Goal: Task Accomplishment & Management: Use online tool/utility

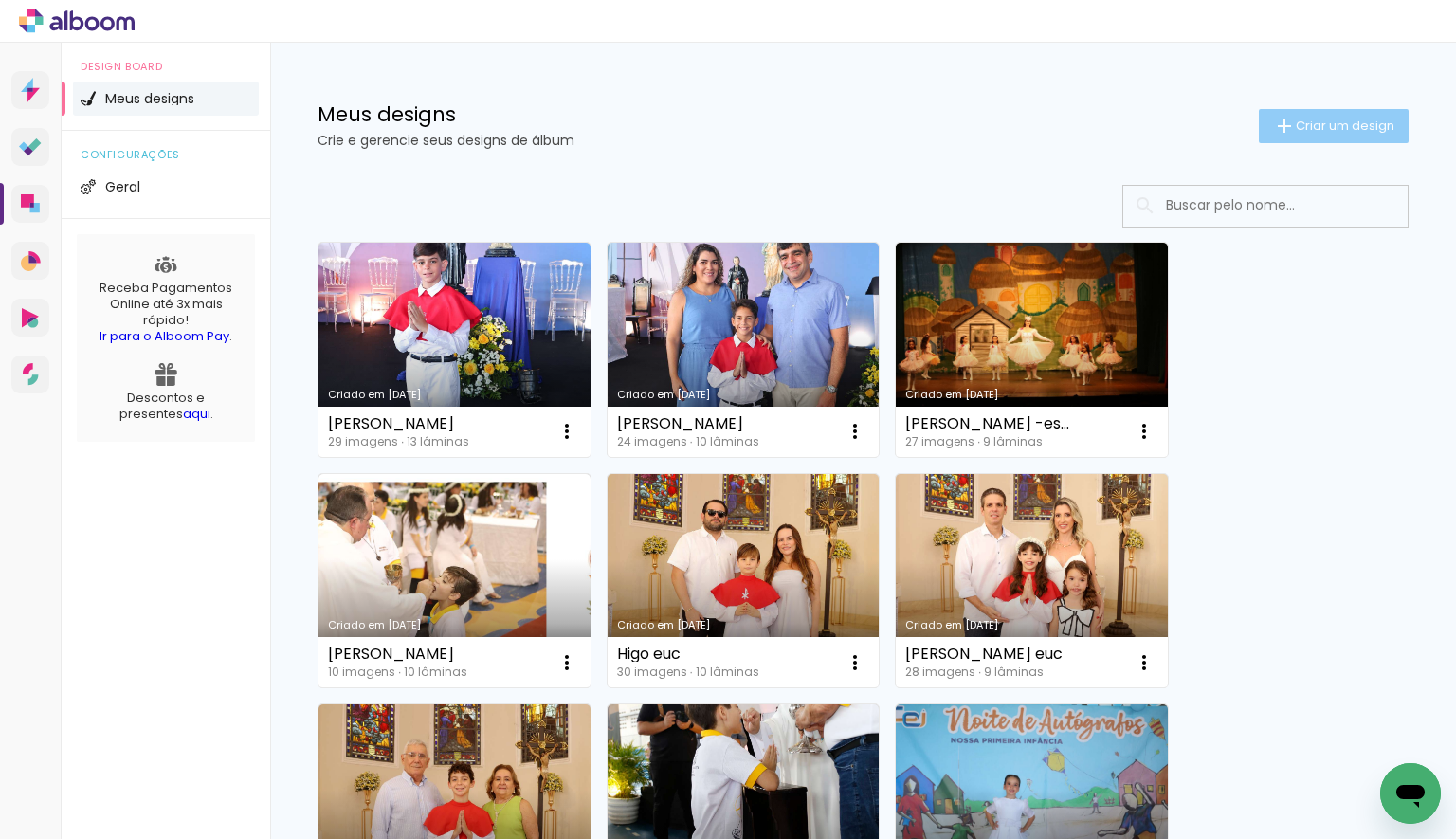
click at [1343, 114] on paper-button "Criar um design" at bounding box center [1334, 126] width 149 height 34
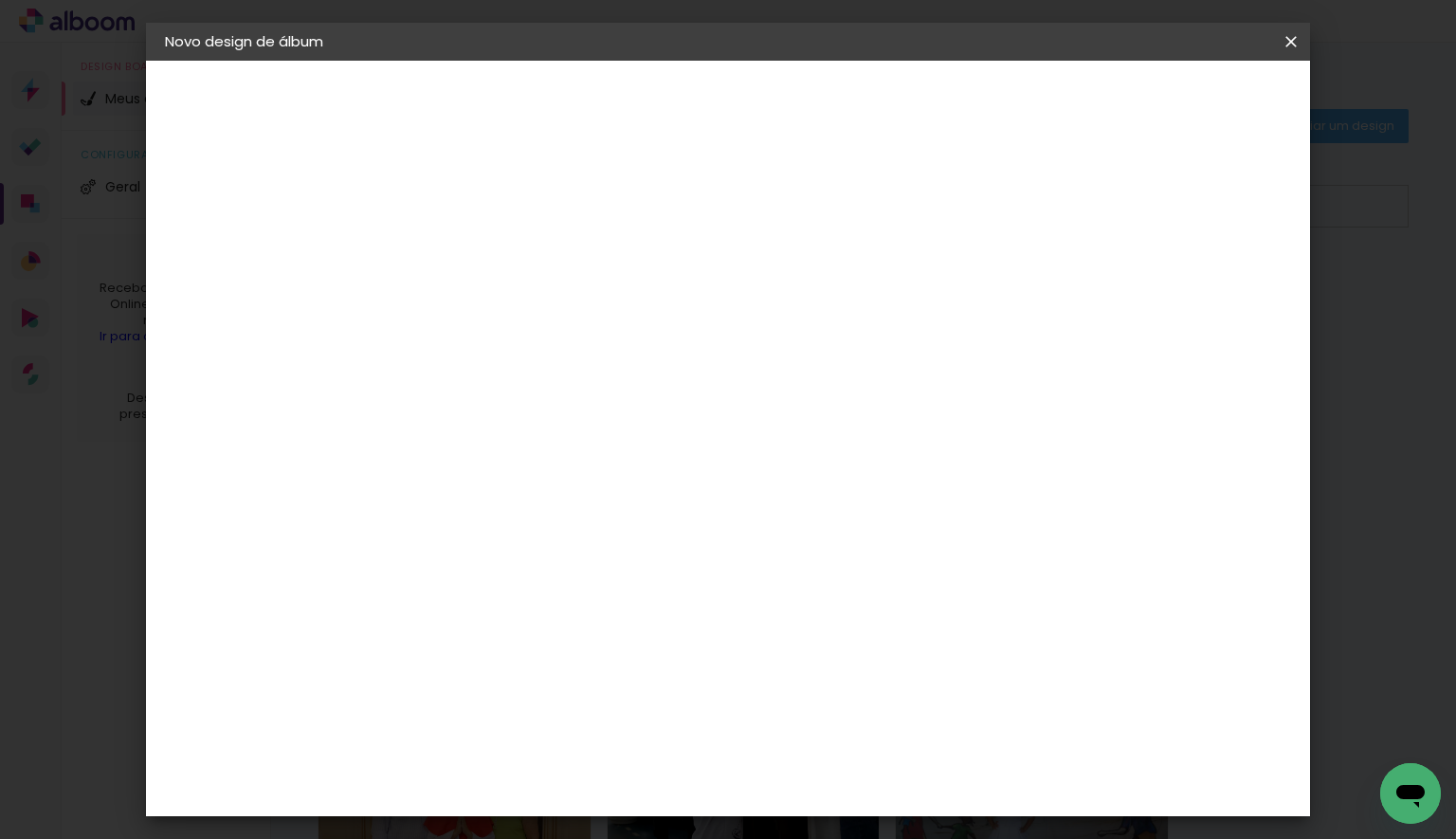
click at [481, 254] on paper-input-container "Título do álbum" at bounding box center [476, 254] width 14 height 48
click at [476, 252] on input "Benicio amorim" at bounding box center [476, 254] width 0 height 29
type input "[PERSON_NAME]"
type paper-input "[PERSON_NAME]"
click at [0, 0] on slot "Avançar" at bounding box center [0, 0] width 0 height 0
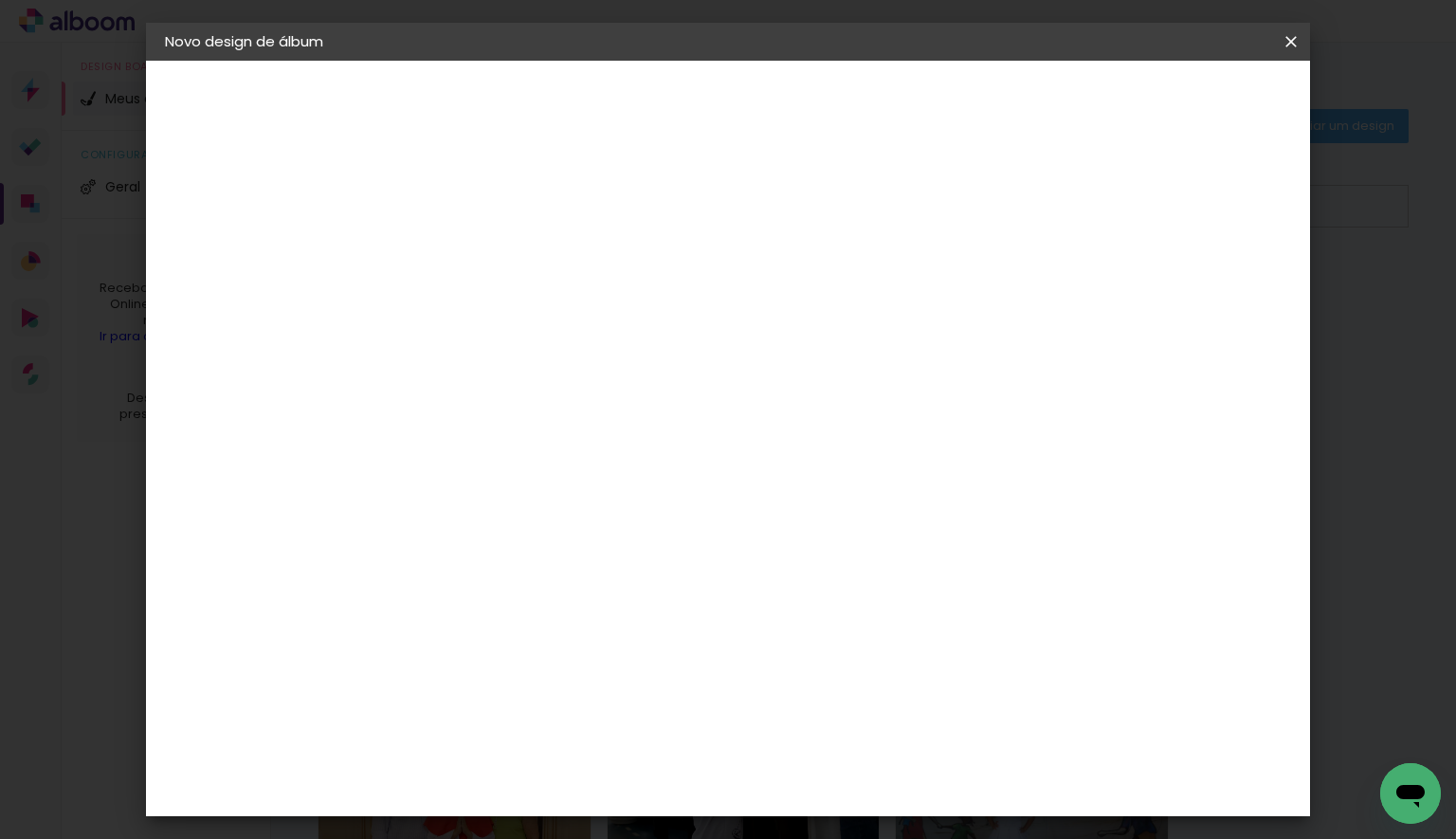
click at [575, 364] on input at bounding box center [523, 361] width 192 height 24
type input "´"
type input "pro"
type paper-input "pro"
click at [595, 661] on div "P" at bounding box center [509, 666] width 175 height 25
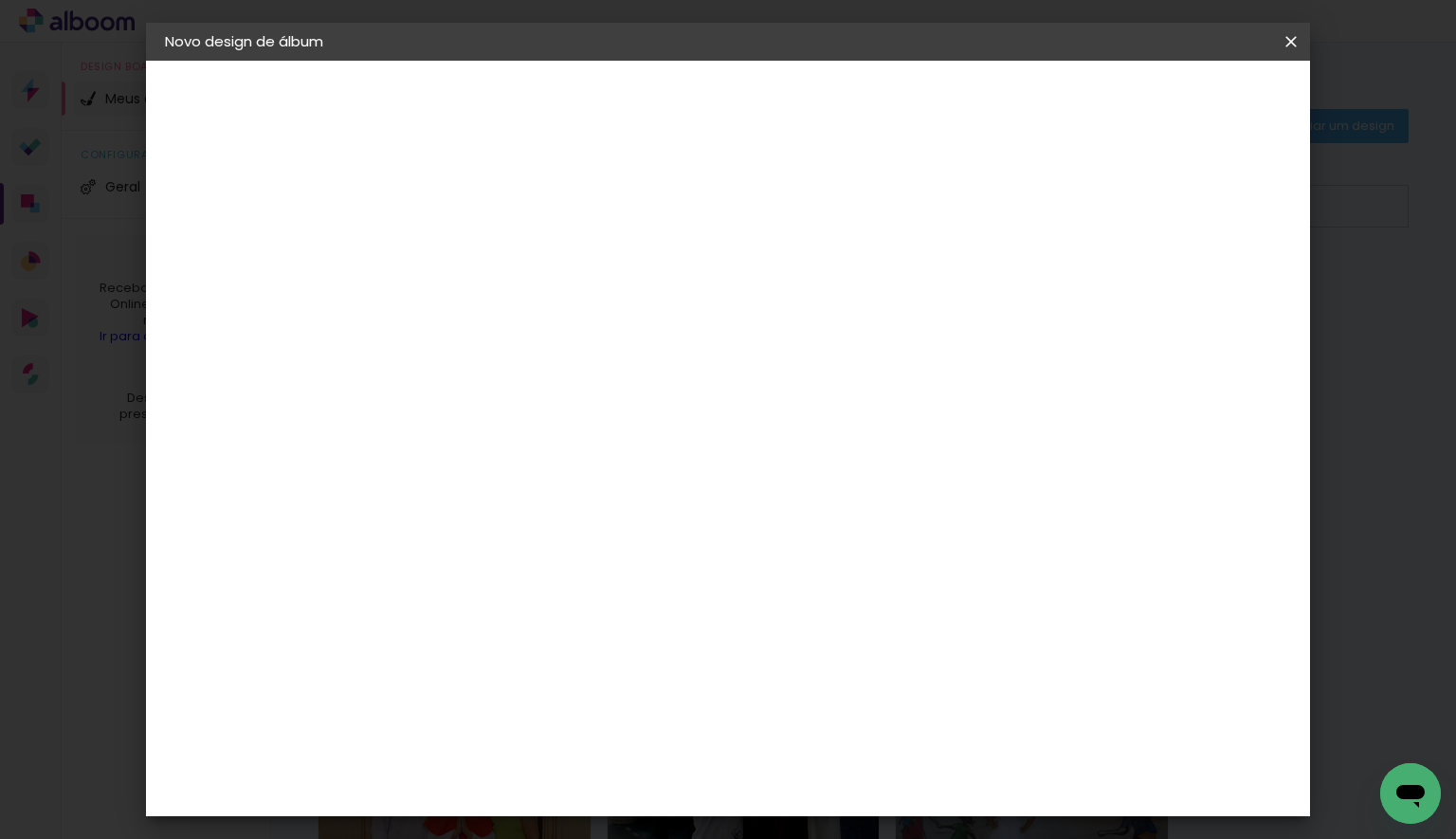
click at [536, 693] on div "Proalbuns" at bounding box center [499, 699] width 75 height 15
click at [0, 0] on slot "Avançar" at bounding box center [0, 0] width 0 height 0
click at [603, 367] on span "15 × 20" at bounding box center [559, 377] width 88 height 39
click at [0, 0] on slot "Avançar" at bounding box center [0, 0] width 0 height 0
click at [1173, 101] on span "Iniciar design" at bounding box center [1130, 101] width 86 height 14
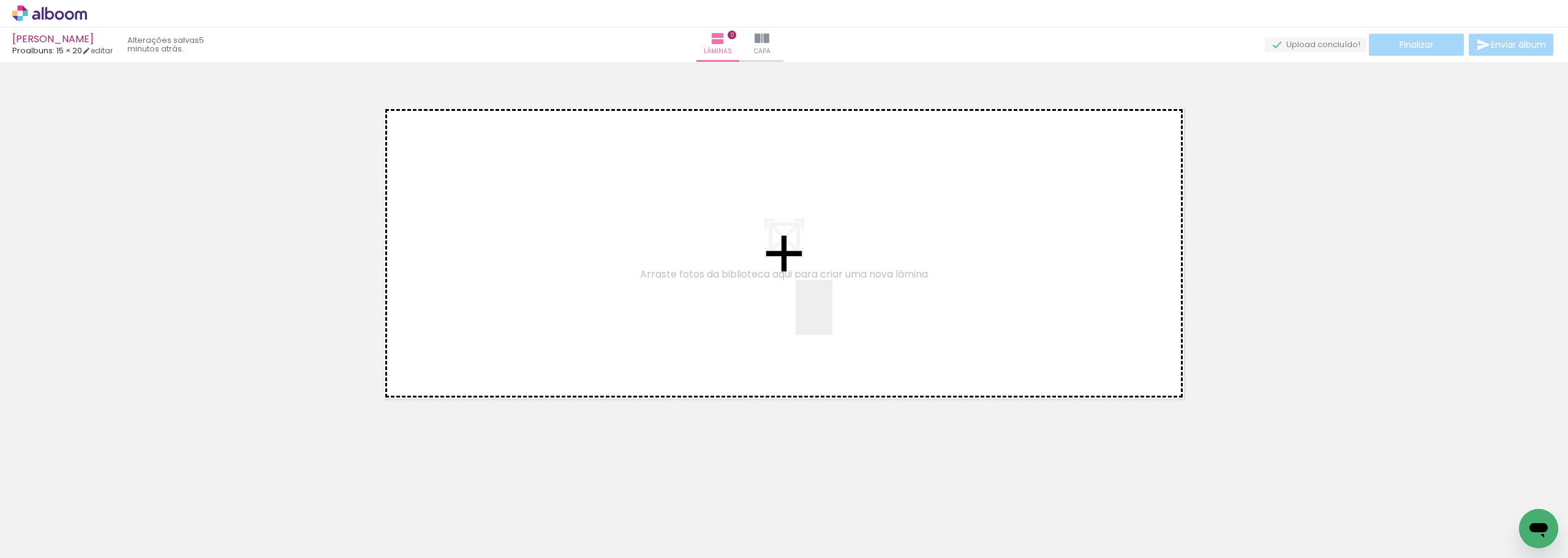
drag, startPoint x: 1298, startPoint y: 482, endPoint x: 1376, endPoint y: 465, distance: 79.8
click at [826, 313] on quentale-workspace at bounding box center [784, 279] width 1568 height 558
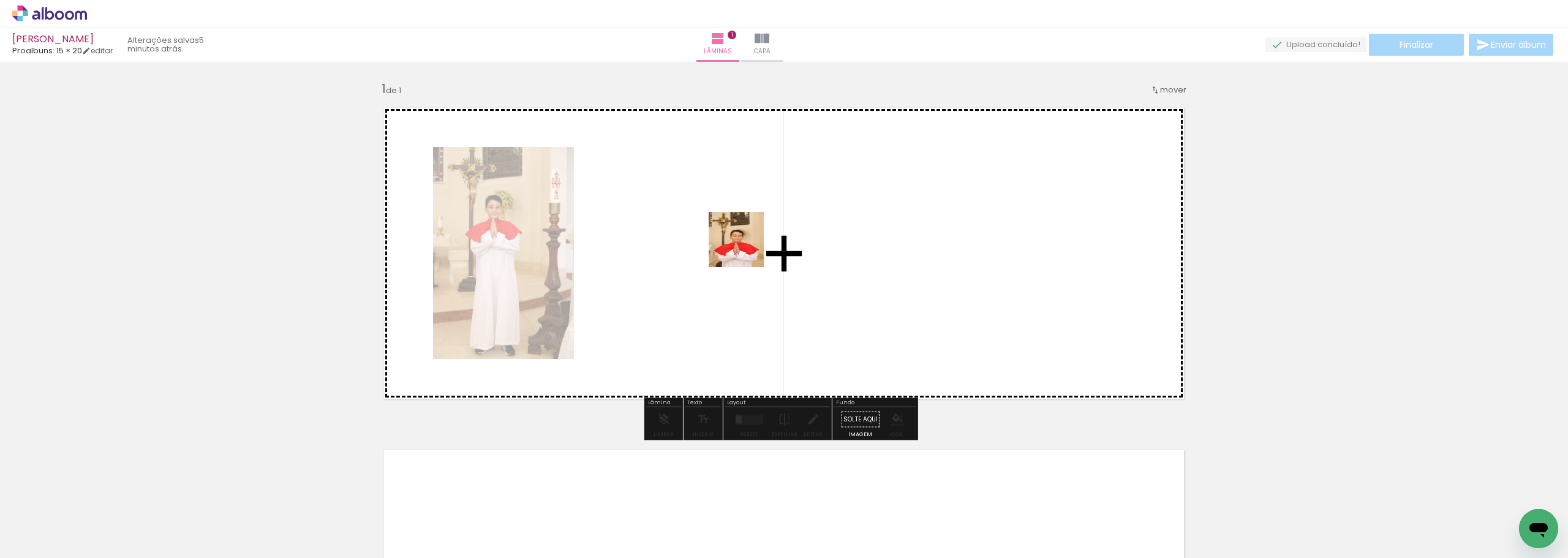
drag, startPoint x: 1431, startPoint y: 515, endPoint x: 745, endPoint y: 249, distance: 735.8
click at [745, 249] on quentale-workspace at bounding box center [784, 279] width 1568 height 558
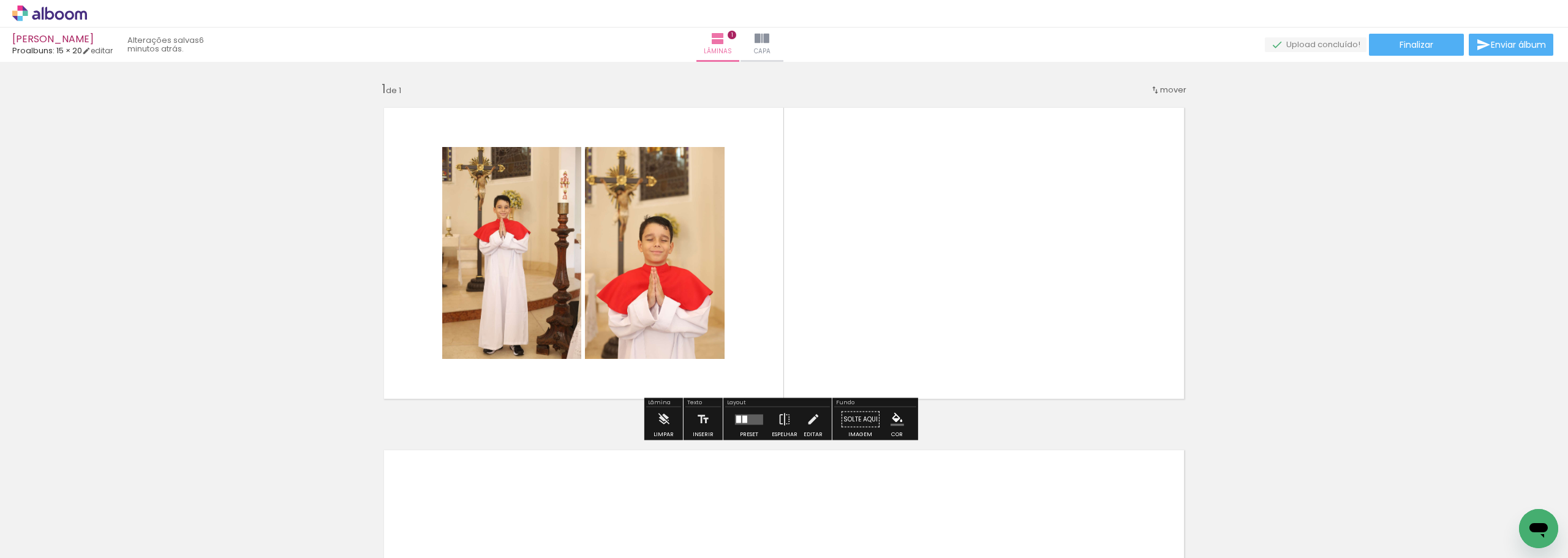
click at [500, 205] on quentale-photo at bounding box center [511, 253] width 139 height 212
click at [445, 267] on quentale-photo at bounding box center [511, 253] width 139 height 212
click at [447, 258] on quentale-photo at bounding box center [511, 253] width 139 height 212
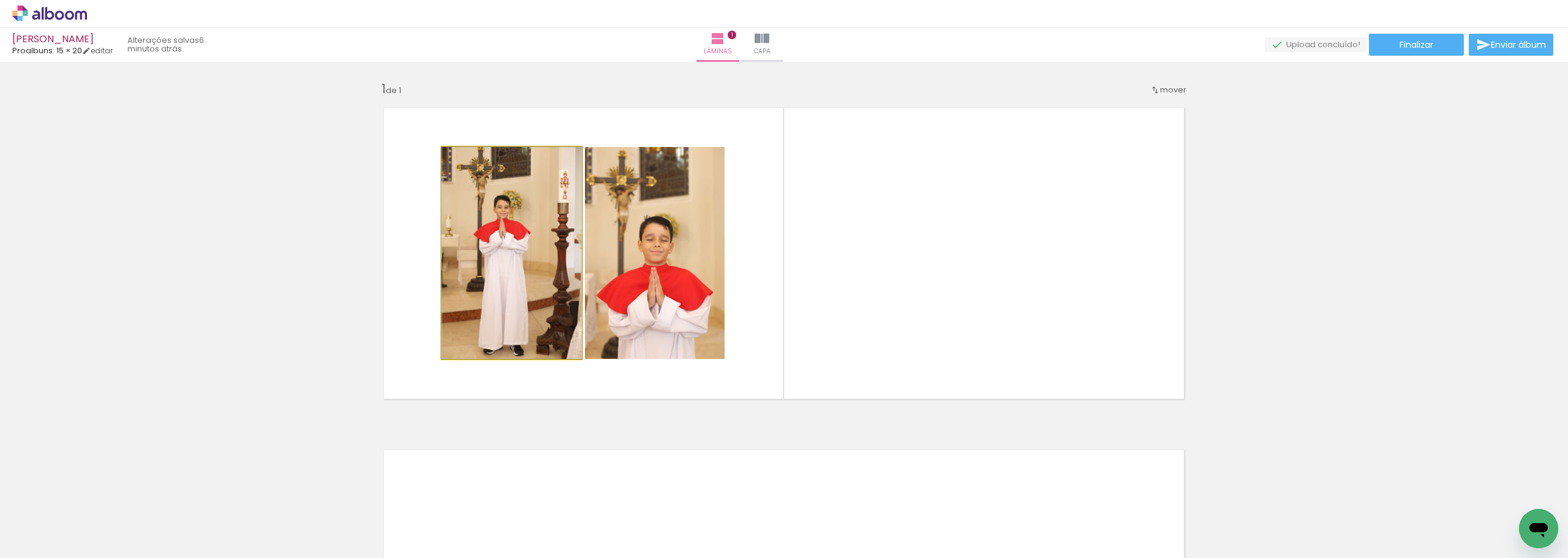
click at [447, 258] on quentale-photo at bounding box center [511, 253] width 139 height 212
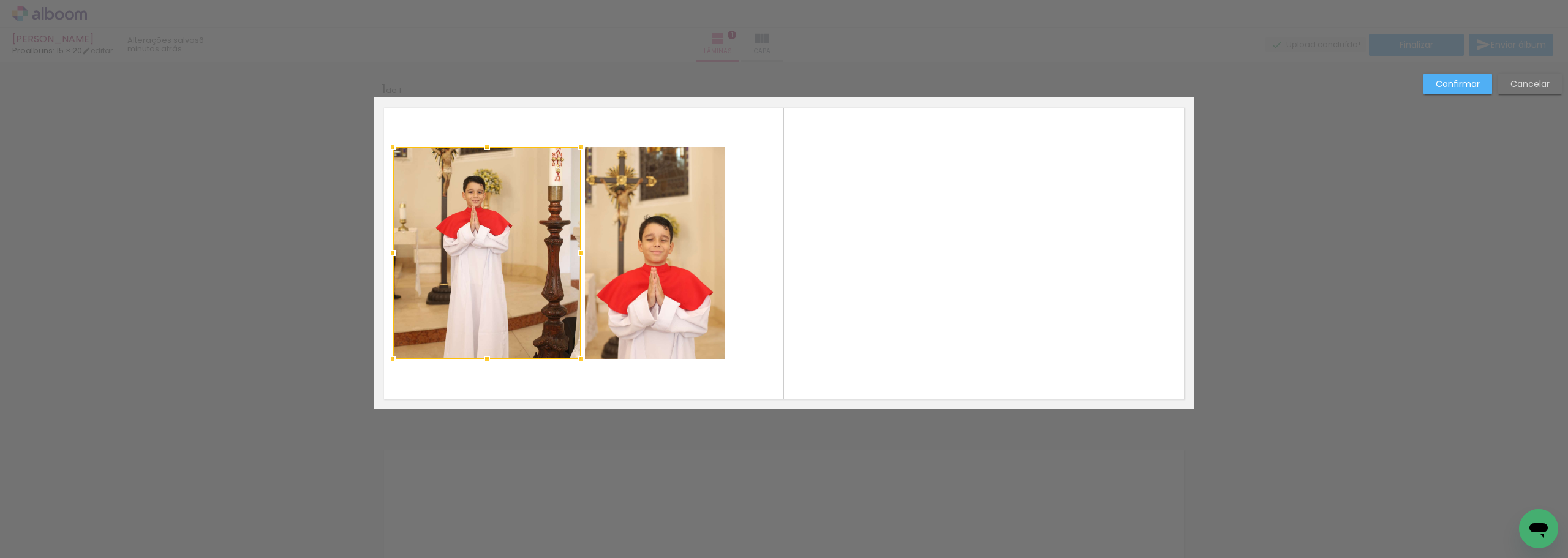
drag, startPoint x: 436, startPoint y: 257, endPoint x: 386, endPoint y: 266, distance: 50.8
click at [386, 266] on album-spread "1 de 1" at bounding box center [784, 253] width 820 height 312
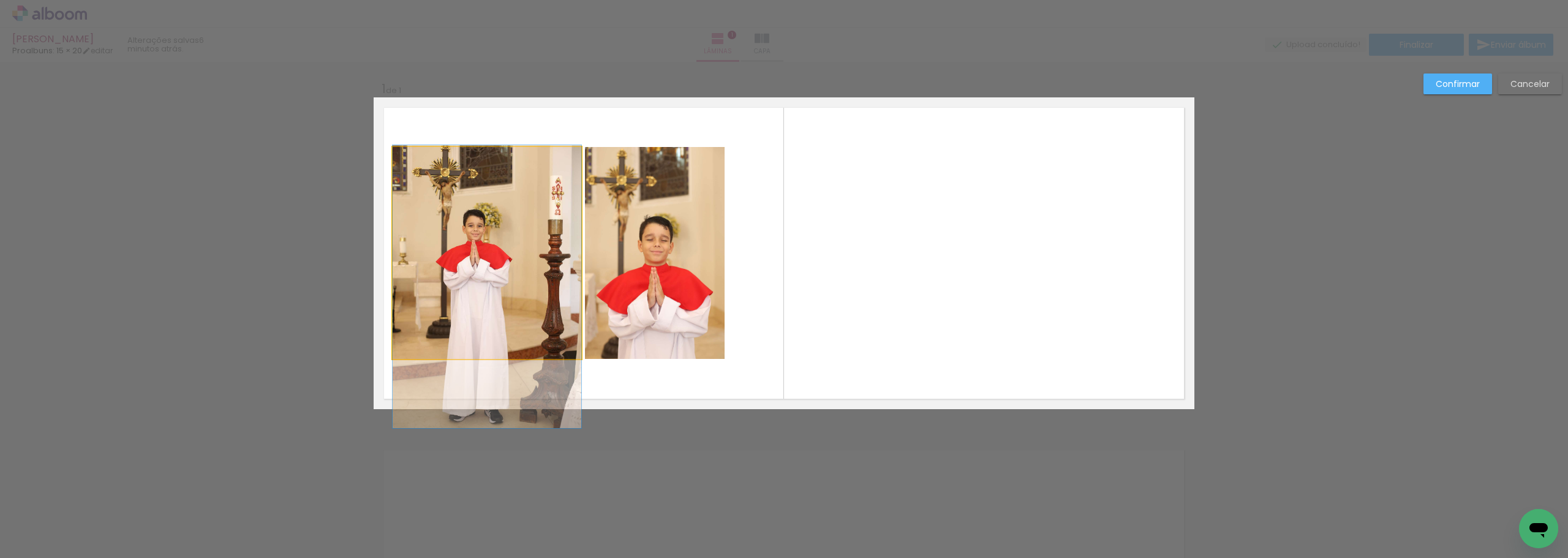
drag, startPoint x: 497, startPoint y: 255, endPoint x: 497, endPoint y: 288, distance: 33.0
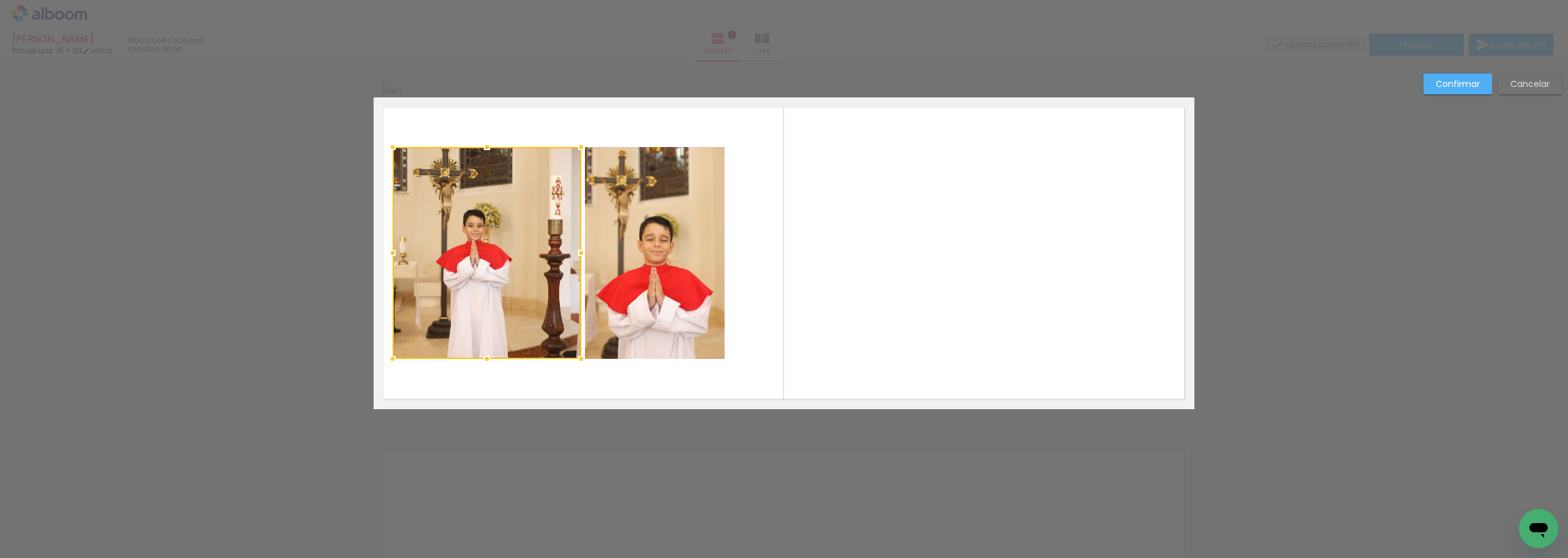
click at [706, 261] on quentale-photo at bounding box center [655, 253] width 140 height 212
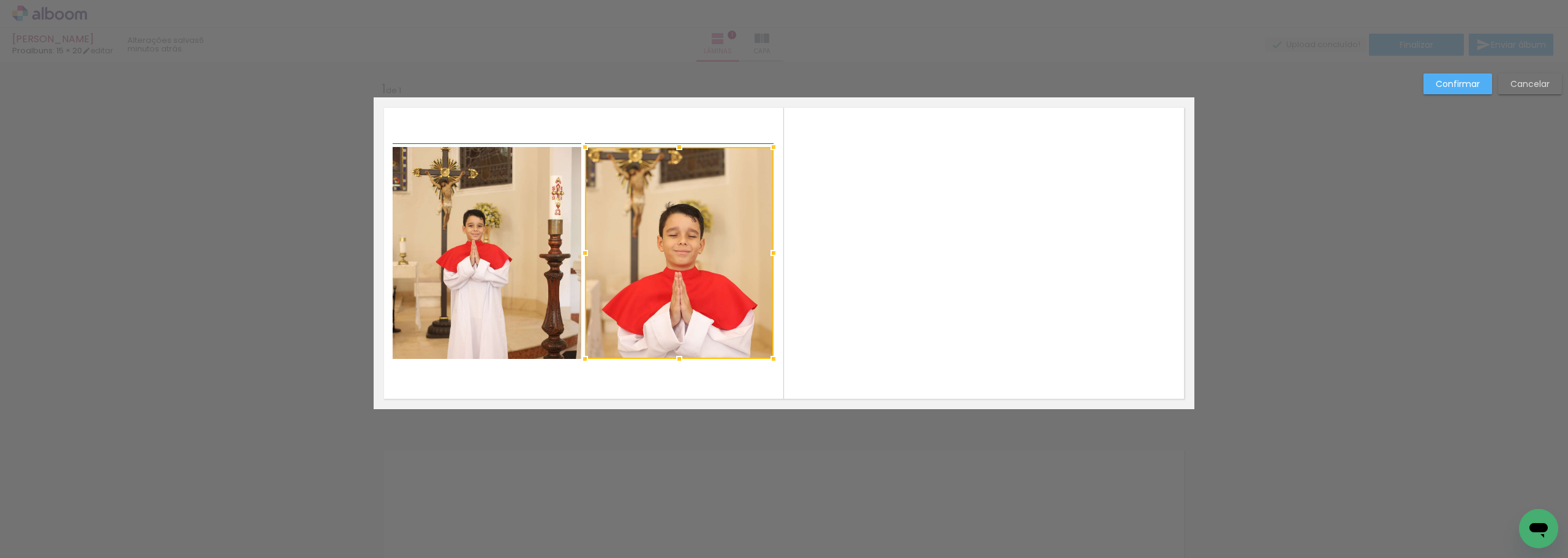
drag, startPoint x: 723, startPoint y: 251, endPoint x: 768, endPoint y: 244, distance: 45.5
click at [768, 244] on div at bounding box center [774, 253] width 25 height 25
click at [716, 230] on div at bounding box center [679, 253] width 188 height 212
click at [1456, 72] on div "Confirmar Cancelar" at bounding box center [784, 418] width 1568 height 714
click at [0, 0] on slot "Confirmar" at bounding box center [0, 0] width 0 height 0
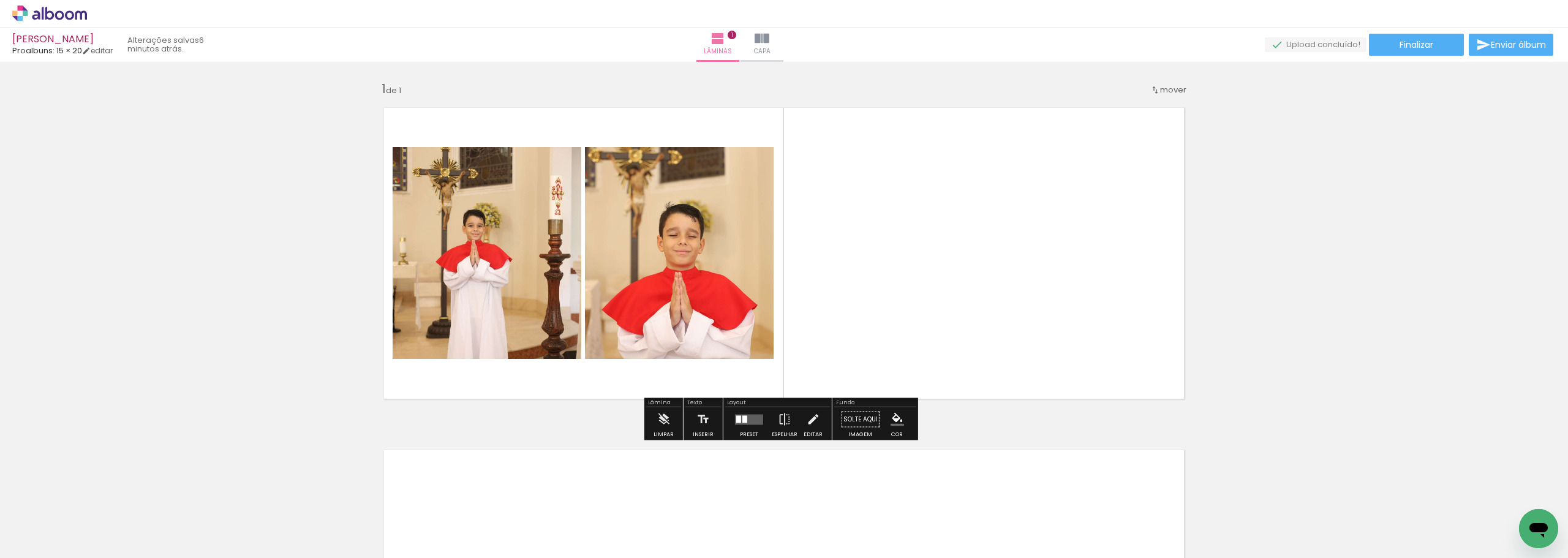
click at [801, 126] on quentale-layouter at bounding box center [784, 253] width 820 height 312
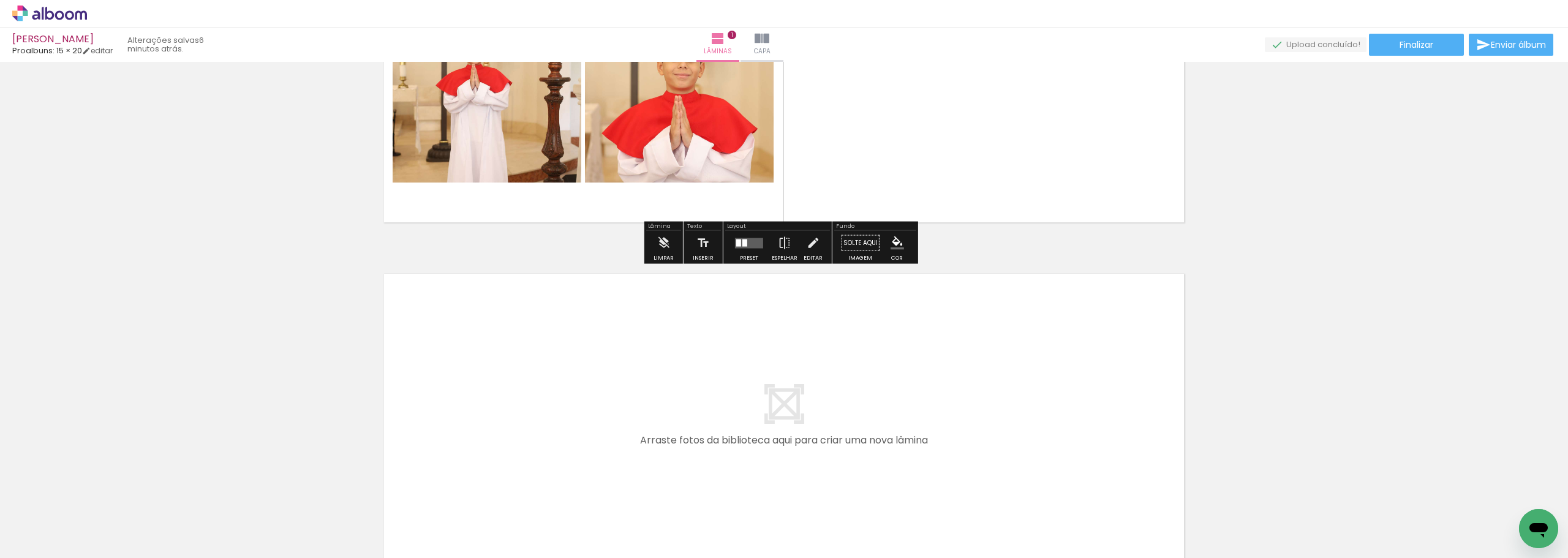
scroll to position [184, 0]
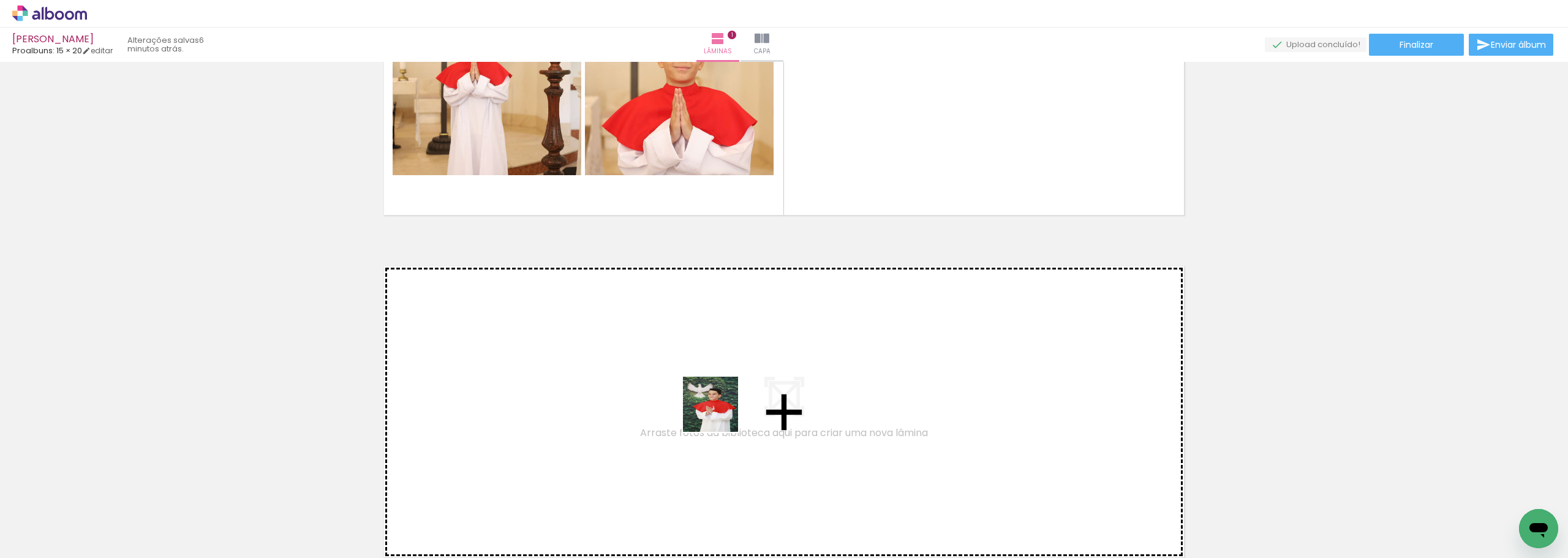
drag, startPoint x: 956, startPoint y: 528, endPoint x: 719, endPoint y: 413, distance: 263.4
click at [719, 413] on quentale-workspace at bounding box center [784, 279] width 1568 height 558
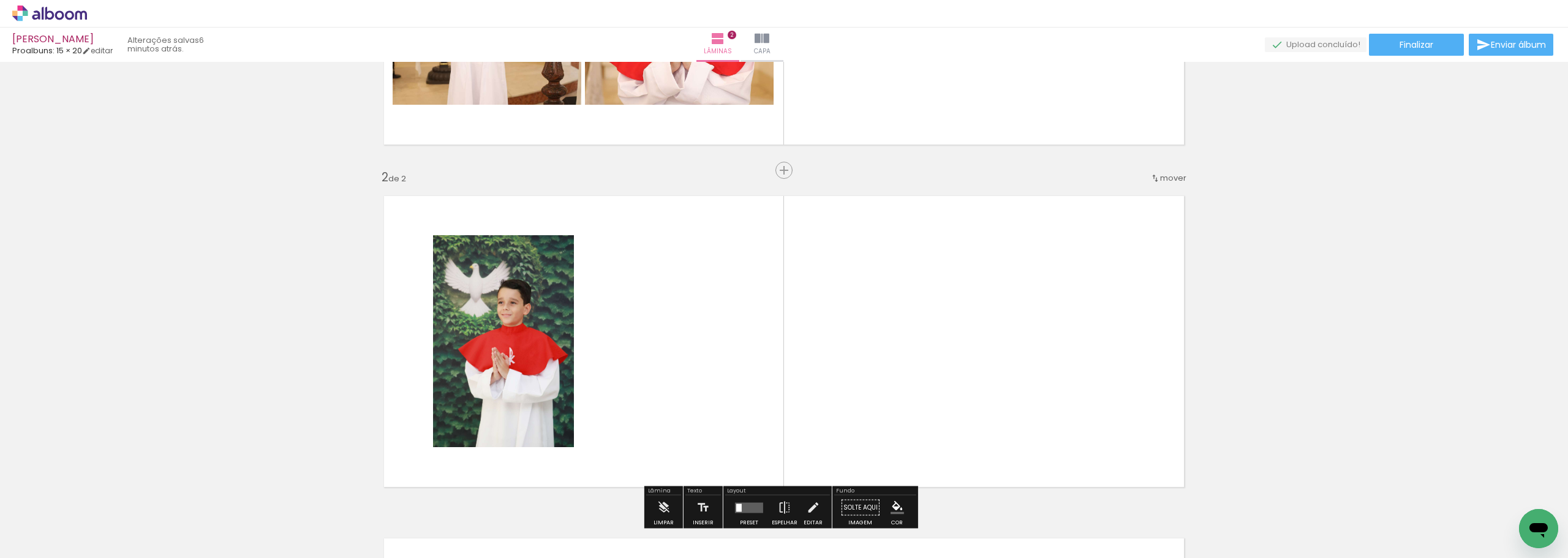
scroll to position [324, 0]
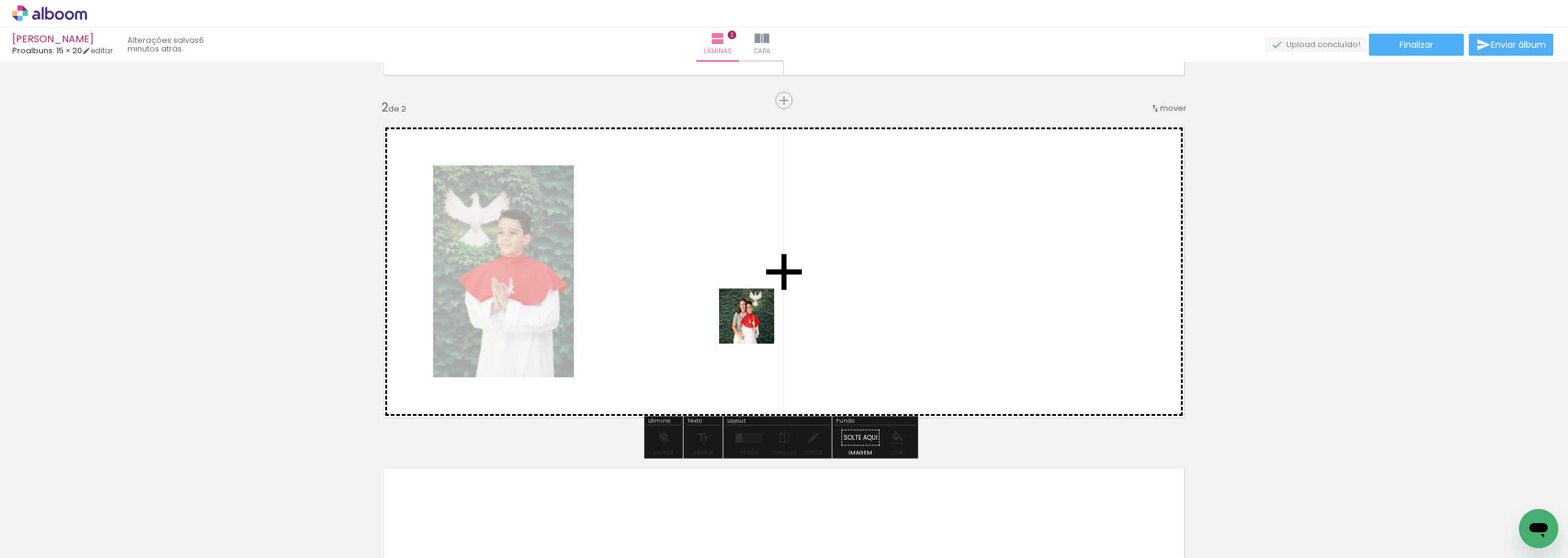
drag, startPoint x: 873, startPoint y: 515, endPoint x: 756, endPoint y: 325, distance: 223.1
click at [756, 325] on quentale-workspace at bounding box center [784, 279] width 1568 height 558
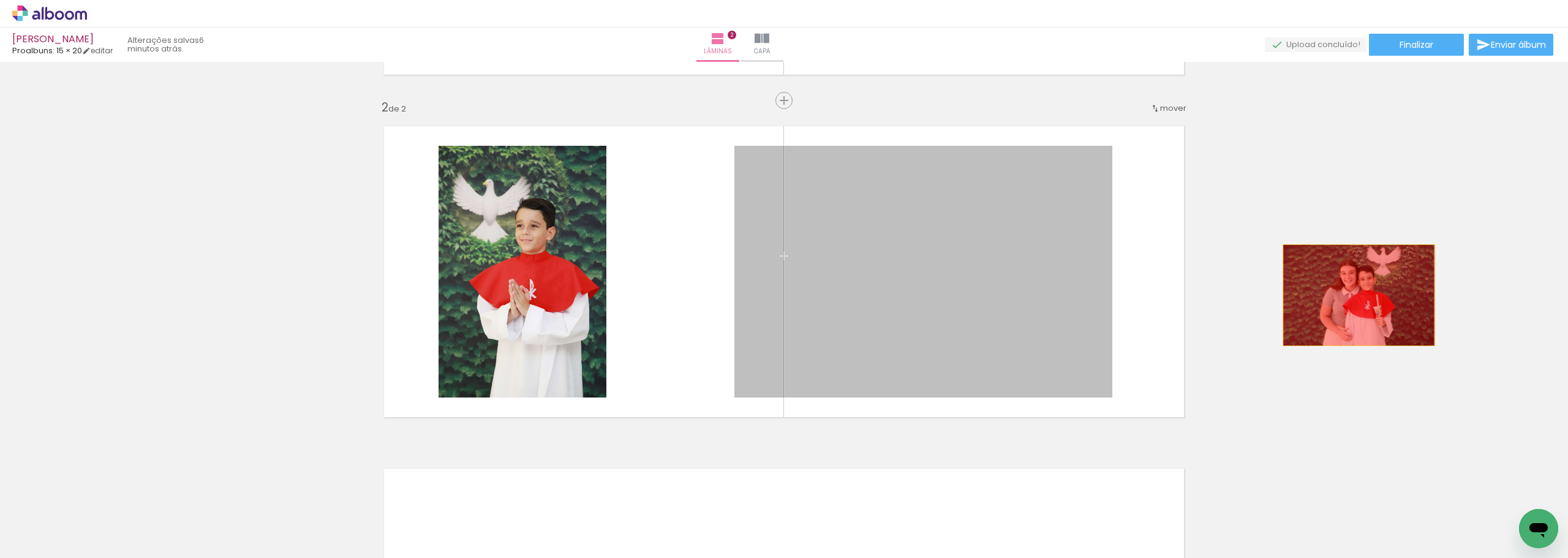
drag, startPoint x: 925, startPoint y: 294, endPoint x: 1420, endPoint y: 302, distance: 495.1
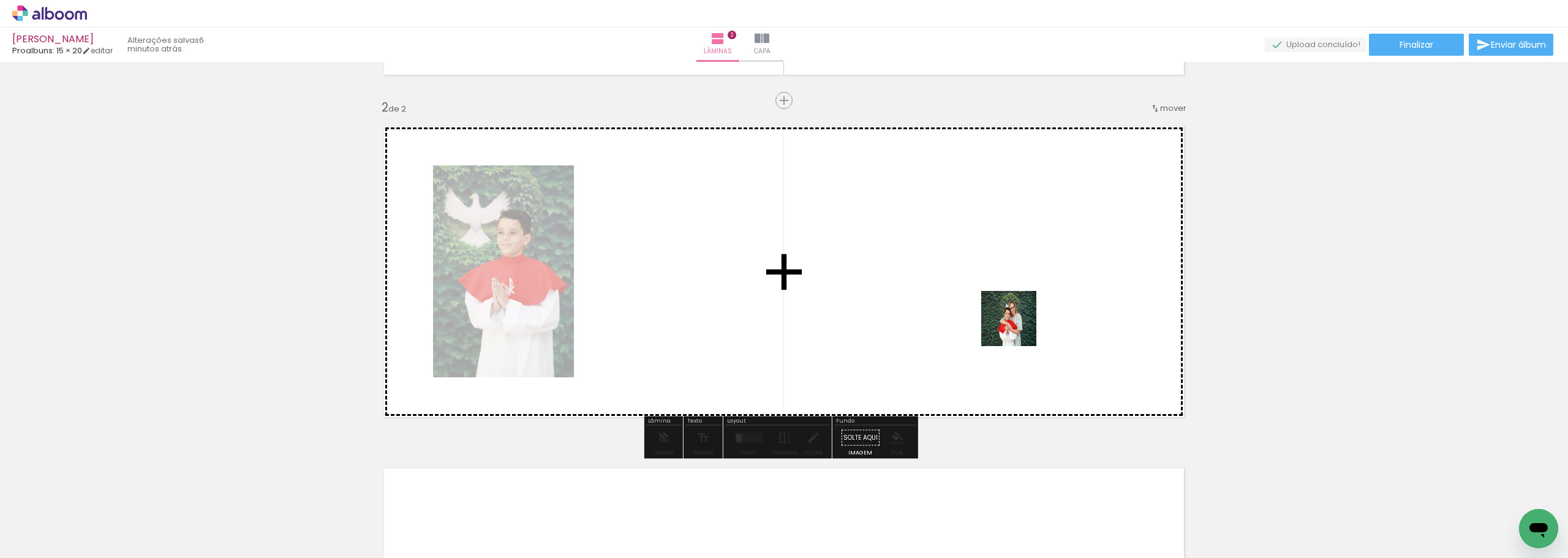
drag, startPoint x: 1091, startPoint y: 513, endPoint x: 1015, endPoint y: 317, distance: 210.2
click at [1015, 317] on quentale-workspace at bounding box center [784, 279] width 1568 height 558
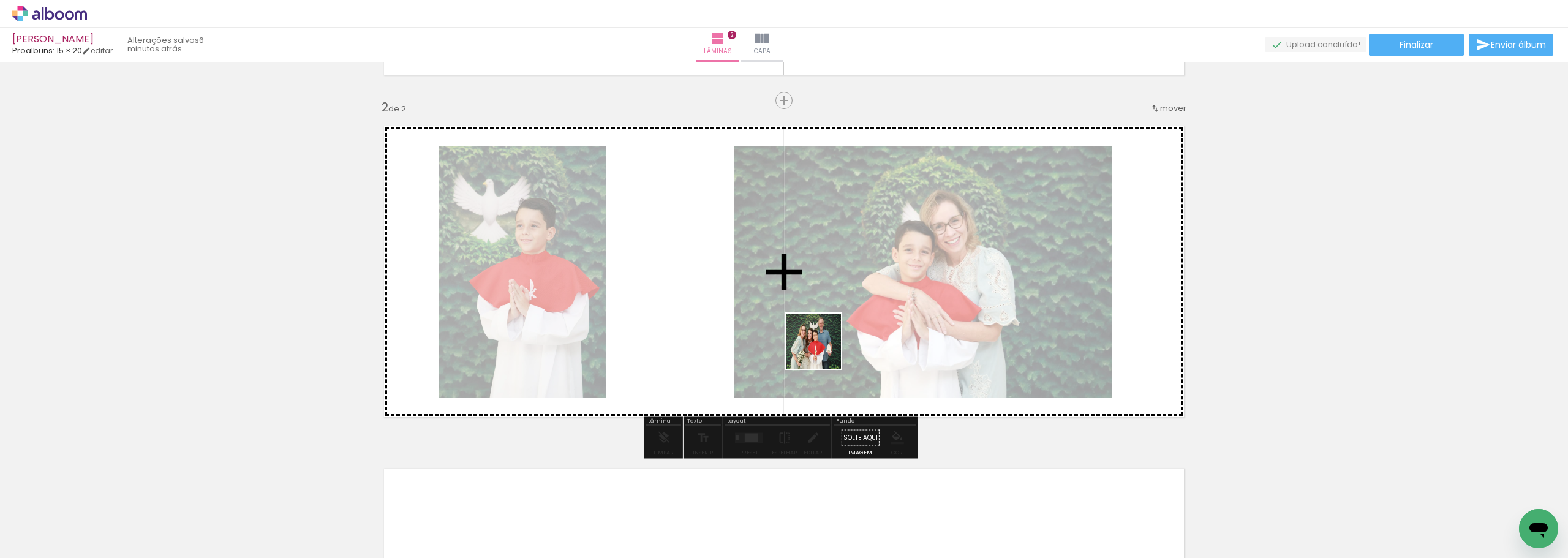
drag, startPoint x: 751, startPoint y: 519, endPoint x: 823, endPoint y: 350, distance: 183.7
click at [823, 350] on quentale-workspace at bounding box center [784, 279] width 1568 height 558
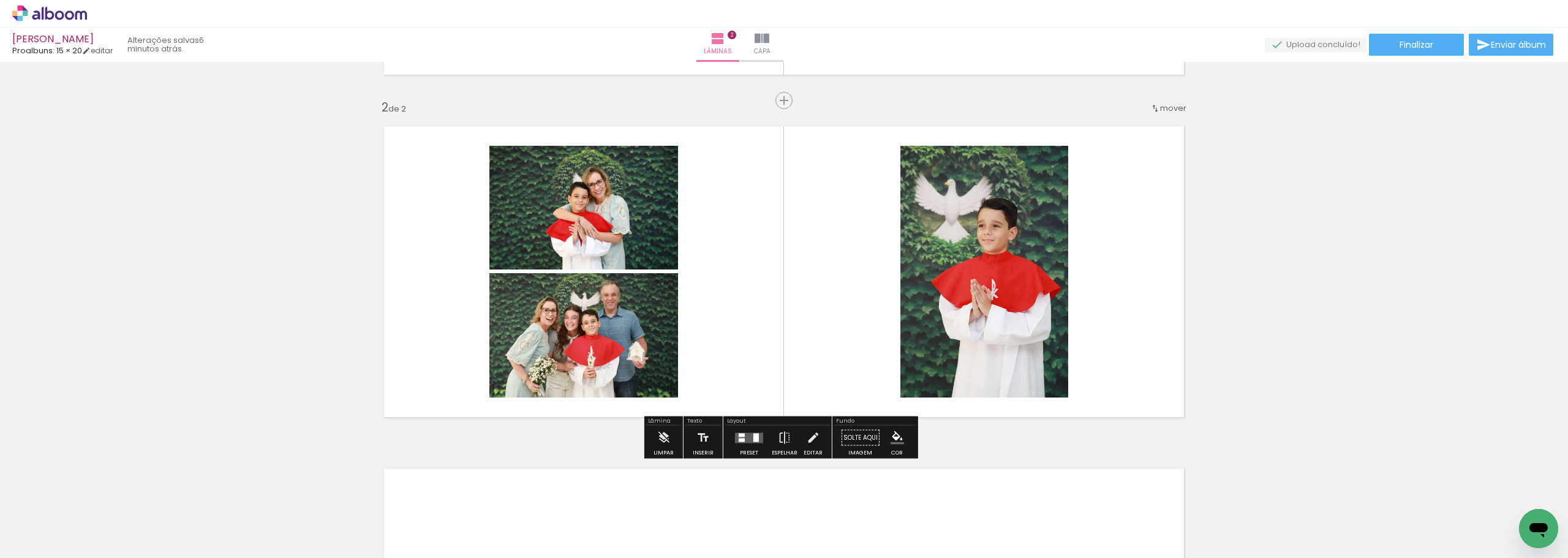
scroll to position [385, 0]
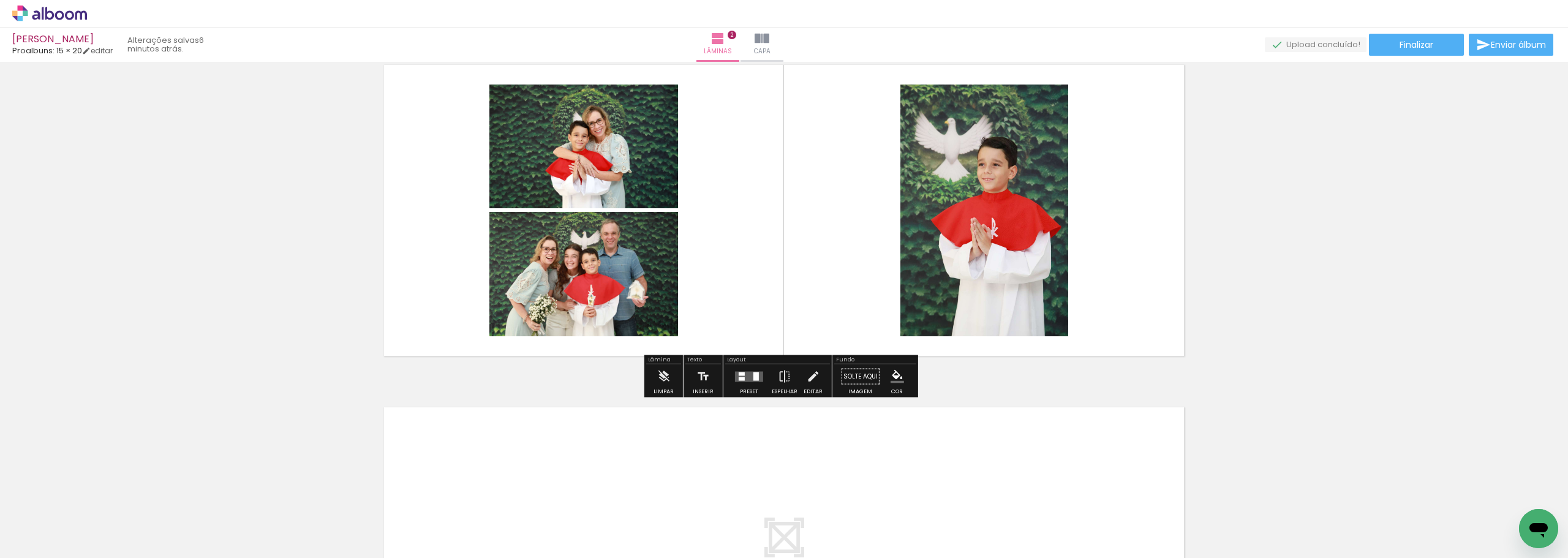
click at [757, 376] on quentale-layouter at bounding box center [749, 376] width 28 height 10
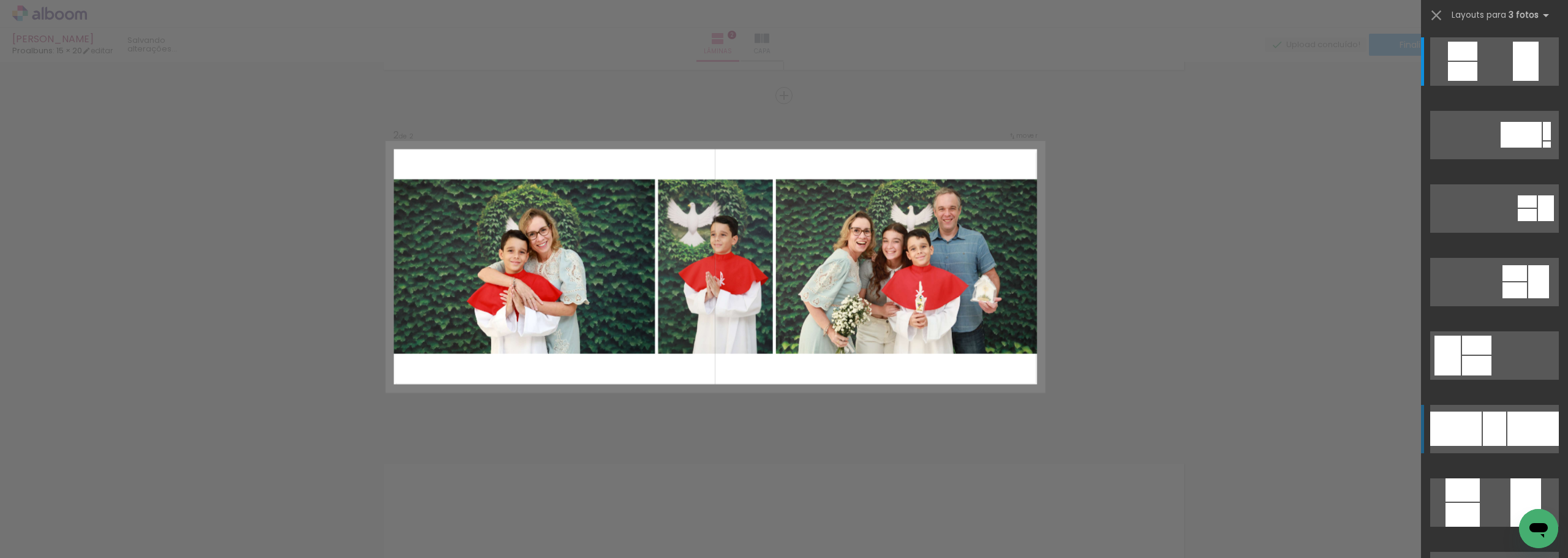
scroll to position [324, 0]
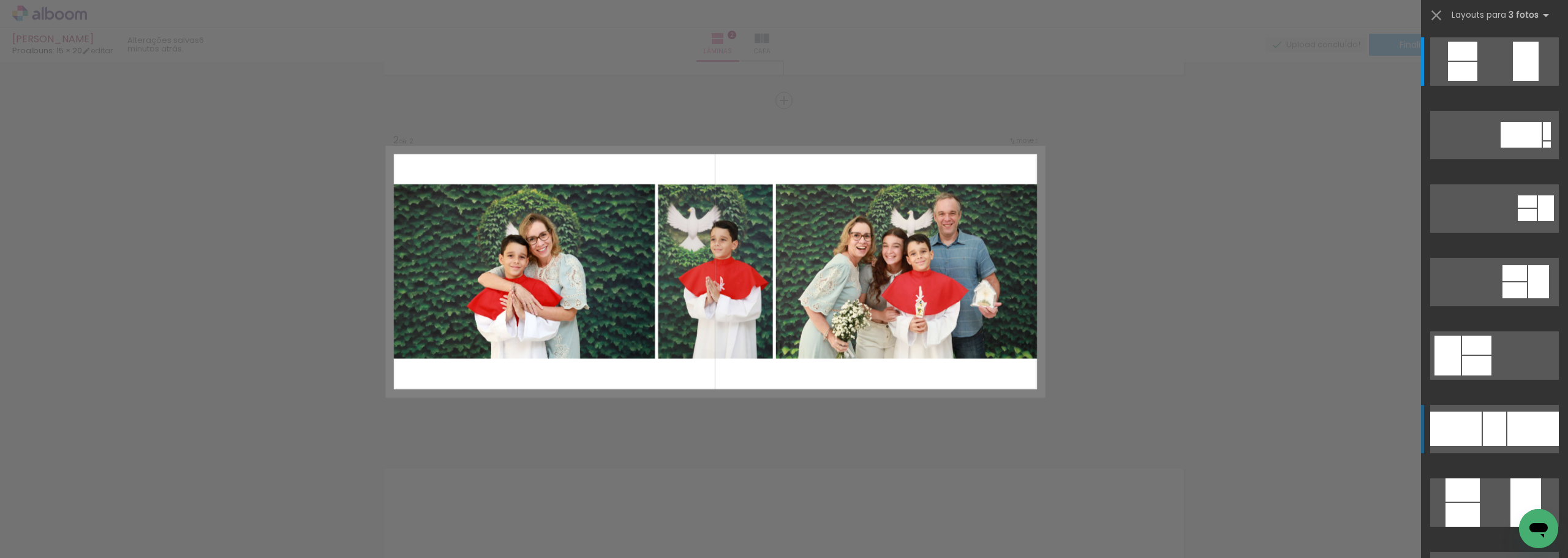
click at [1498, 430] on div at bounding box center [1494, 429] width 23 height 34
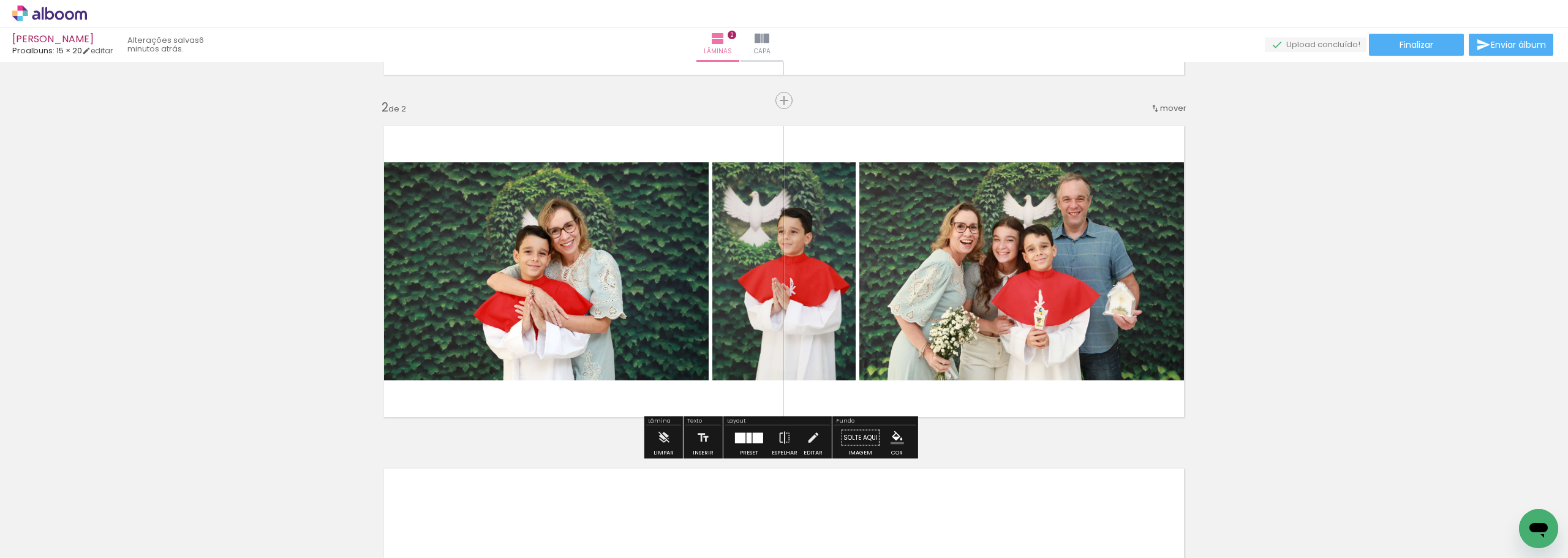
click at [566, 265] on quentale-photo at bounding box center [541, 272] width 335 height 218
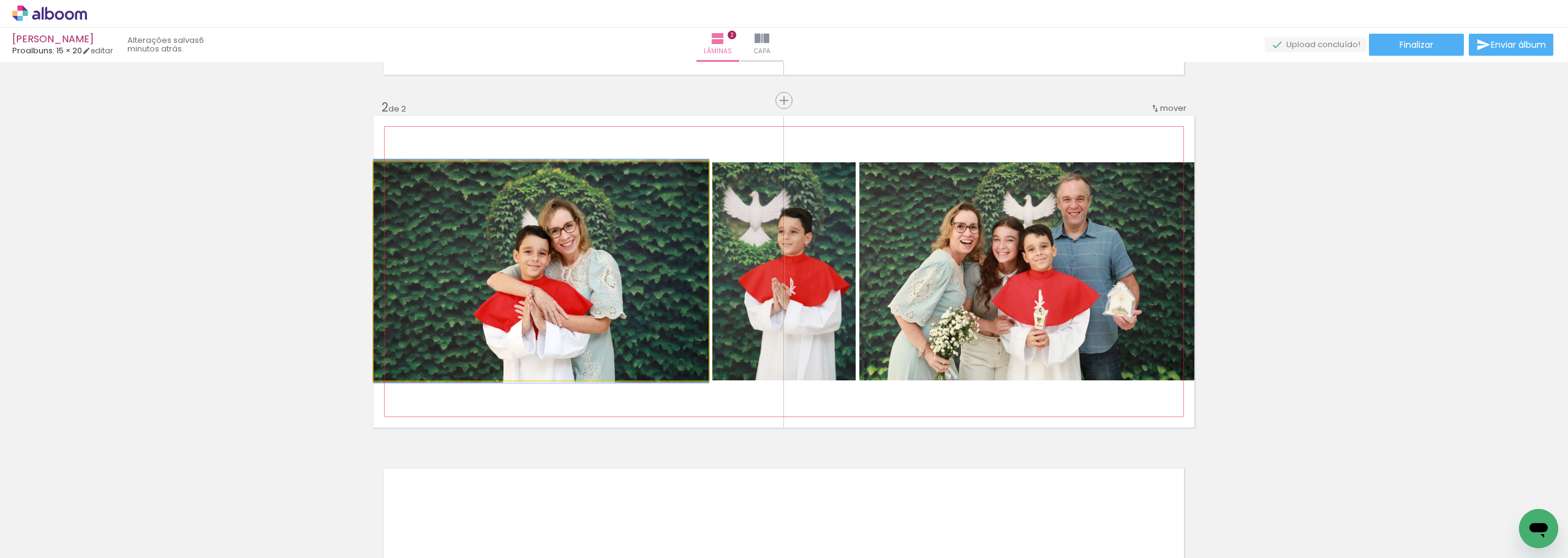
click at [566, 265] on quentale-photo at bounding box center [541, 272] width 335 height 218
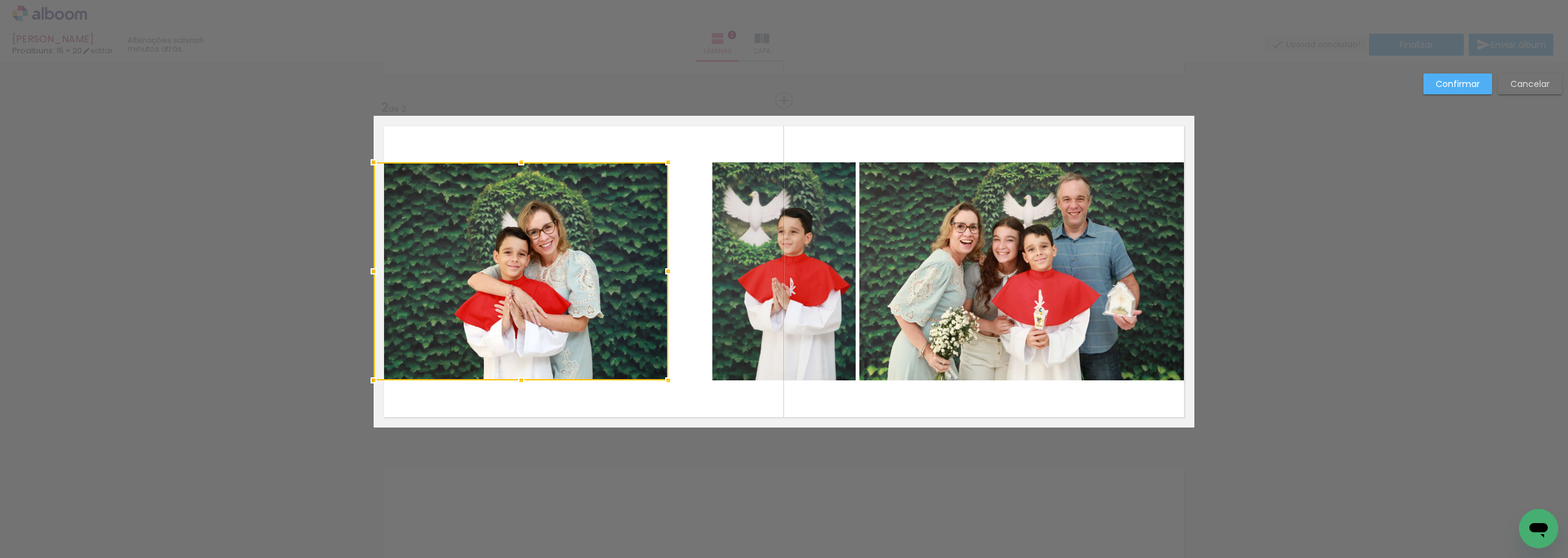
drag, startPoint x: 702, startPoint y: 272, endPoint x: 659, endPoint y: 273, distance: 43.0
click at [659, 273] on div at bounding box center [668, 271] width 25 height 25
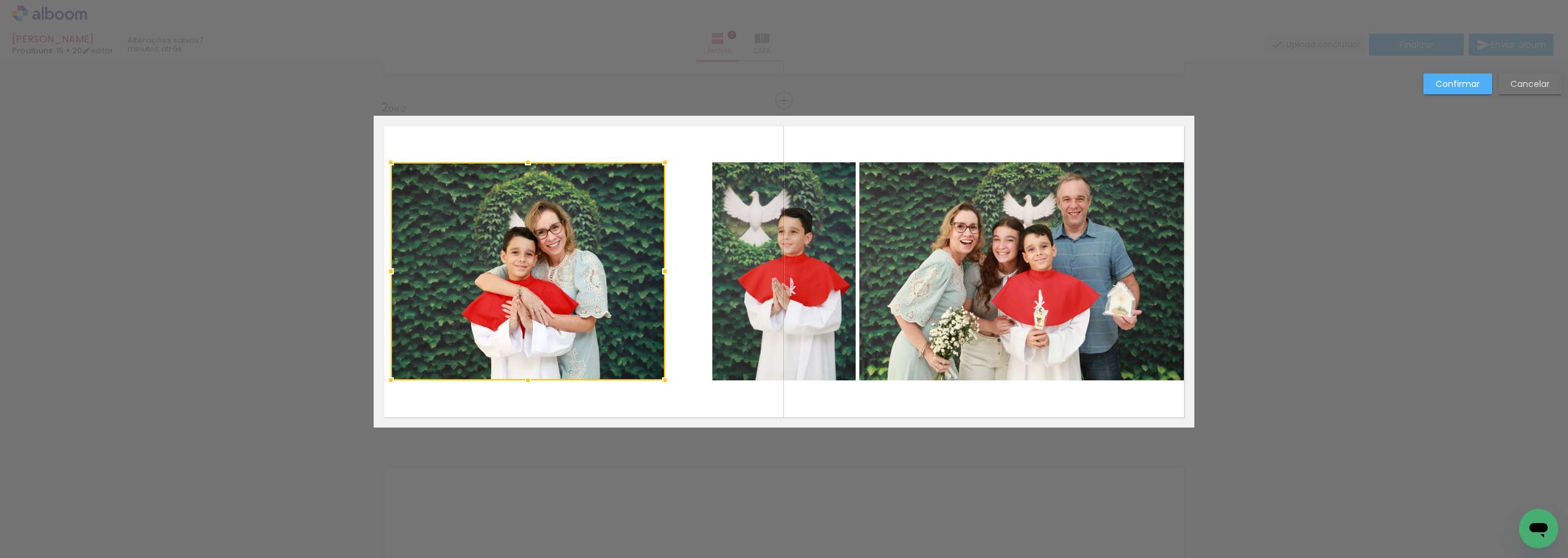
drag, startPoint x: 368, startPoint y: 272, endPoint x: 385, endPoint y: 268, distance: 17.5
click at [385, 268] on div at bounding box center [390, 271] width 25 height 25
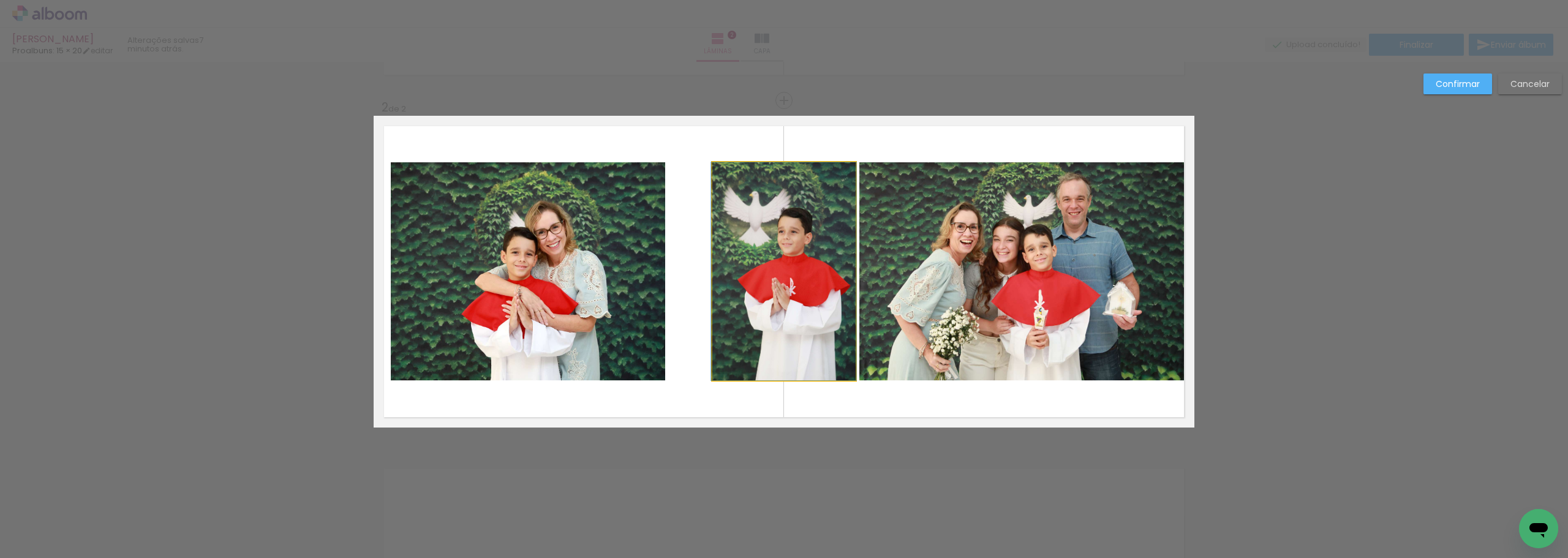
click at [781, 268] on quentale-photo at bounding box center [784, 272] width 143 height 218
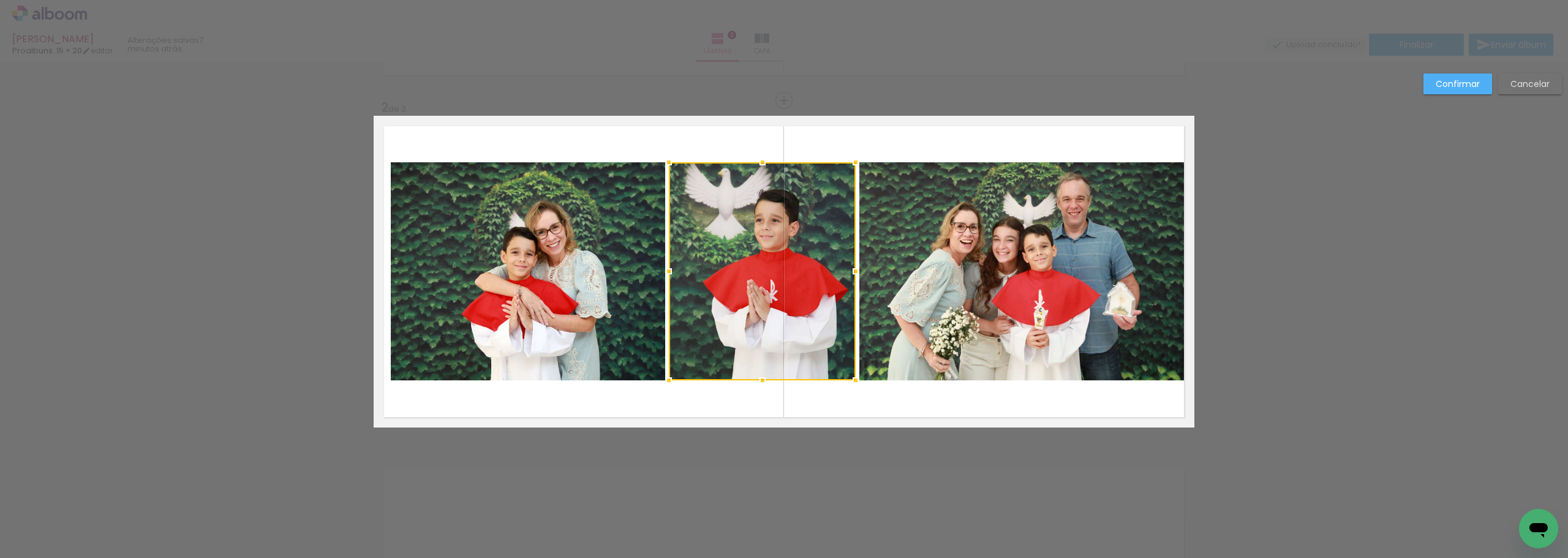
drag, startPoint x: 710, startPoint y: 275, endPoint x: 668, endPoint y: 275, distance: 42.0
click at [668, 275] on div at bounding box center [669, 271] width 25 height 25
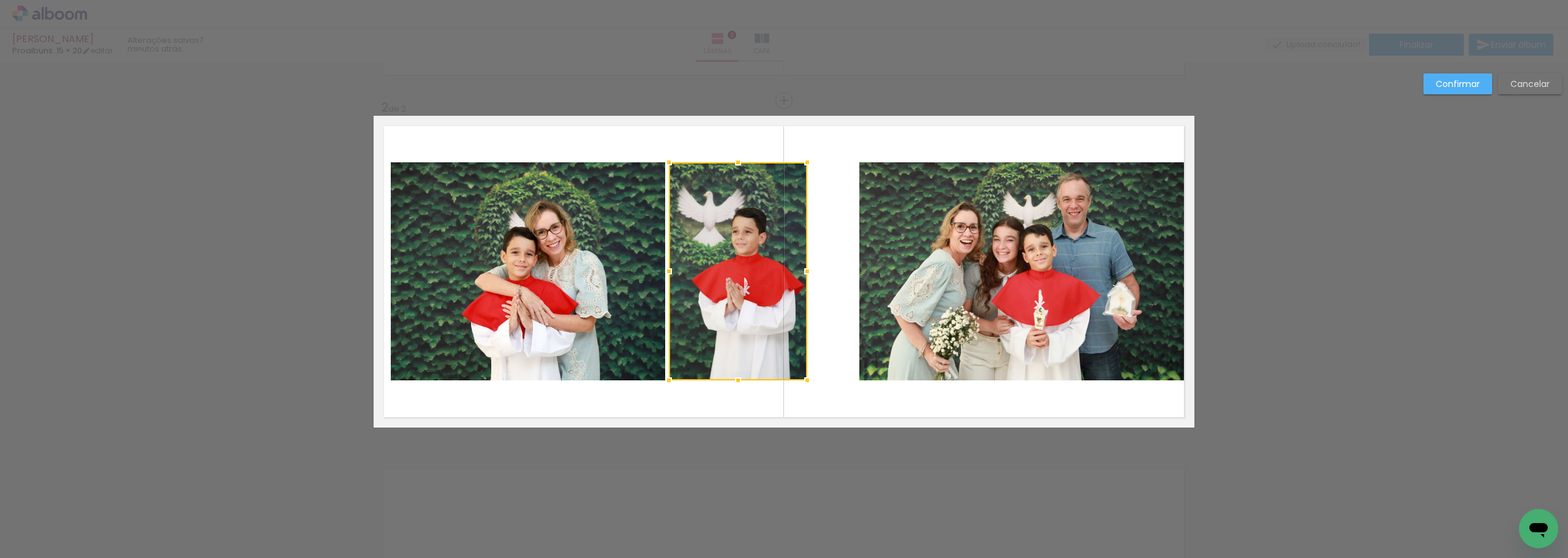
drag, startPoint x: 852, startPoint y: 273, endPoint x: 804, endPoint y: 276, distance: 48.1
click at [804, 276] on div at bounding box center [807, 271] width 25 height 25
click at [897, 267] on quentale-photo at bounding box center [1027, 272] width 335 height 218
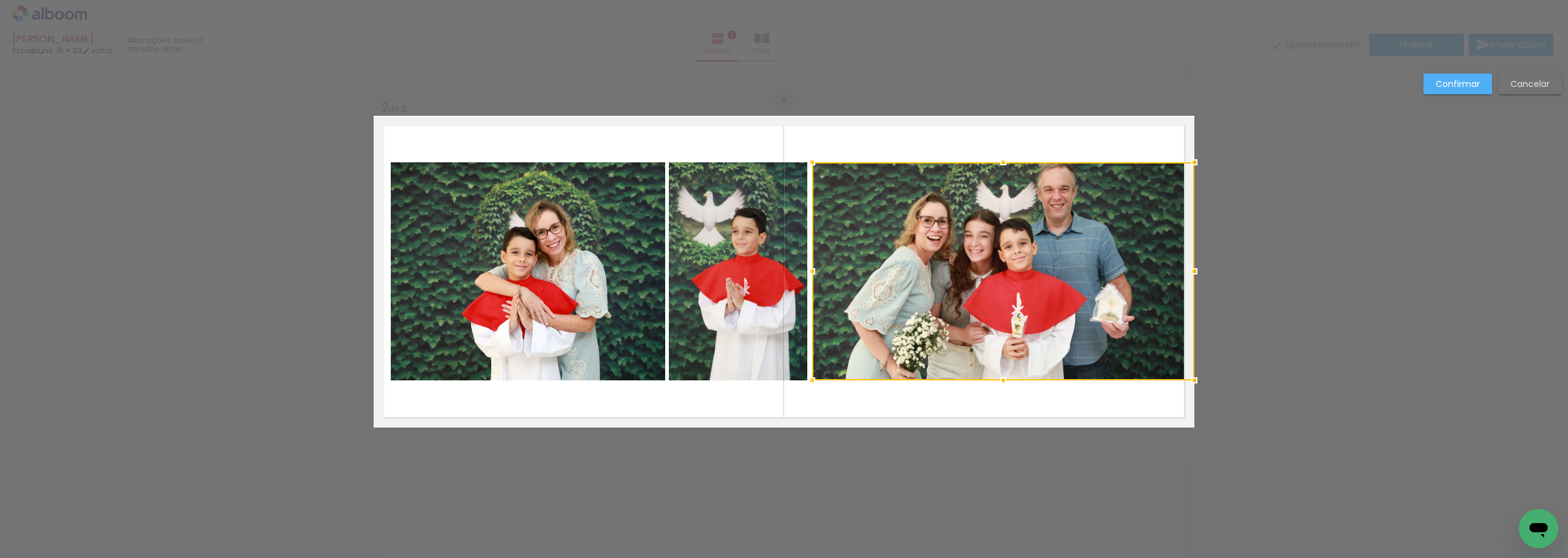
drag, startPoint x: 864, startPoint y: 274, endPoint x: 817, endPoint y: 276, distance: 47.0
click at [817, 276] on div at bounding box center [812, 271] width 25 height 25
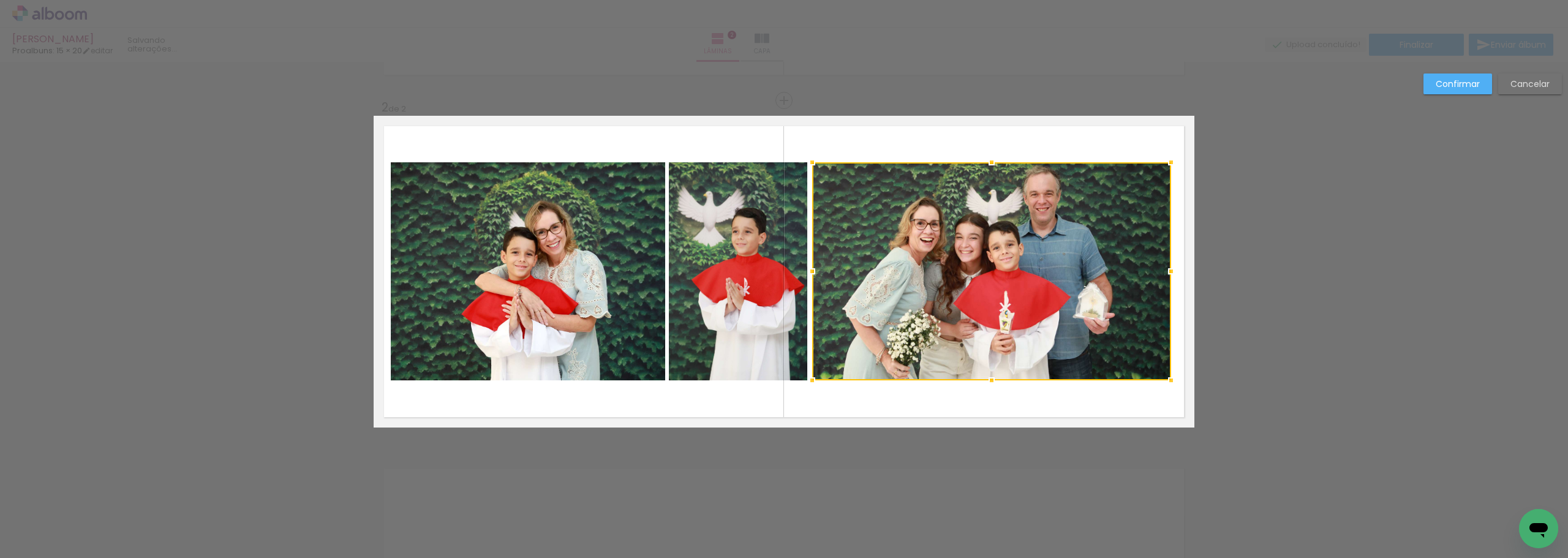
drag, startPoint x: 1195, startPoint y: 269, endPoint x: 1171, endPoint y: 273, distance: 24.3
click at [1171, 273] on div at bounding box center [1171, 271] width 25 height 25
click at [0, 0] on slot "Confirmar" at bounding box center [0, 0] width 0 height 0
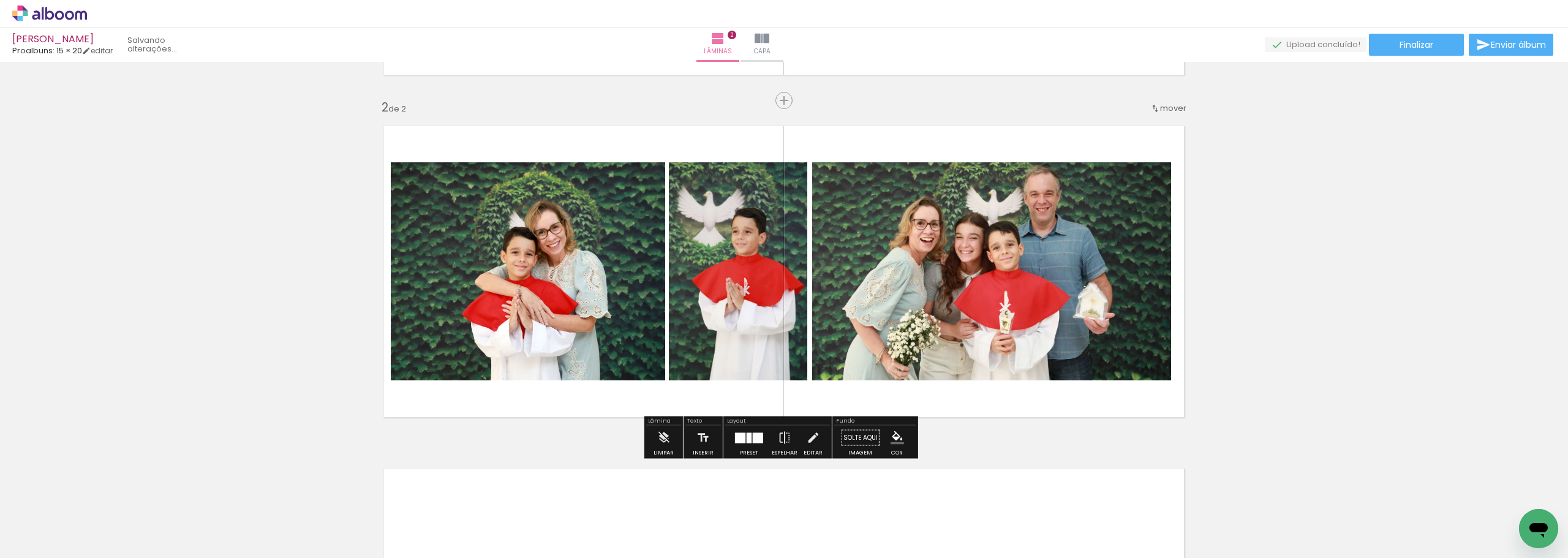
click at [1323, 98] on div "Inserir lâmina 1 de 2 Inserir lâmina 2 de 2" at bounding box center [784, 256] width 1568 height 1028
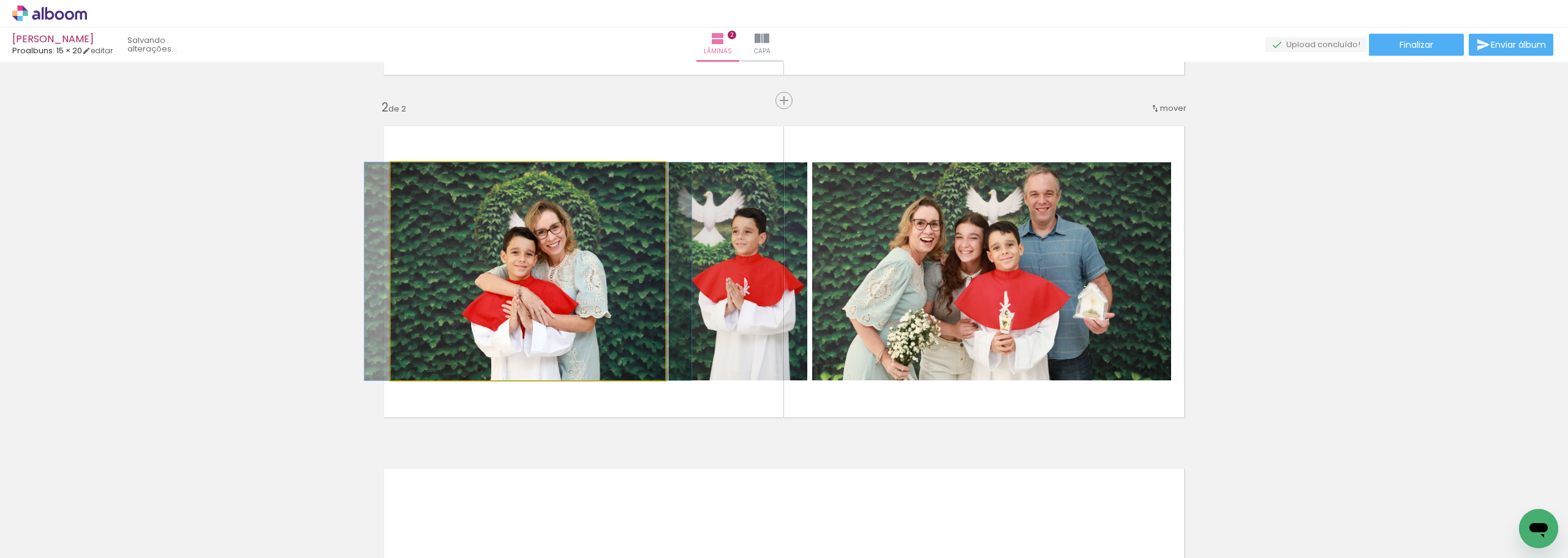
click at [471, 241] on quentale-photo at bounding box center [528, 272] width 274 height 218
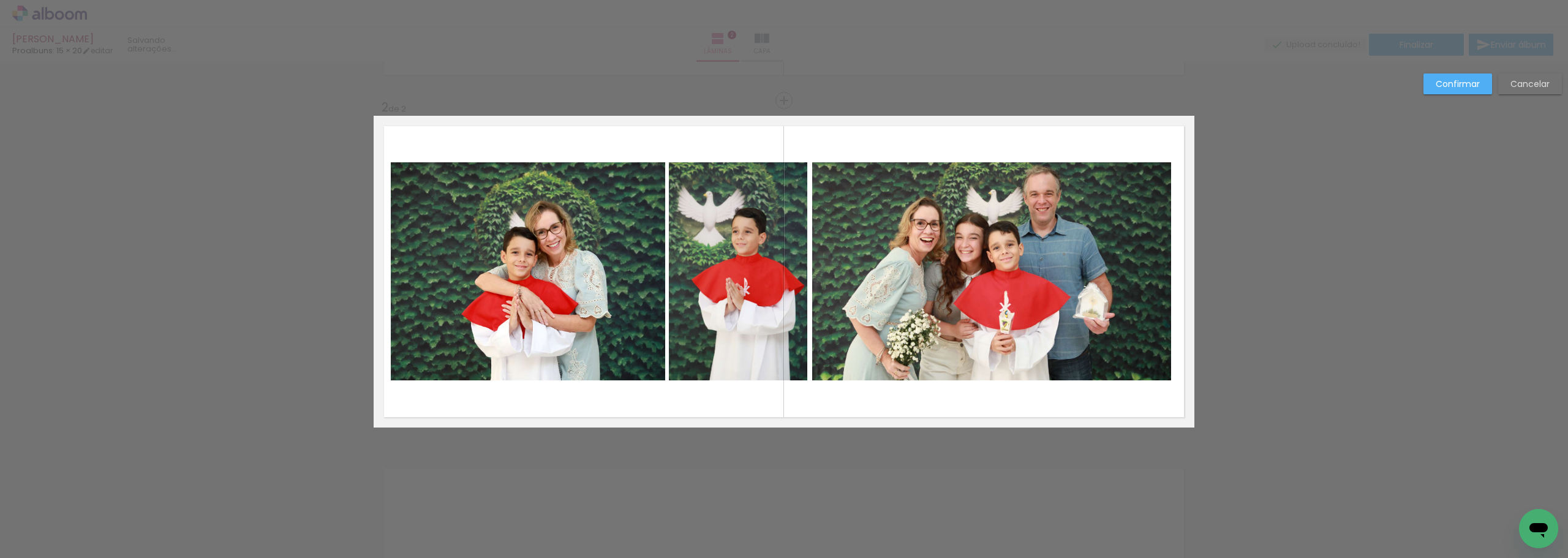
click at [395, 255] on quentale-photo at bounding box center [528, 272] width 274 height 218
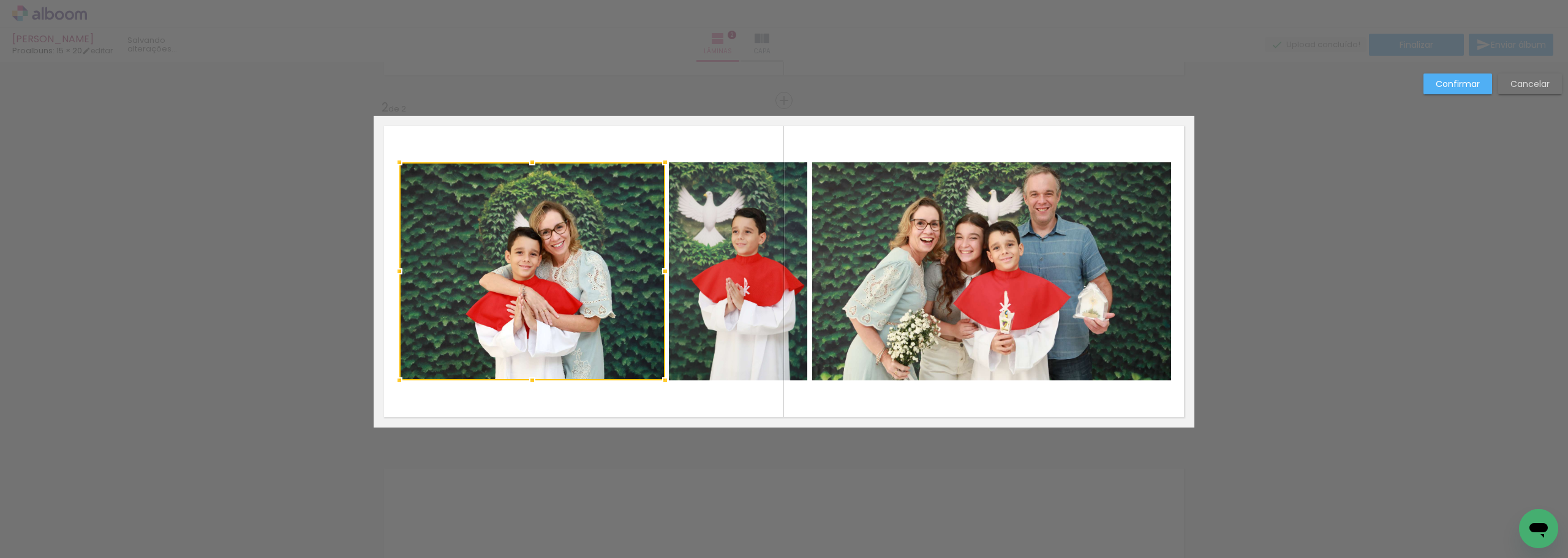
drag, startPoint x: 390, startPoint y: 270, endPoint x: 398, endPoint y: 270, distance: 8.0
click at [398, 270] on div at bounding box center [399, 271] width 25 height 25
click at [0, 0] on slot "Confirmar" at bounding box center [0, 0] width 0 height 0
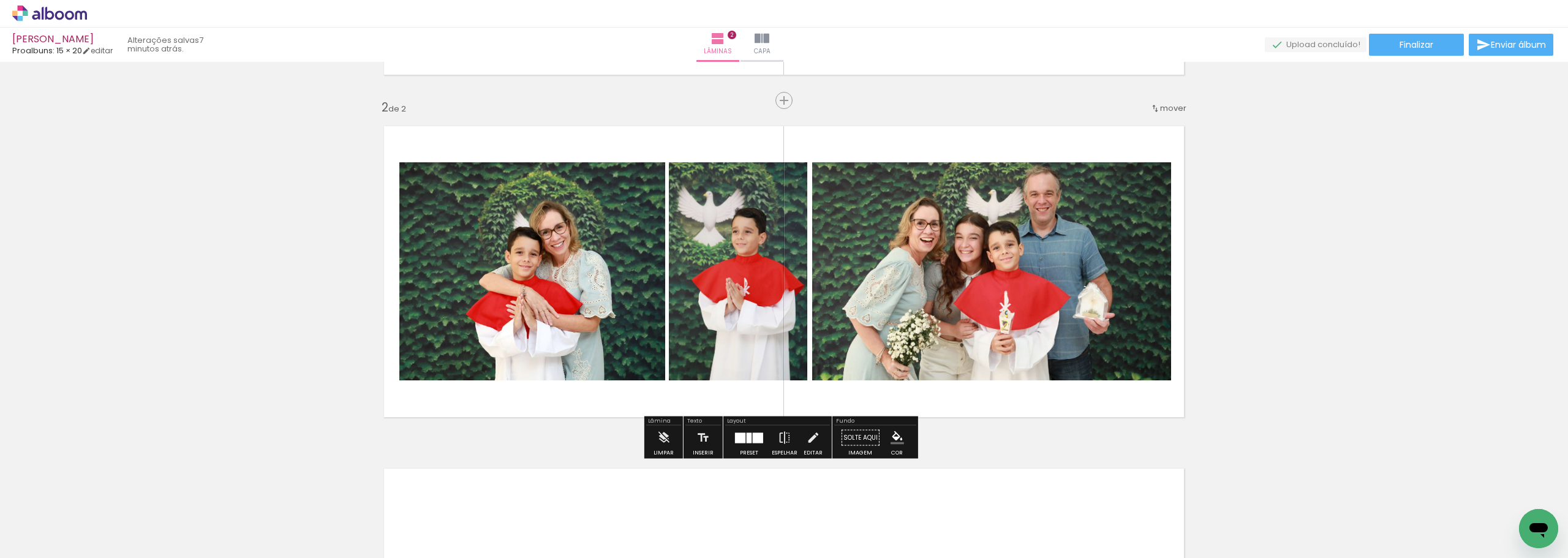
click at [1205, 147] on div "Inserir lâmina 1 de 2 Inserir lâmina 2 de 2" at bounding box center [784, 256] width 1568 height 1028
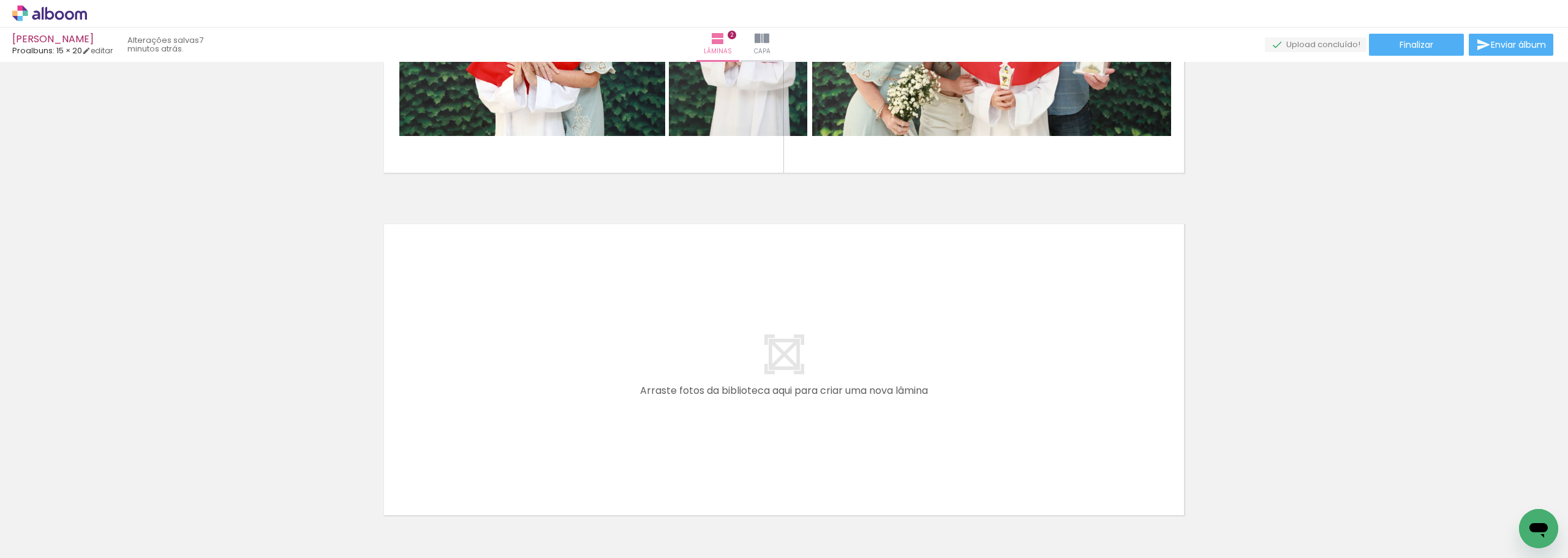
scroll to position [569, 0]
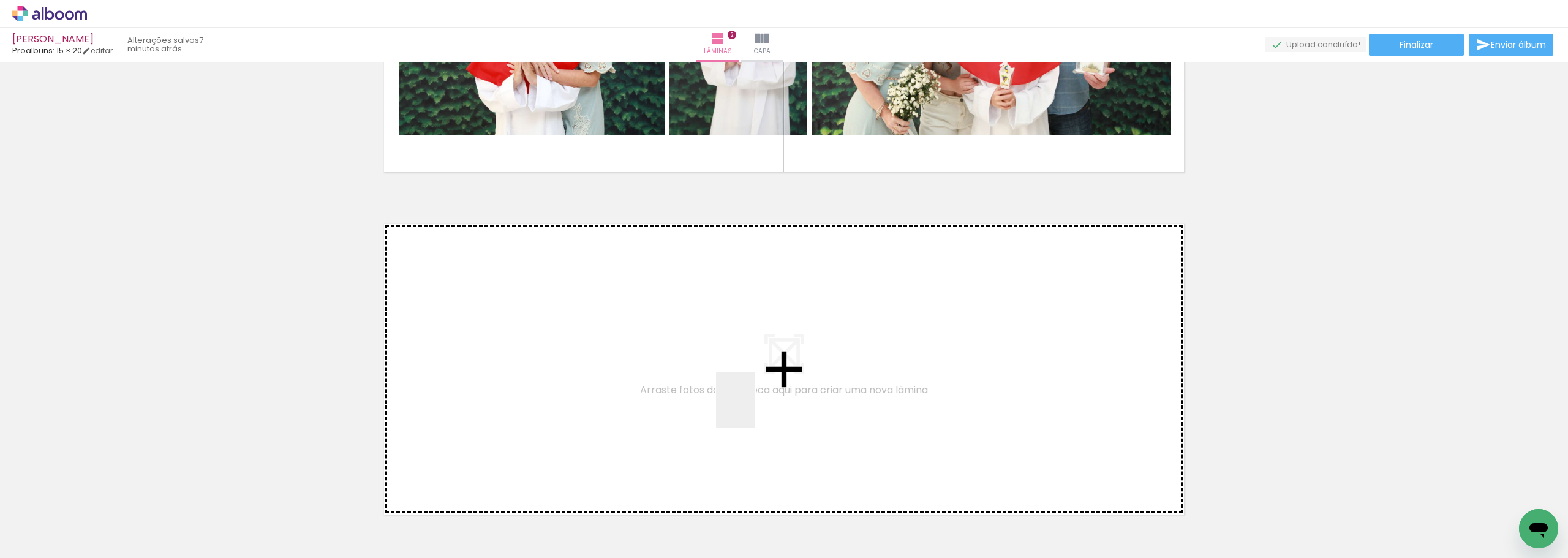
drag, startPoint x: 815, startPoint y: 522, endPoint x: 727, endPoint y: 376, distance: 170.5
click at [727, 376] on quentale-workspace at bounding box center [784, 279] width 1568 height 558
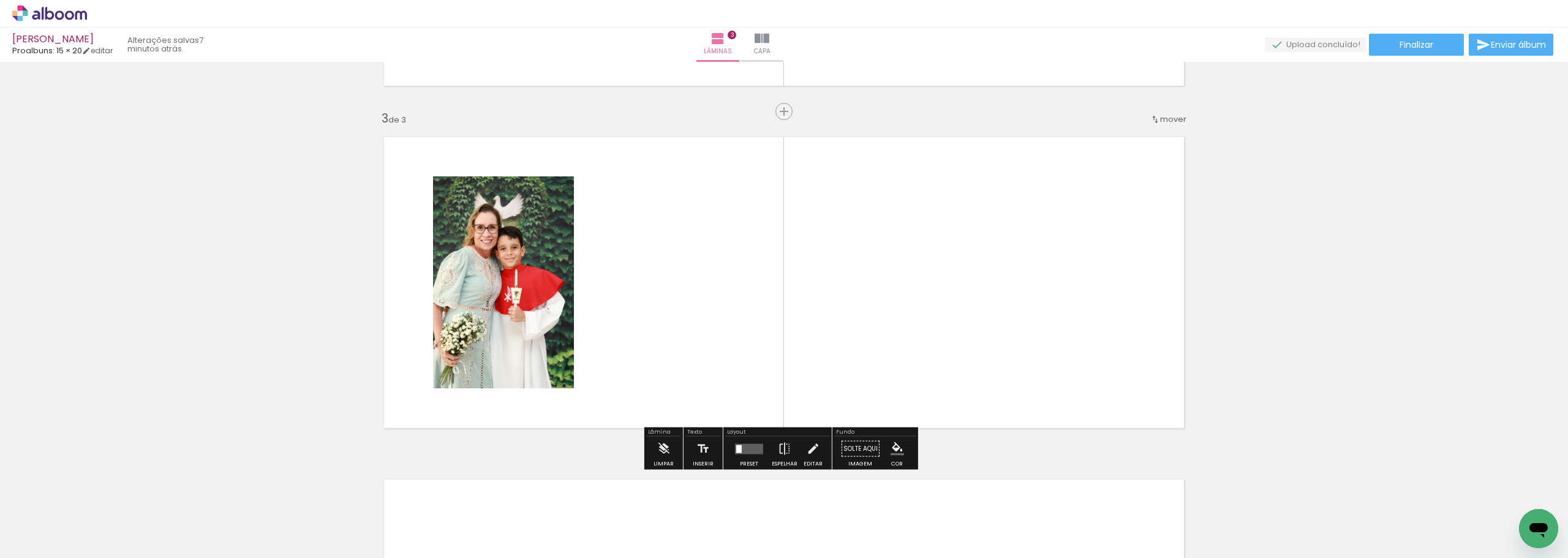
scroll to position [667, 0]
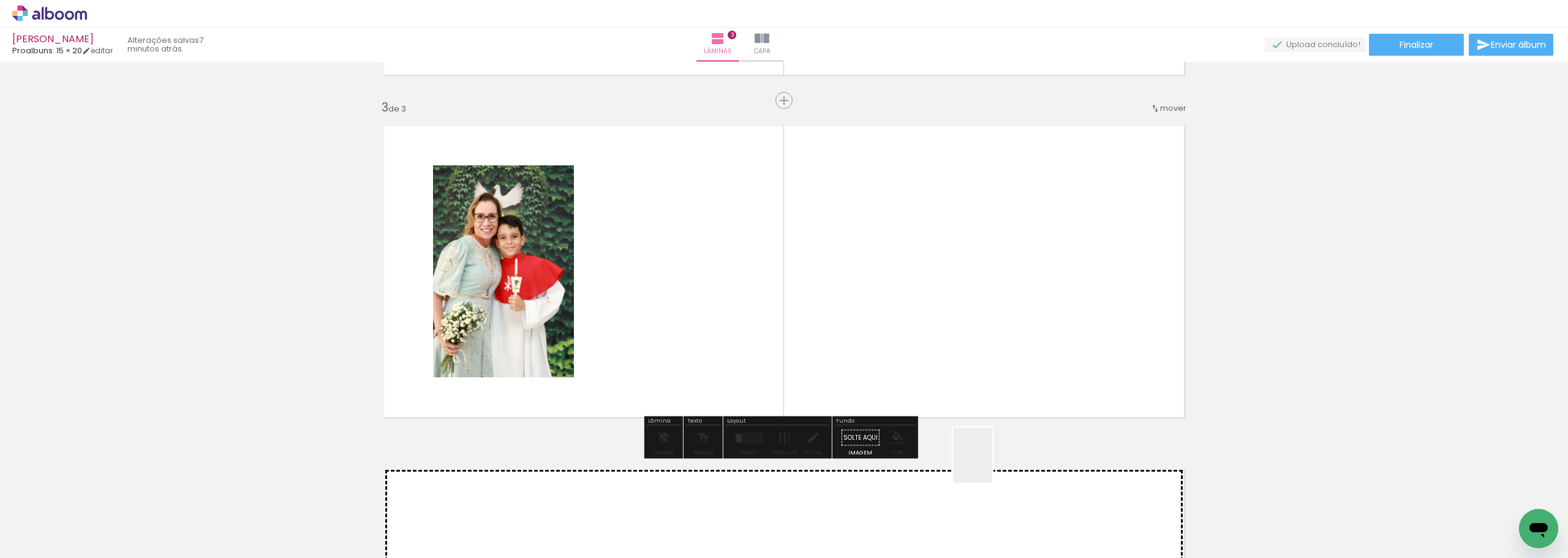
drag, startPoint x: 1022, startPoint y: 510, endPoint x: 895, endPoint y: 368, distance: 190.5
click at [864, 342] on quentale-workspace at bounding box center [784, 279] width 1568 height 558
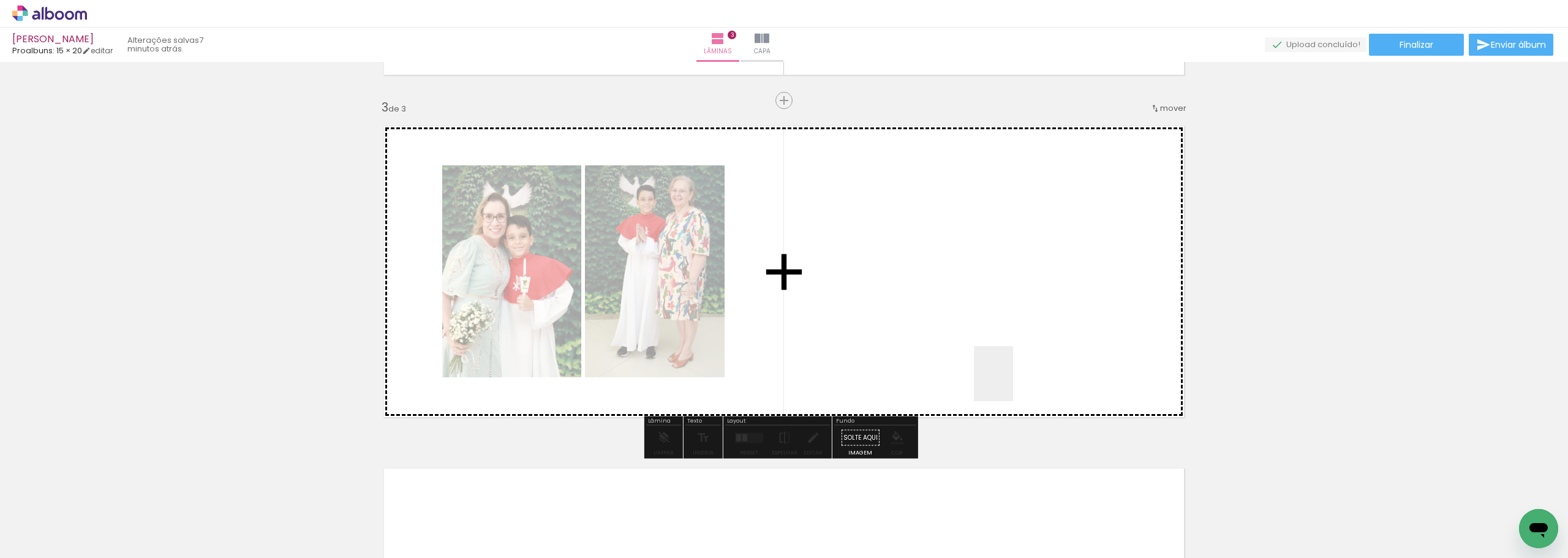
drag, startPoint x: 1090, startPoint y: 457, endPoint x: 977, endPoint y: 341, distance: 161.9
click at [977, 341] on quentale-workspace at bounding box center [784, 279] width 1568 height 558
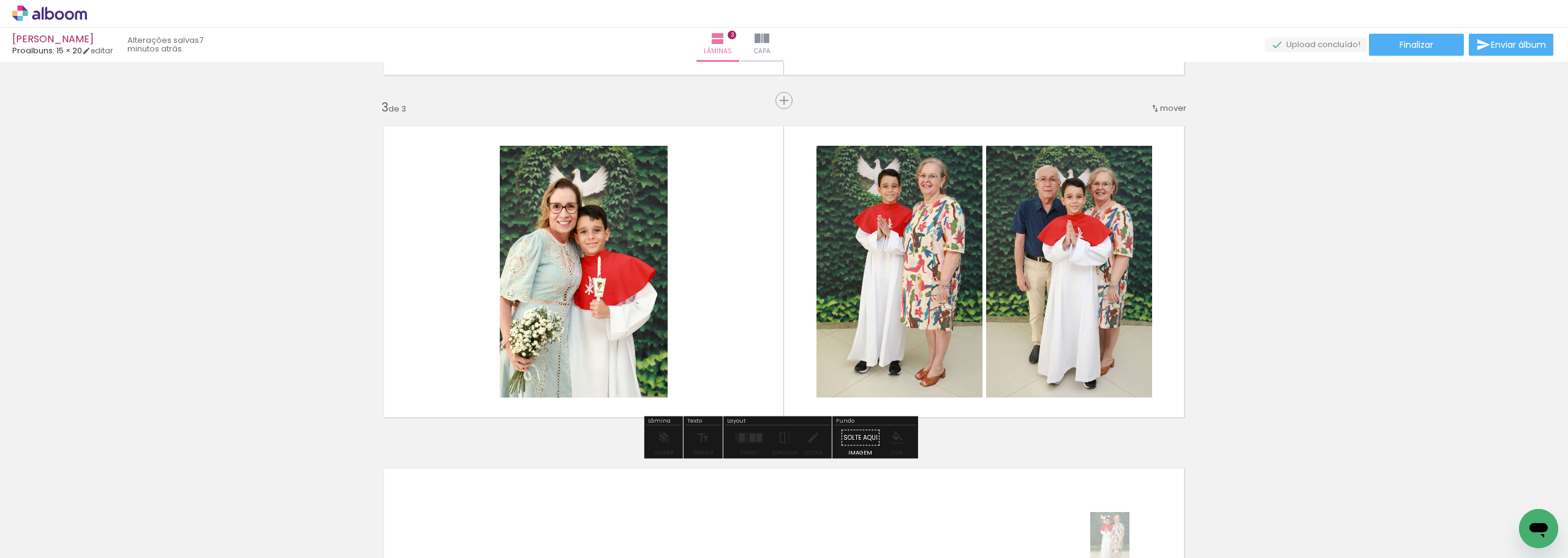
drag, startPoint x: 991, startPoint y: 548, endPoint x: 1122, endPoint y: 549, distance: 131.0
click at [100, 549] on iron-horizontal-list at bounding box center [88, 520] width 25 height 77
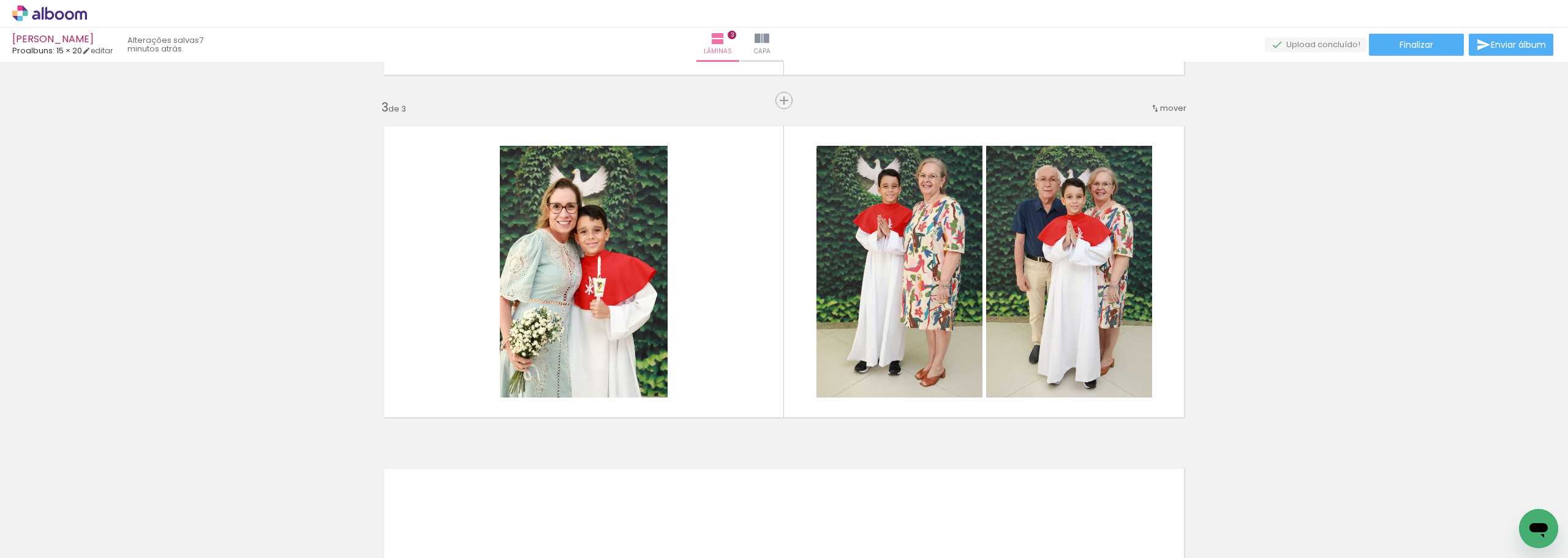
scroll to position [0, 0]
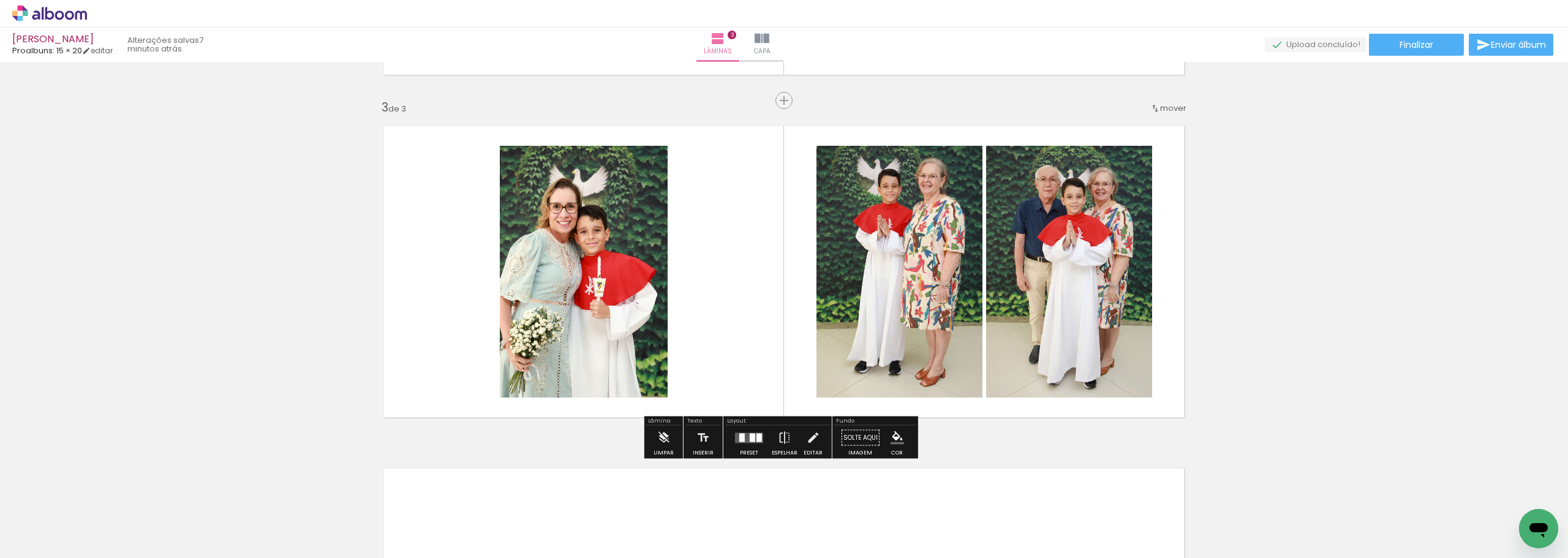
click at [754, 443] on div at bounding box center [749, 438] width 33 height 25
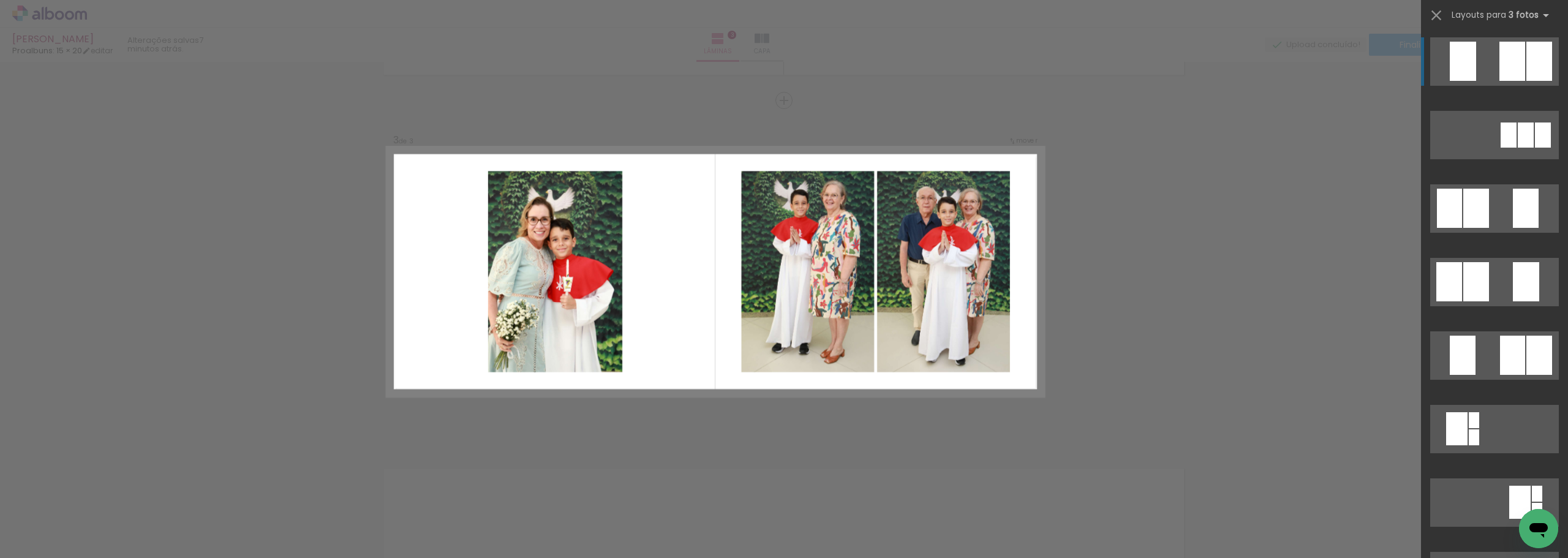
click at [1141, 256] on div "Confirmar Cancelar" at bounding box center [784, 95] width 1568 height 1399
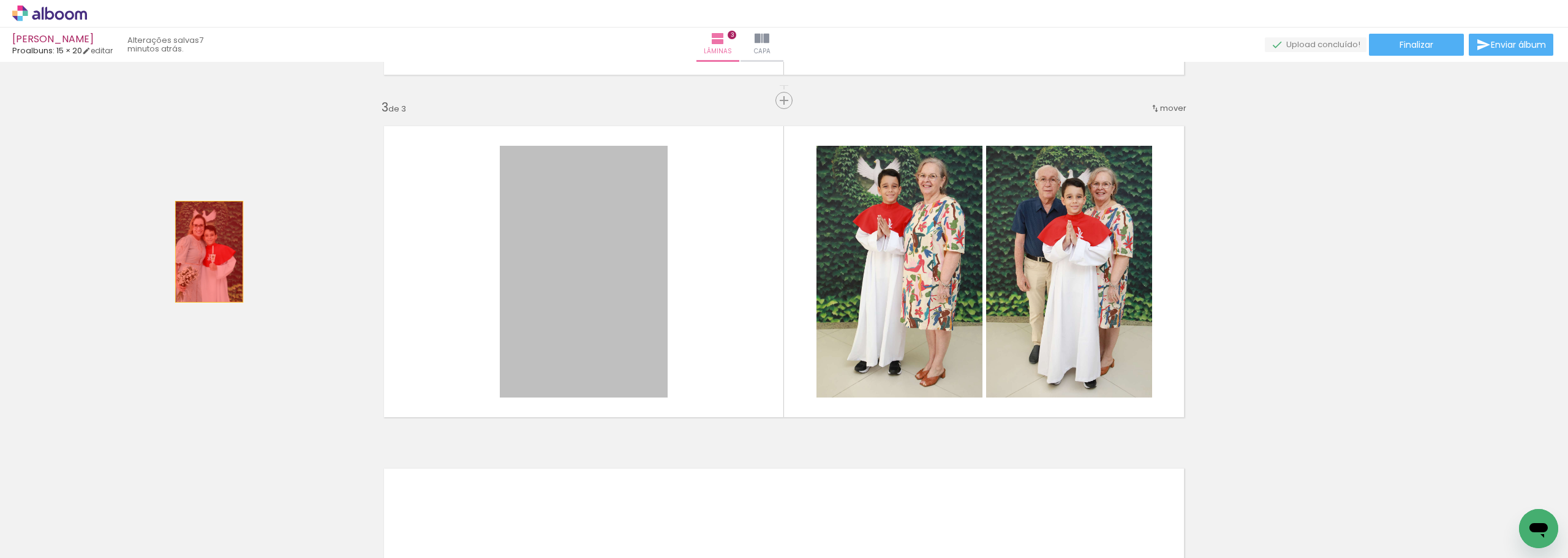
drag, startPoint x: 565, startPoint y: 284, endPoint x: 188, endPoint y: 251, distance: 378.4
click at [188, 251] on div "Inserir lâmina 1 de 3 Inserir lâmina 2 de 3 Inserir lâmina 3 de 3" at bounding box center [784, 84] width 1568 height 1371
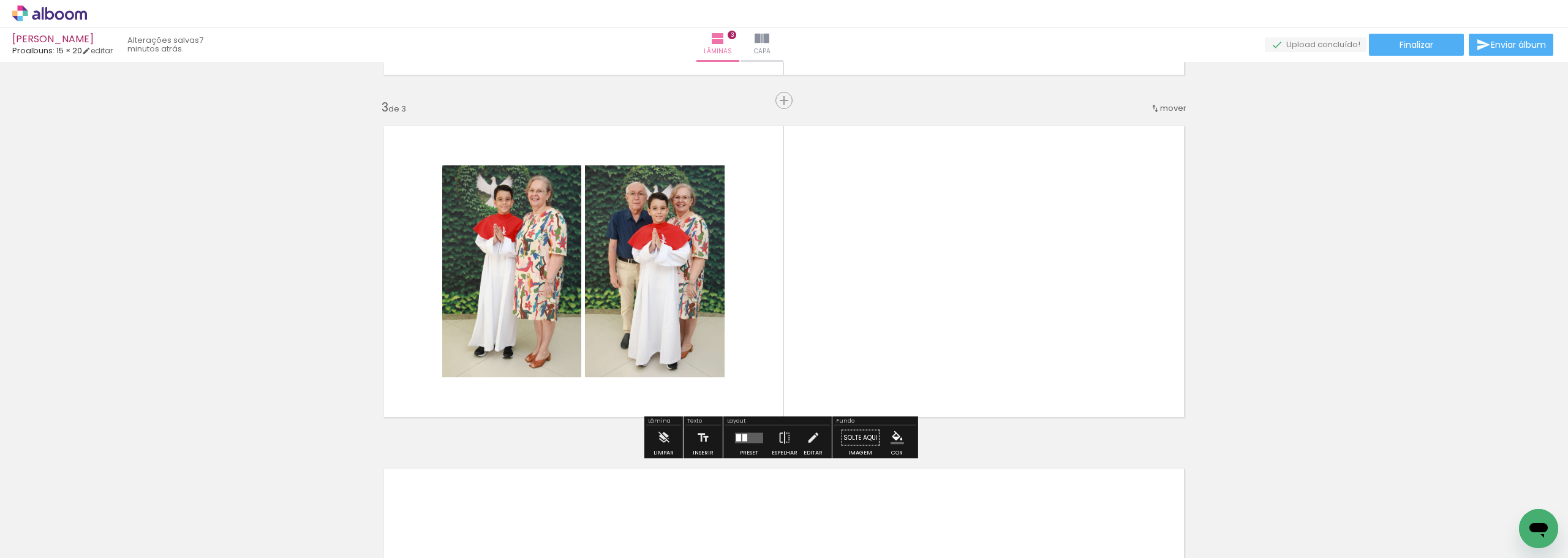
click at [736, 439] on div at bounding box center [739, 437] width 5 height 8
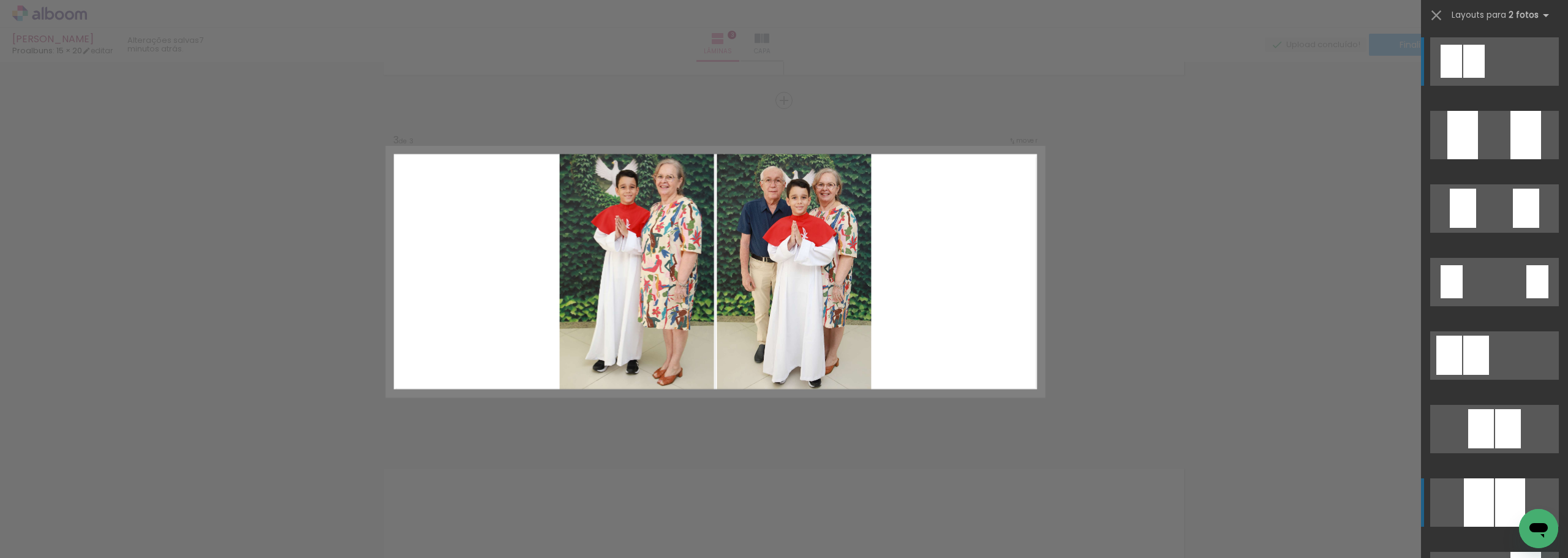
click at [1507, 496] on div at bounding box center [1510, 503] width 30 height 48
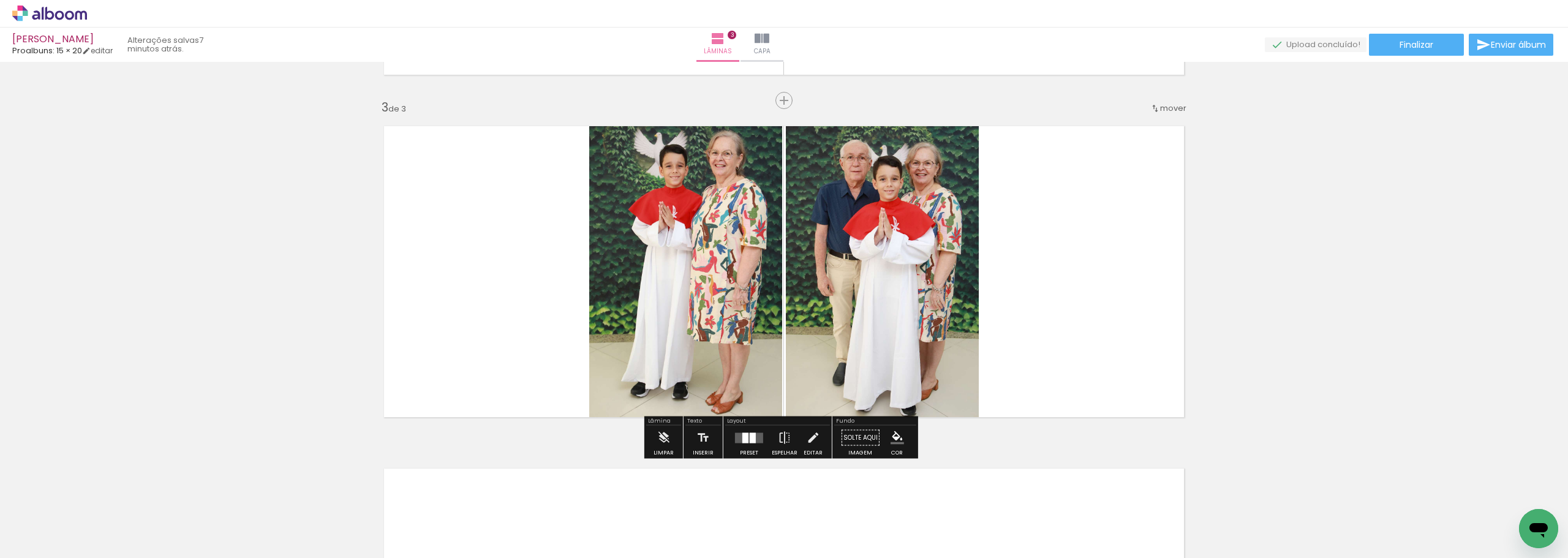
click at [904, 268] on quentale-photo at bounding box center [882, 271] width 193 height 312
click at [960, 291] on quentale-photo at bounding box center [882, 271] width 193 height 312
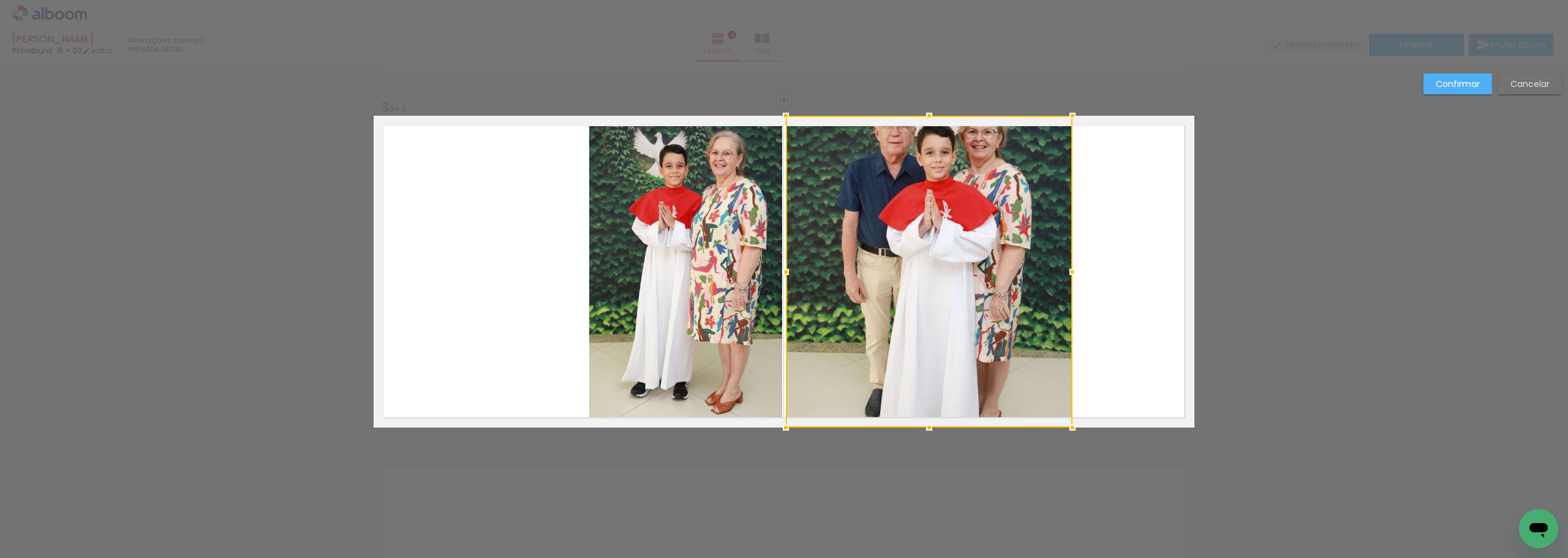
drag, startPoint x: 977, startPoint y: 265, endPoint x: 1072, endPoint y: 265, distance: 95.0
click at [1072, 265] on div at bounding box center [1072, 272] width 25 height 25
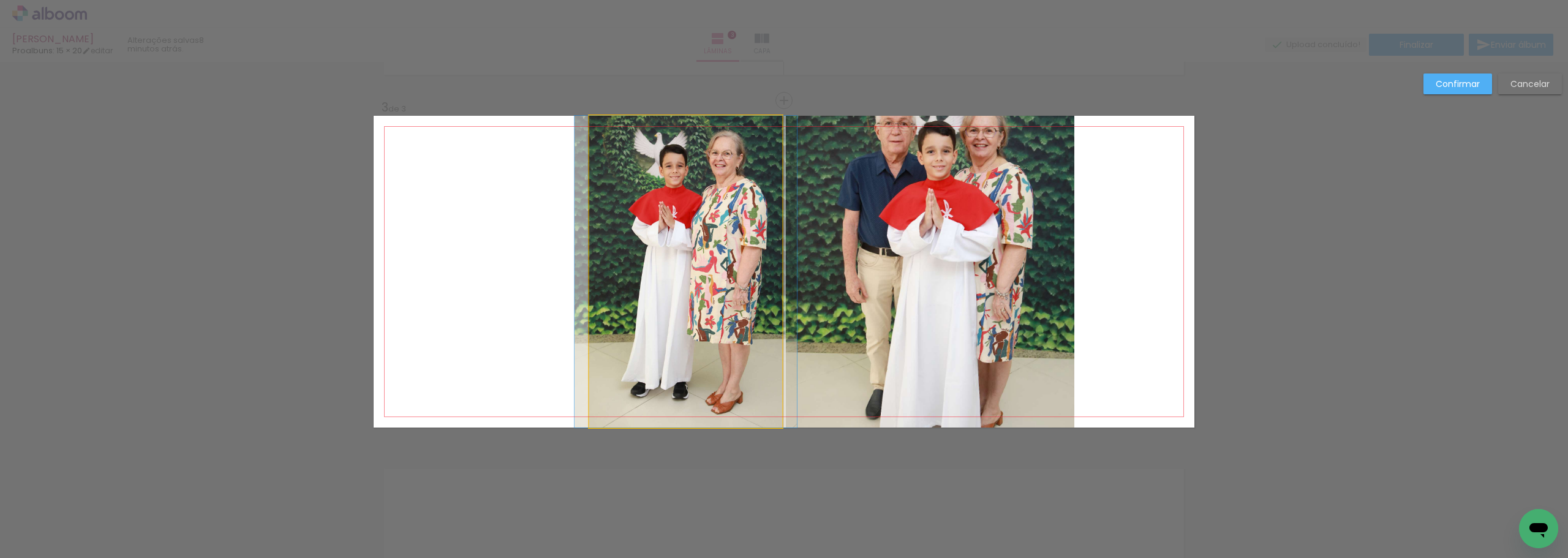
drag, startPoint x: 747, startPoint y: 260, endPoint x: 743, endPoint y: 279, distance: 19.4
click at [746, 261] on quentale-photo at bounding box center [685, 271] width 193 height 312
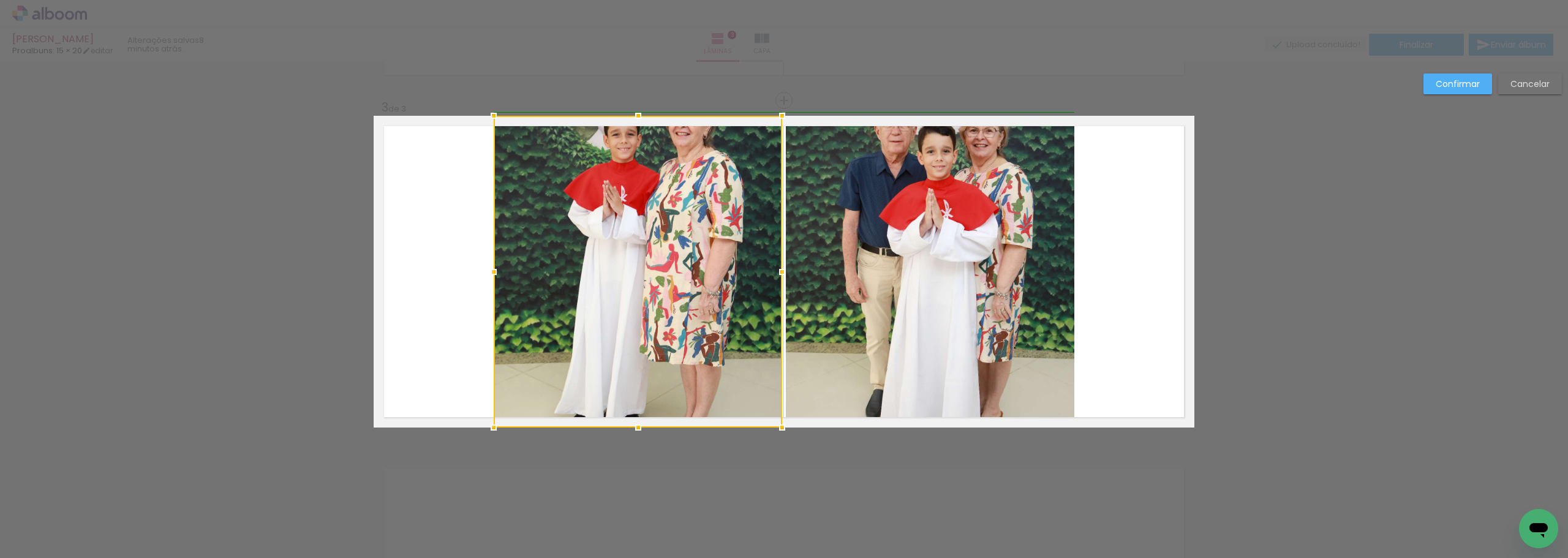
drag, startPoint x: 588, startPoint y: 270, endPoint x: 487, endPoint y: 273, distance: 101.0
click at [487, 273] on div at bounding box center [494, 272] width 25 height 25
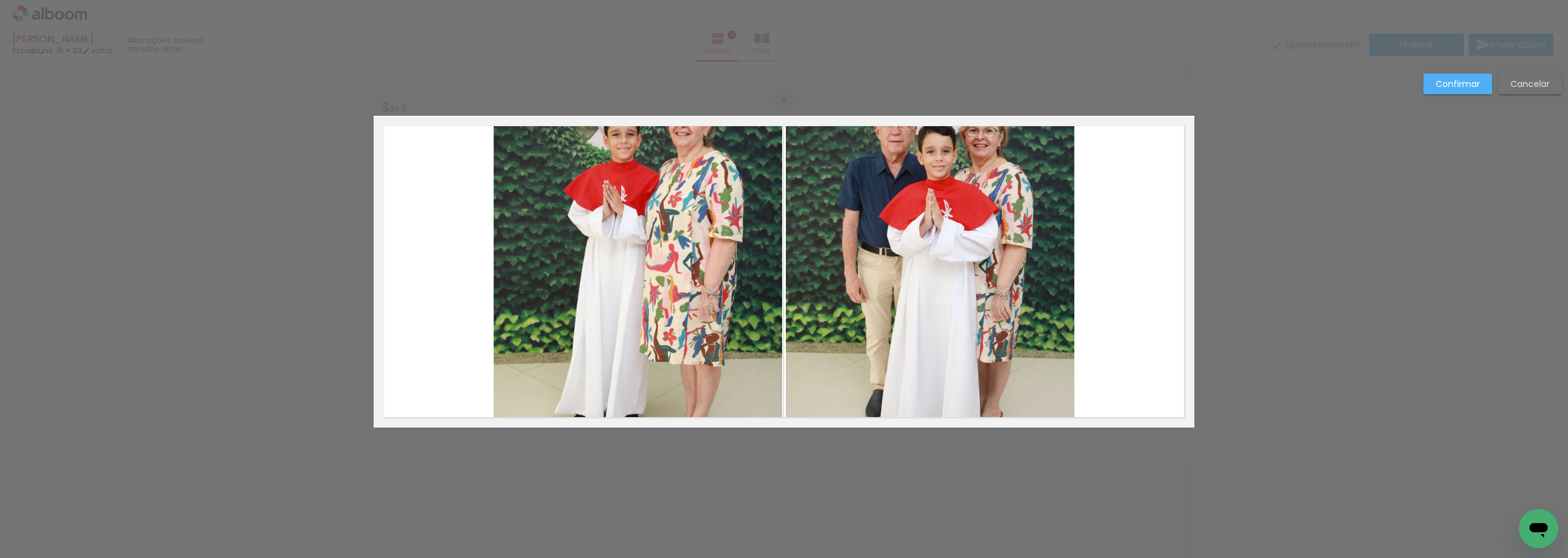
click at [0, 0] on slot "Confirmar" at bounding box center [0, 0] width 0 height 0
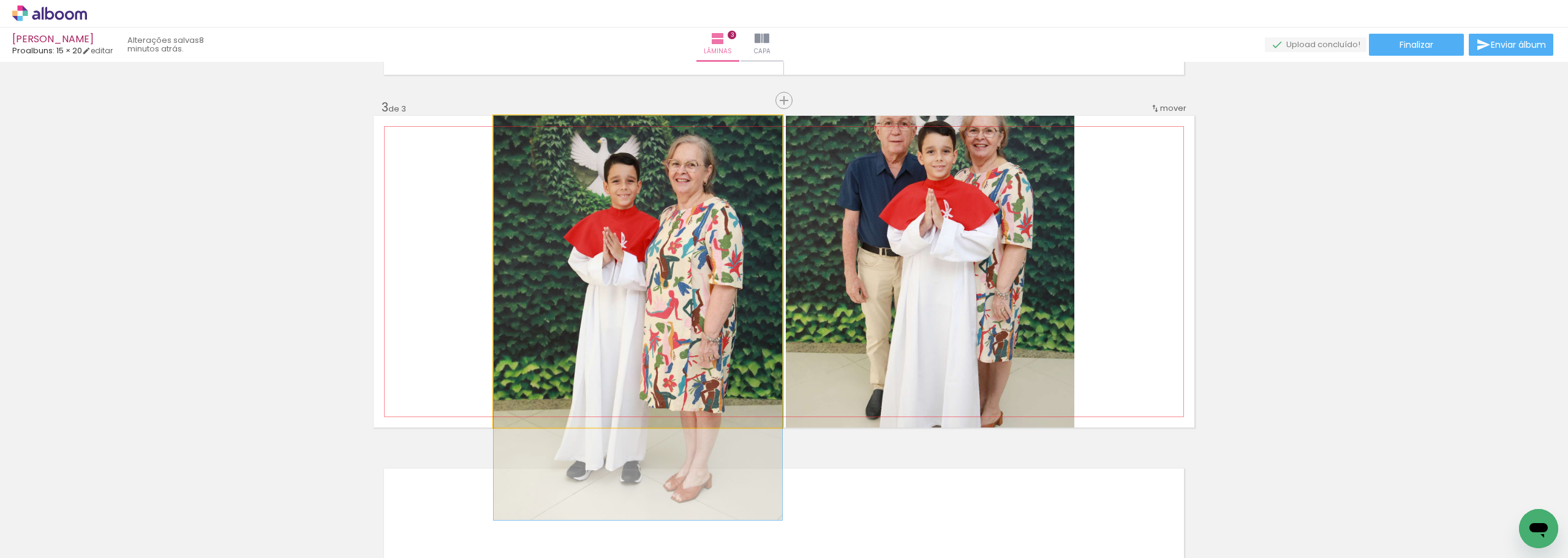
drag, startPoint x: 629, startPoint y: 211, endPoint x: 630, endPoint y: 280, distance: 69.0
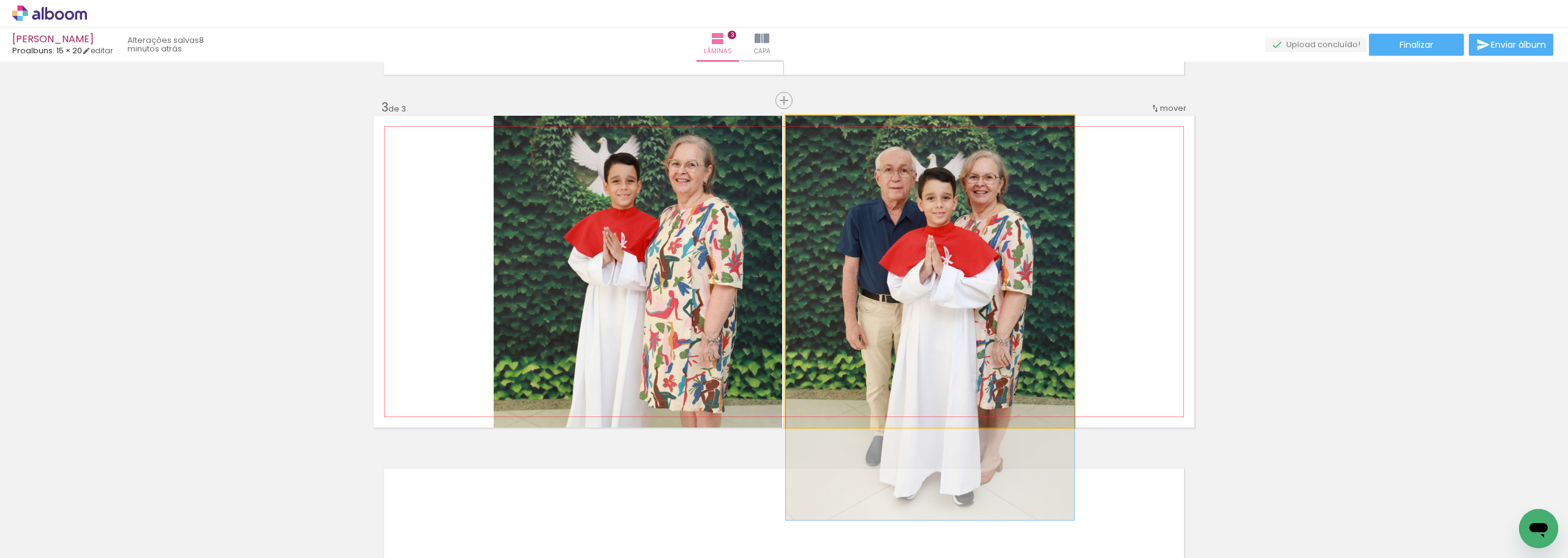
drag, startPoint x: 987, startPoint y: 237, endPoint x: 991, endPoint y: 295, distance: 58.1
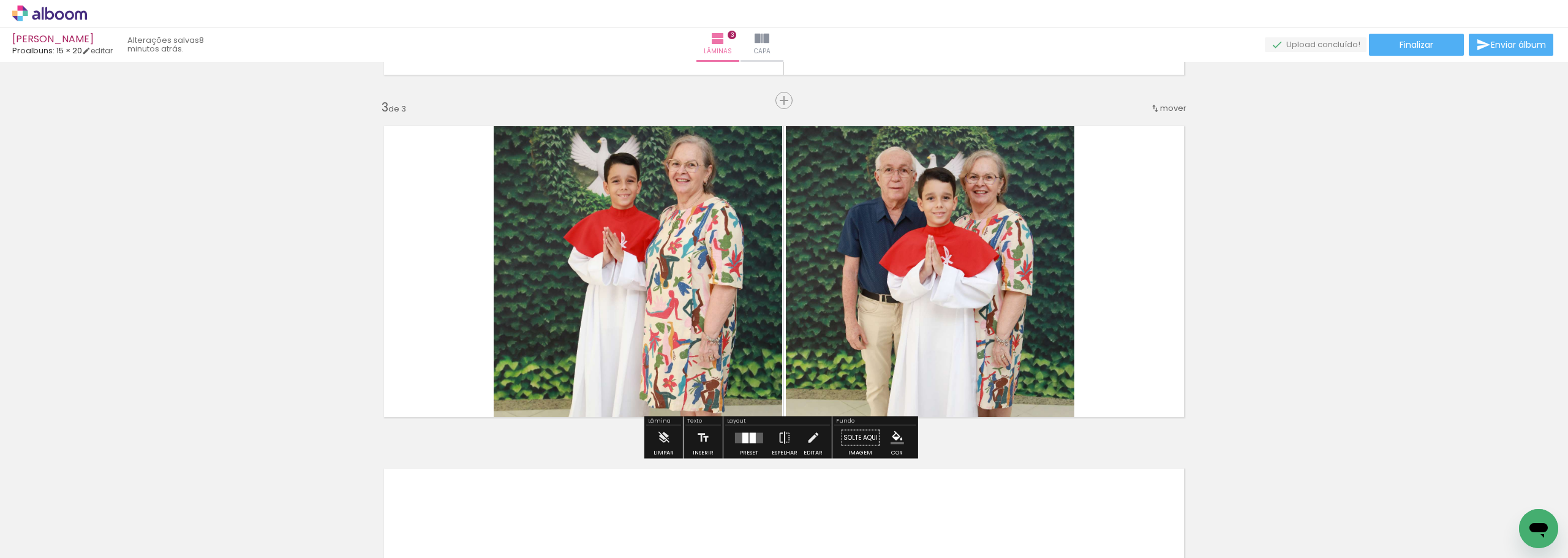
click at [1259, 248] on div "Inserir lâmina 1 de 3 Inserir lâmina 2 de 3 Inserir lâmina 3 de 3" at bounding box center [784, 84] width 1568 height 1371
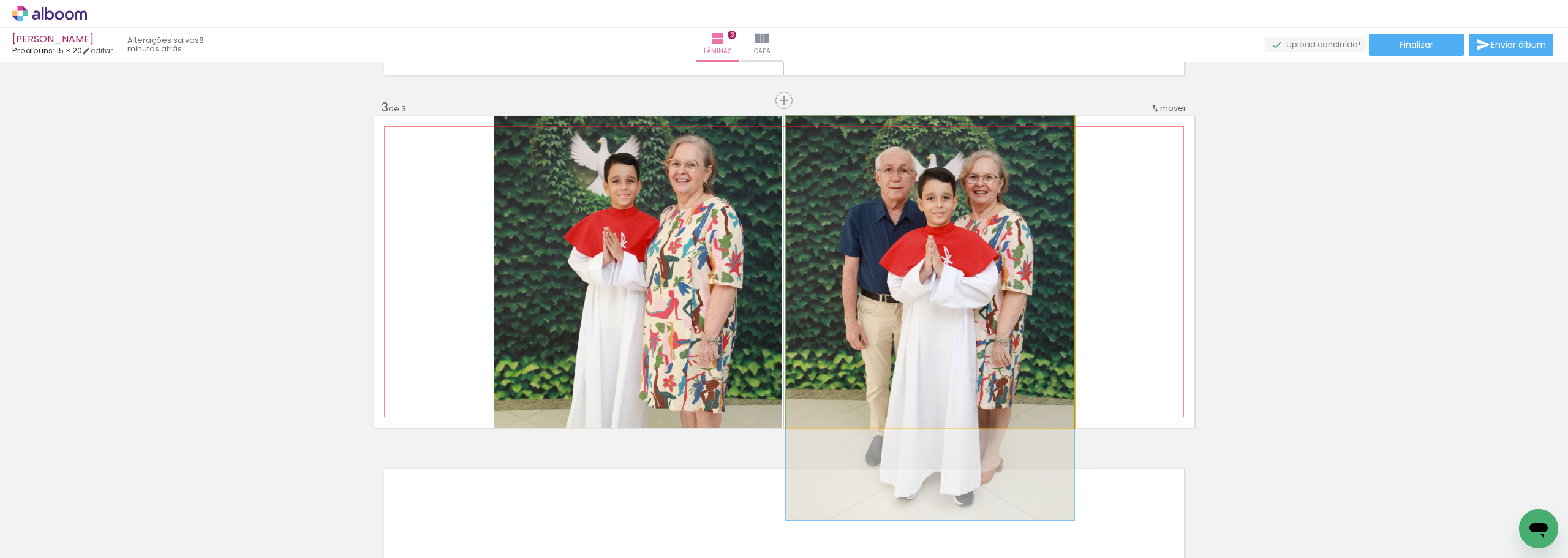
click at [914, 227] on quentale-photo at bounding box center [930, 271] width 289 height 312
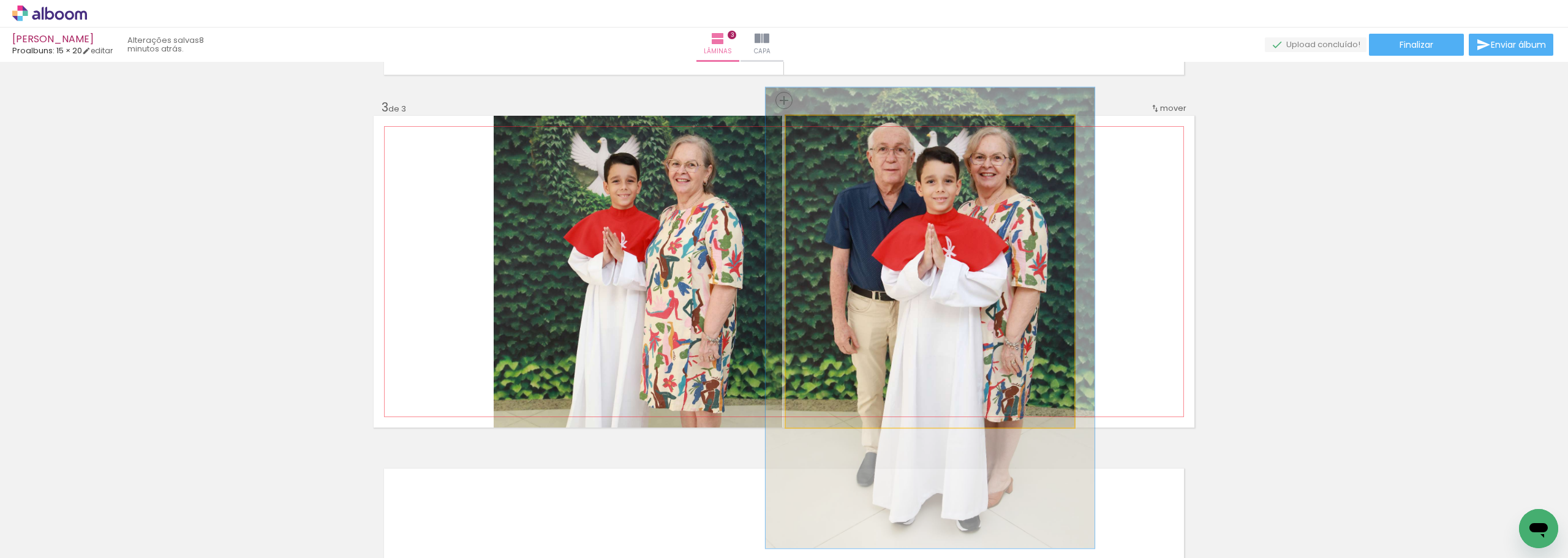
type paper-slider "114"
click at [818, 130] on div at bounding box center [820, 128] width 11 height 11
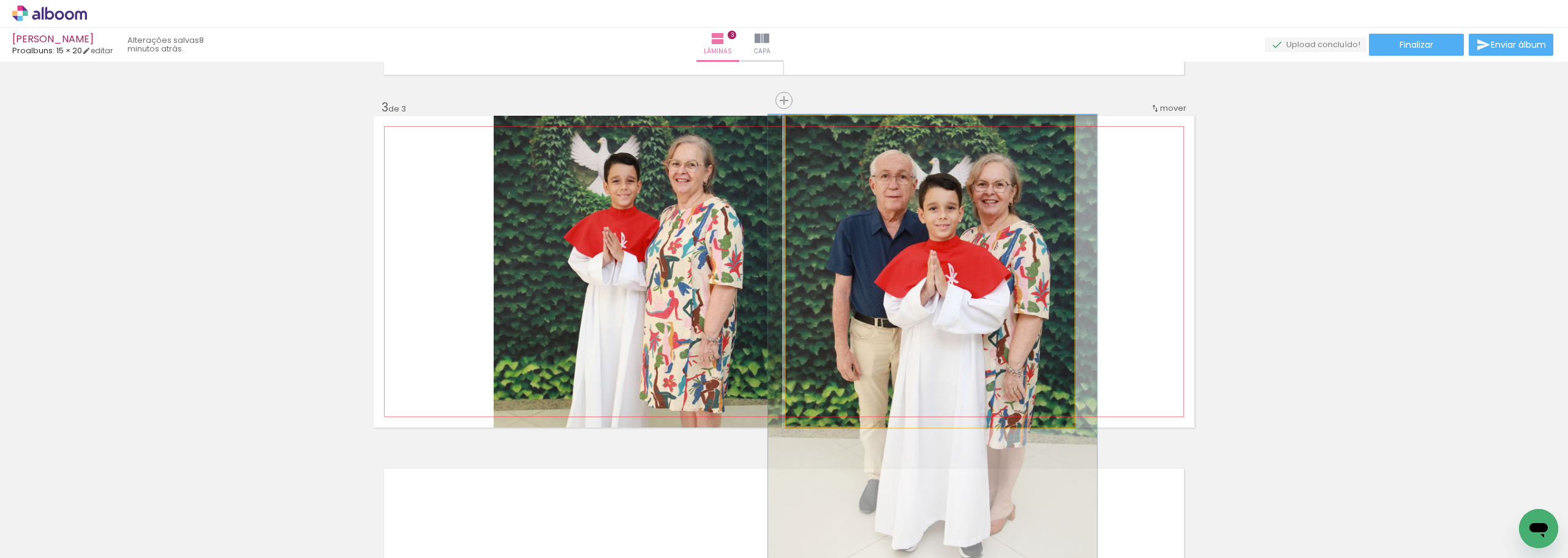
drag, startPoint x: 973, startPoint y: 232, endPoint x: 980, endPoint y: 246, distance: 15.7
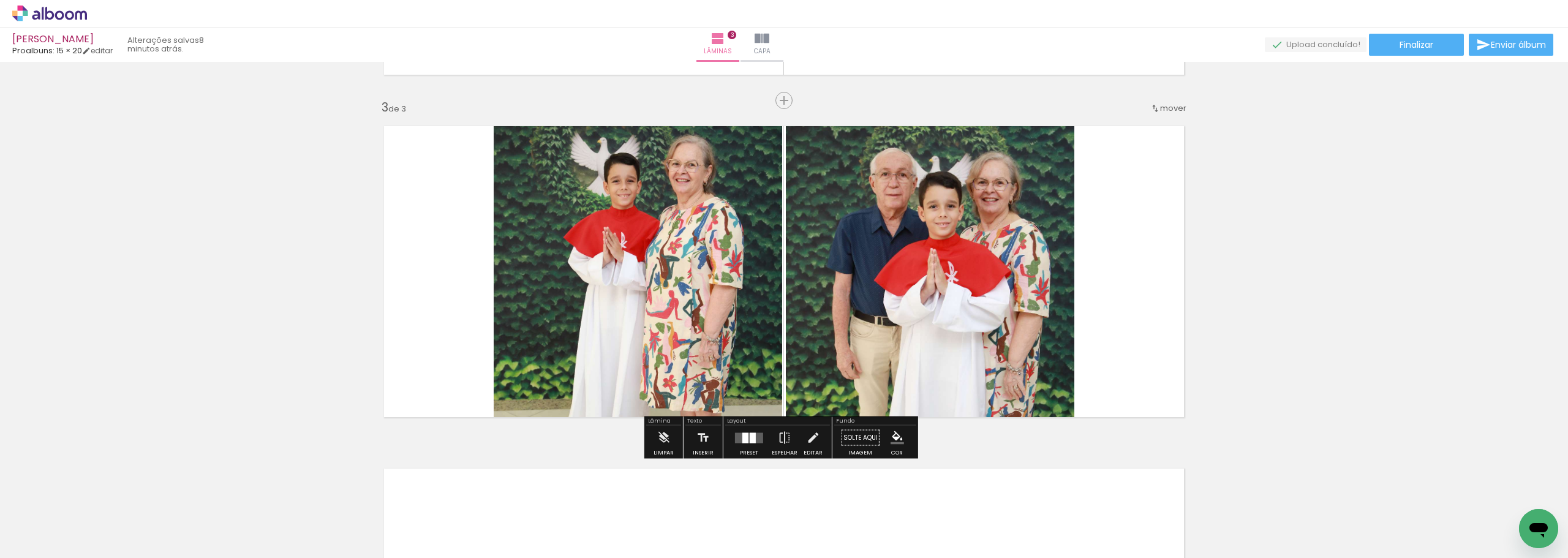
click at [1306, 184] on div "Inserir lâmina 1 de 3 Inserir lâmina 2 de 3 Inserir lâmina 3 de 3" at bounding box center [784, 84] width 1568 height 1371
click at [604, 164] on quentale-photo at bounding box center [638, 271] width 289 height 312
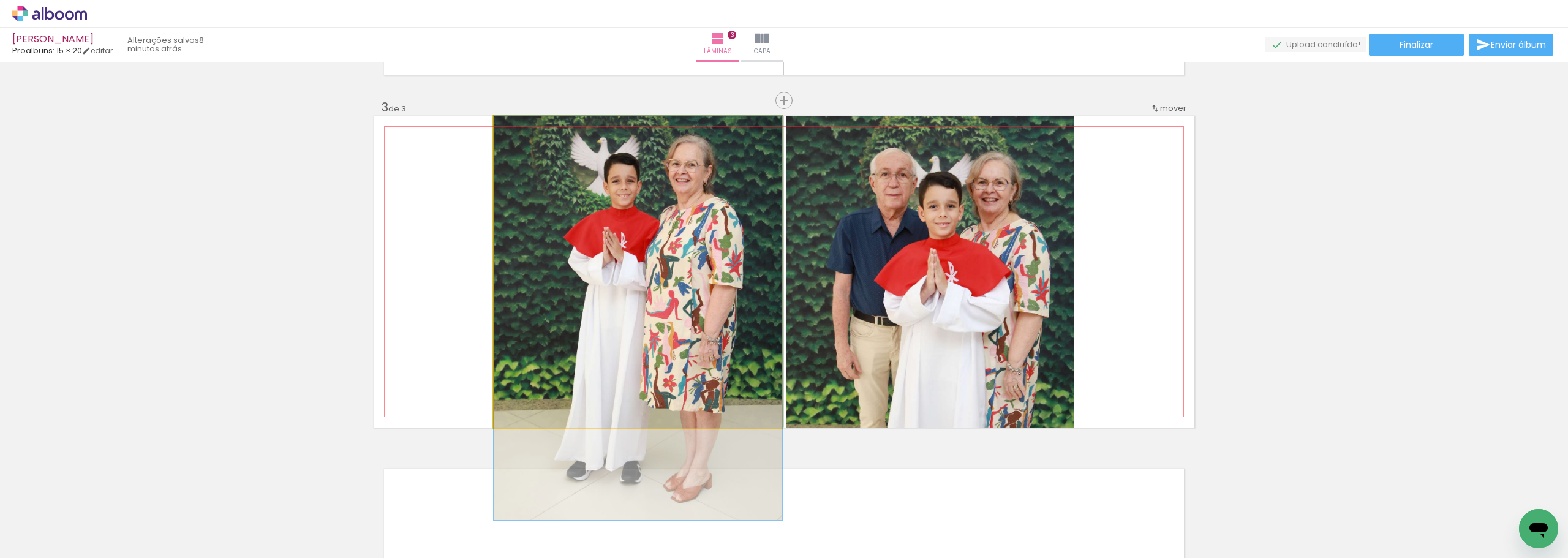
click at [604, 164] on quentale-photo at bounding box center [638, 271] width 289 height 312
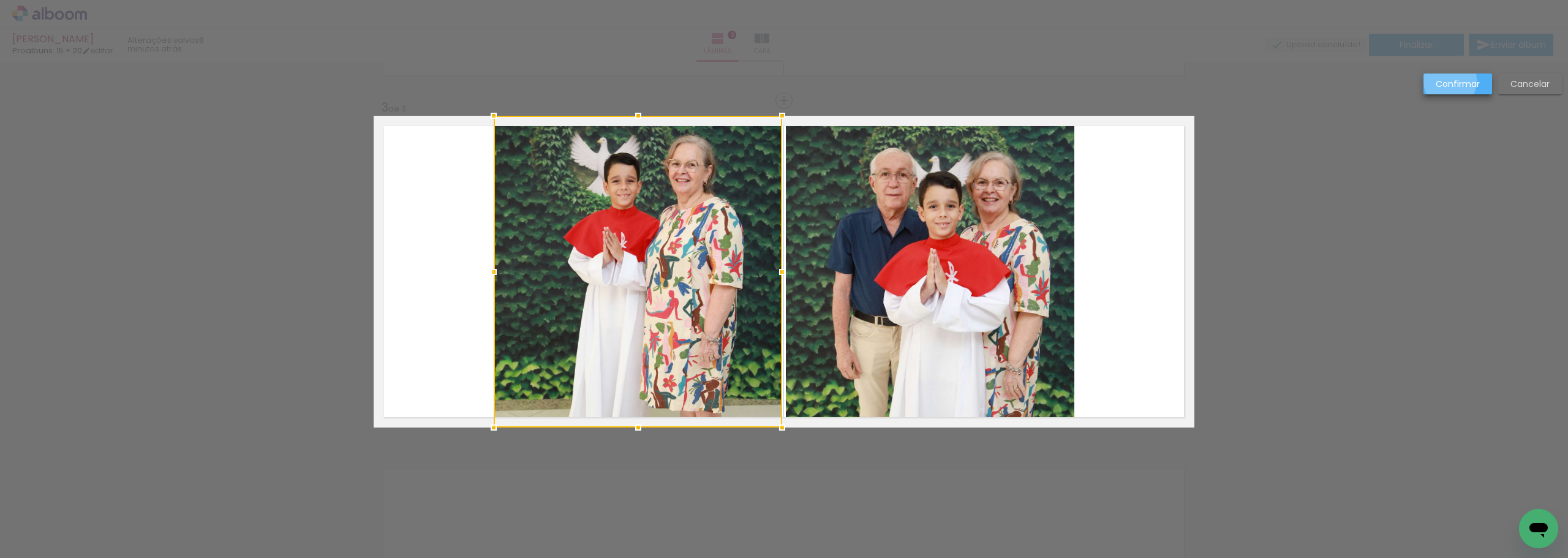
click at [0, 0] on slot "Confirmar" at bounding box center [0, 0] width 0 height 0
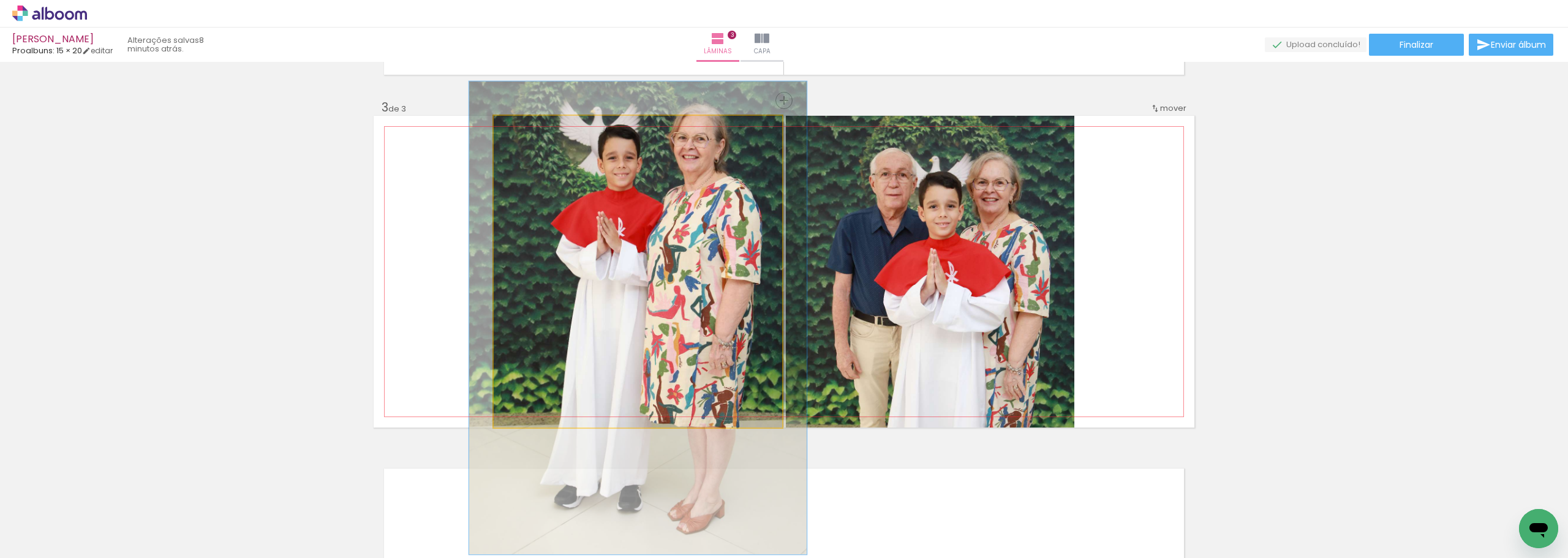
drag, startPoint x: 518, startPoint y: 132, endPoint x: 526, endPoint y: 132, distance: 8.0
type paper-slider "117"
click at [526, 132] on div at bounding box center [529, 128] width 20 height 20
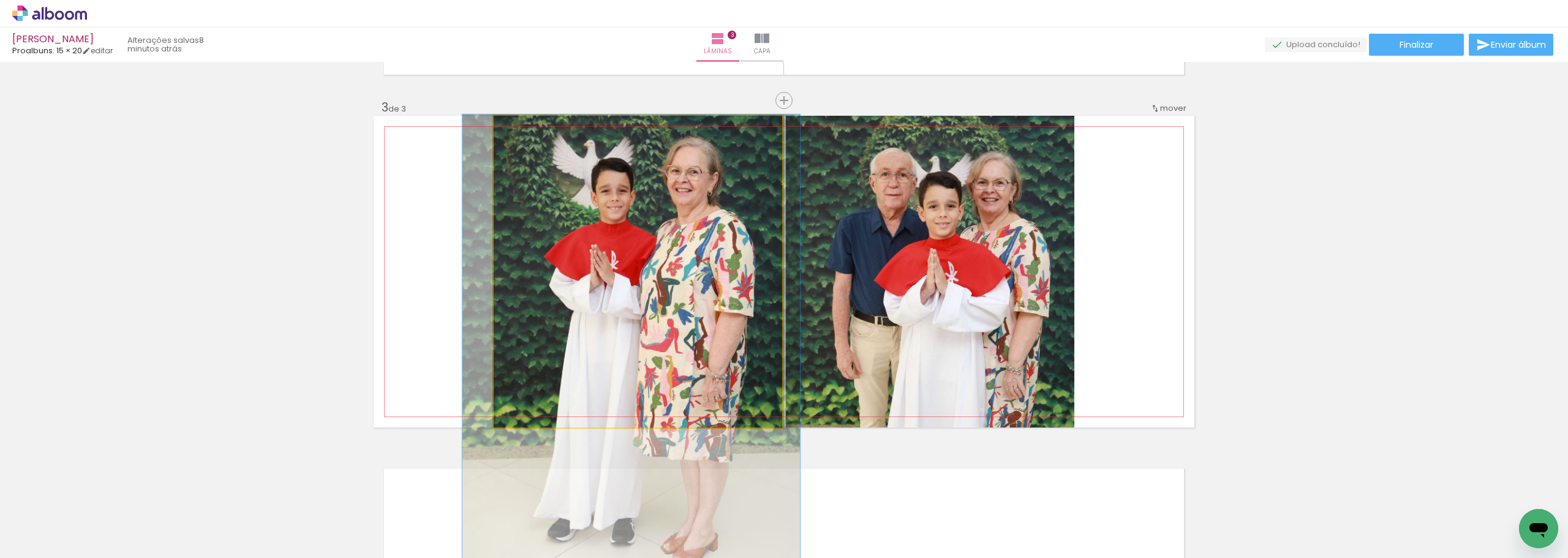
drag, startPoint x: 641, startPoint y: 194, endPoint x: 635, endPoint y: 223, distance: 29.6
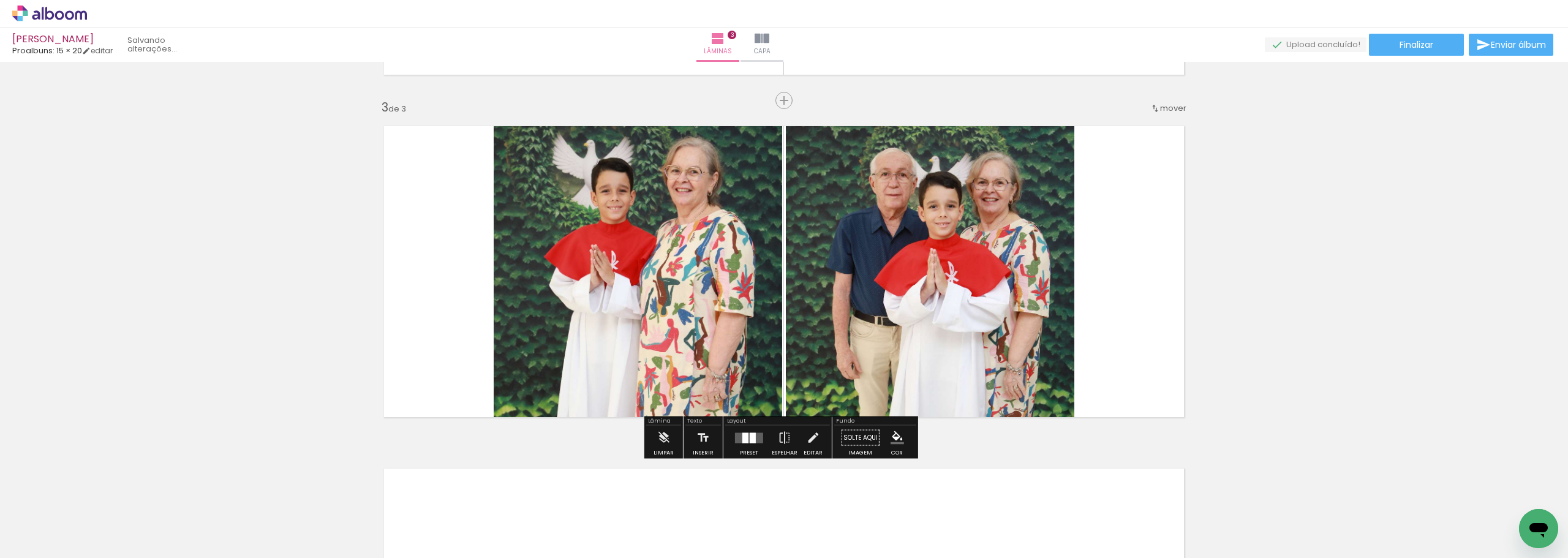
click at [1224, 223] on div "Inserir lâmina 1 de 3 Inserir lâmina 2 de 3 Inserir lâmina 3 de 3" at bounding box center [784, 84] width 1568 height 1371
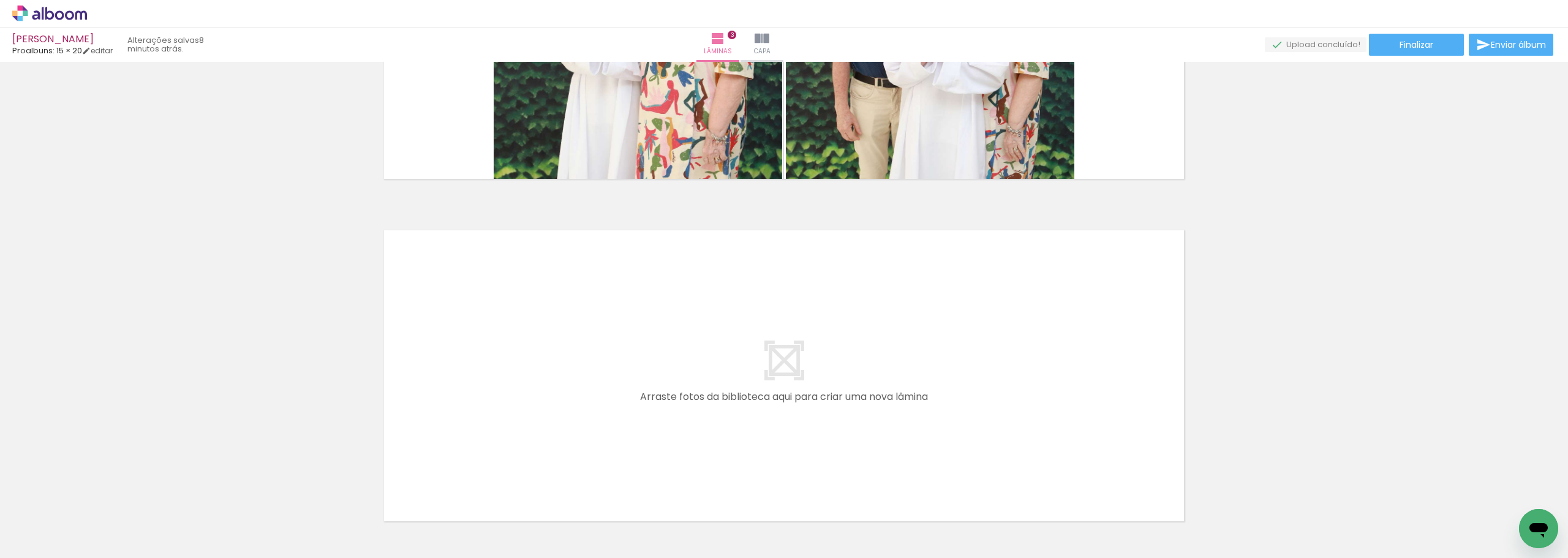
scroll to position [912, 0]
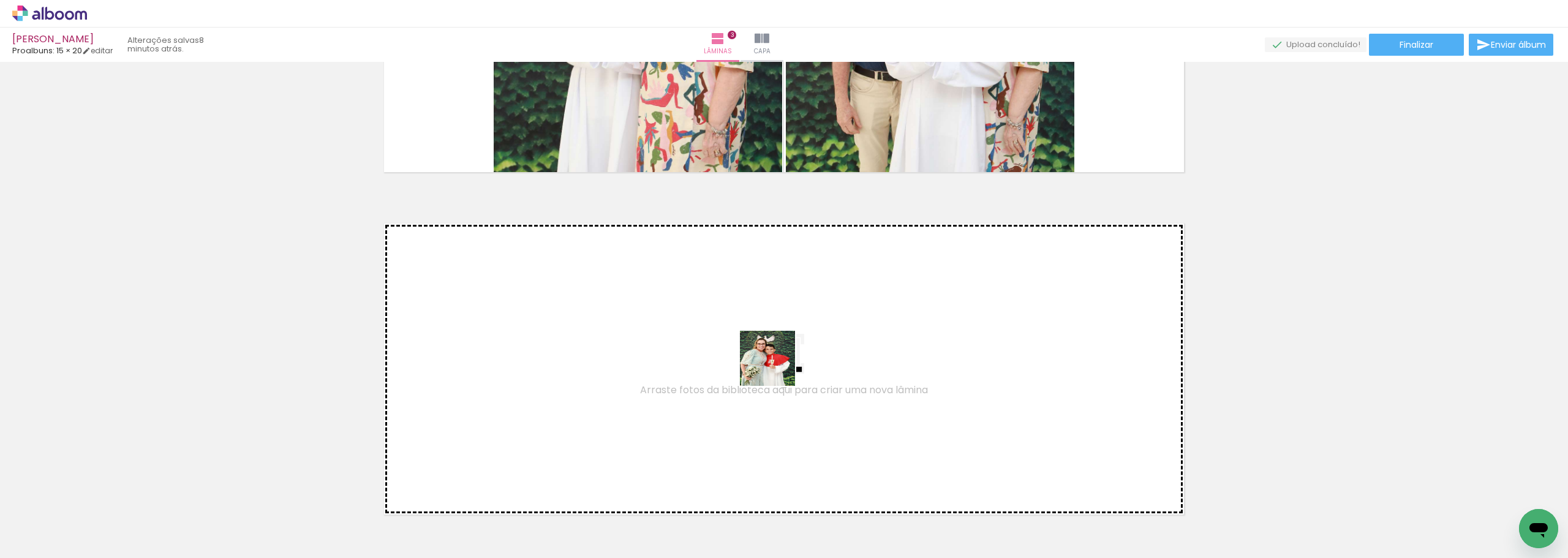
drag, startPoint x: 810, startPoint y: 529, endPoint x: 777, endPoint y: 365, distance: 167.3
click at [777, 365] on quentale-workspace at bounding box center [784, 279] width 1568 height 558
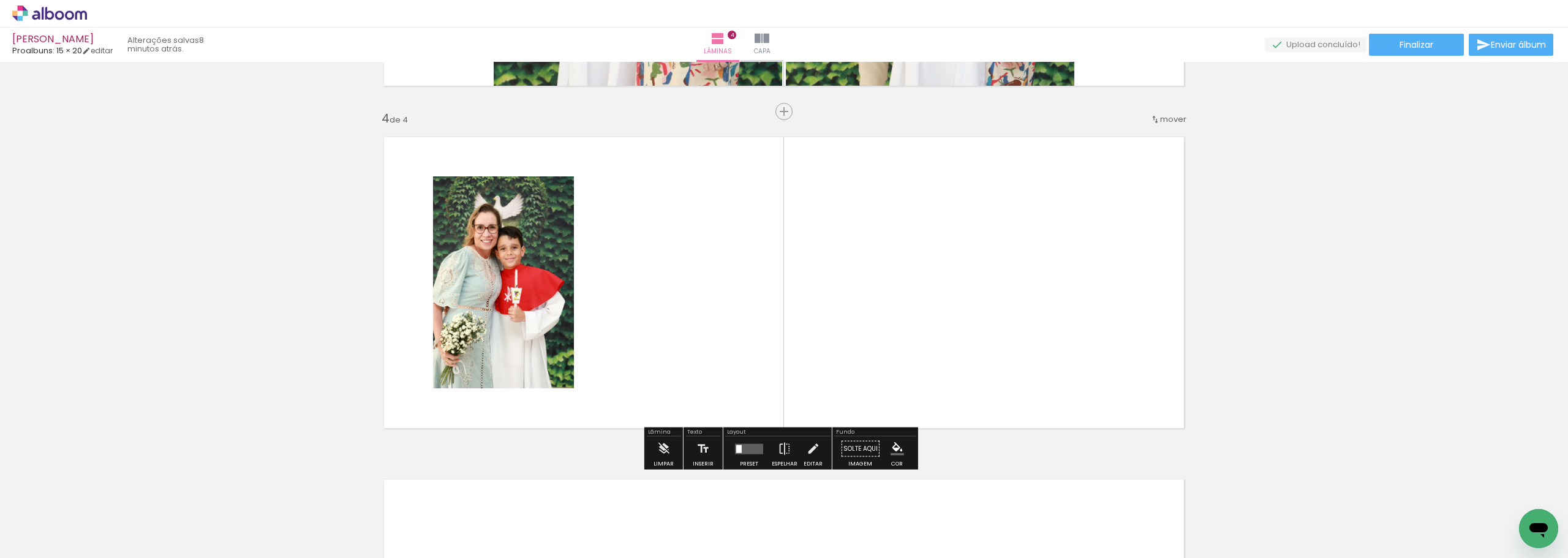
scroll to position [1009, 0]
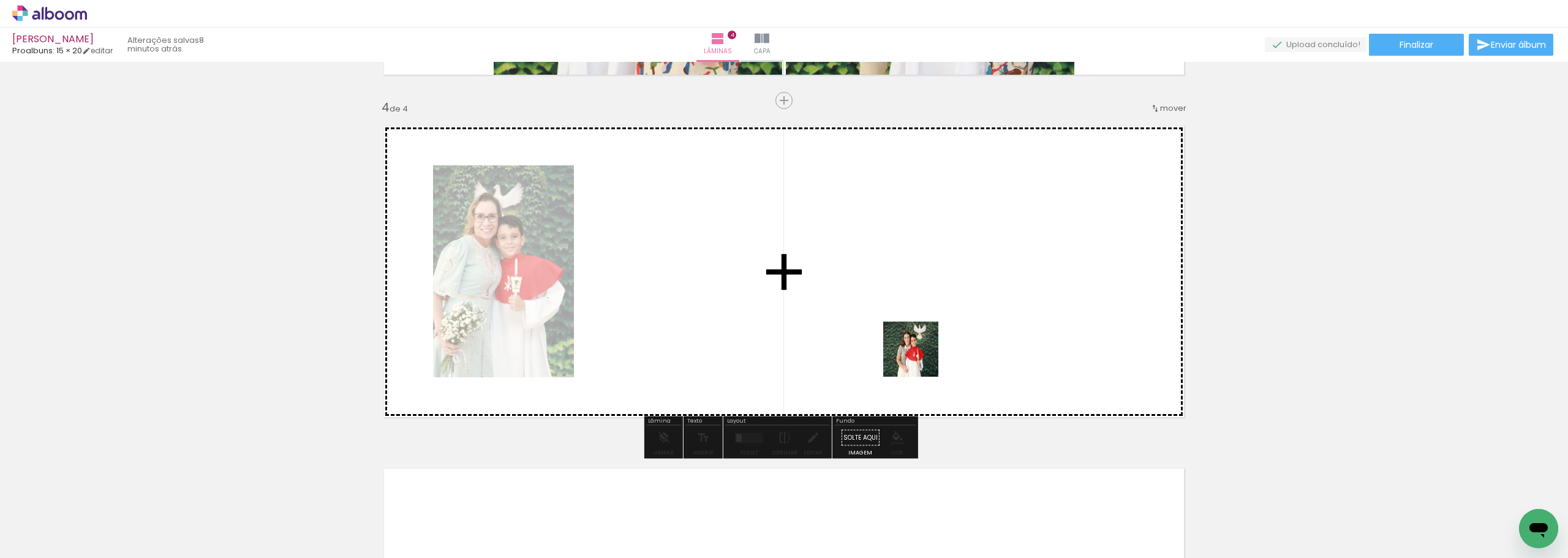
drag, startPoint x: 890, startPoint y: 508, endPoint x: 924, endPoint y: 321, distance: 190.1
click at [924, 321] on quentale-workspace at bounding box center [784, 279] width 1568 height 558
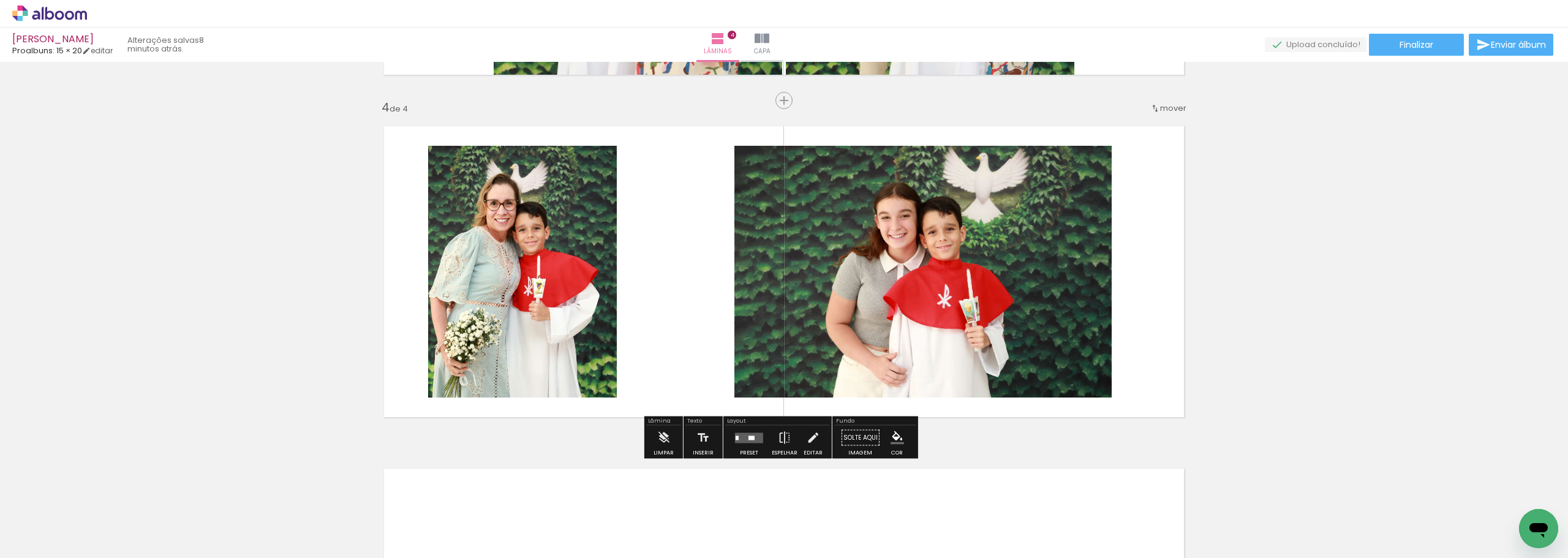
click at [544, 311] on quentale-photo at bounding box center [522, 272] width 188 height 252
click at [570, 299] on quentale-photo at bounding box center [522, 272] width 188 height 252
click at [609, 288] on quentale-photo at bounding box center [522, 272] width 188 height 252
click at [612, 284] on quentale-layouter at bounding box center [784, 271] width 820 height 312
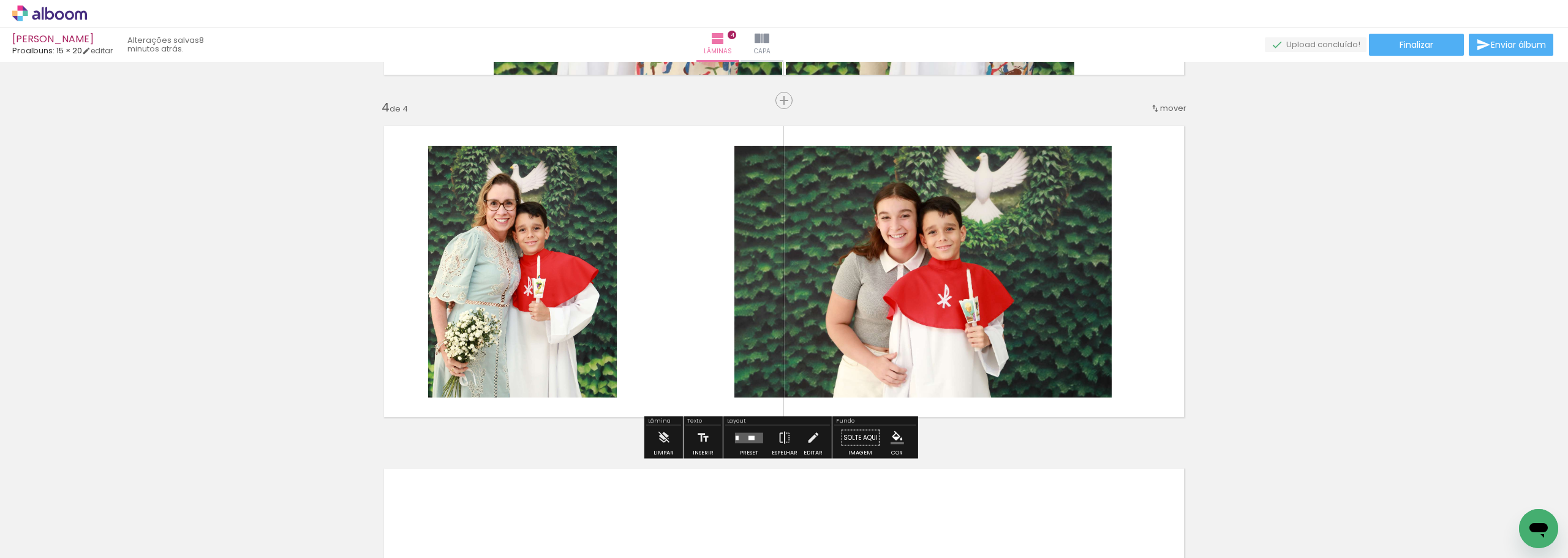
click at [612, 284] on quentale-layouter at bounding box center [784, 271] width 820 height 312
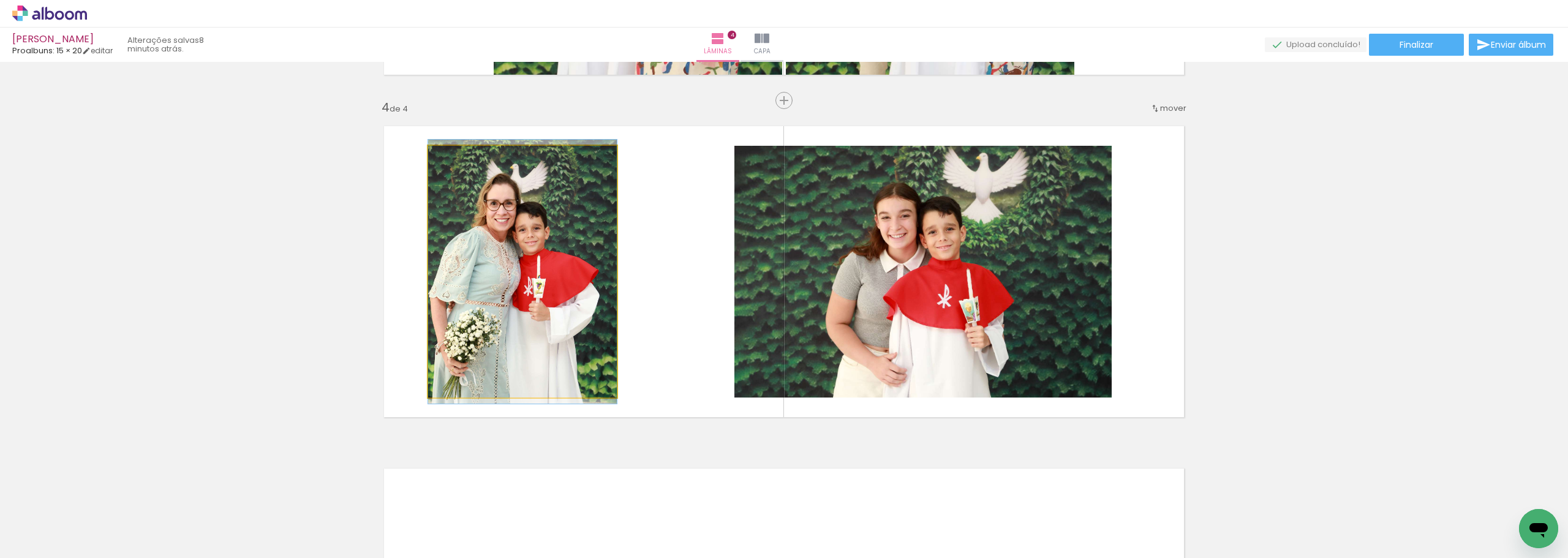
click at [591, 284] on quentale-photo at bounding box center [522, 272] width 188 height 252
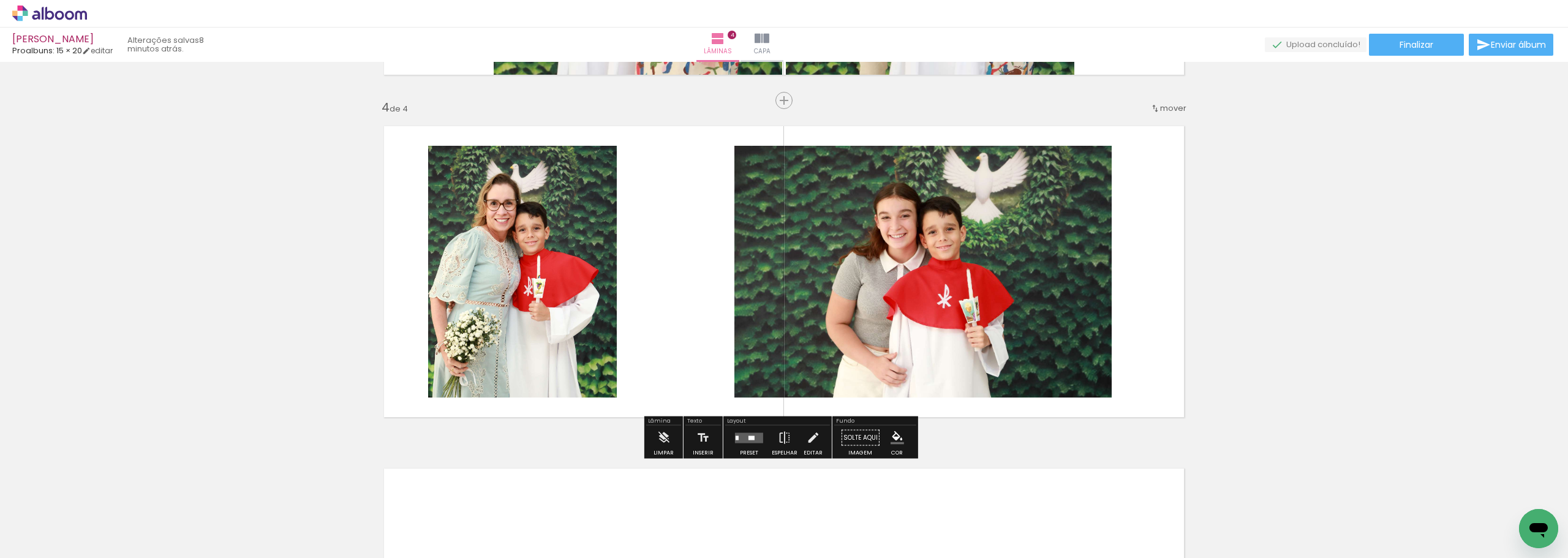
click at [591, 284] on quentale-photo at bounding box center [522, 272] width 188 height 252
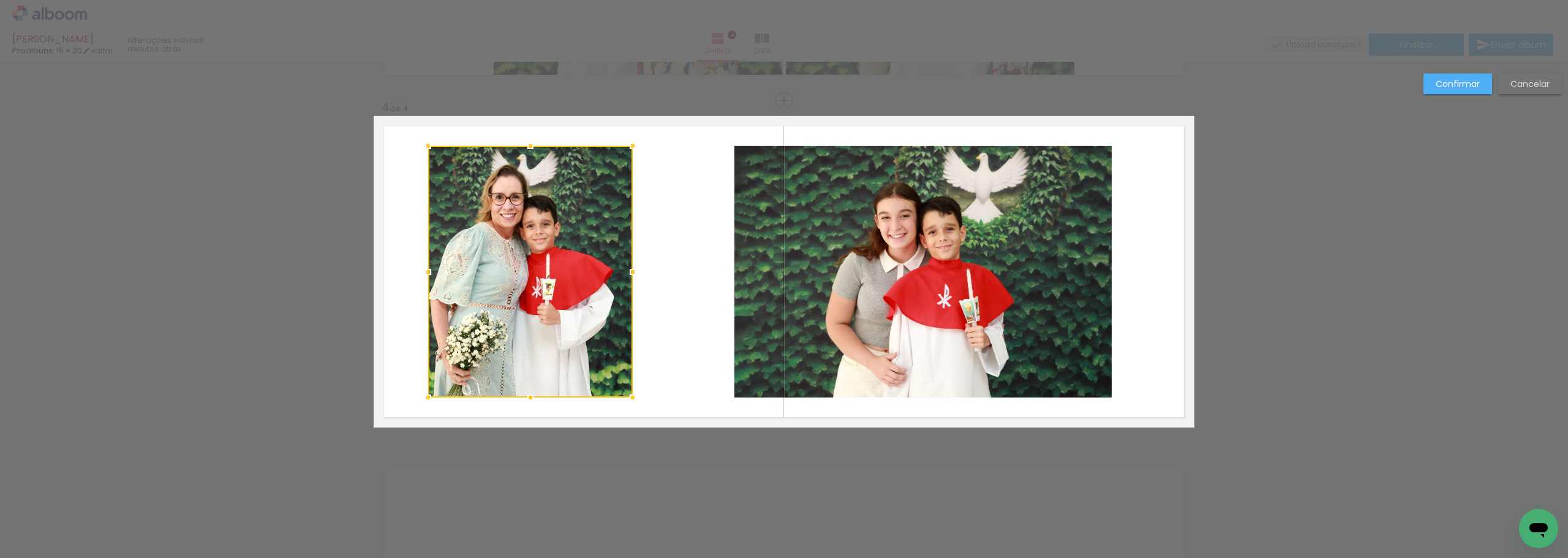
drag, startPoint x: 611, startPoint y: 270, endPoint x: 631, endPoint y: 265, distance: 20.6
click at [631, 265] on div at bounding box center [633, 272] width 25 height 25
click at [0, 0] on slot "Confirmar" at bounding box center [0, 0] width 0 height 0
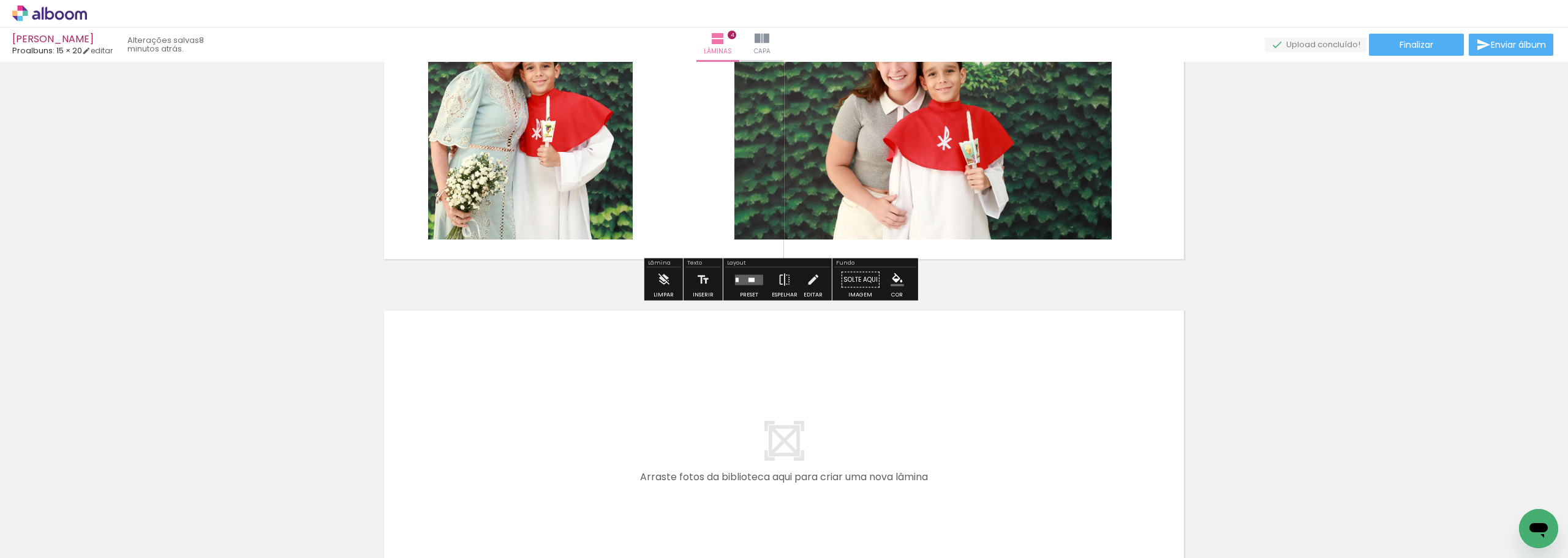
scroll to position [1193, 0]
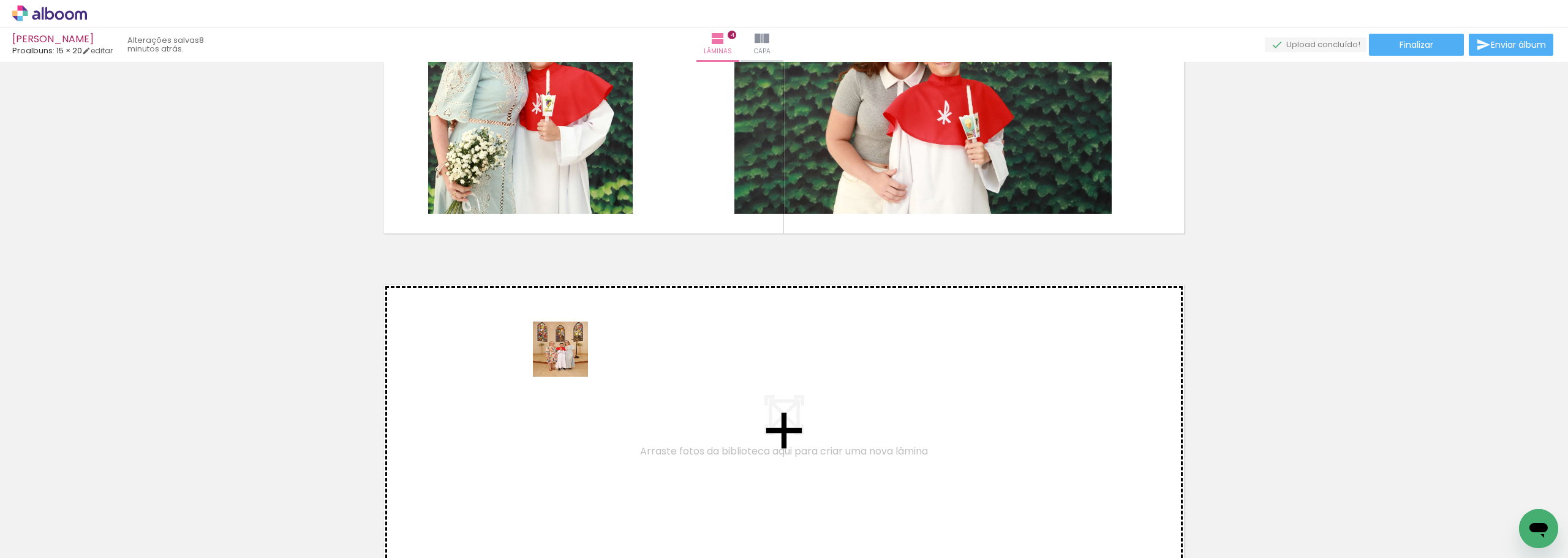
drag, startPoint x: 118, startPoint y: 511, endPoint x: 570, endPoint y: 359, distance: 476.9
click at [570, 359] on quentale-workspace at bounding box center [784, 279] width 1568 height 558
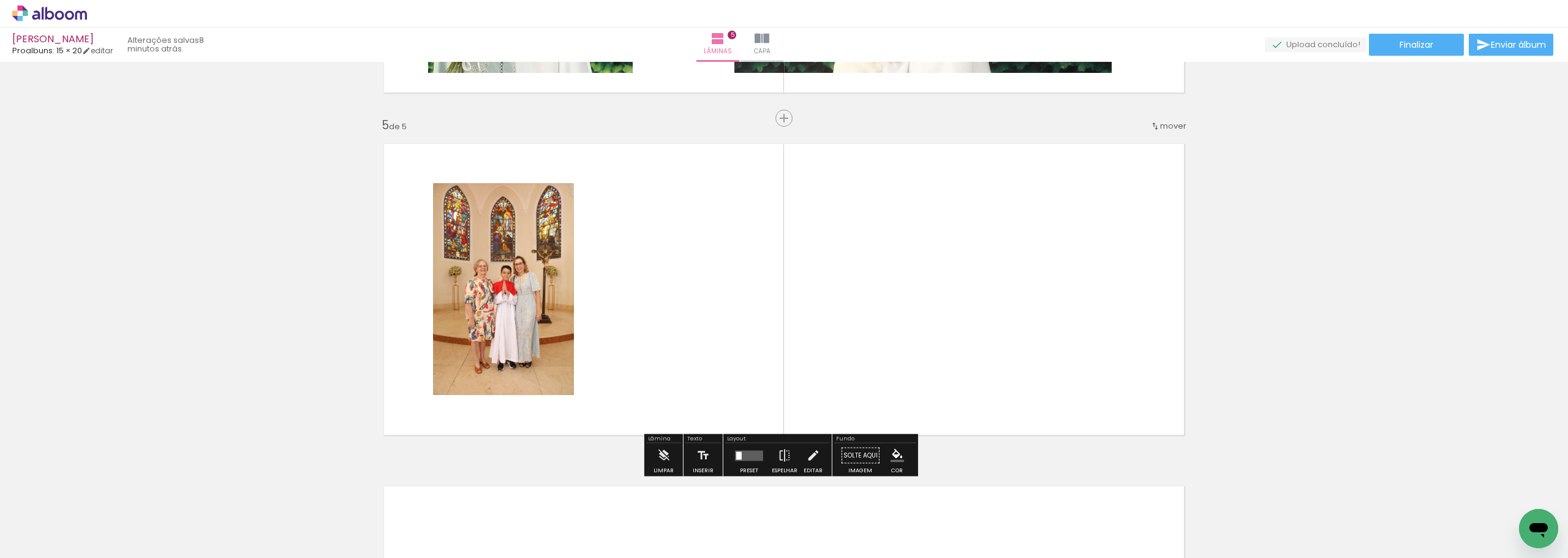
scroll to position [1352, 0]
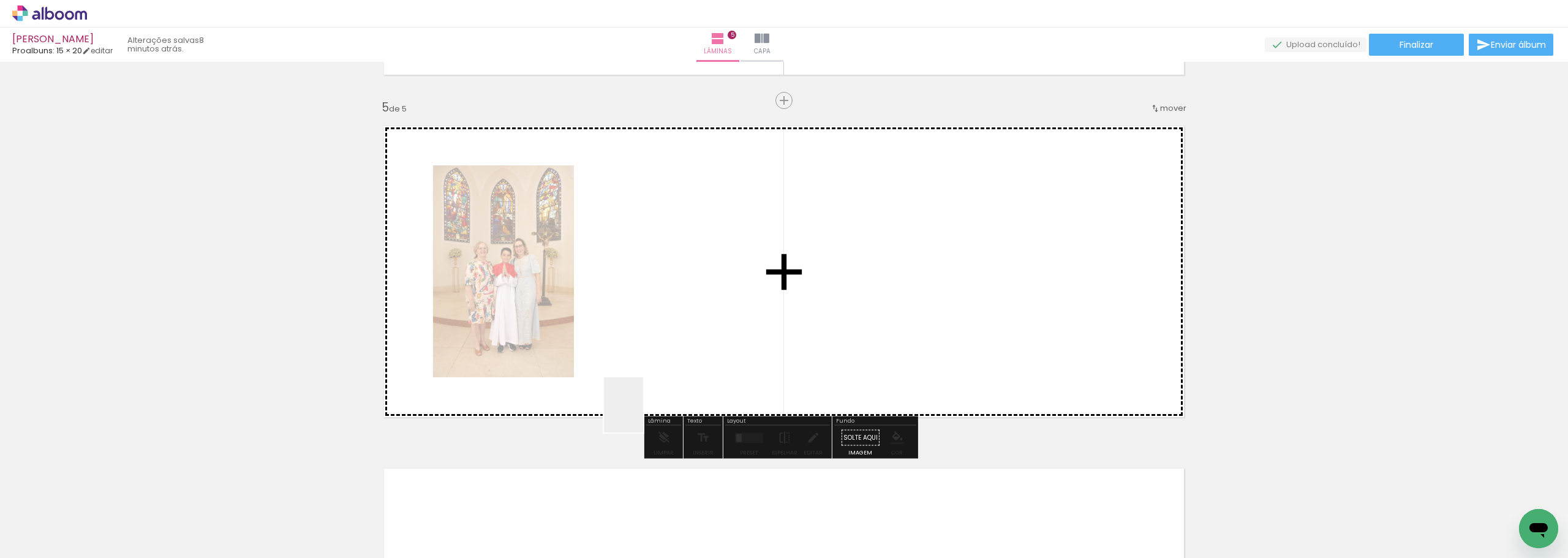
drag, startPoint x: 635, startPoint y: 442, endPoint x: 665, endPoint y: 295, distance: 150.0
click at [665, 295] on quentale-workspace at bounding box center [784, 279] width 1568 height 558
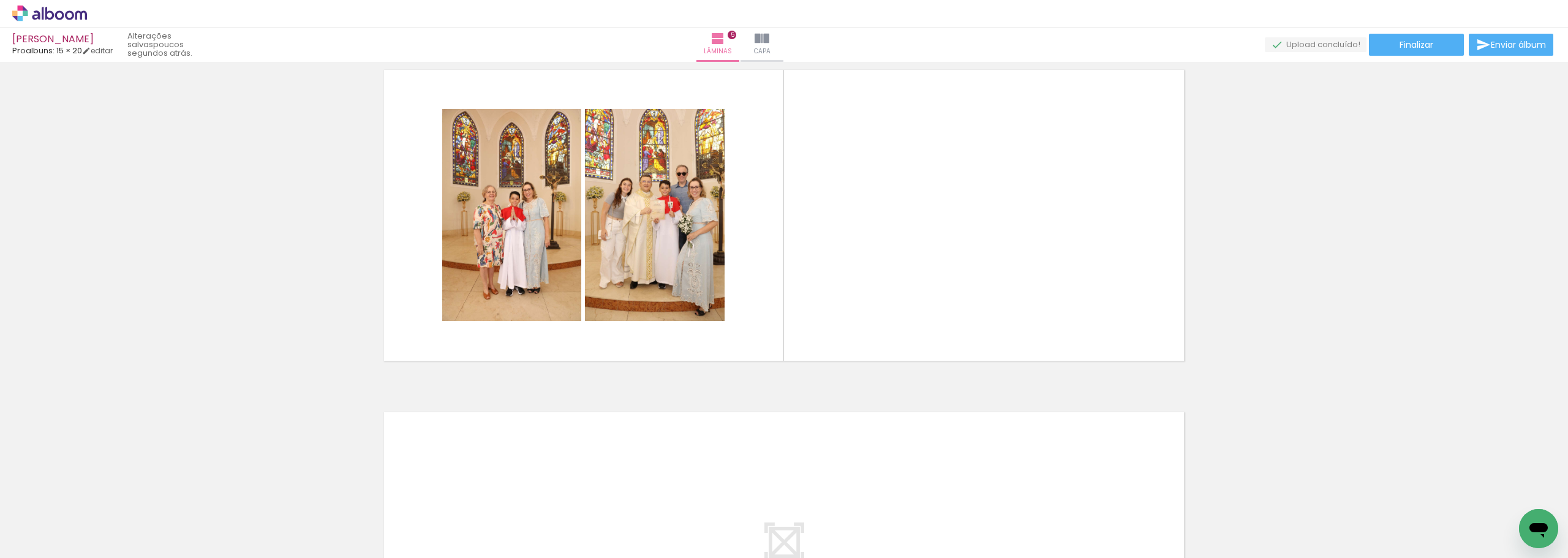
scroll to position [1413, 0]
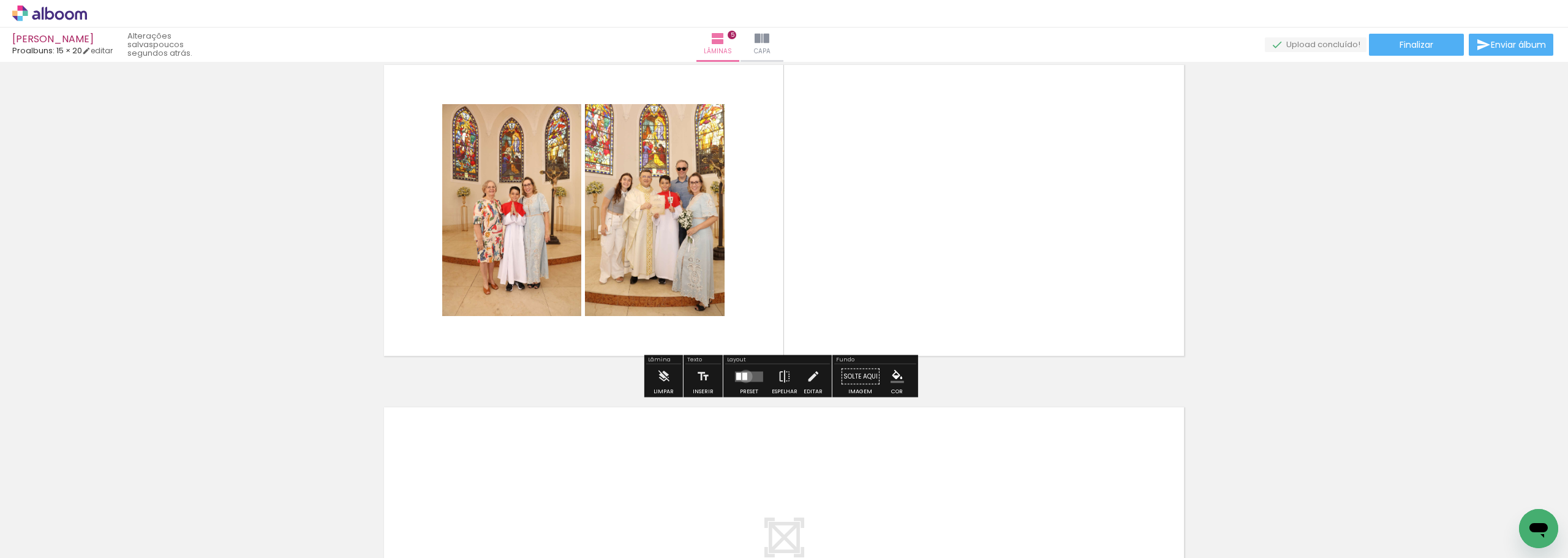
click at [743, 376] on div at bounding box center [745, 376] width 5 height 8
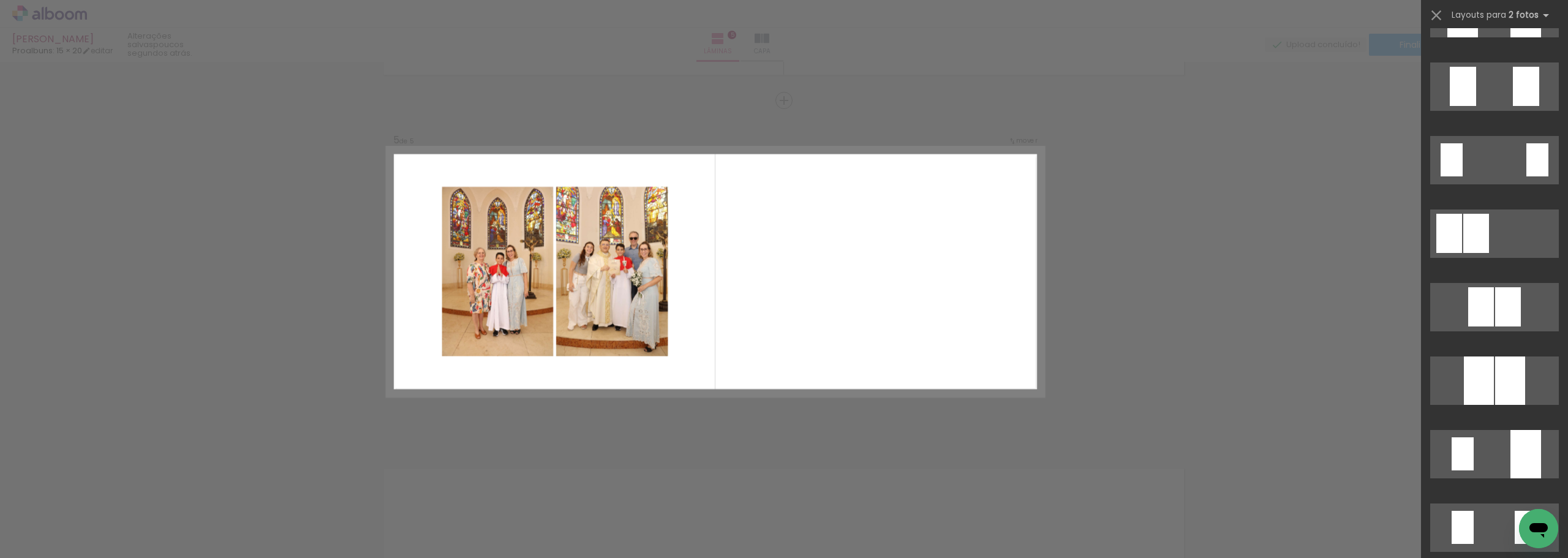
scroll to position [123, 0]
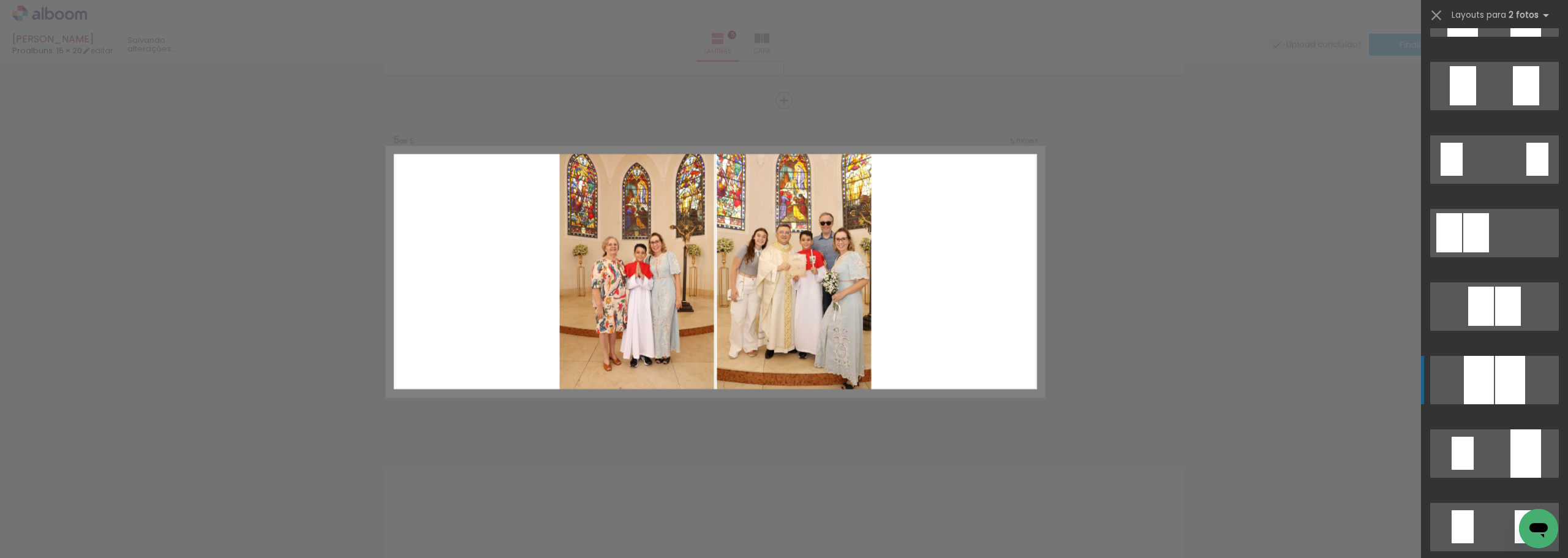
click at [1497, 390] on div at bounding box center [1510, 380] width 30 height 48
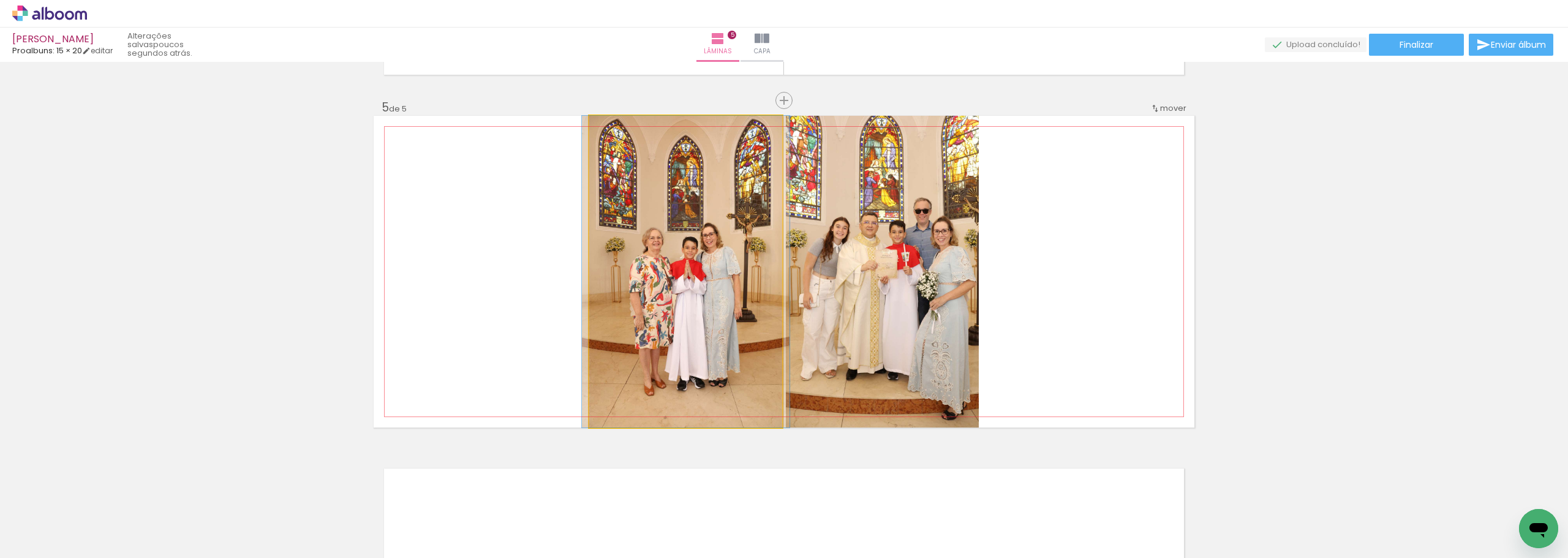
click at [663, 267] on quentale-photo at bounding box center [685, 271] width 193 height 312
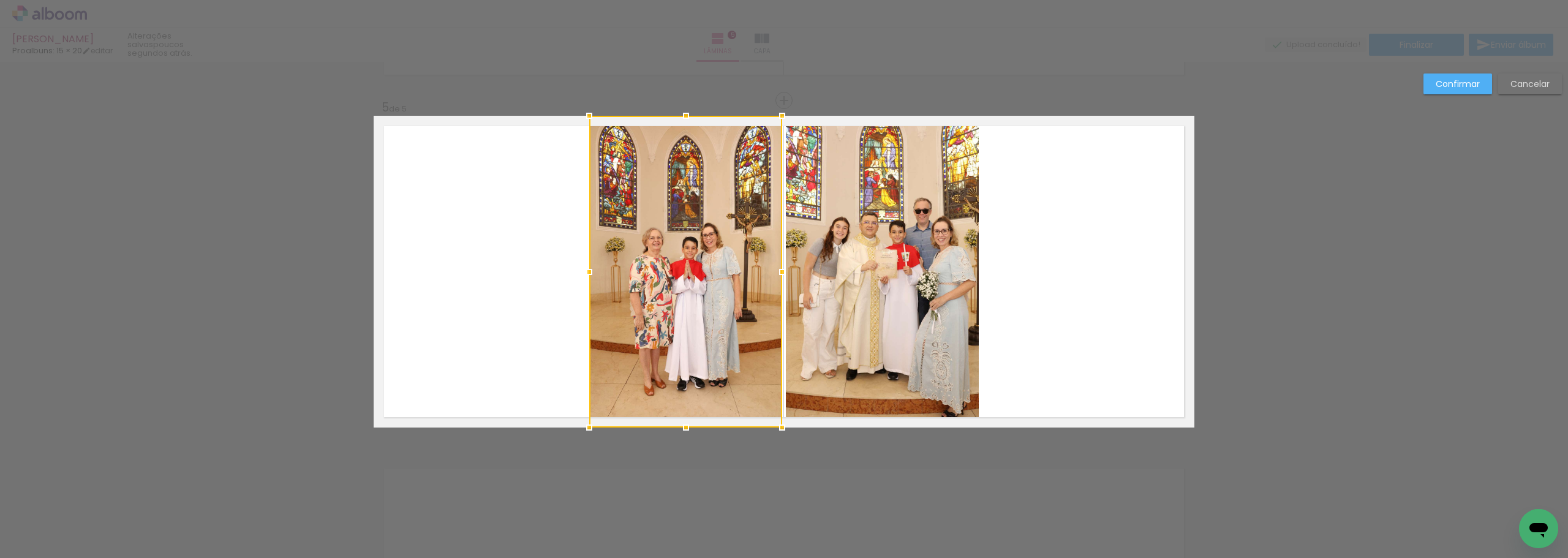
click at [663, 267] on div at bounding box center [685, 271] width 193 height 312
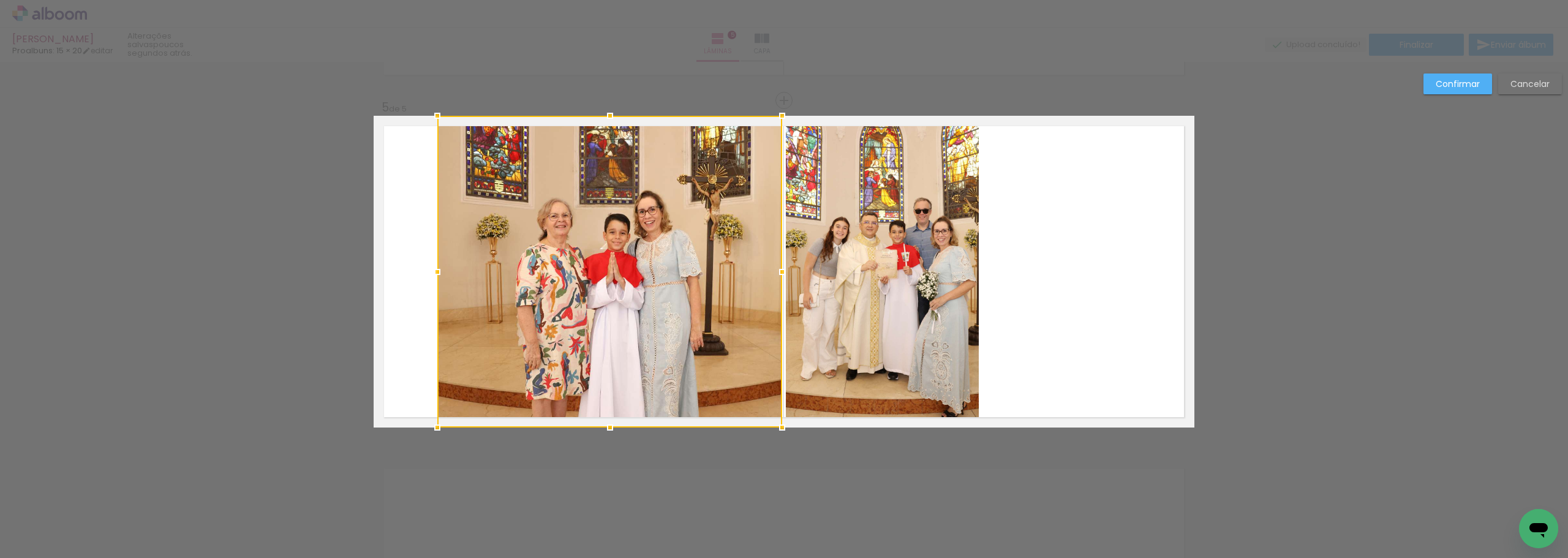
drag, startPoint x: 588, startPoint y: 269, endPoint x: 435, endPoint y: 279, distance: 153.3
click at [435, 279] on div at bounding box center [437, 272] width 25 height 25
click at [852, 277] on quentale-photo at bounding box center [882, 271] width 193 height 312
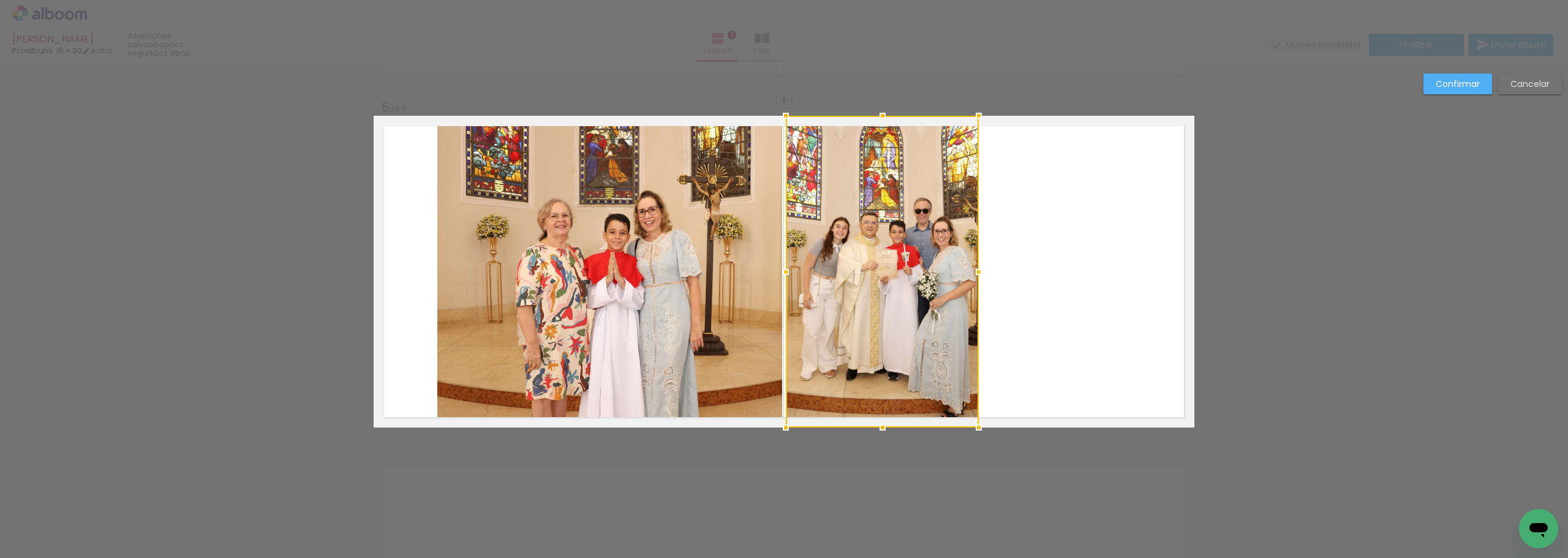
click at [852, 277] on div at bounding box center [882, 271] width 193 height 312
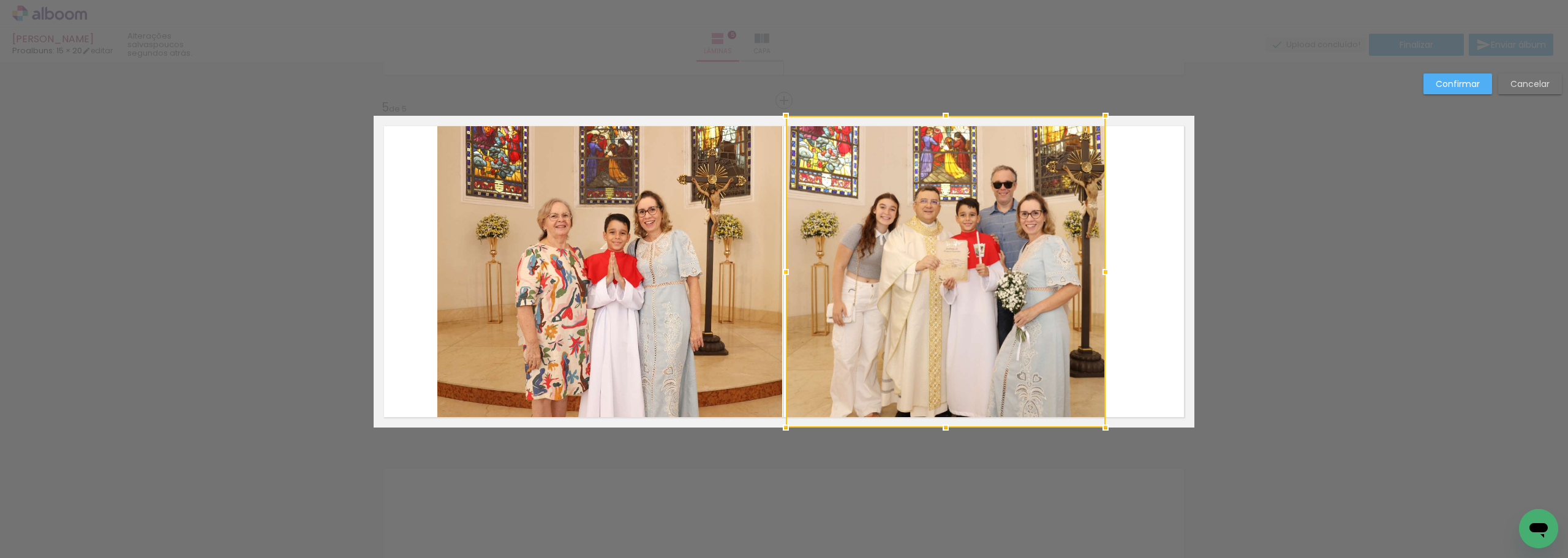
drag, startPoint x: 973, startPoint y: 271, endPoint x: 1099, endPoint y: 268, distance: 126.0
click at [1099, 268] on div at bounding box center [1105, 272] width 25 height 25
click at [1472, 75] on paper-button "Confirmar" at bounding box center [1458, 84] width 69 height 21
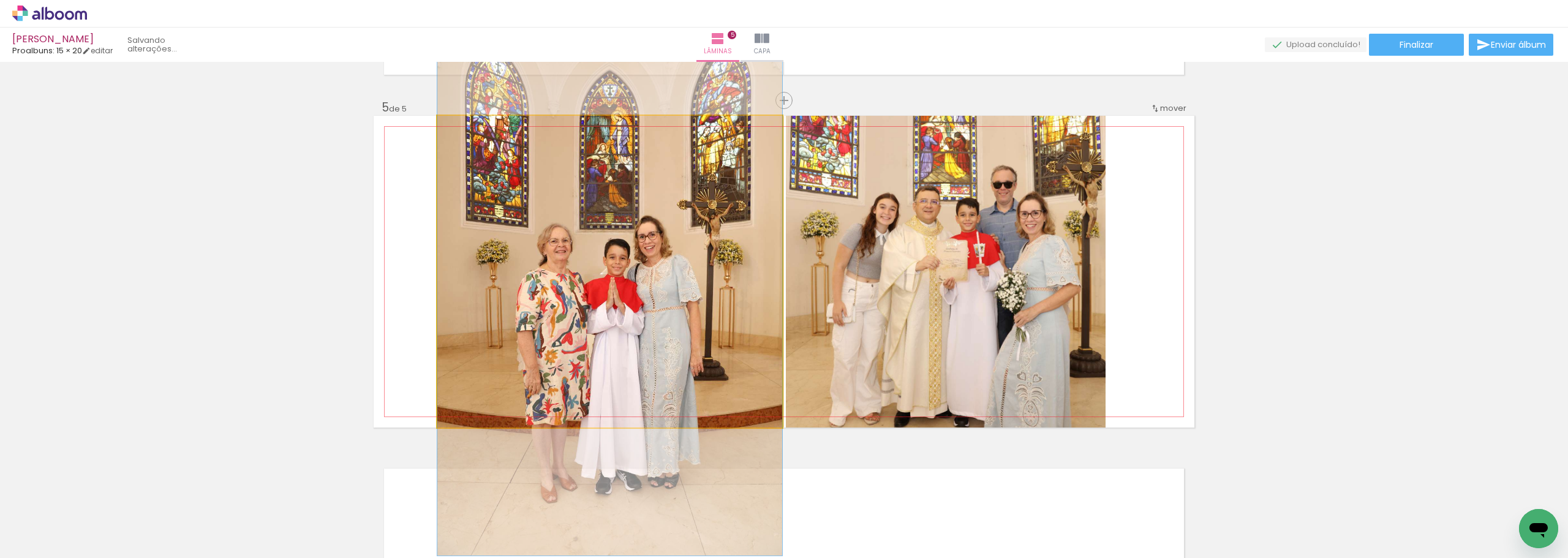
drag, startPoint x: 709, startPoint y: 234, endPoint x: 709, endPoint y: 258, distance: 24.0
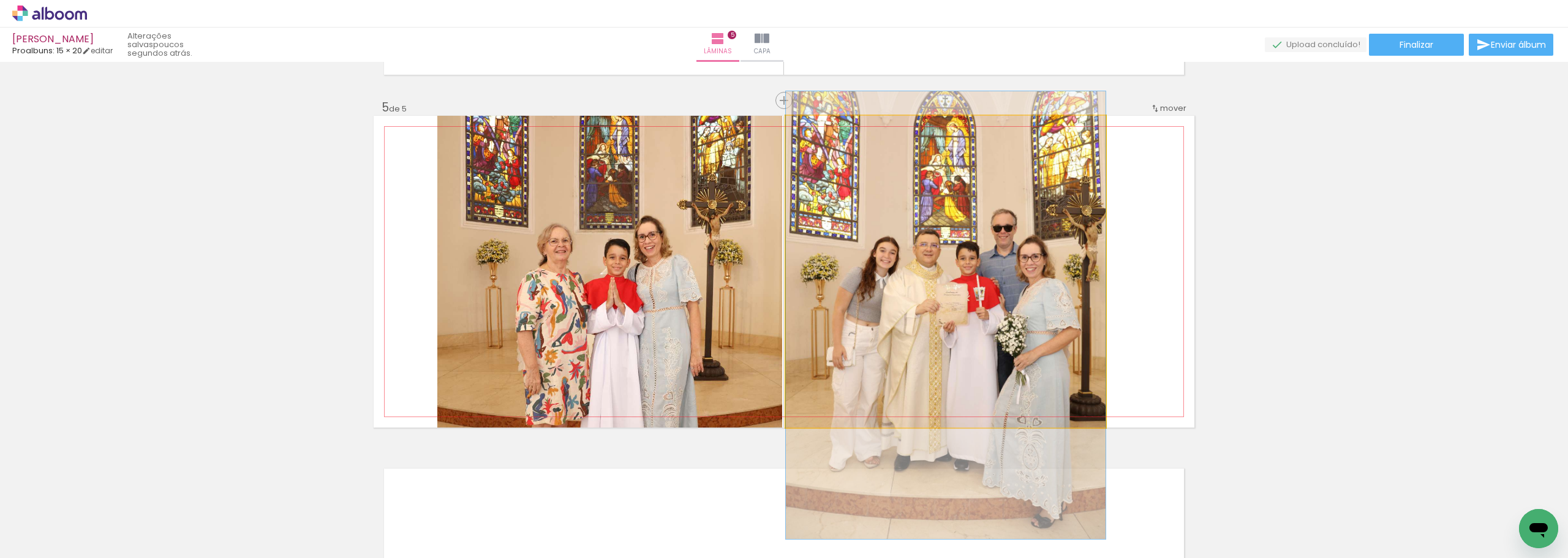
drag, startPoint x: 1001, startPoint y: 241, endPoint x: 1013, endPoint y: 285, distance: 45.6
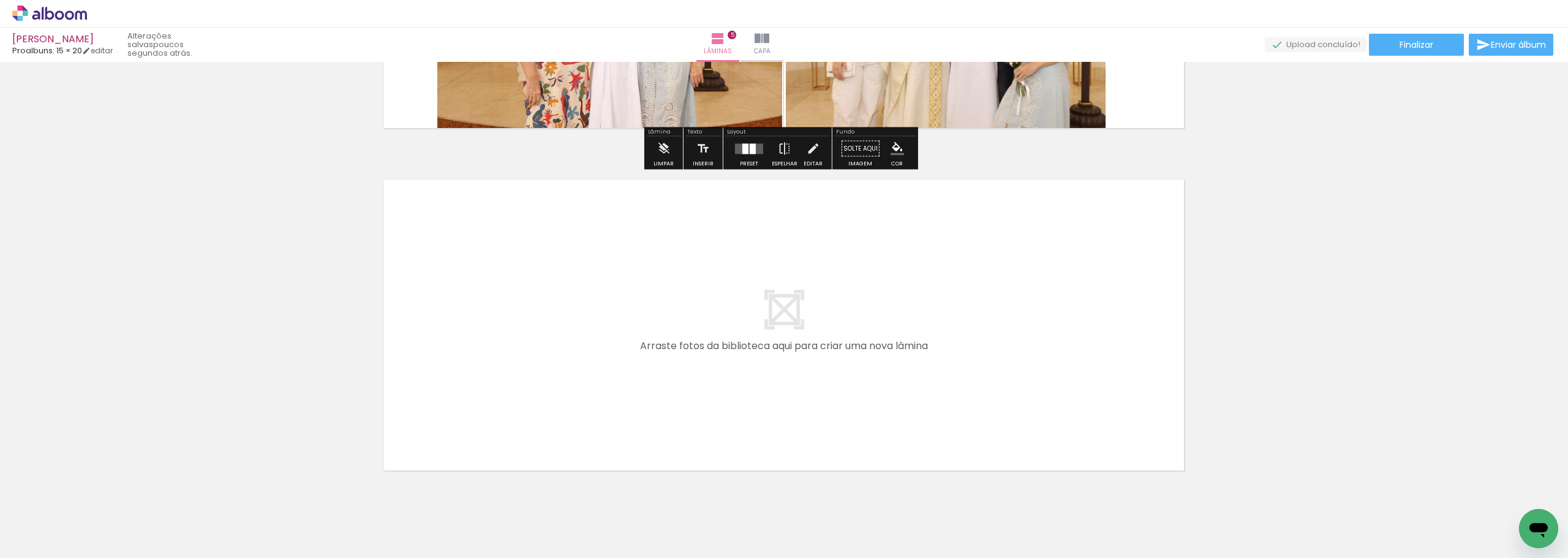
scroll to position [1658, 0]
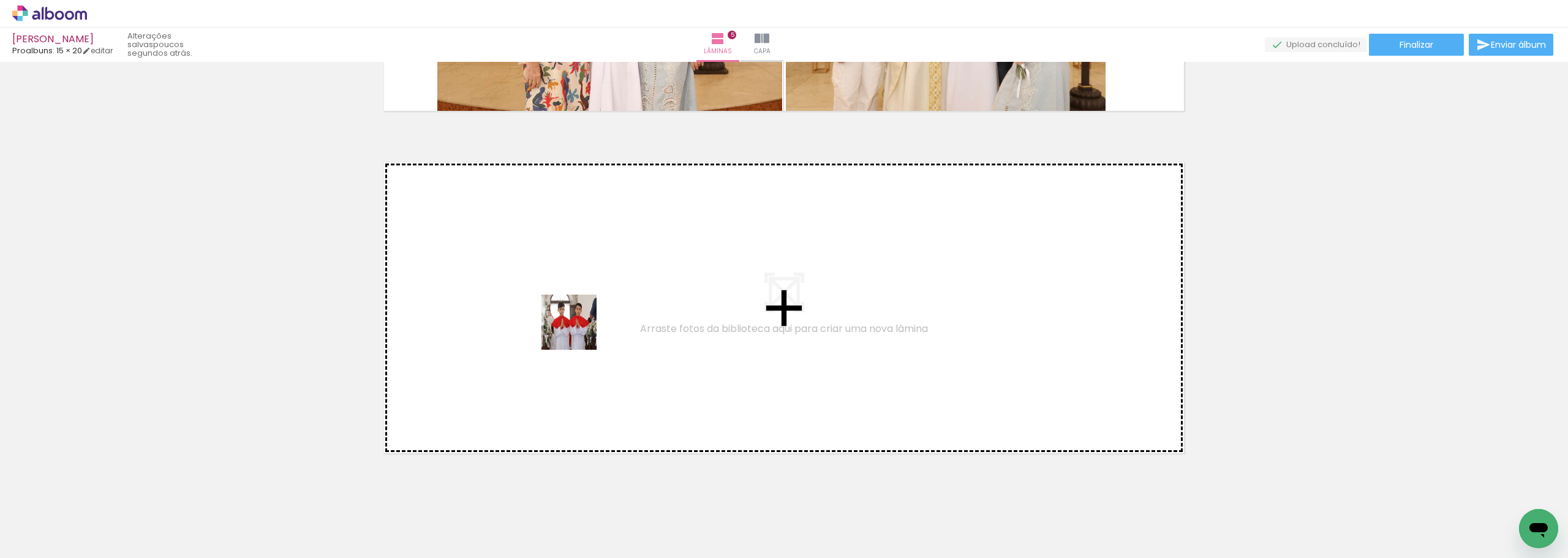
drag, startPoint x: 202, startPoint y: 521, endPoint x: 579, endPoint y: 330, distance: 422.6
click at [579, 330] on quentale-workspace at bounding box center [784, 279] width 1568 height 558
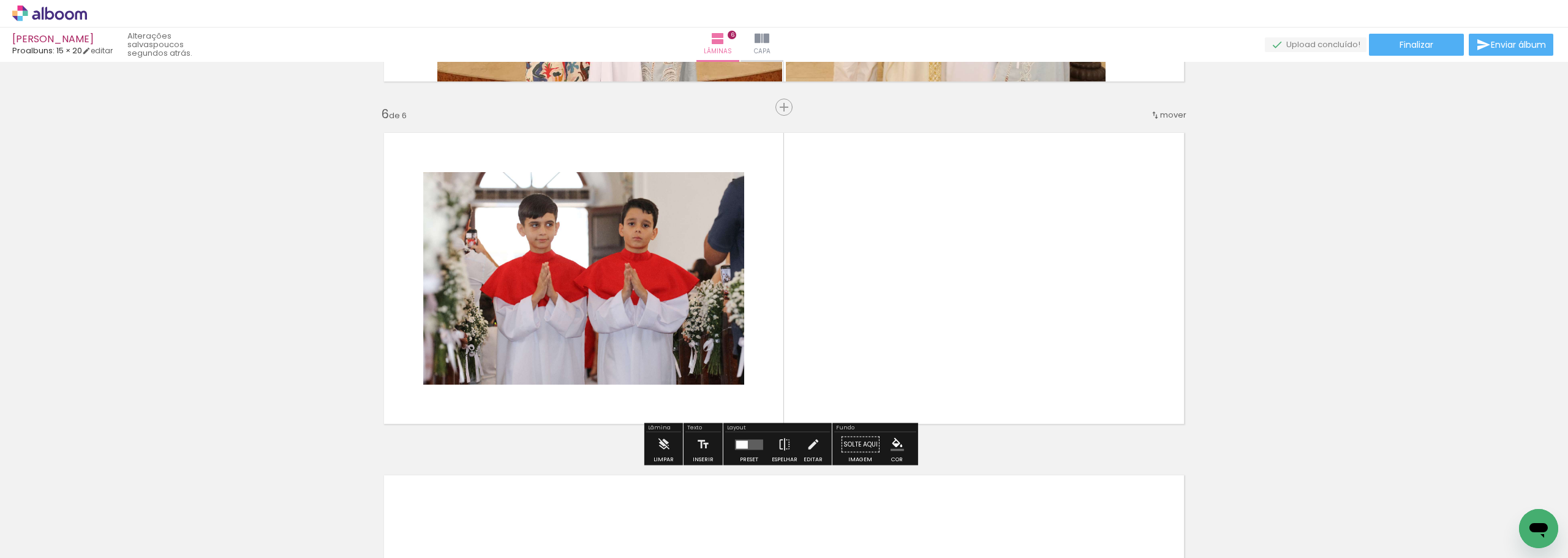
scroll to position [1694, 0]
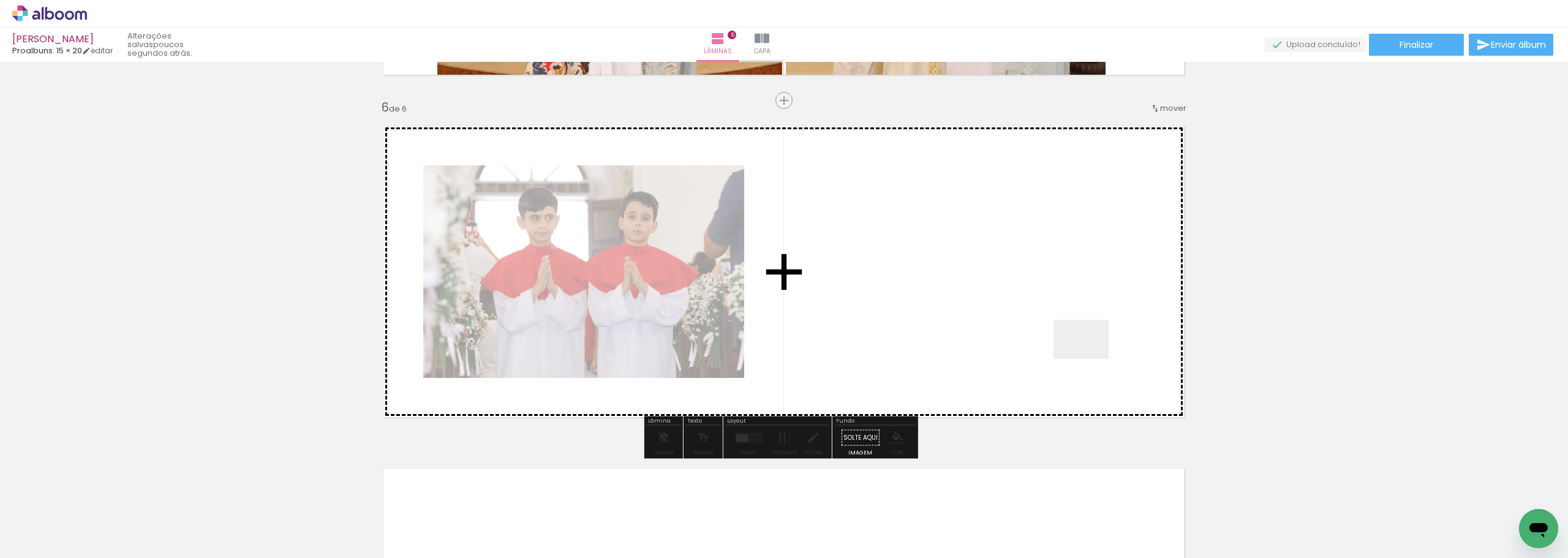
drag, startPoint x: 1228, startPoint y: 504, endPoint x: 1034, endPoint y: 307, distance: 276.5
click at [1034, 307] on quentale-workspace at bounding box center [784, 279] width 1568 height 558
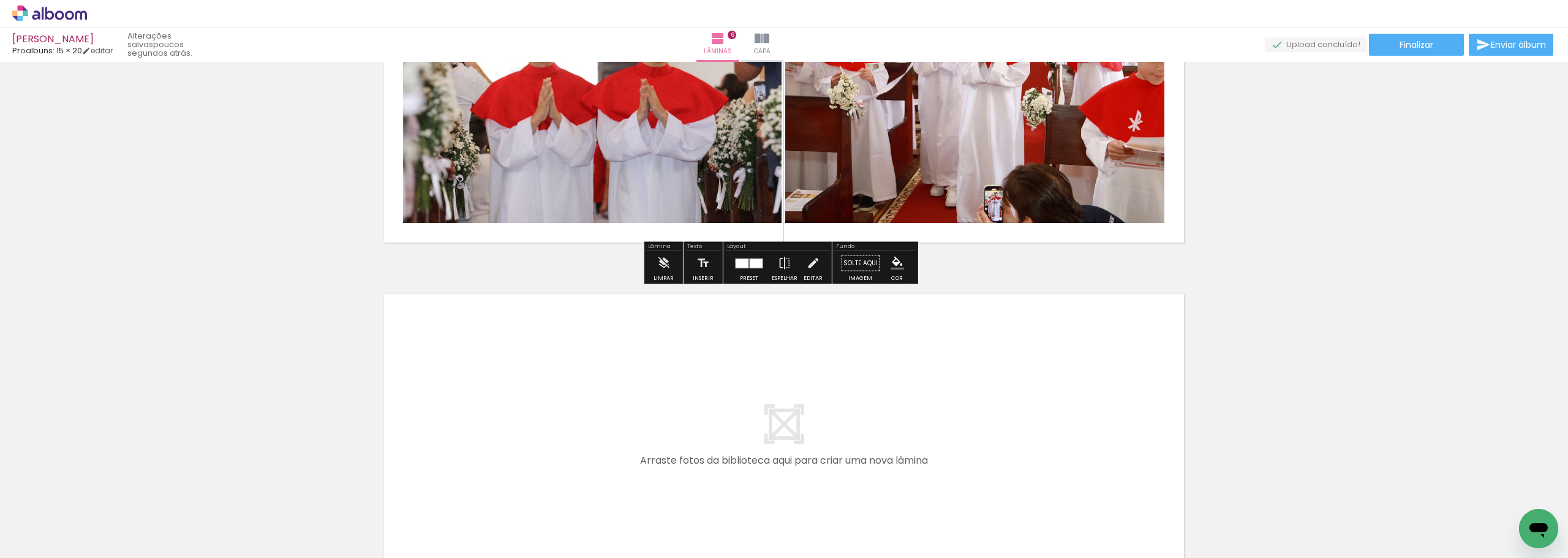
scroll to position [1878, 0]
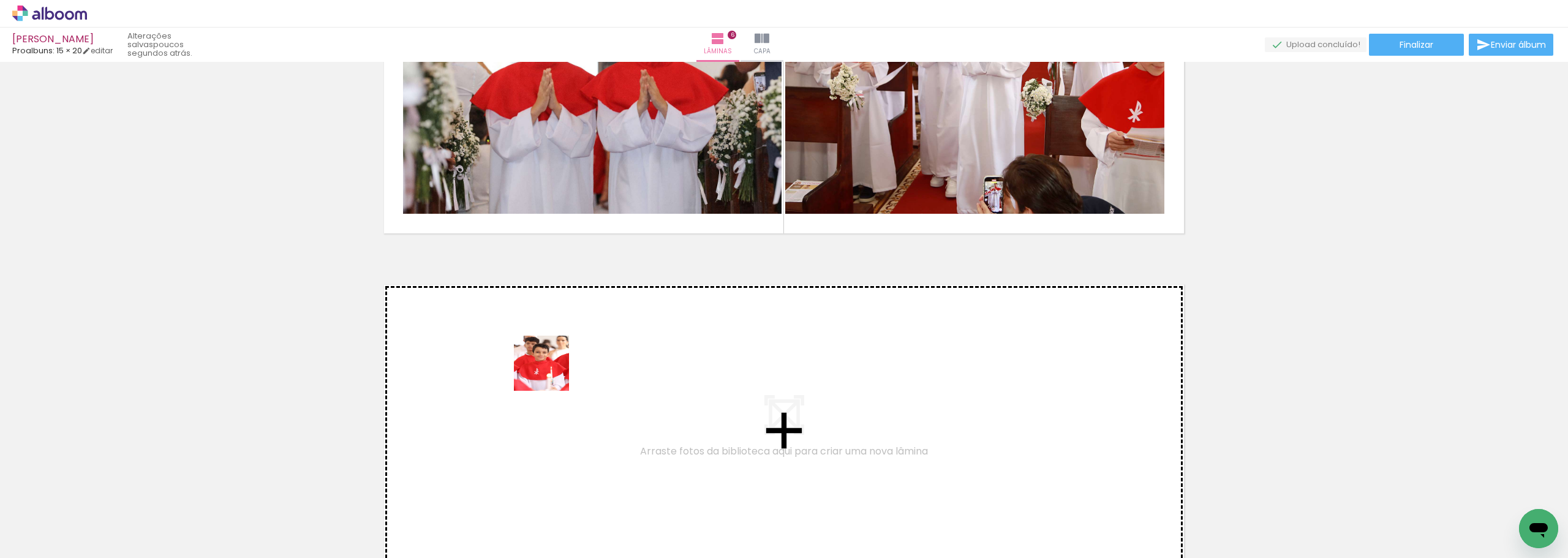
drag, startPoint x: 270, startPoint y: 531, endPoint x: 555, endPoint y: 369, distance: 327.8
click at [555, 369] on quentale-workspace at bounding box center [784, 279] width 1568 height 558
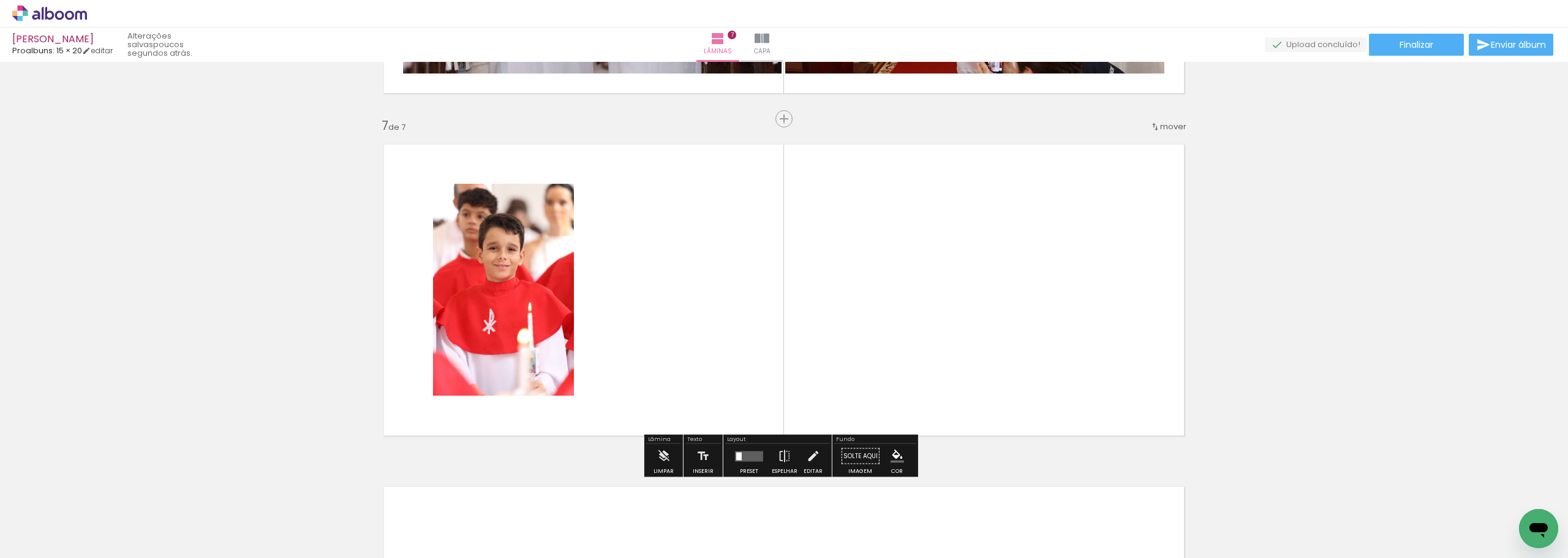
scroll to position [2036, 0]
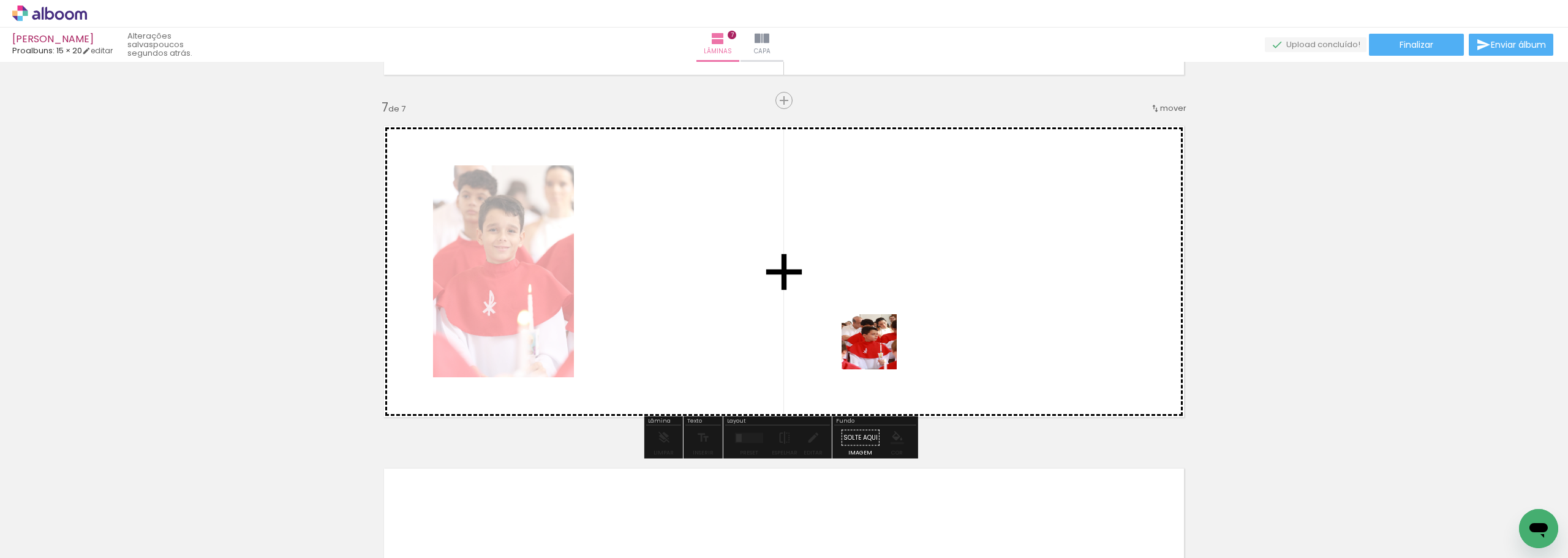
drag, startPoint x: 1288, startPoint y: 515, endPoint x: 878, endPoint y: 351, distance: 441.6
click at [878, 351] on quentale-workspace at bounding box center [784, 279] width 1568 height 558
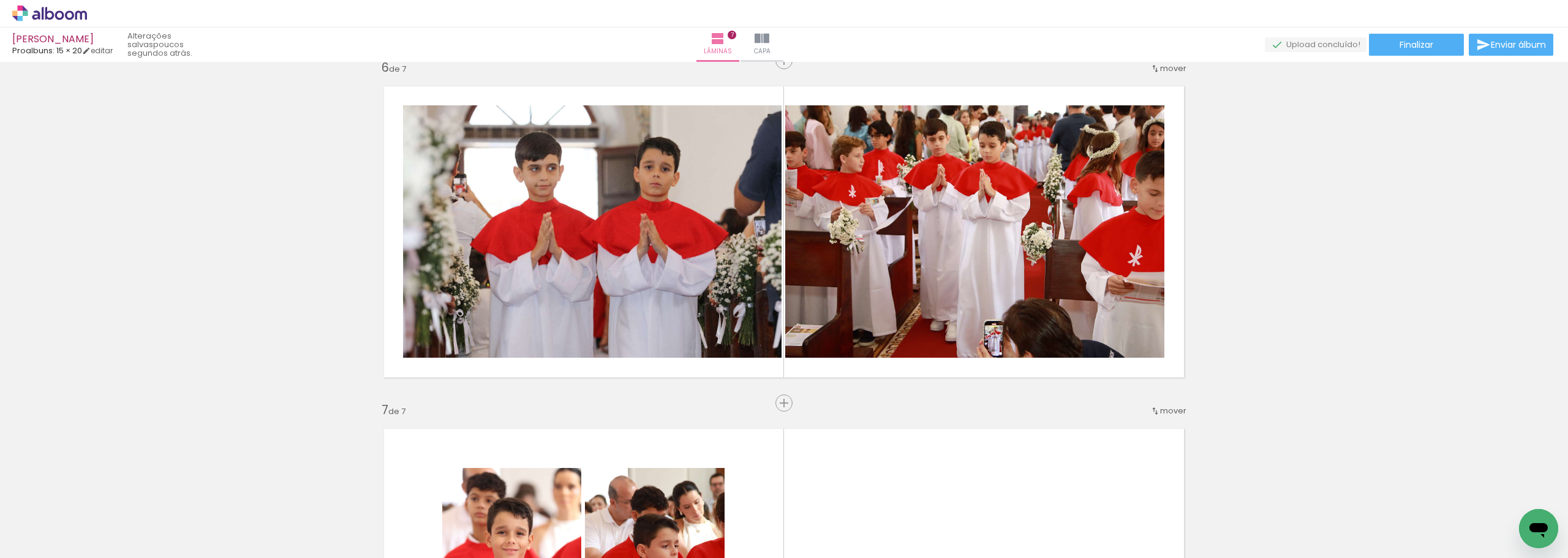
scroll to position [1730, 0]
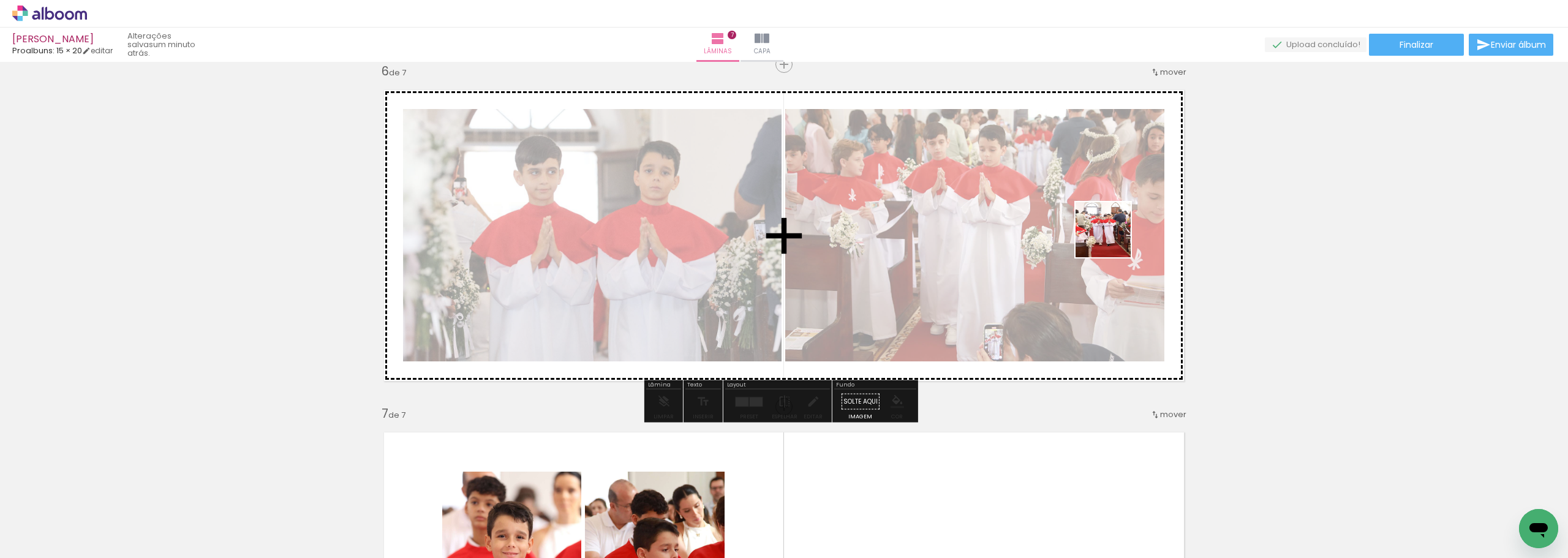
drag, startPoint x: 1500, startPoint y: 517, endPoint x: 1092, endPoint y: 228, distance: 500.0
click at [1092, 228] on quentale-workspace at bounding box center [784, 279] width 1568 height 558
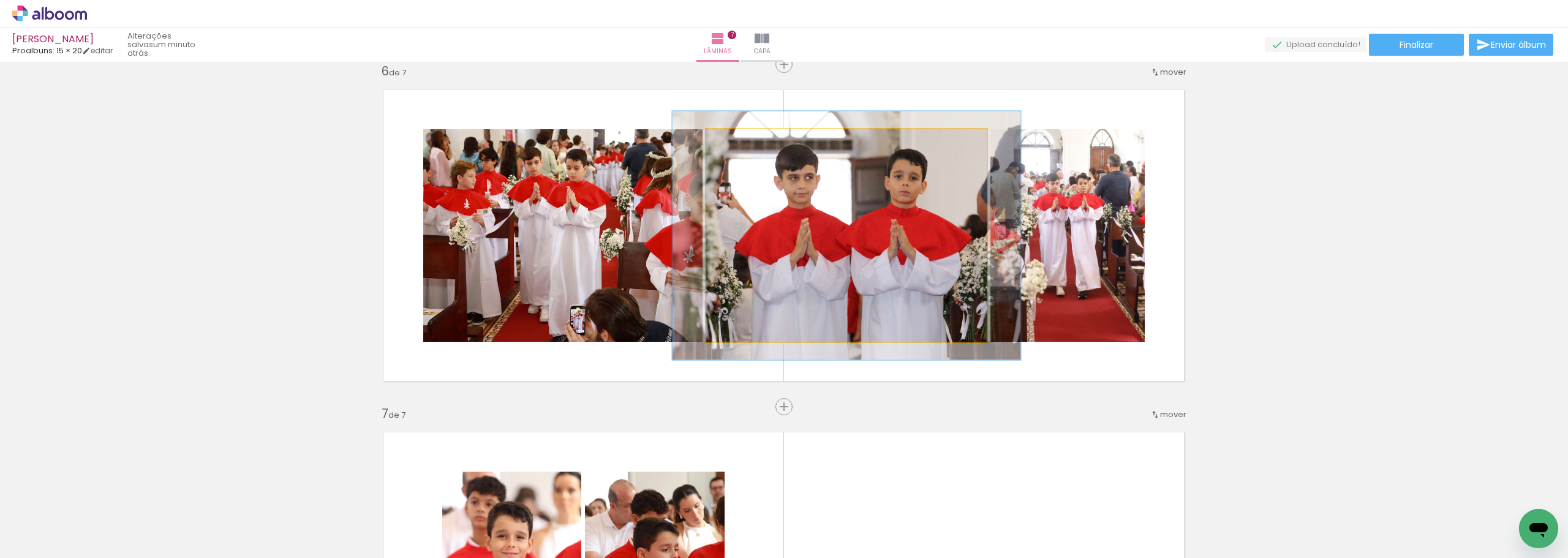
drag, startPoint x: 730, startPoint y: 142, endPoint x: 738, endPoint y: 142, distance: 8.0
type paper-slider "117"
click at [738, 142] on div at bounding box center [742, 142] width 11 height 11
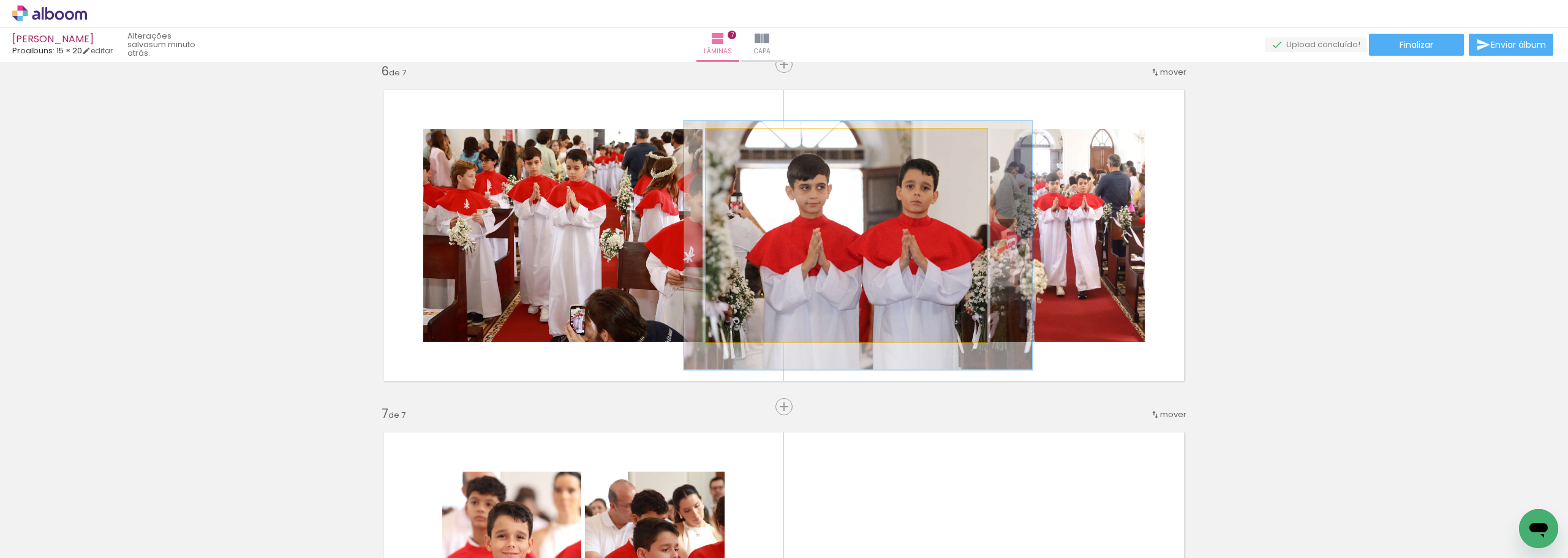
drag, startPoint x: 838, startPoint y: 205, endPoint x: 849, endPoint y: 215, distance: 14.9
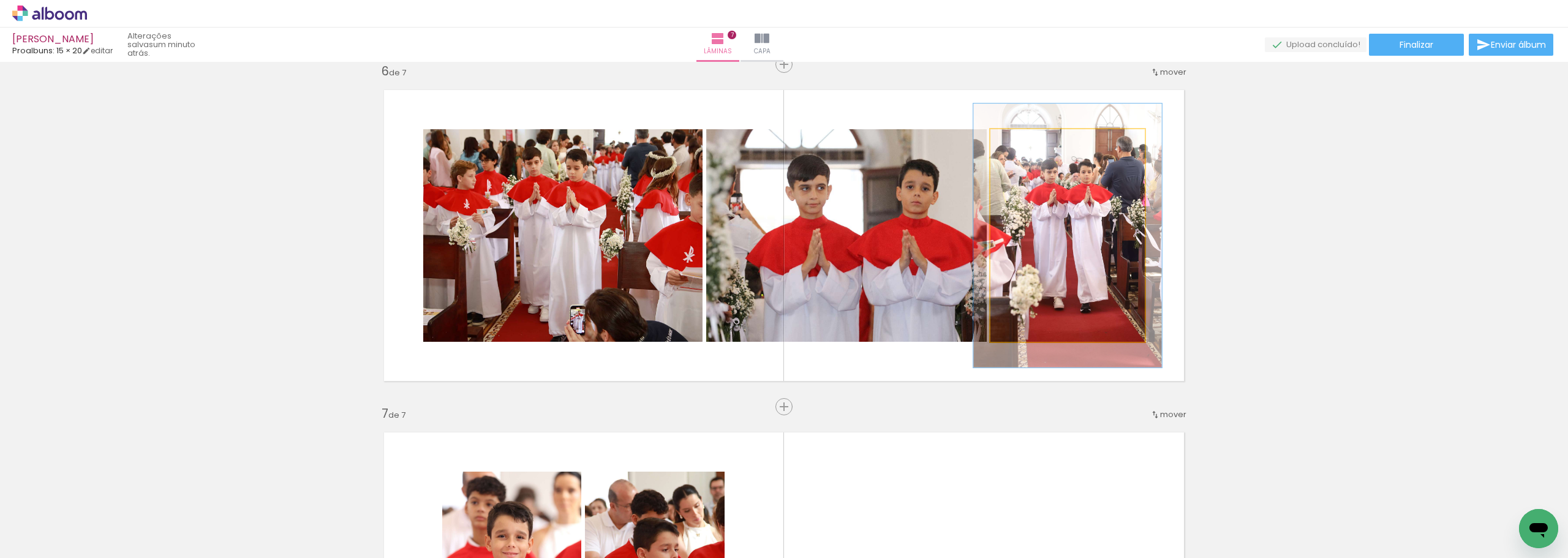
drag, startPoint x: 1020, startPoint y: 147, endPoint x: 1029, endPoint y: 146, distance: 9.1
type paper-slider "122"
click at [1029, 146] on div at bounding box center [1028, 142] width 20 height 20
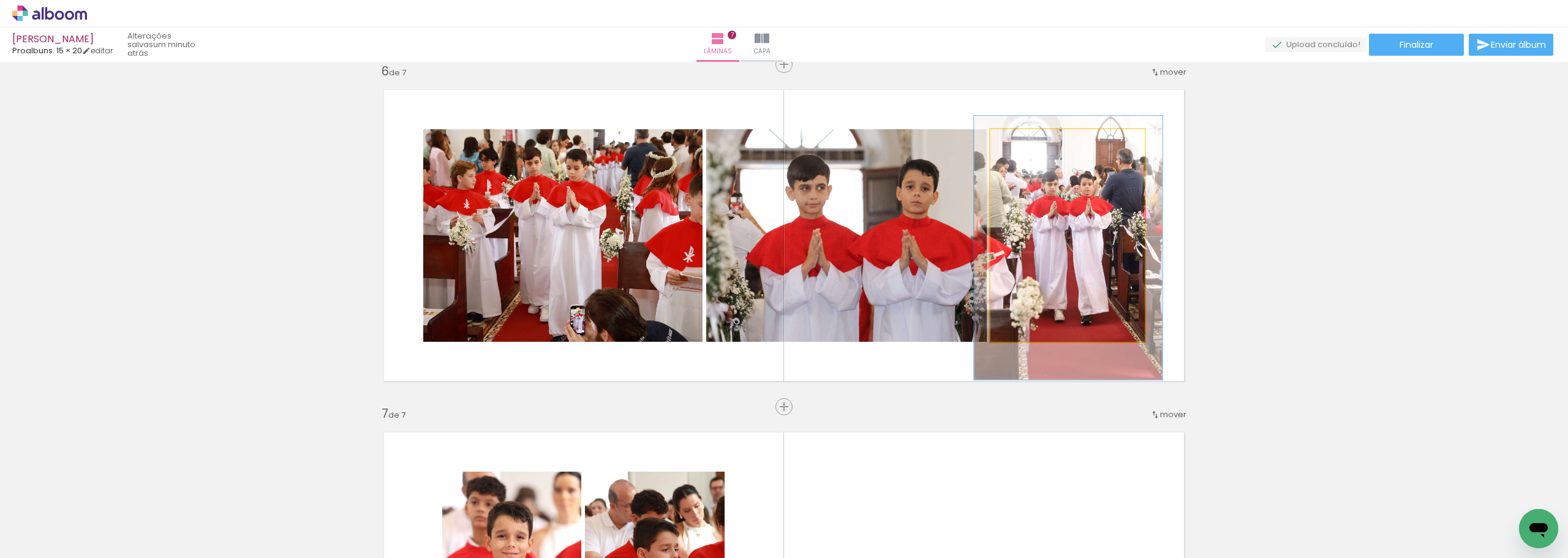
drag, startPoint x: 1073, startPoint y: 212, endPoint x: 1074, endPoint y: 223, distance: 11.0
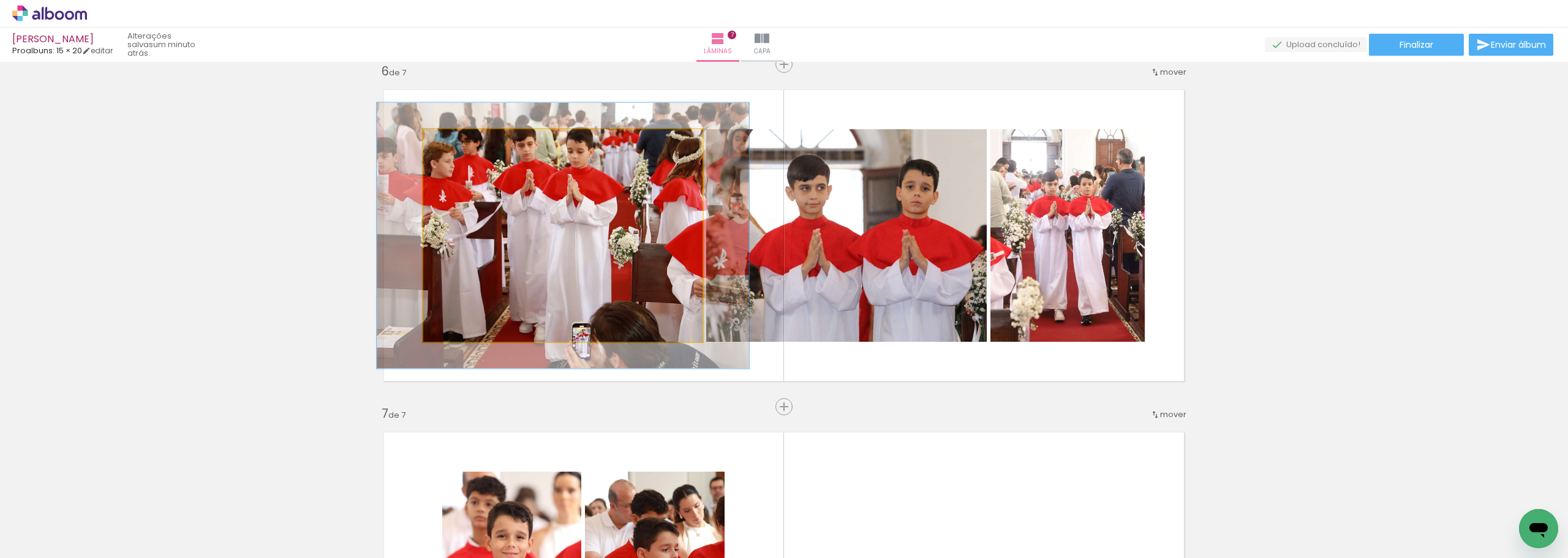
drag, startPoint x: 454, startPoint y: 142, endPoint x: 465, endPoint y: 142, distance: 11.0
type paper-slider "125"
click at [465, 142] on div at bounding box center [462, 142] width 20 height 20
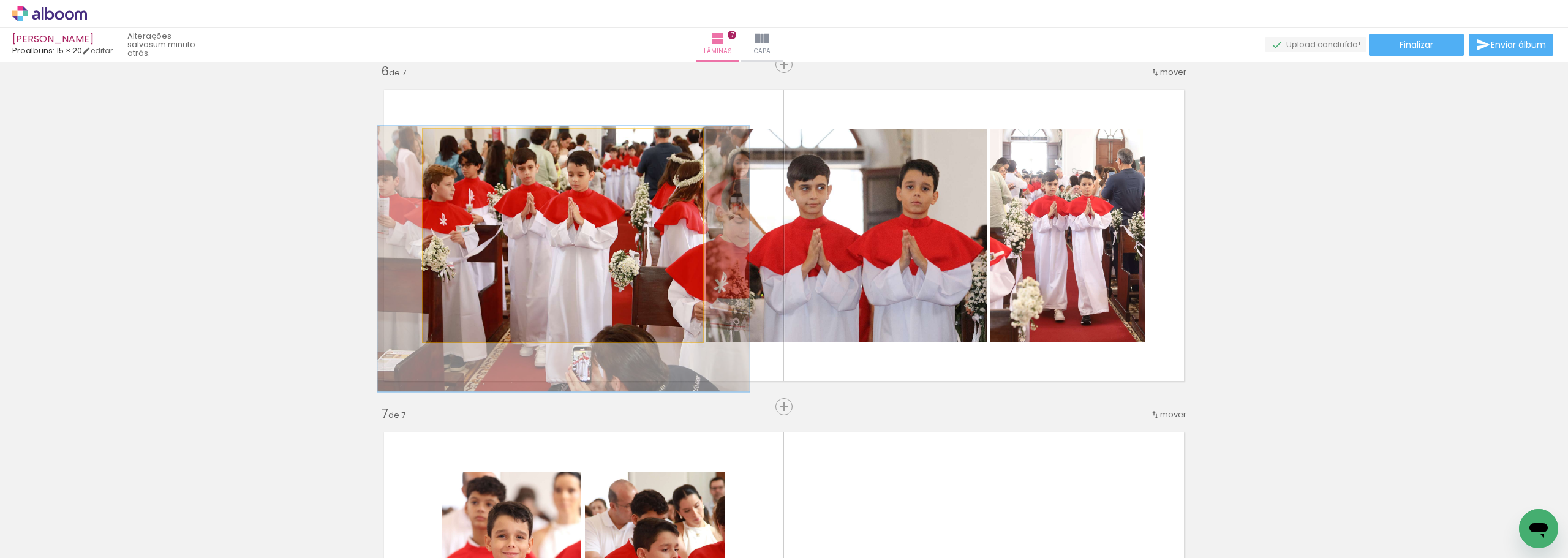
drag, startPoint x: 532, startPoint y: 183, endPoint x: 531, endPoint y: 201, distance: 18.0
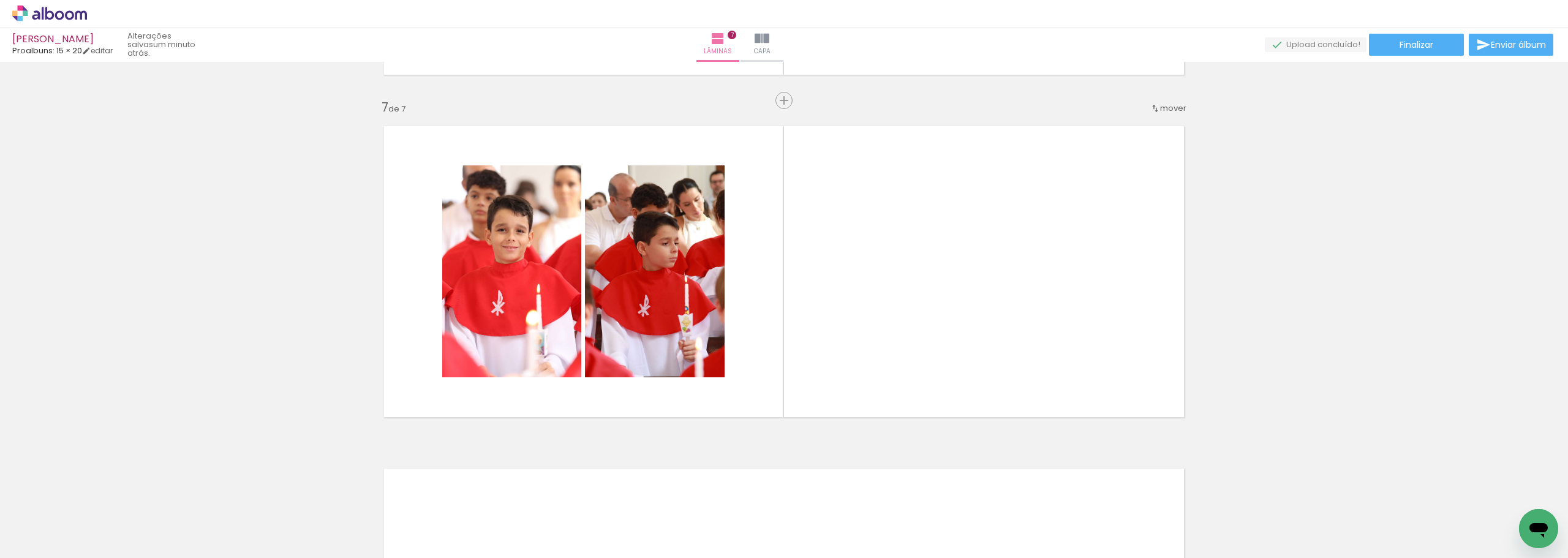
scroll to position [0, 183]
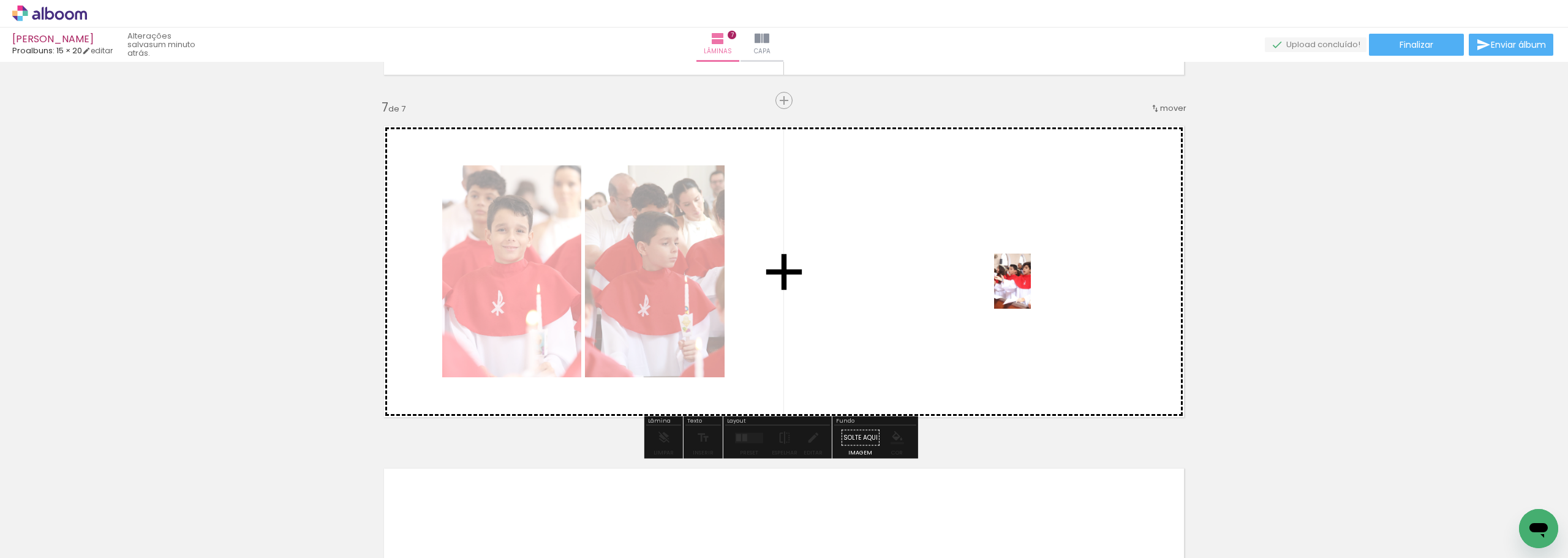
drag, startPoint x: 1386, startPoint y: 524, endPoint x: 1031, endPoint y: 290, distance: 425.2
click at [1031, 290] on quentale-workspace at bounding box center [784, 279] width 1568 height 558
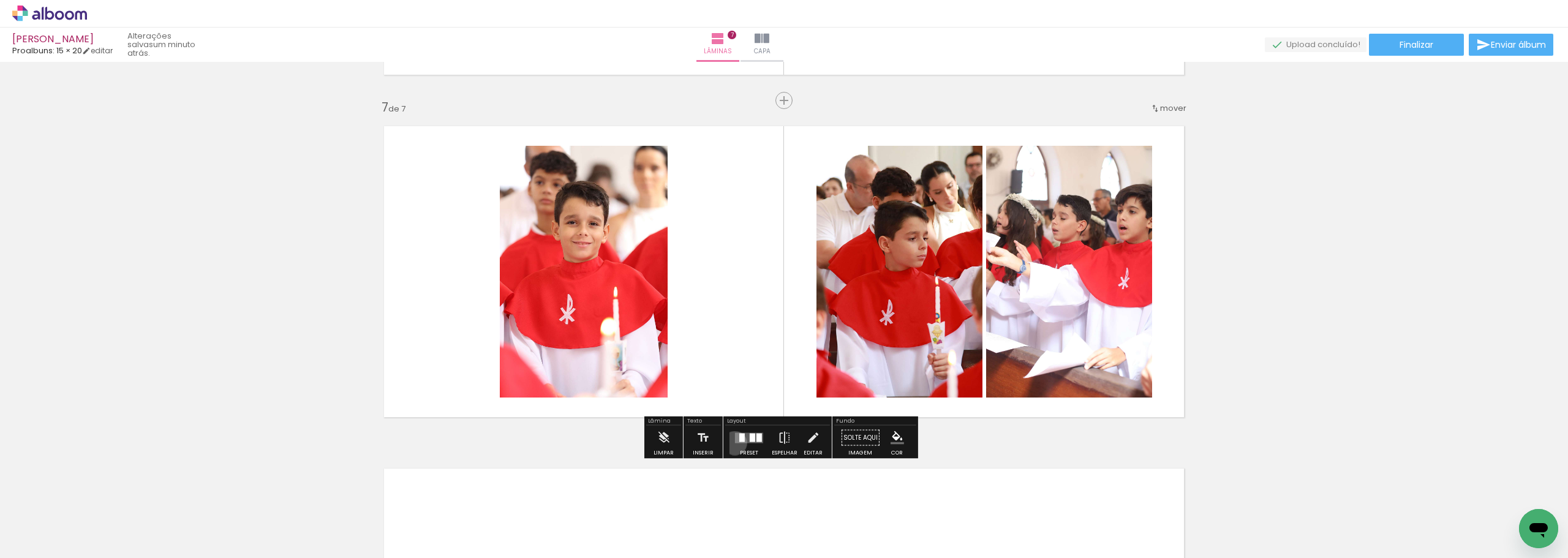
click at [732, 443] on div at bounding box center [749, 438] width 33 height 25
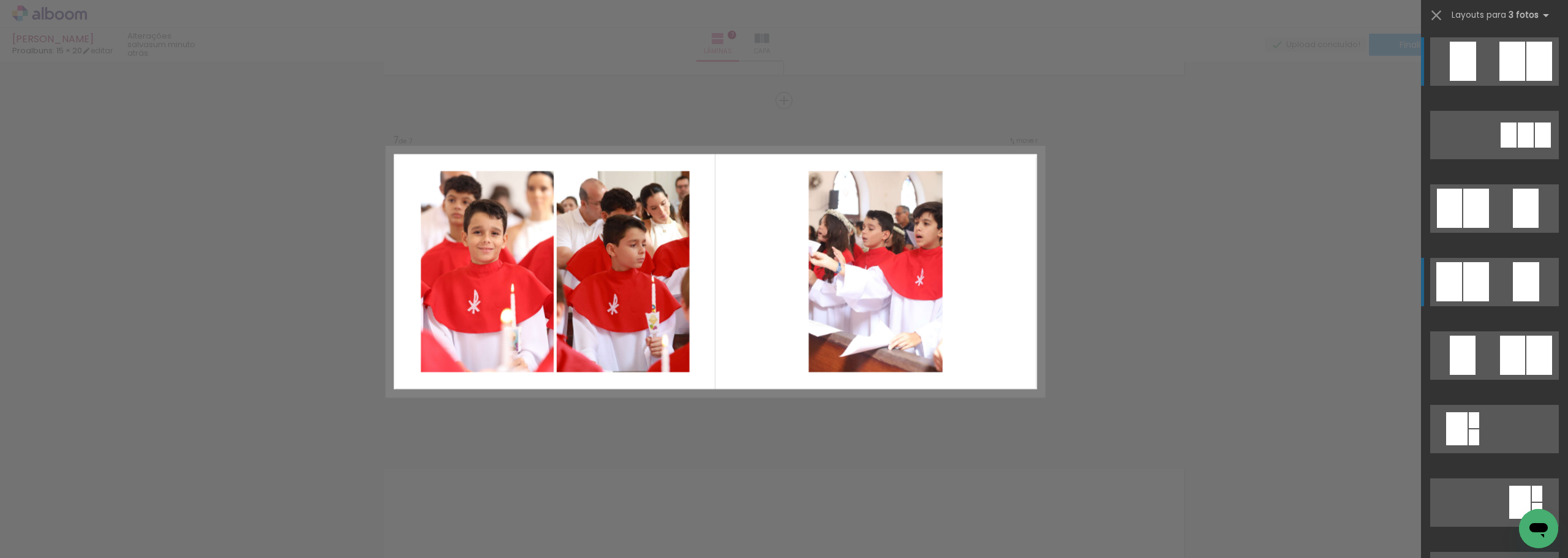
click at [1448, 274] on div at bounding box center [1449, 282] width 26 height 39
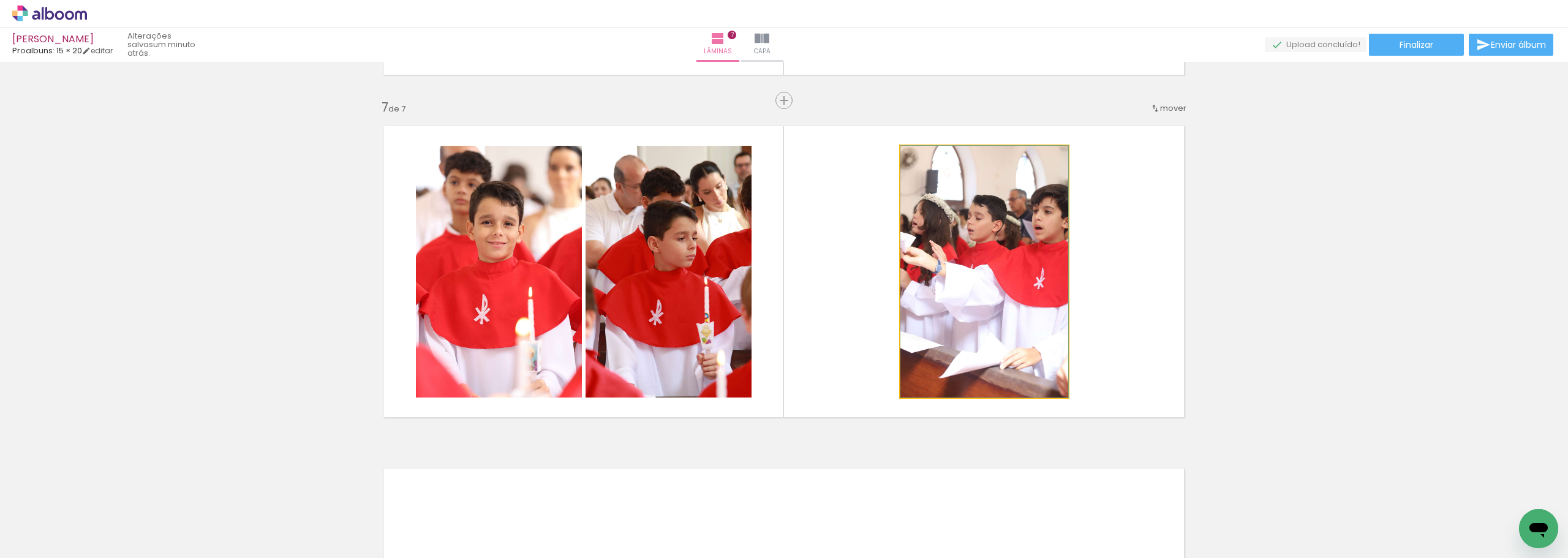
click at [976, 294] on quentale-photo at bounding box center [984, 272] width 168 height 252
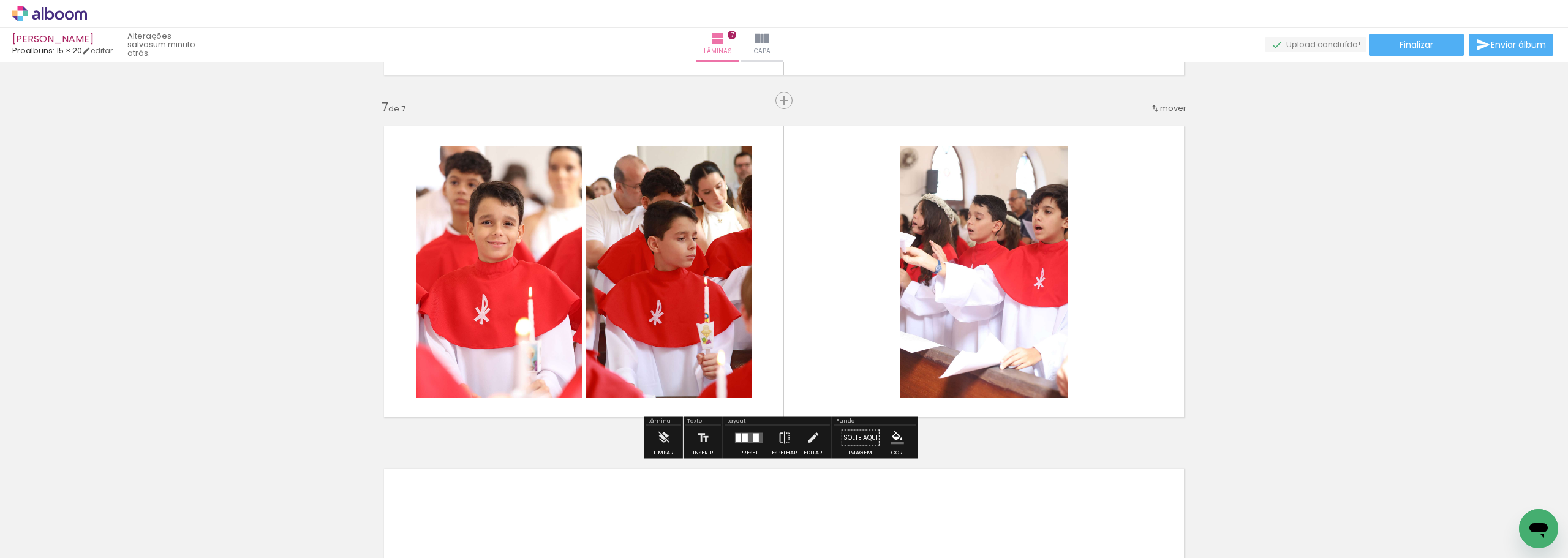
click at [976, 294] on quentale-photo at bounding box center [984, 272] width 168 height 252
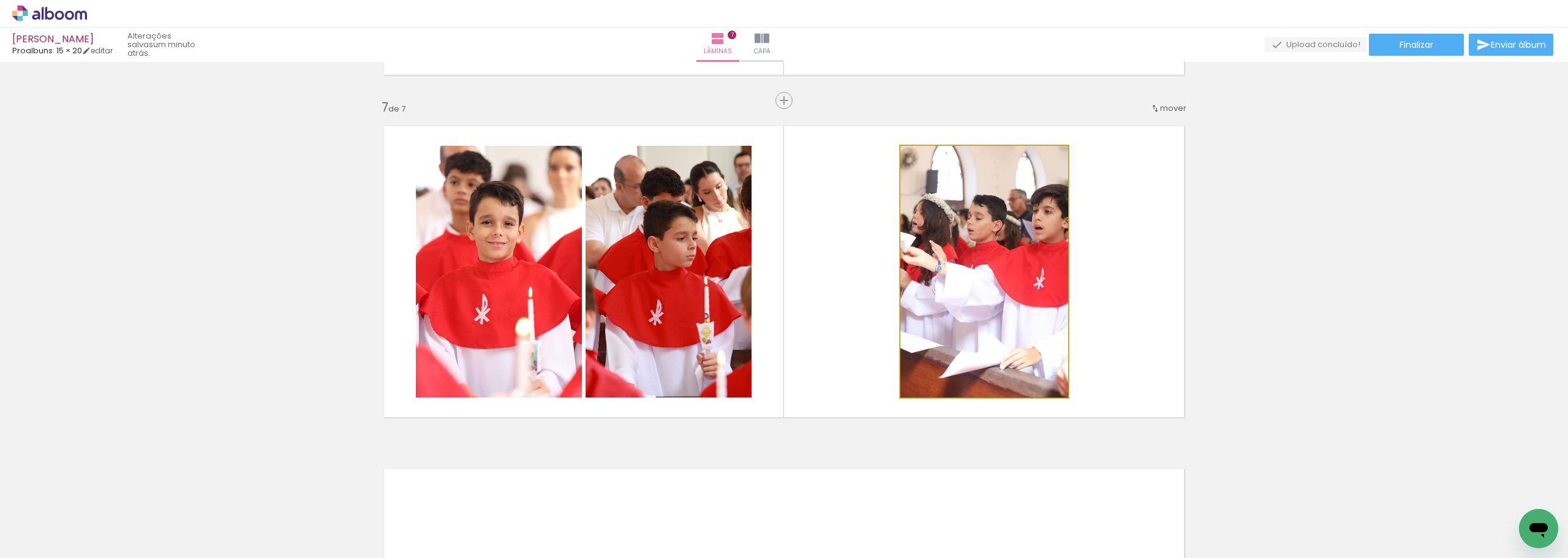
click at [1059, 279] on quentale-photo at bounding box center [984, 272] width 168 height 252
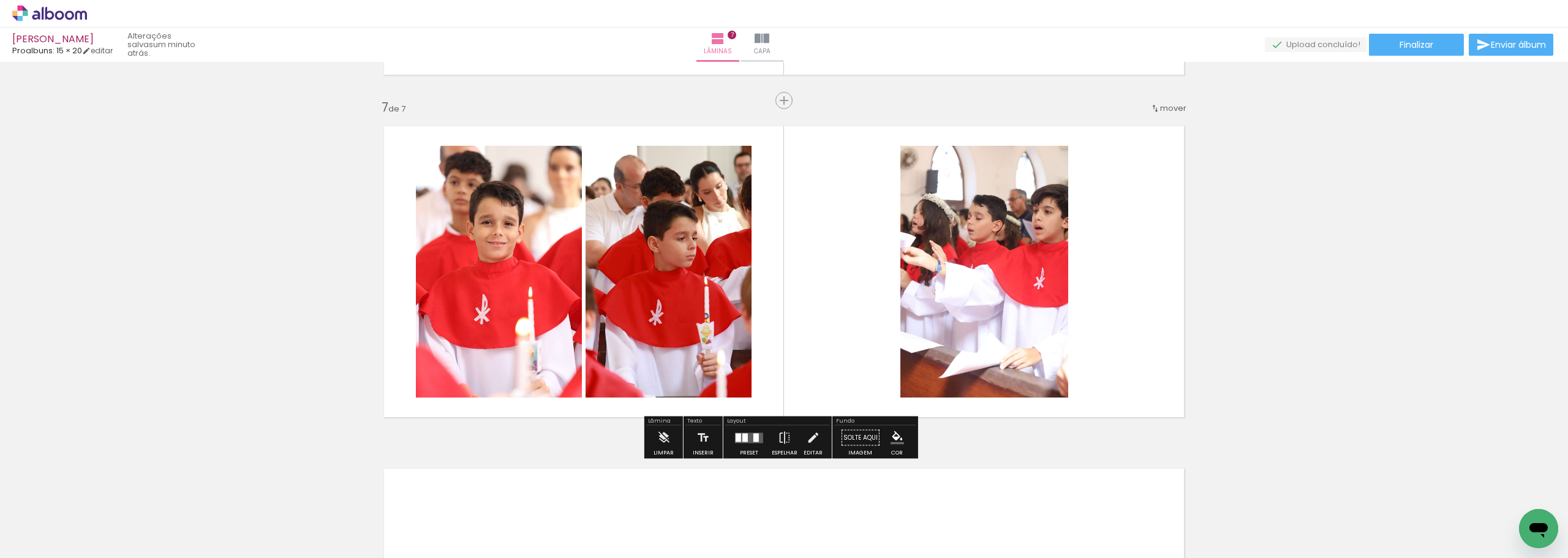
click at [1064, 277] on quentale-layouter at bounding box center [784, 271] width 820 height 312
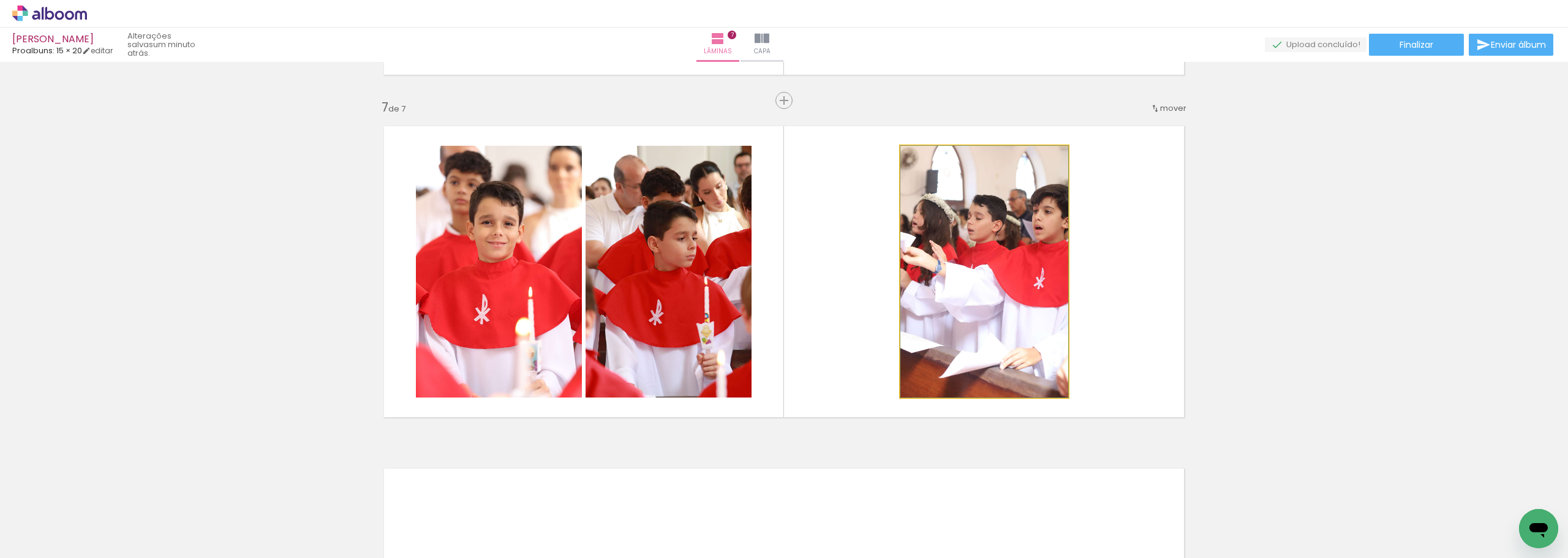
click at [1049, 277] on quentale-photo at bounding box center [984, 272] width 168 height 252
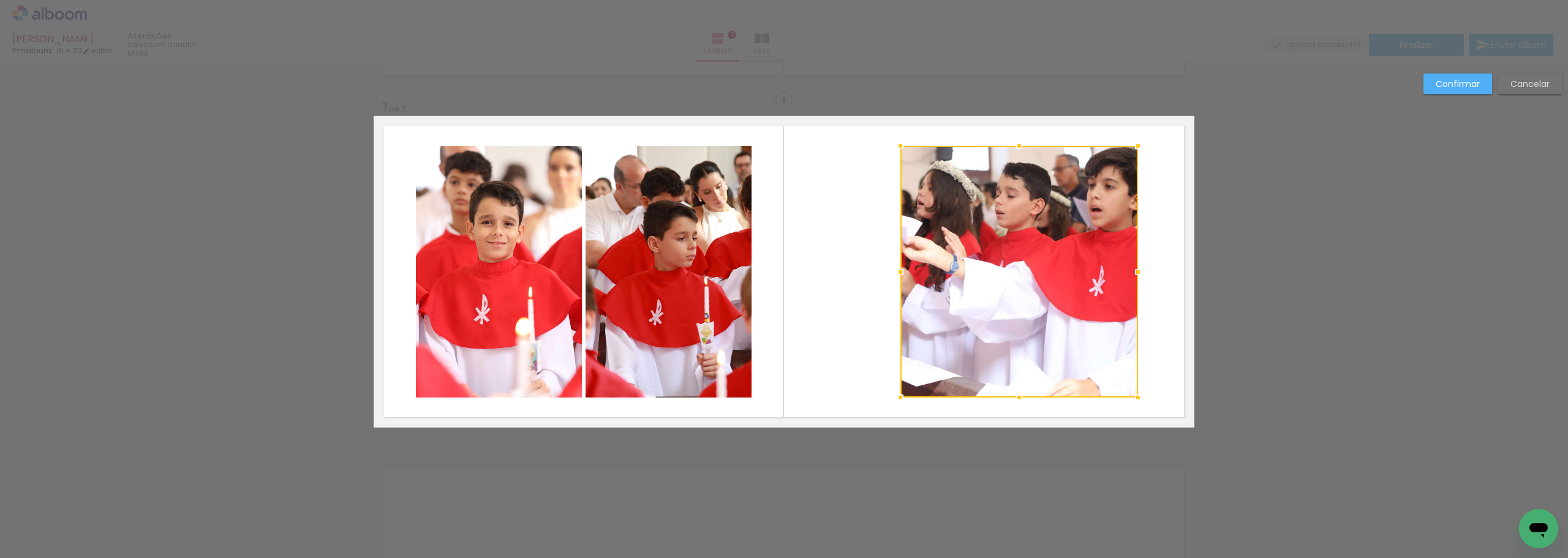
drag, startPoint x: 1065, startPoint y: 272, endPoint x: 1135, endPoint y: 265, distance: 70.3
click at [1135, 265] on div at bounding box center [1138, 272] width 25 height 25
click at [0, 0] on slot "Confirmar" at bounding box center [0, 0] width 0 height 0
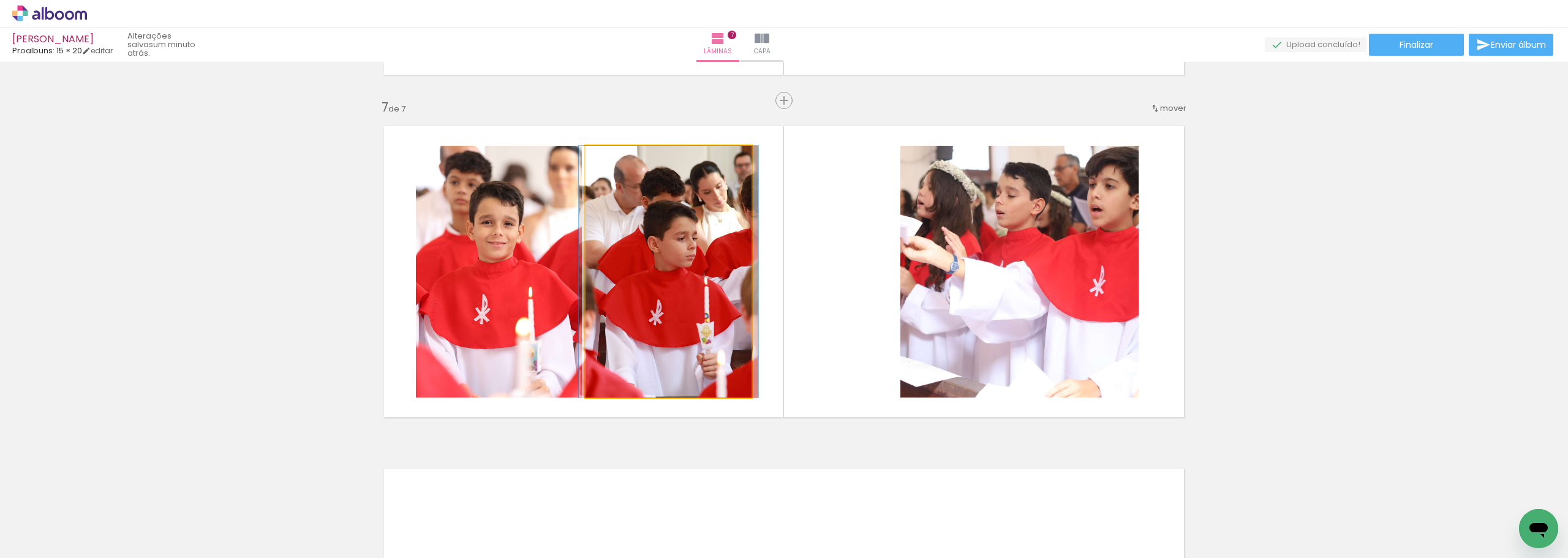
click at [659, 296] on quentale-photo at bounding box center [669, 272] width 166 height 252
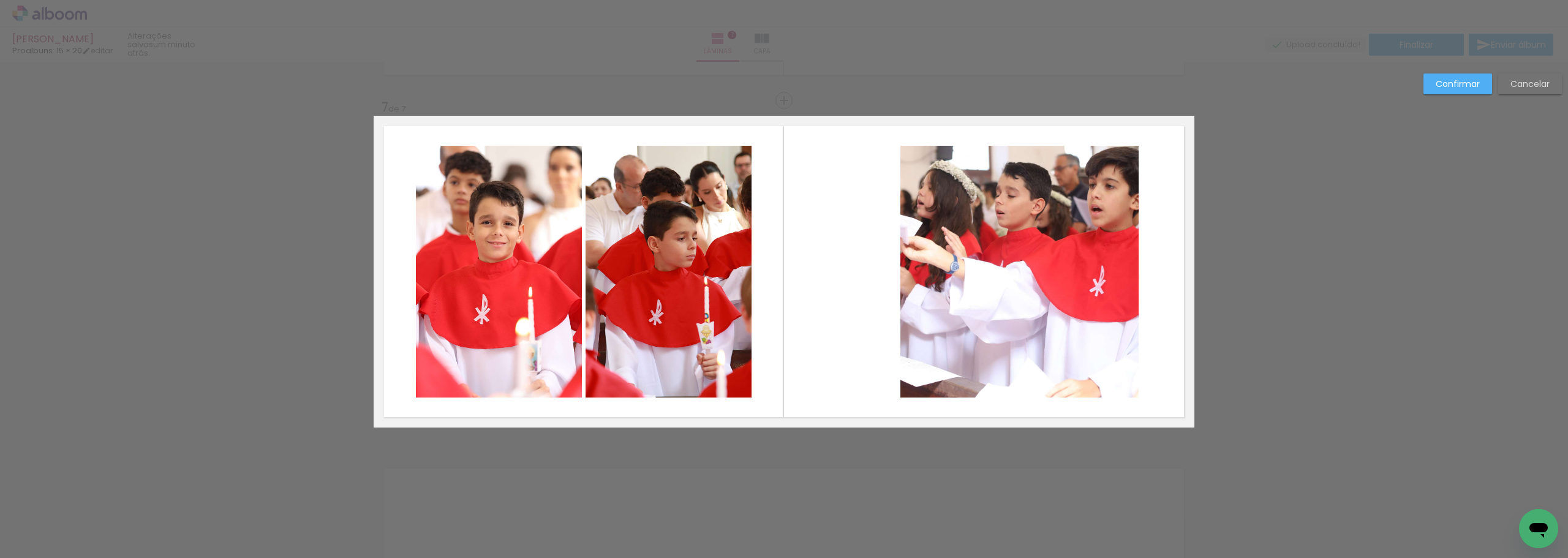
click at [716, 288] on quentale-photo at bounding box center [669, 272] width 166 height 252
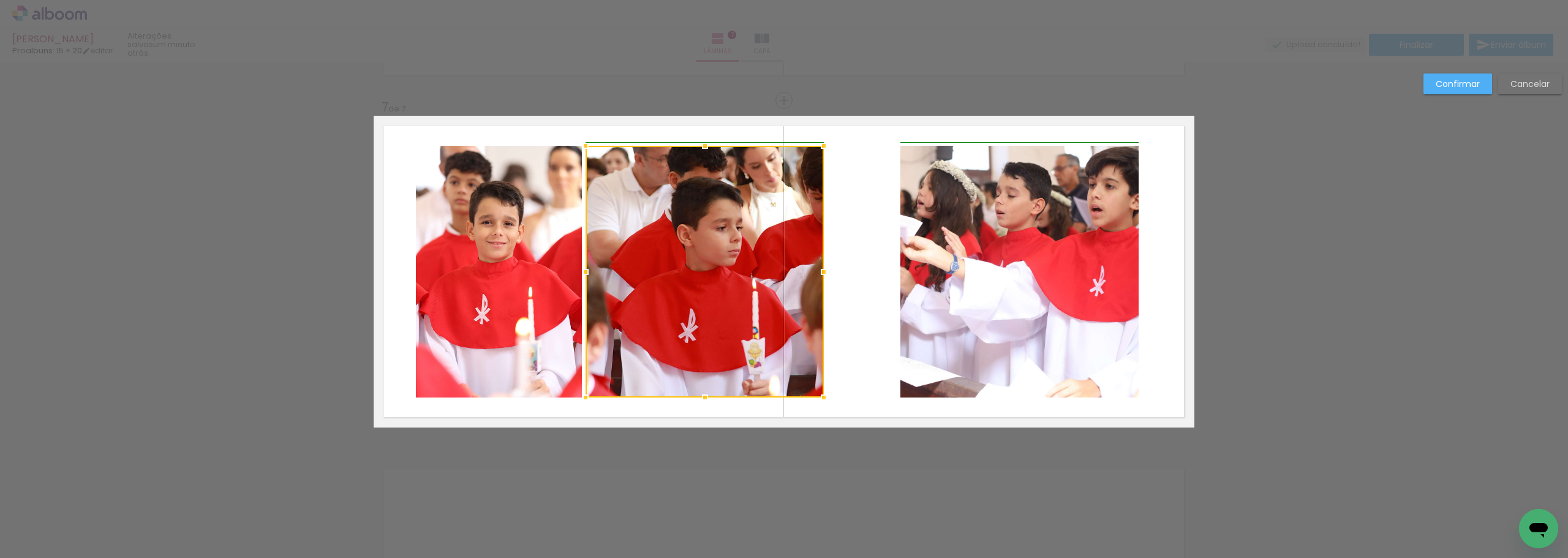
drag, startPoint x: 753, startPoint y: 274, endPoint x: 822, endPoint y: 271, distance: 69.1
click at [822, 271] on div at bounding box center [824, 272] width 25 height 25
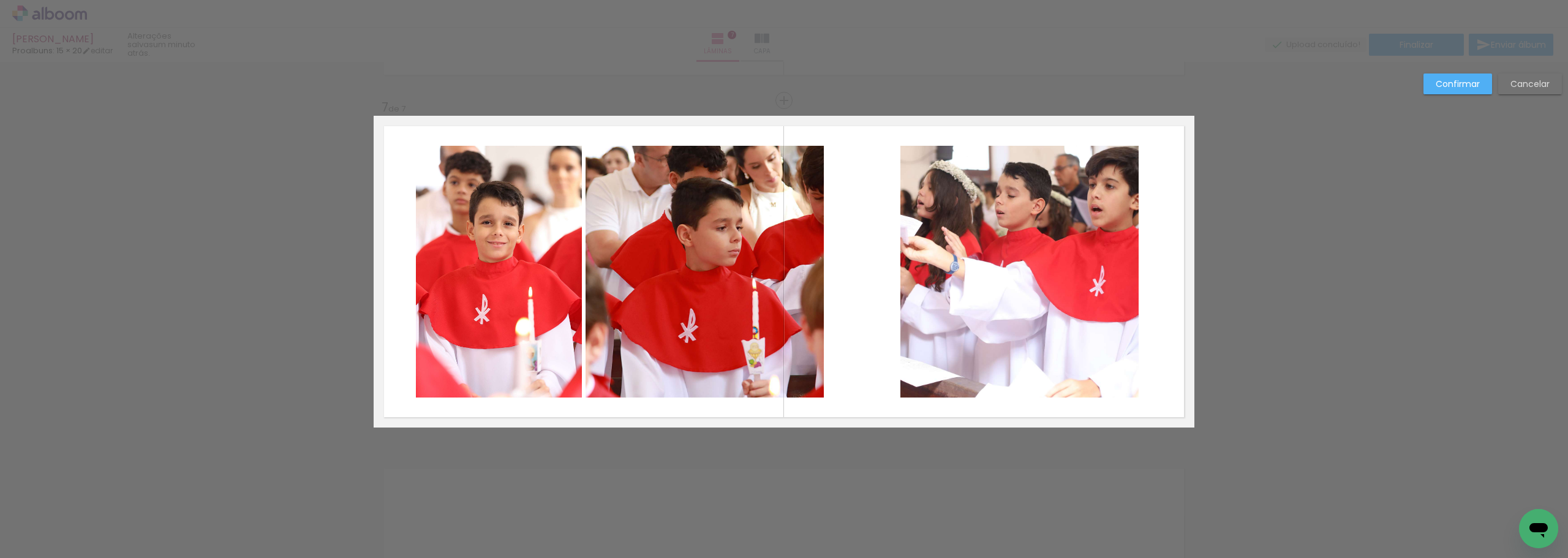
click at [0, 0] on slot "Confirmar" at bounding box center [0, 0] width 0 height 0
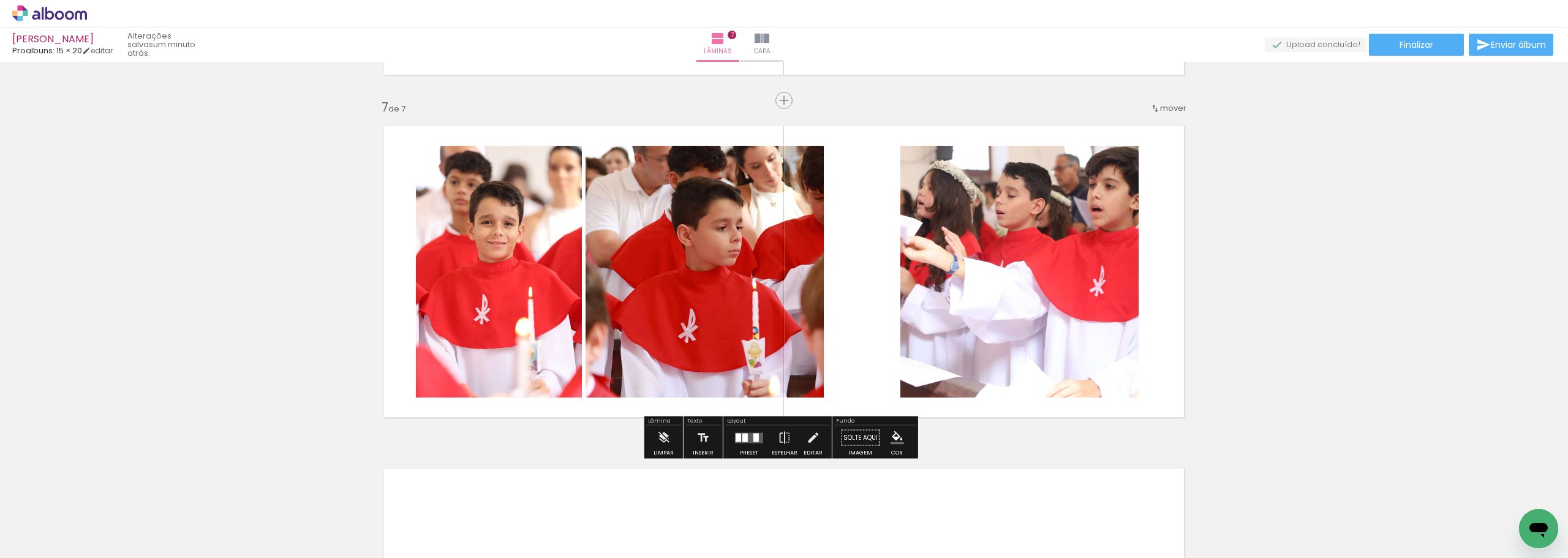
click at [503, 265] on quentale-photo at bounding box center [499, 272] width 166 height 252
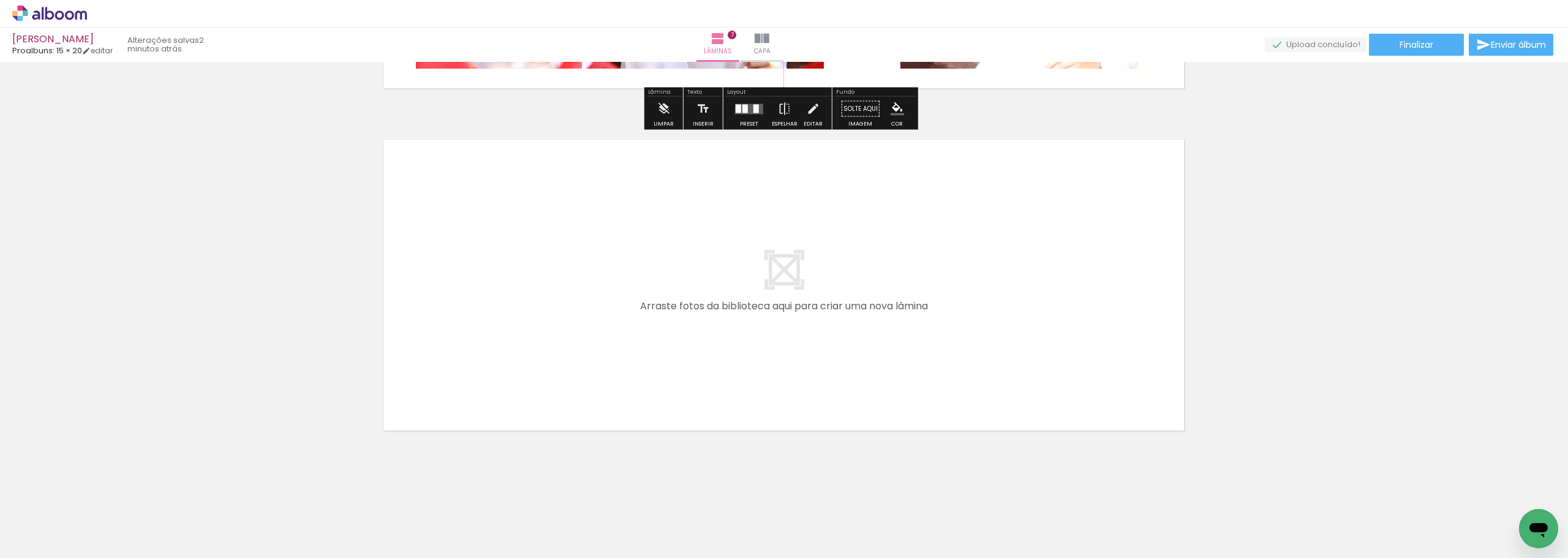
scroll to position [2368, 0]
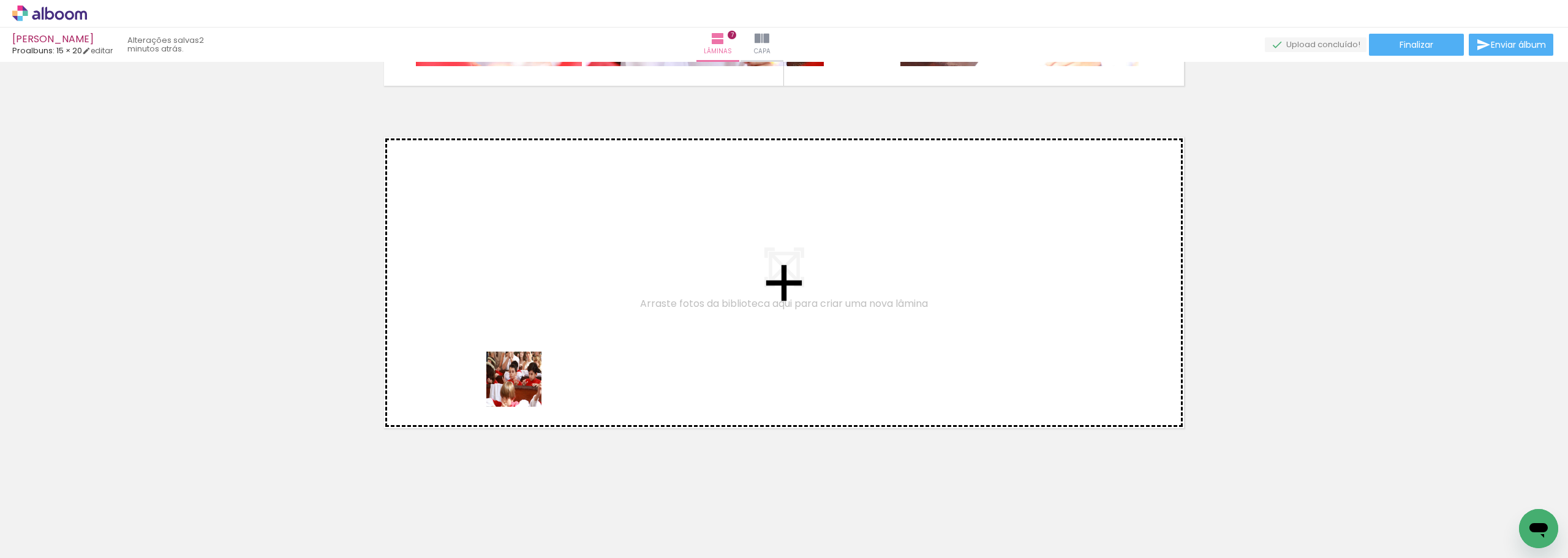
drag, startPoint x: 492, startPoint y: 528, endPoint x: 523, endPoint y: 388, distance: 143.4
click at [523, 388] on quentale-workspace at bounding box center [784, 279] width 1568 height 558
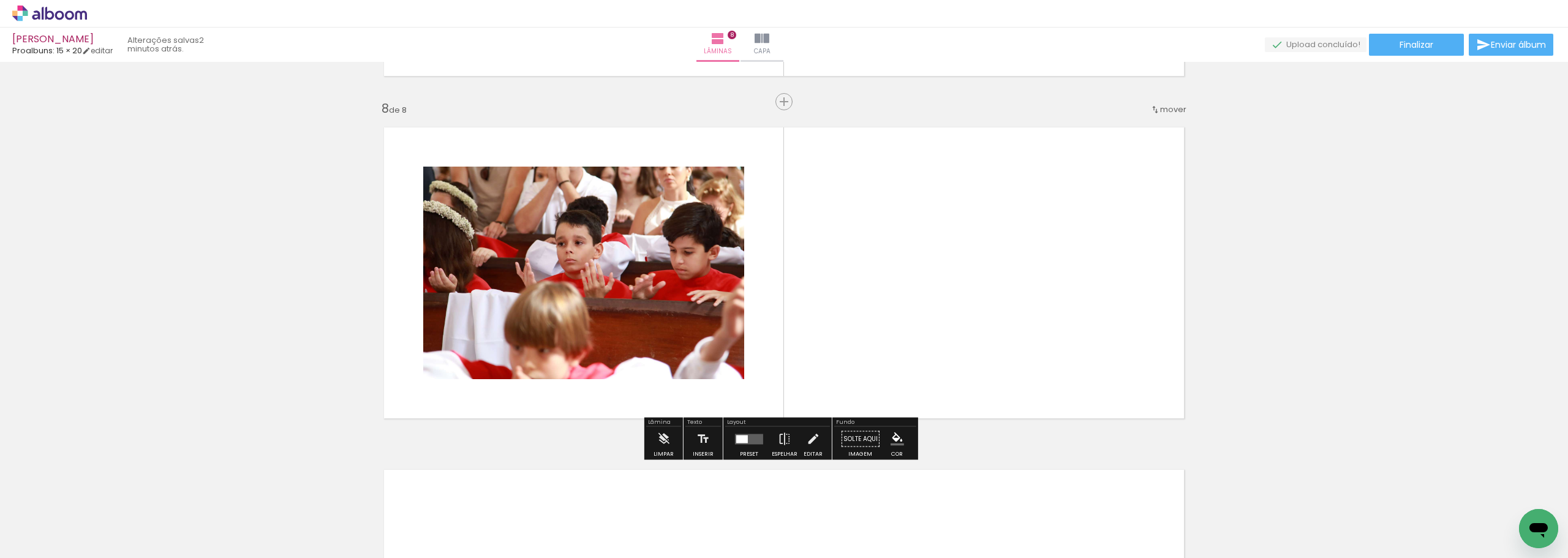
scroll to position [2379, 0]
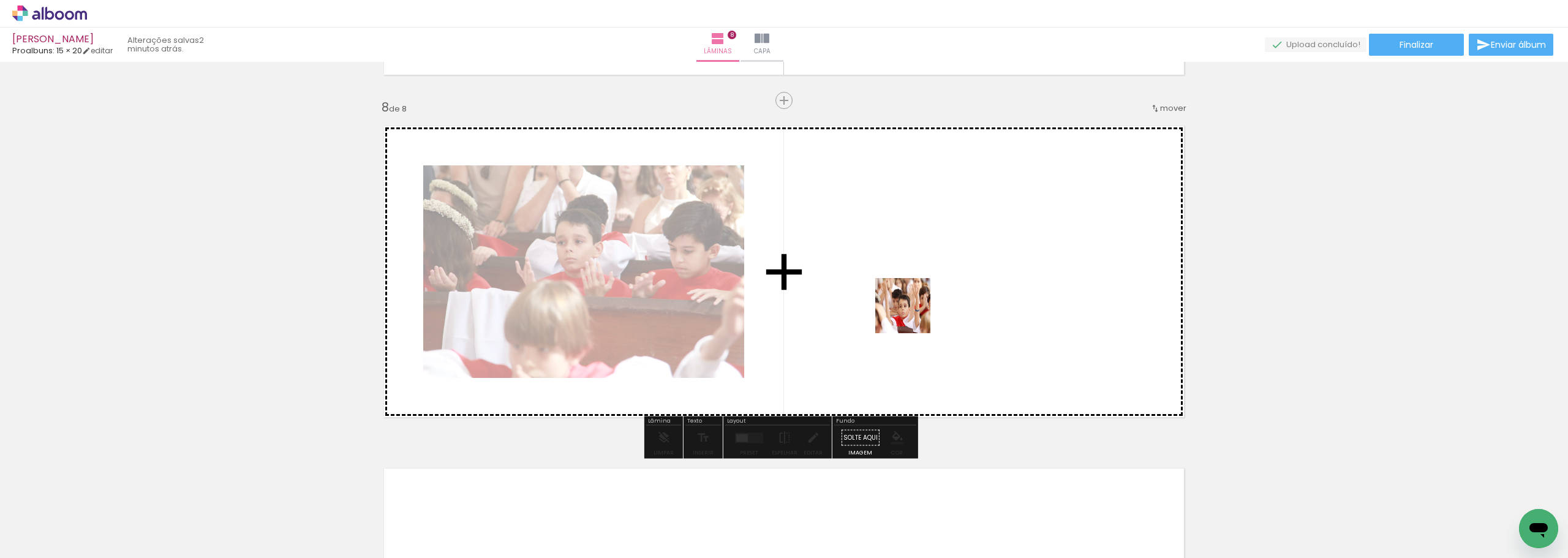
drag, startPoint x: 293, startPoint y: 448, endPoint x: 912, endPoint y: 315, distance: 633.1
click at [912, 315] on quentale-workspace at bounding box center [784, 279] width 1568 height 558
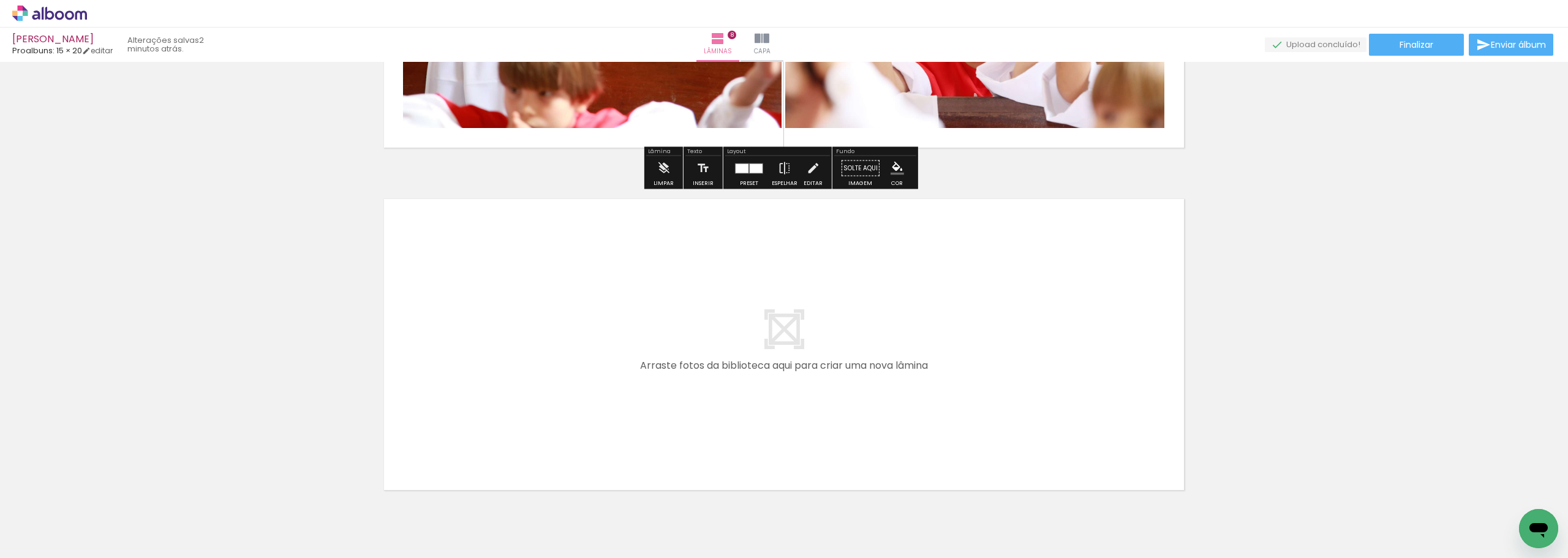
scroll to position [2685, 0]
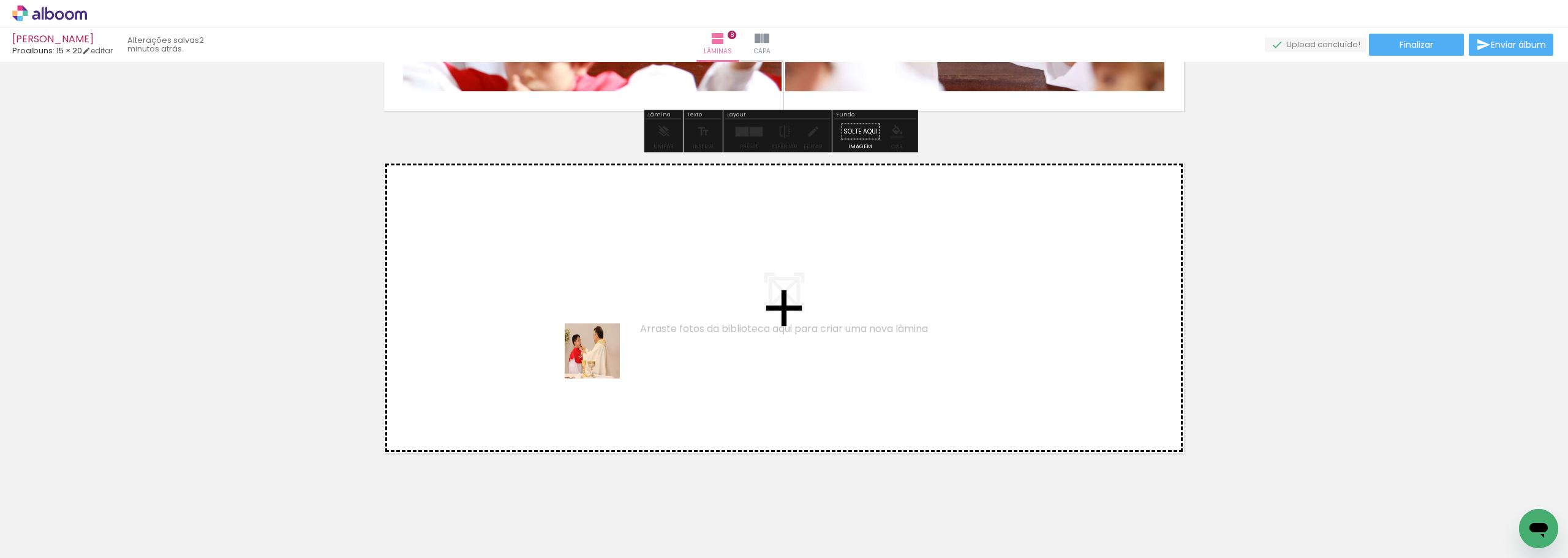
drag, startPoint x: 220, startPoint y: 520, endPoint x: 605, endPoint y: 359, distance: 417.3
click at [605, 359] on quentale-workspace at bounding box center [784, 279] width 1568 height 558
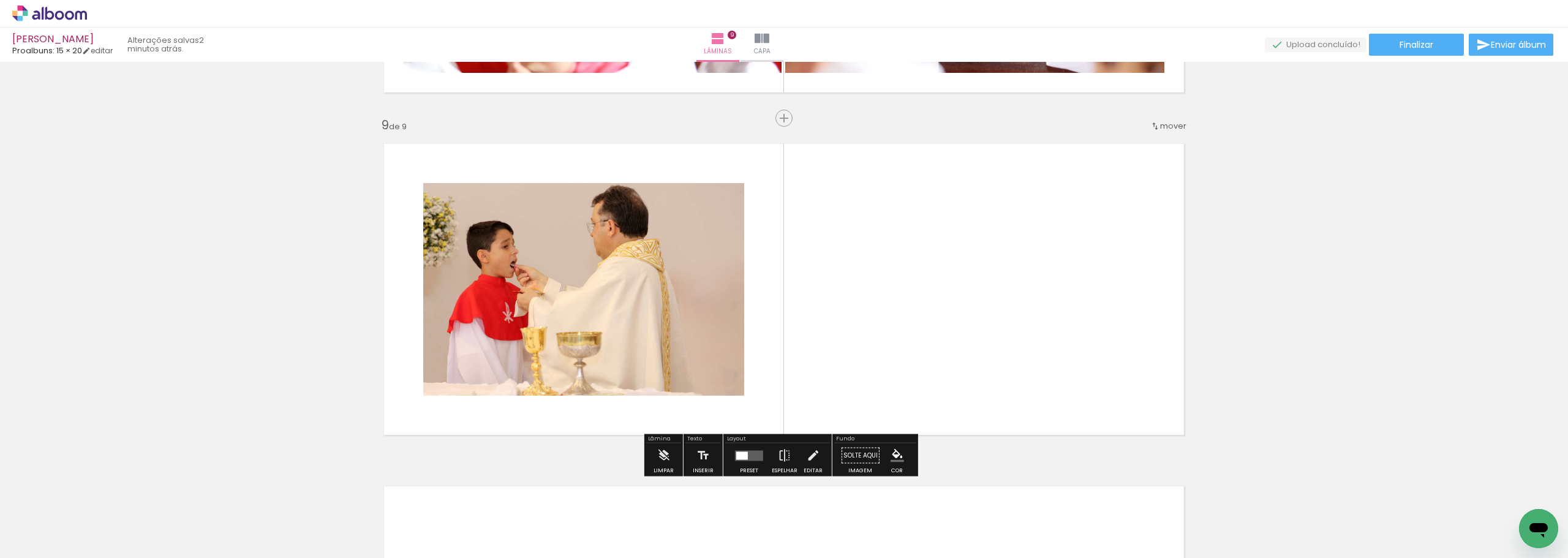
scroll to position [2721, 0]
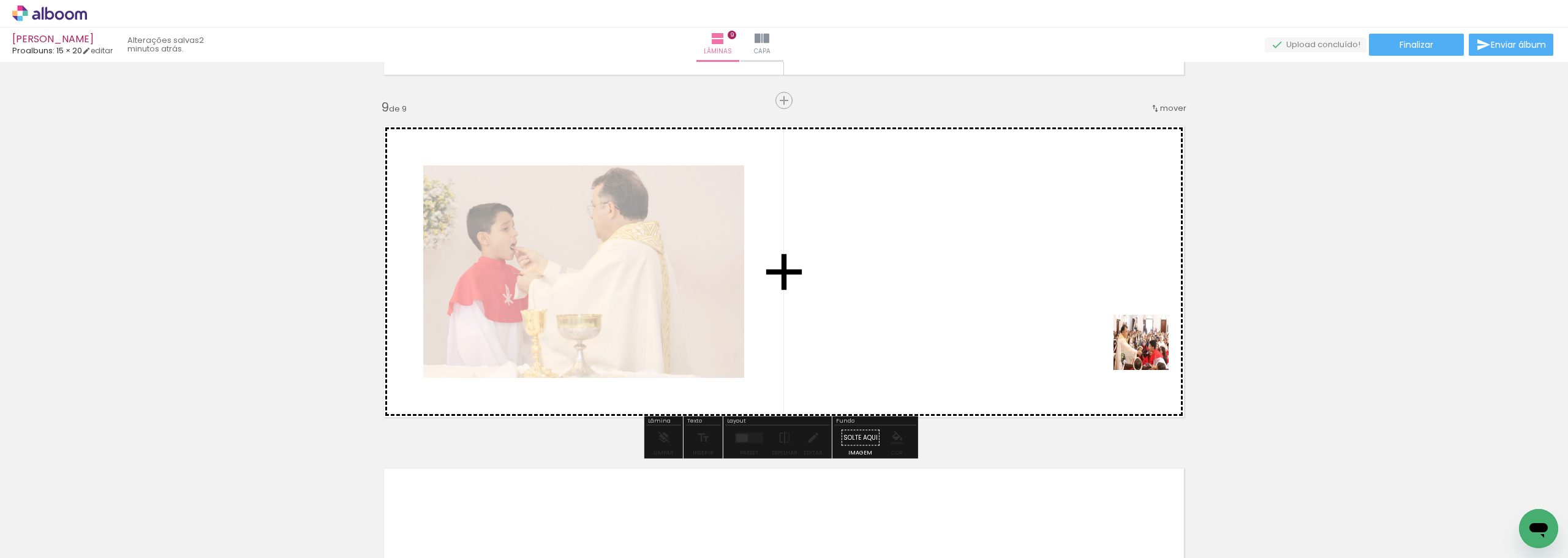
drag, startPoint x: 1456, startPoint y: 522, endPoint x: 1144, endPoint y: 340, distance: 361.2
click at [1144, 340] on quentale-workspace at bounding box center [784, 279] width 1568 height 558
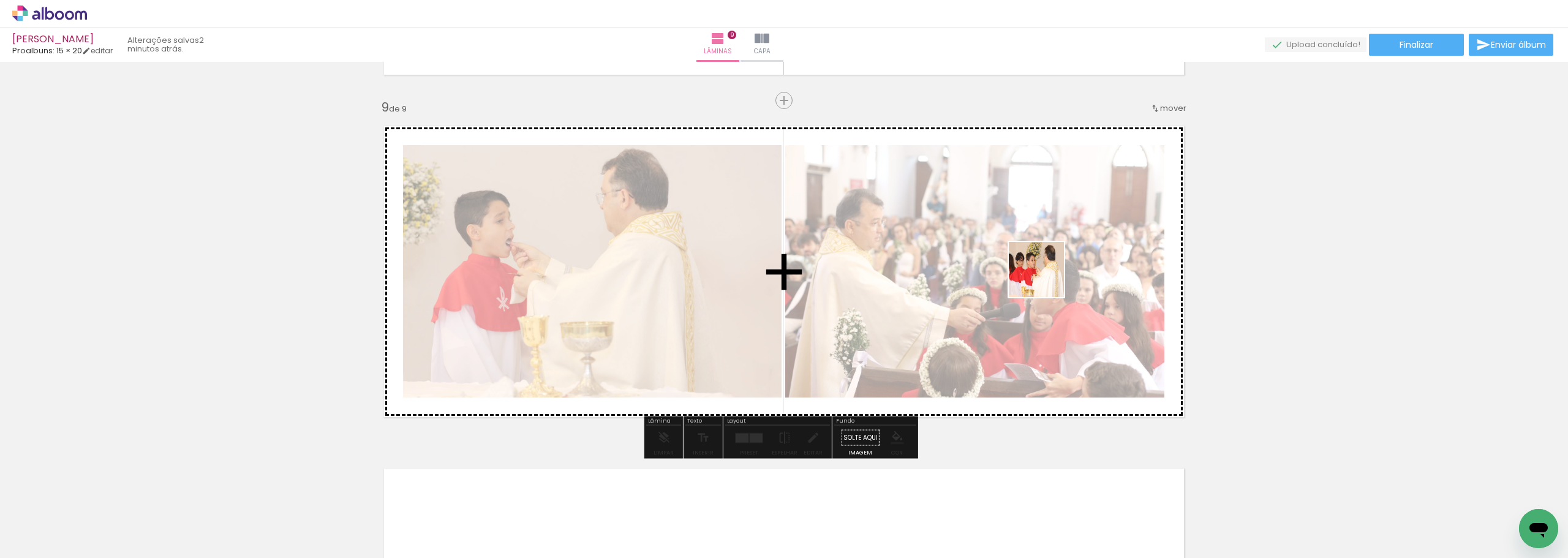
drag, startPoint x: 1509, startPoint y: 518, endPoint x: 1045, endPoint y: 279, distance: 521.9
click at [1045, 279] on quentale-workspace at bounding box center [784, 279] width 1568 height 558
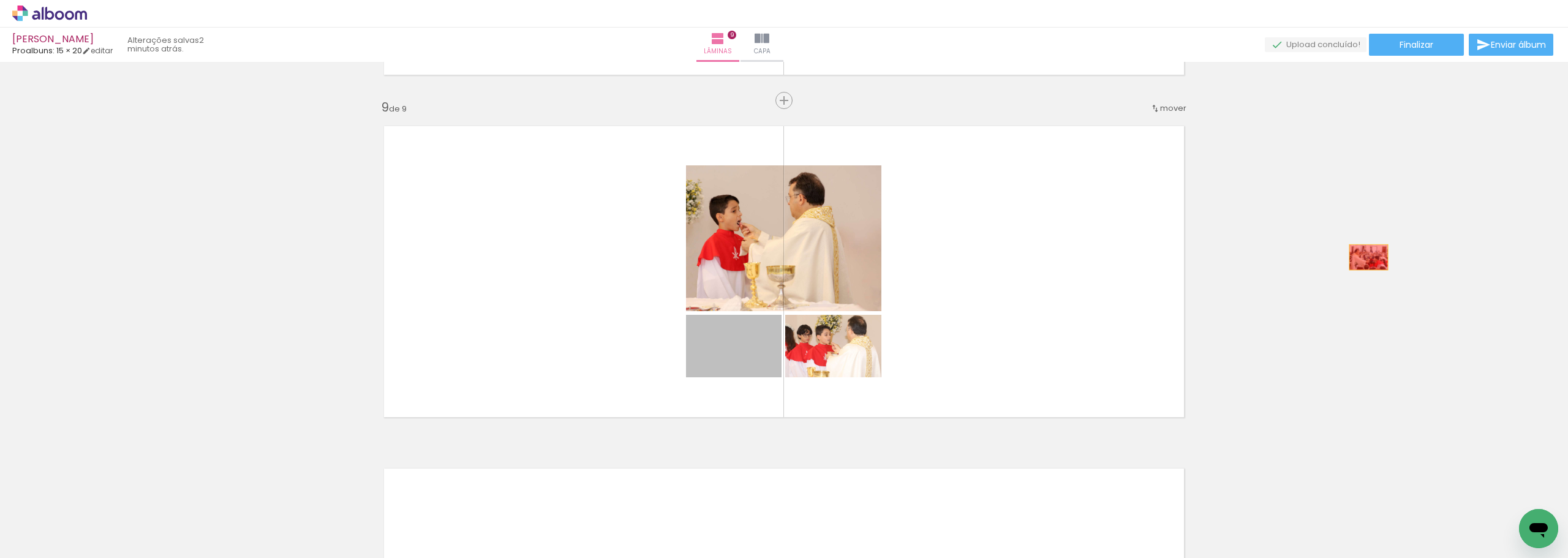
drag, startPoint x: 712, startPoint y: 359, endPoint x: 1374, endPoint y: 255, distance: 670.1
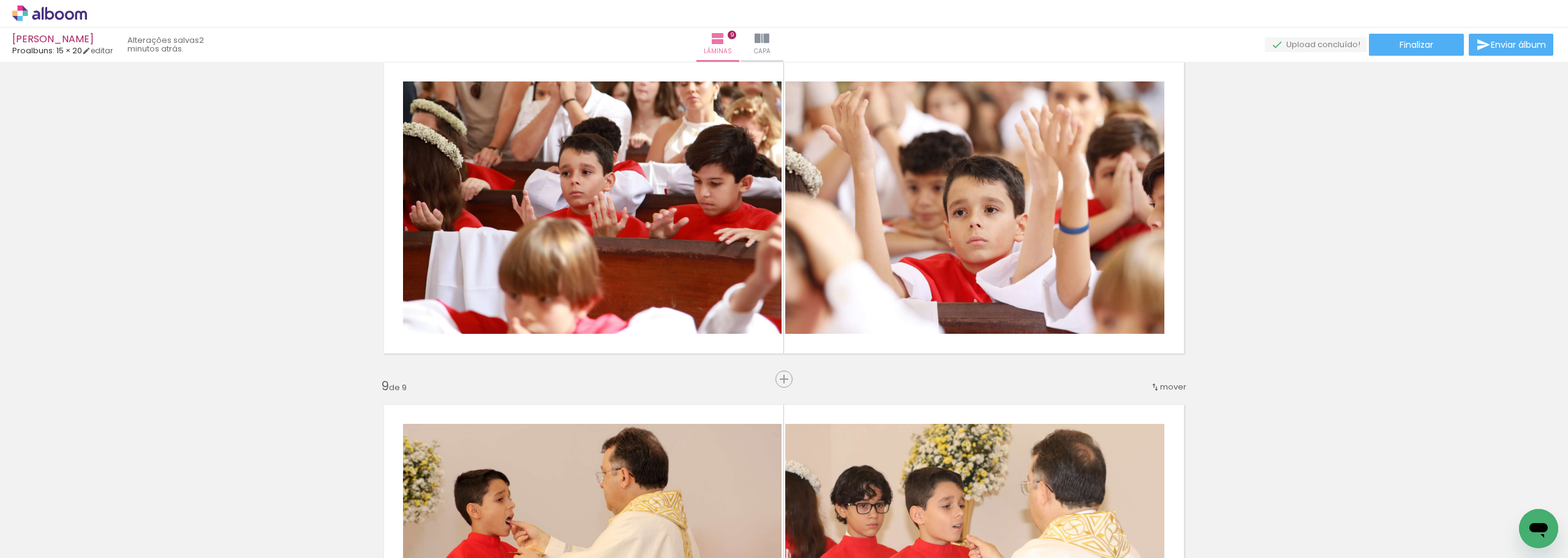
scroll to position [2415, 0]
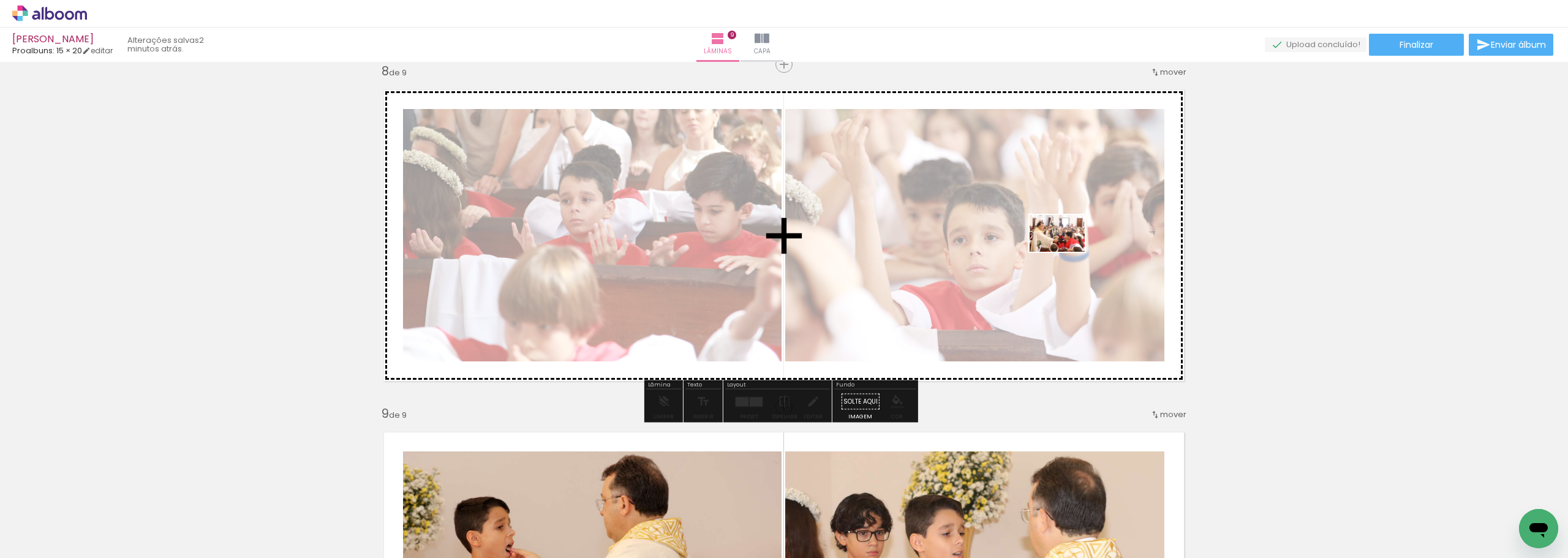
drag, startPoint x: 1463, startPoint y: 513, endPoint x: 1066, endPoint y: 252, distance: 475.1
click at [1066, 252] on quentale-workspace at bounding box center [784, 279] width 1568 height 558
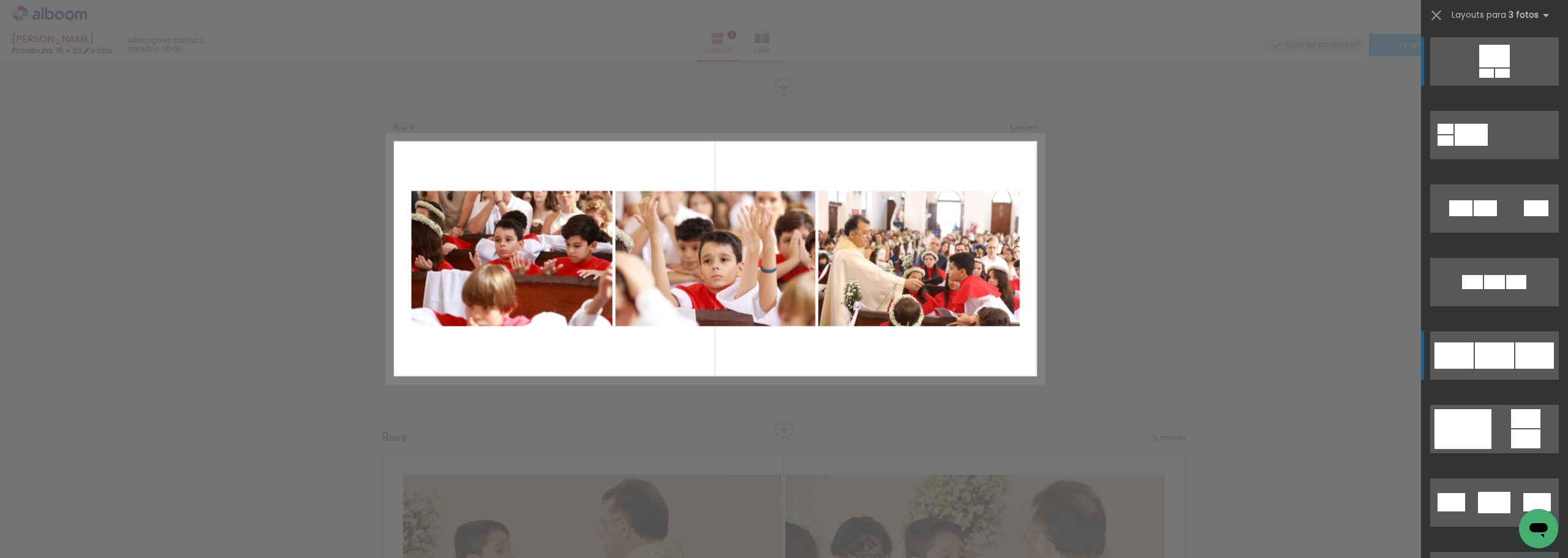
scroll to position [2379, 0]
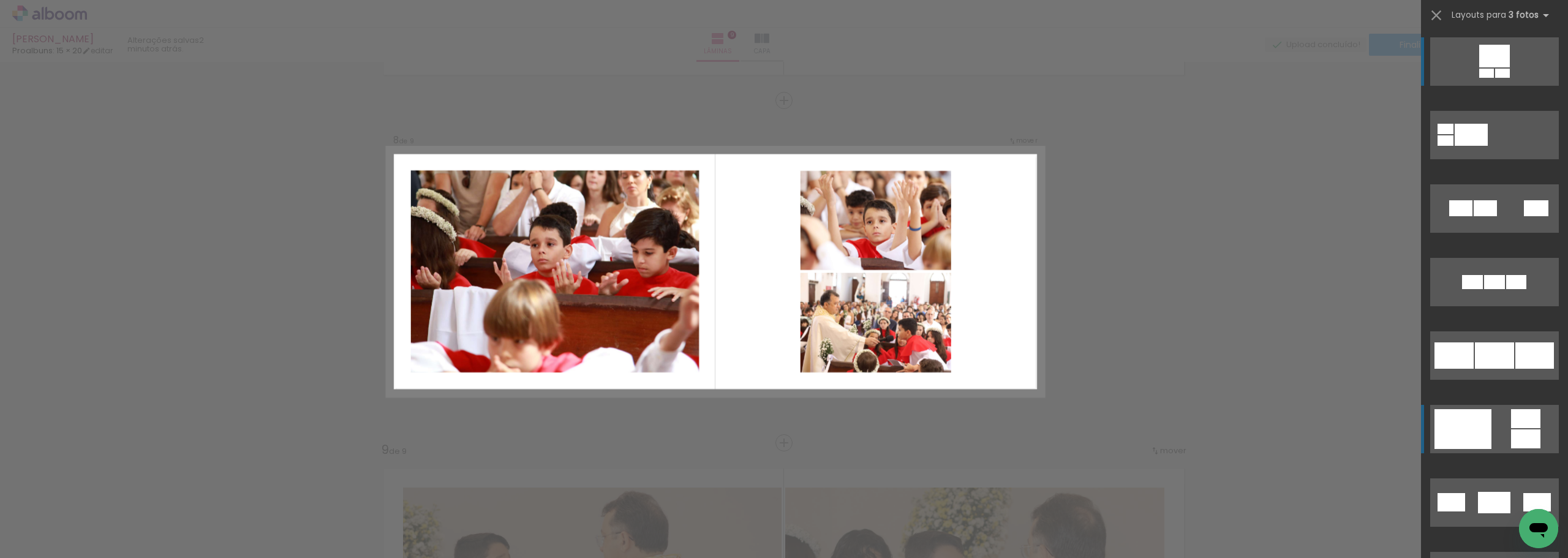
click at [1470, 425] on div at bounding box center [1463, 429] width 57 height 40
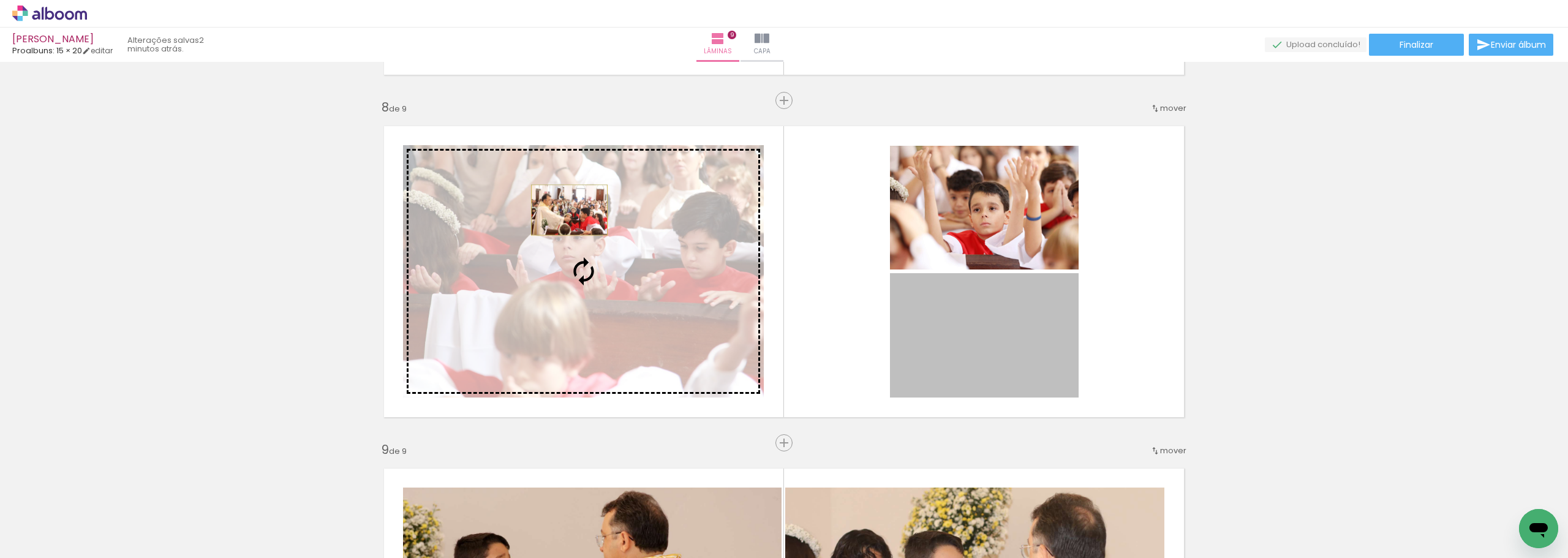
drag, startPoint x: 1033, startPoint y: 335, endPoint x: 565, endPoint y: 210, distance: 484.4
click at [0, 0] on slot at bounding box center [0, 0] width 0 height 0
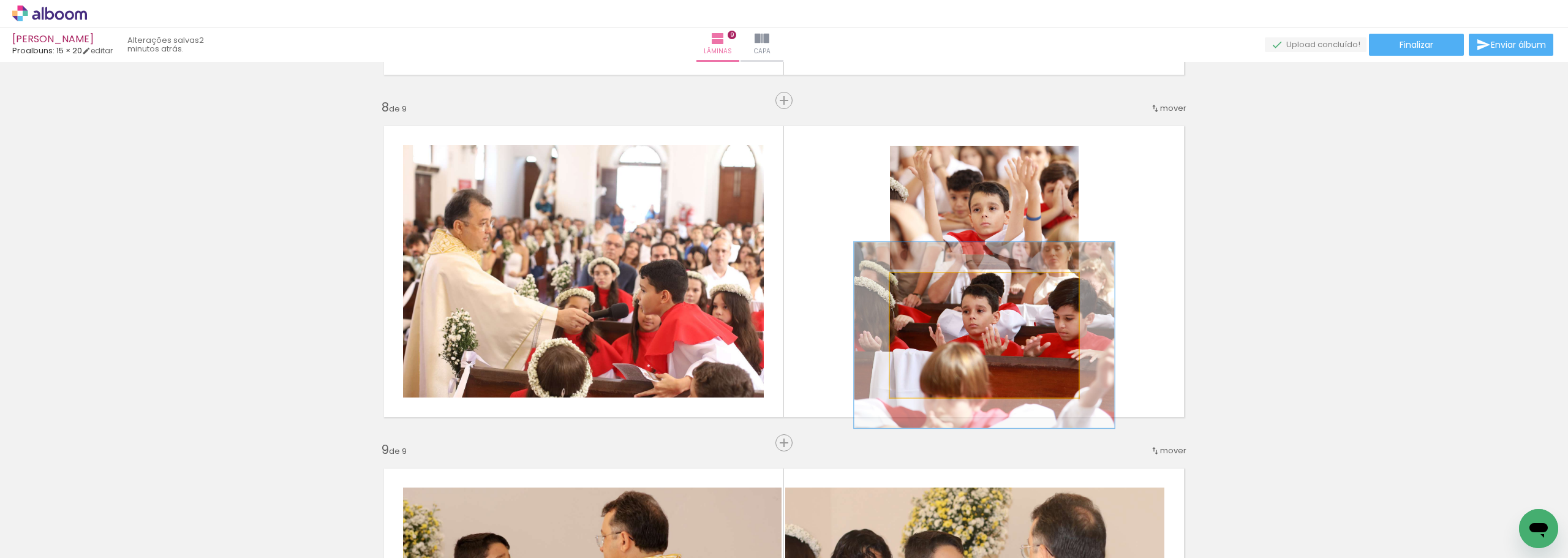
drag, startPoint x: 919, startPoint y: 282, endPoint x: 935, endPoint y: 282, distance: 16.0
type paper-slider "139"
click at [935, 282] on div at bounding box center [934, 286] width 20 height 20
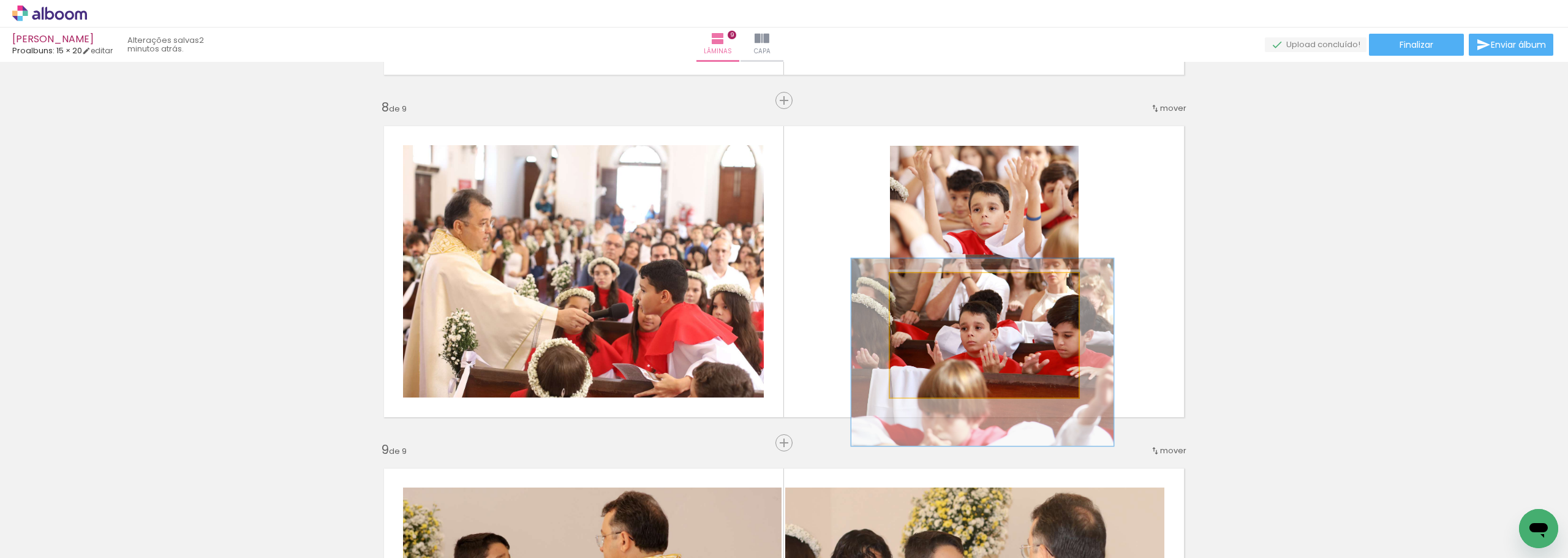
drag, startPoint x: 975, startPoint y: 326, endPoint x: 974, endPoint y: 340, distance: 14.0
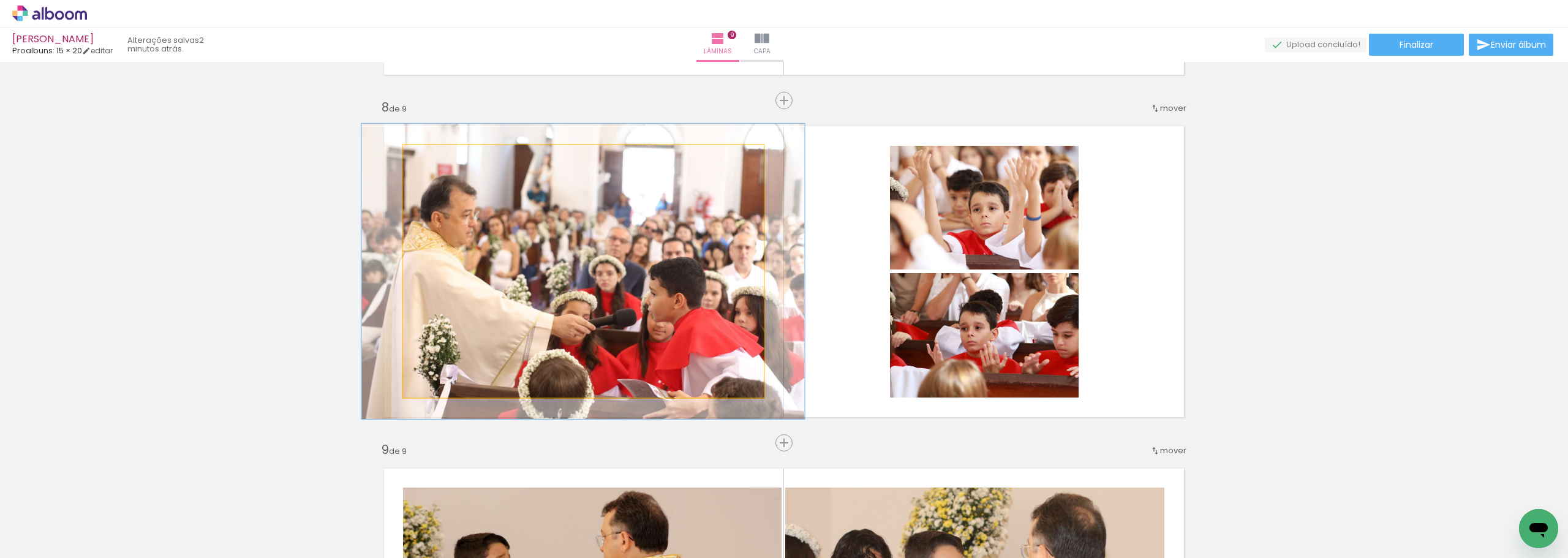
drag, startPoint x: 432, startPoint y: 159, endPoint x: 440, endPoint y: 159, distance: 8.0
type paper-slider "117"
click at [440, 159] on div at bounding box center [439, 158] width 20 height 20
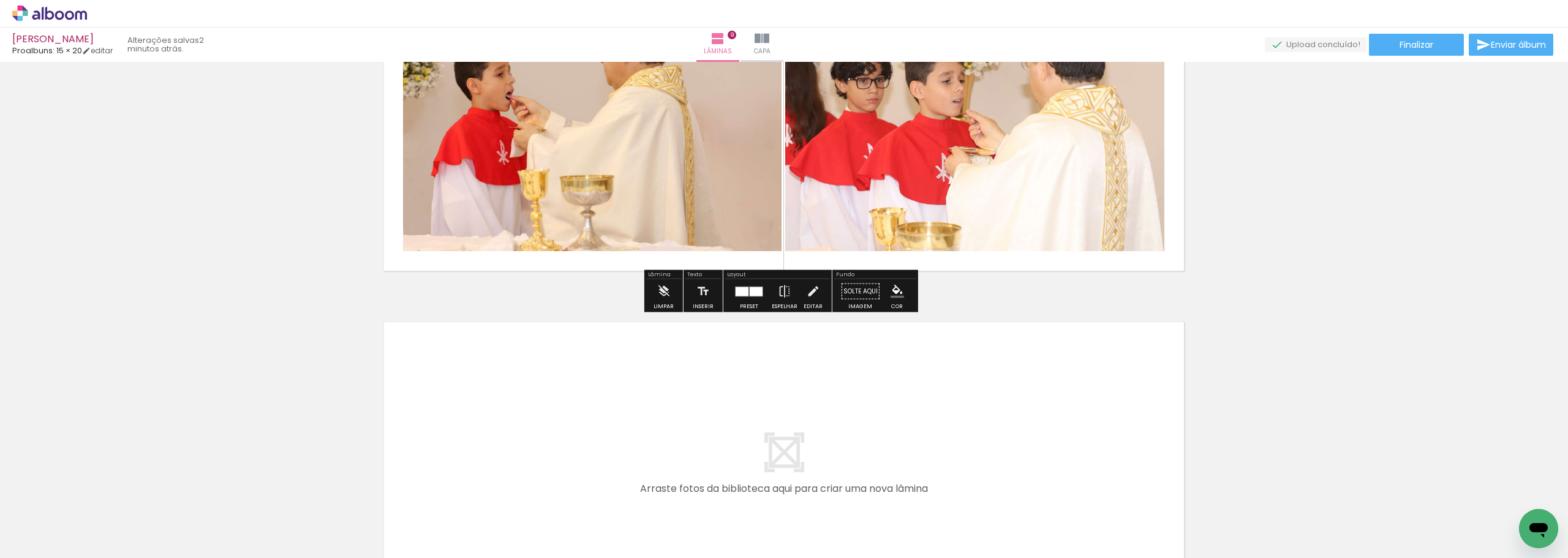
scroll to position [2869, 0]
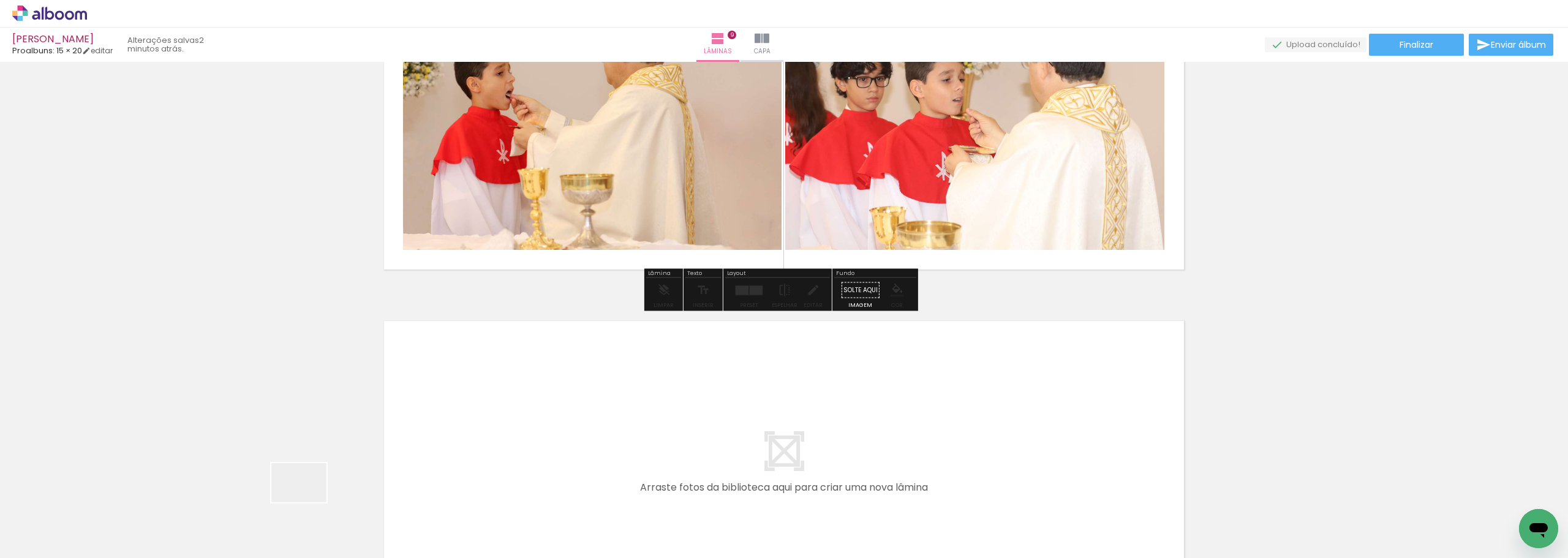
drag, startPoint x: 294, startPoint y: 516, endPoint x: 485, endPoint y: 401, distance: 222.9
click at [485, 401] on quentale-workspace at bounding box center [784, 279] width 1568 height 558
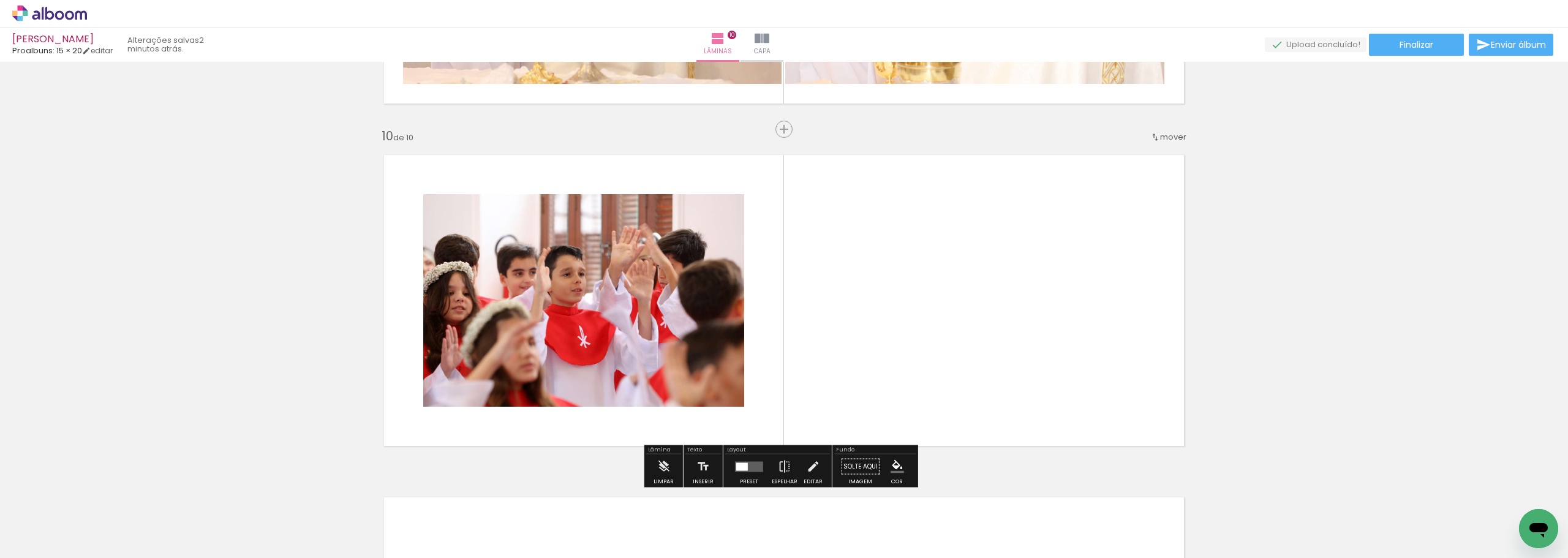
scroll to position [3064, 0]
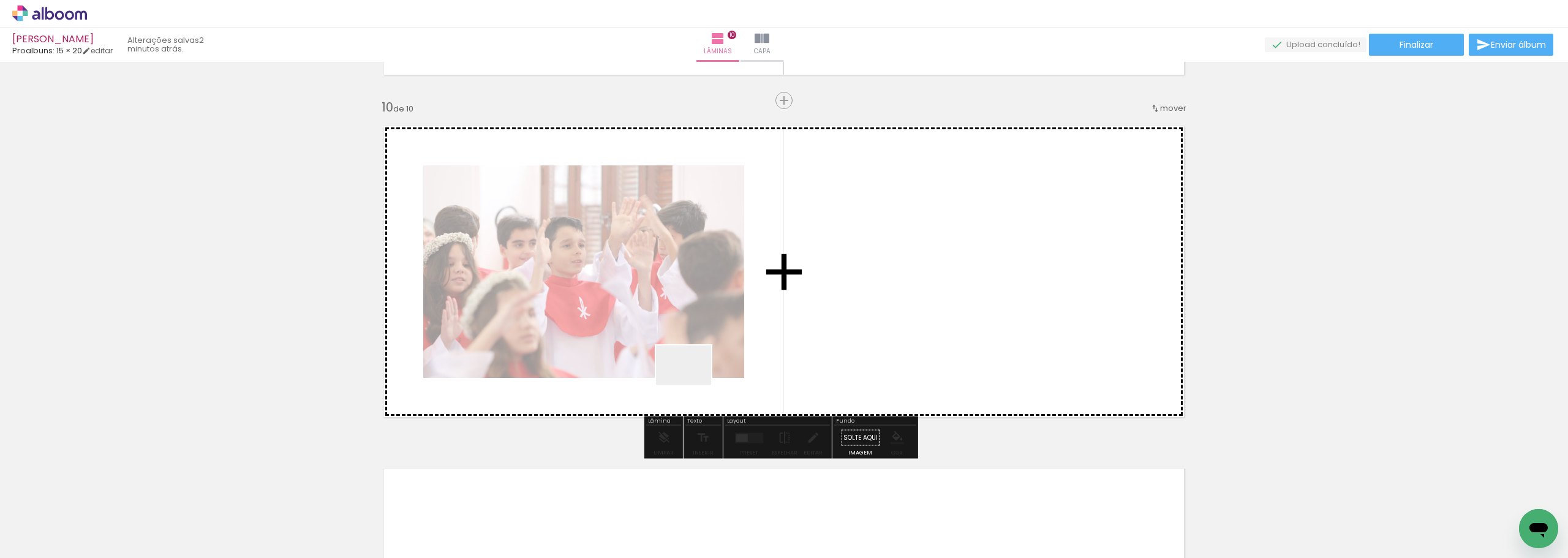
drag, startPoint x: 363, startPoint y: 514, endPoint x: 878, endPoint y: 317, distance: 551.4
click at [878, 317] on quentale-workspace at bounding box center [784, 279] width 1568 height 558
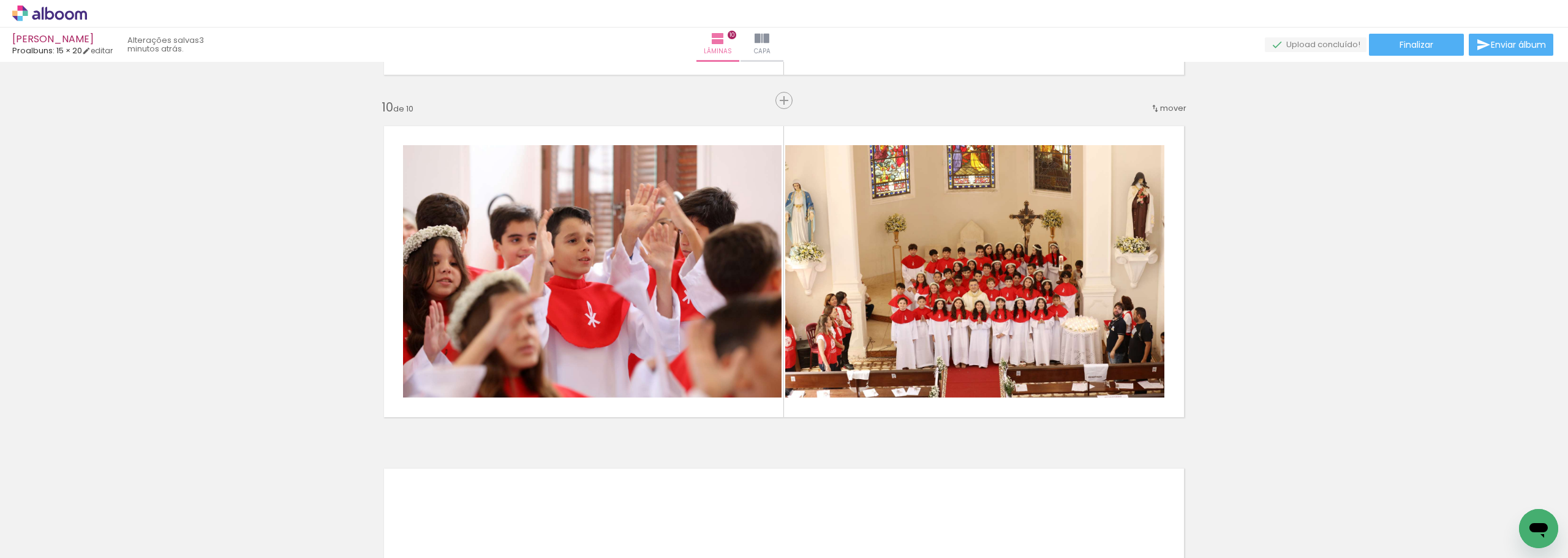
scroll to position [0, 0]
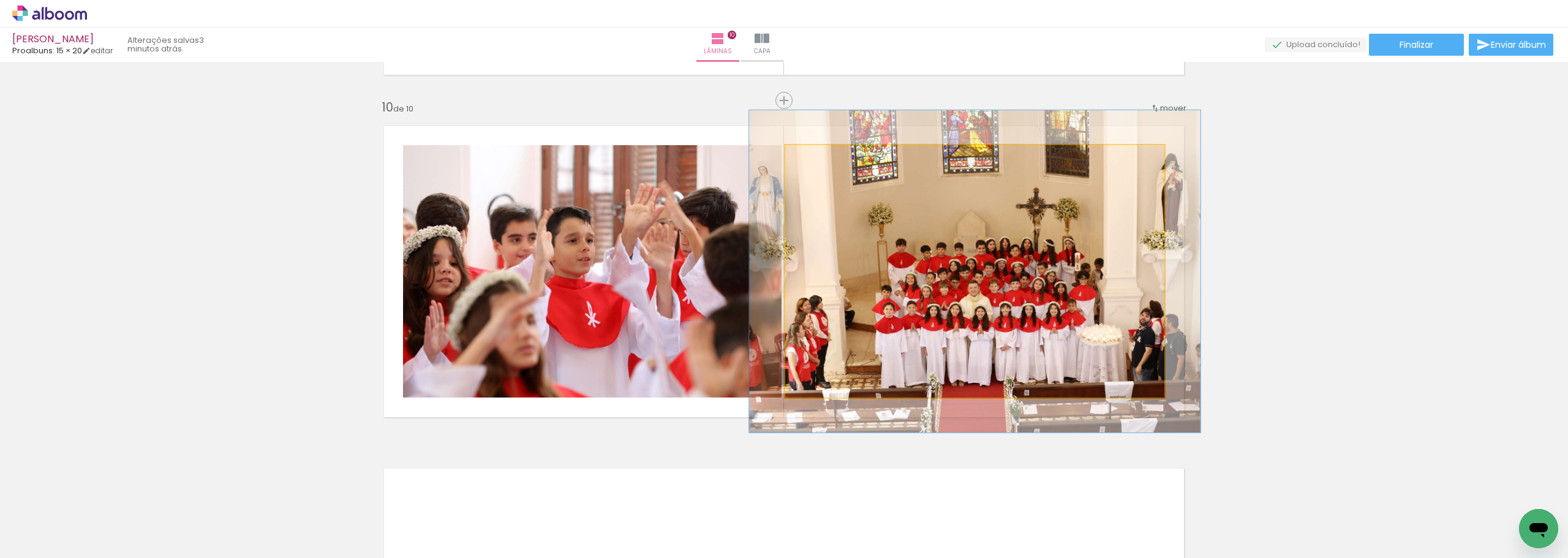
drag, startPoint x: 810, startPoint y: 155, endPoint x: 817, endPoint y: 153, distance: 7.3
click at [817, 153] on div at bounding box center [822, 157] width 11 height 11
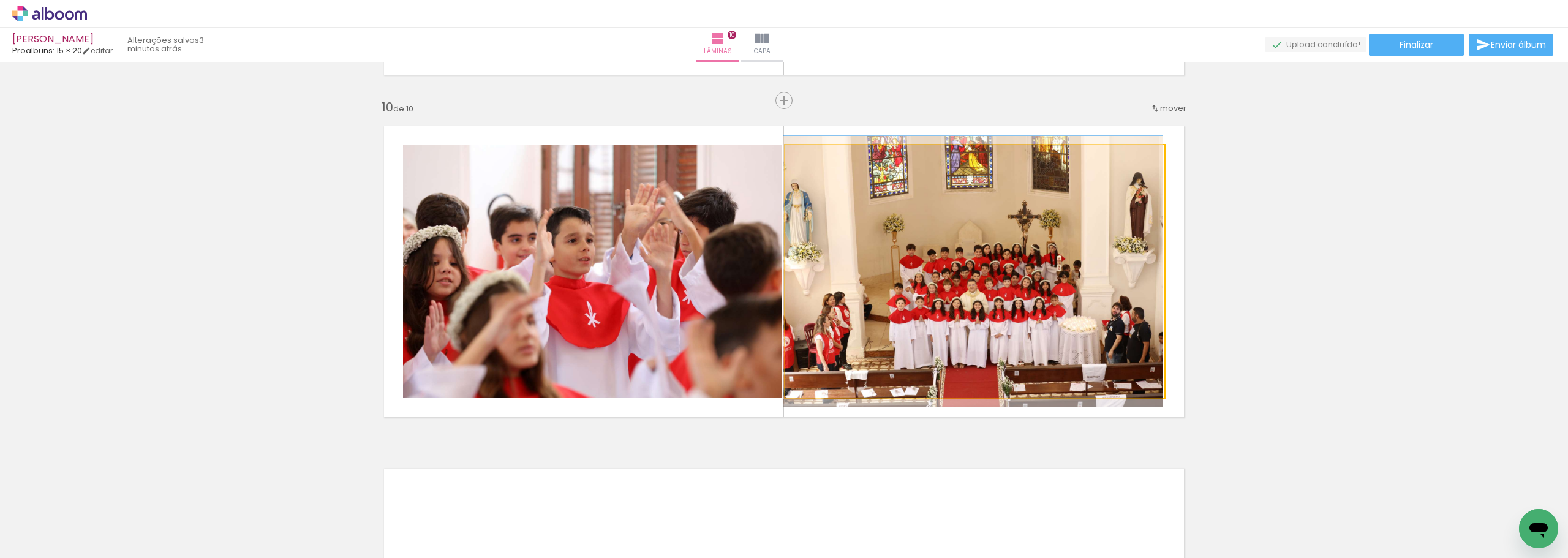
drag, startPoint x: 811, startPoint y: 158, endPoint x: 799, endPoint y: 161, distance: 12.4
click at [804, 161] on div at bounding box center [814, 158] width 20 height 20
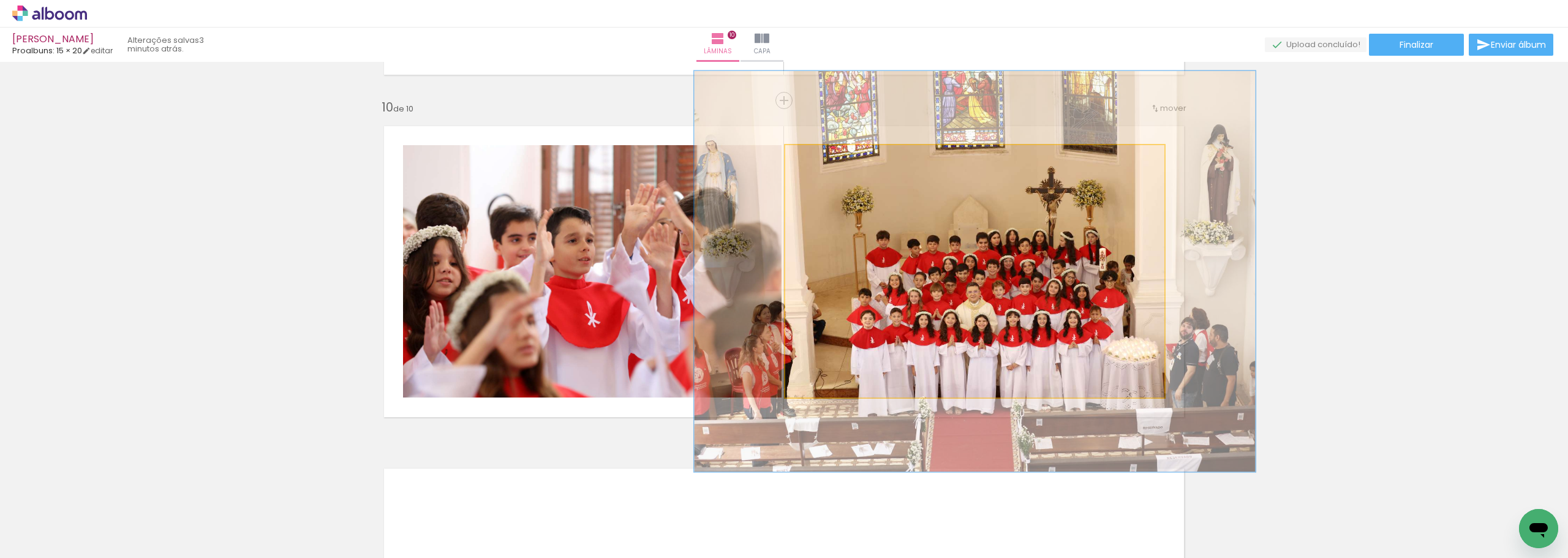
drag, startPoint x: 809, startPoint y: 157, endPoint x: 832, endPoint y: 151, distance: 23.8
click at [832, 151] on div at bounding box center [834, 158] width 20 height 20
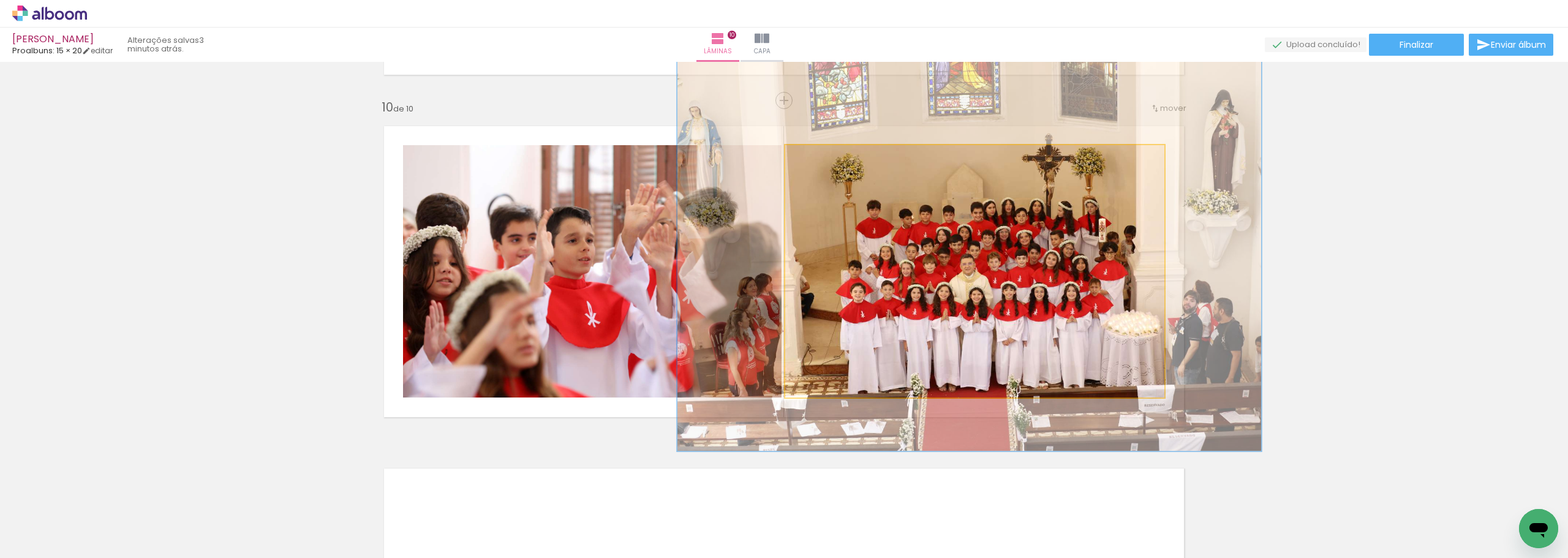
drag, startPoint x: 1001, startPoint y: 237, endPoint x: 995, endPoint y: 208, distance: 29.6
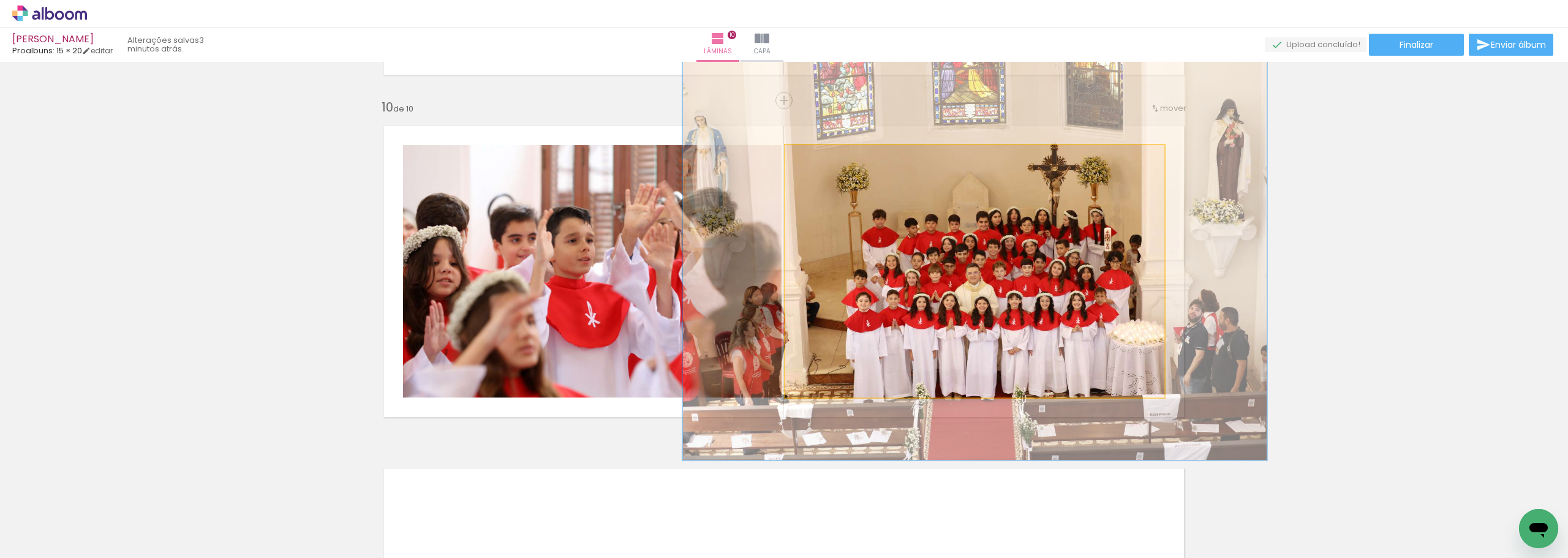
drag, startPoint x: 1046, startPoint y: 187, endPoint x: 1051, endPoint y: 197, distance: 11.2
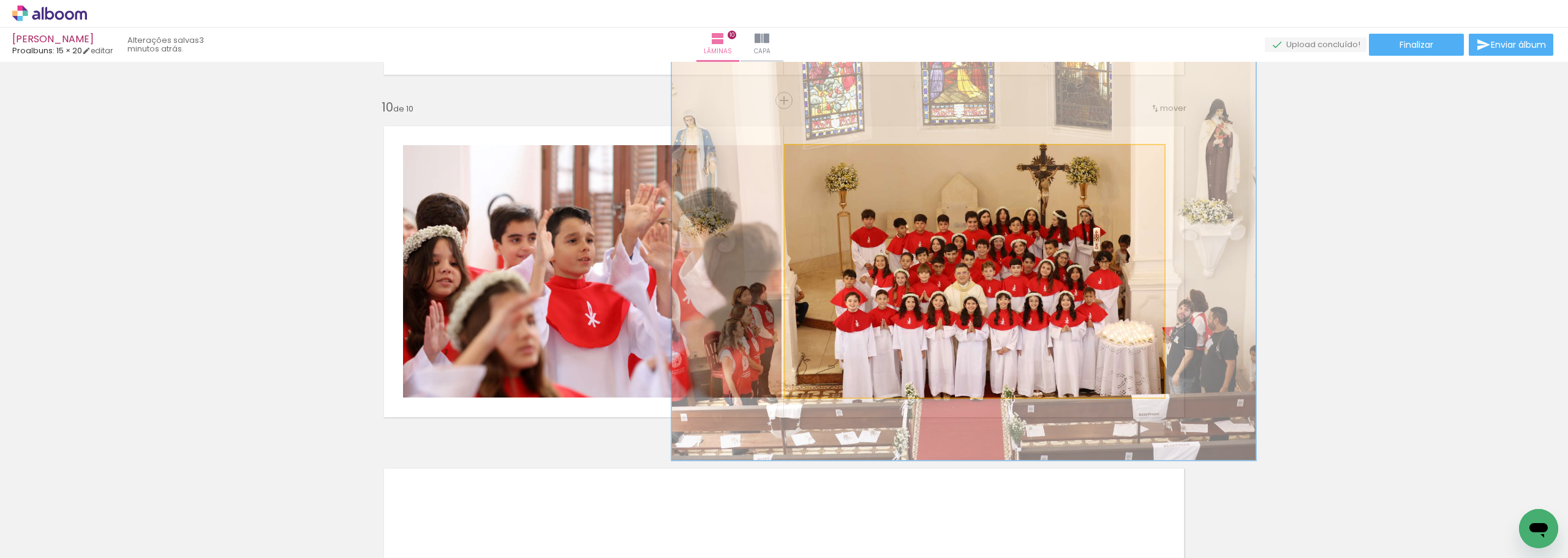
drag, startPoint x: 1027, startPoint y: 237, endPoint x: 1015, endPoint y: 237, distance: 12.0
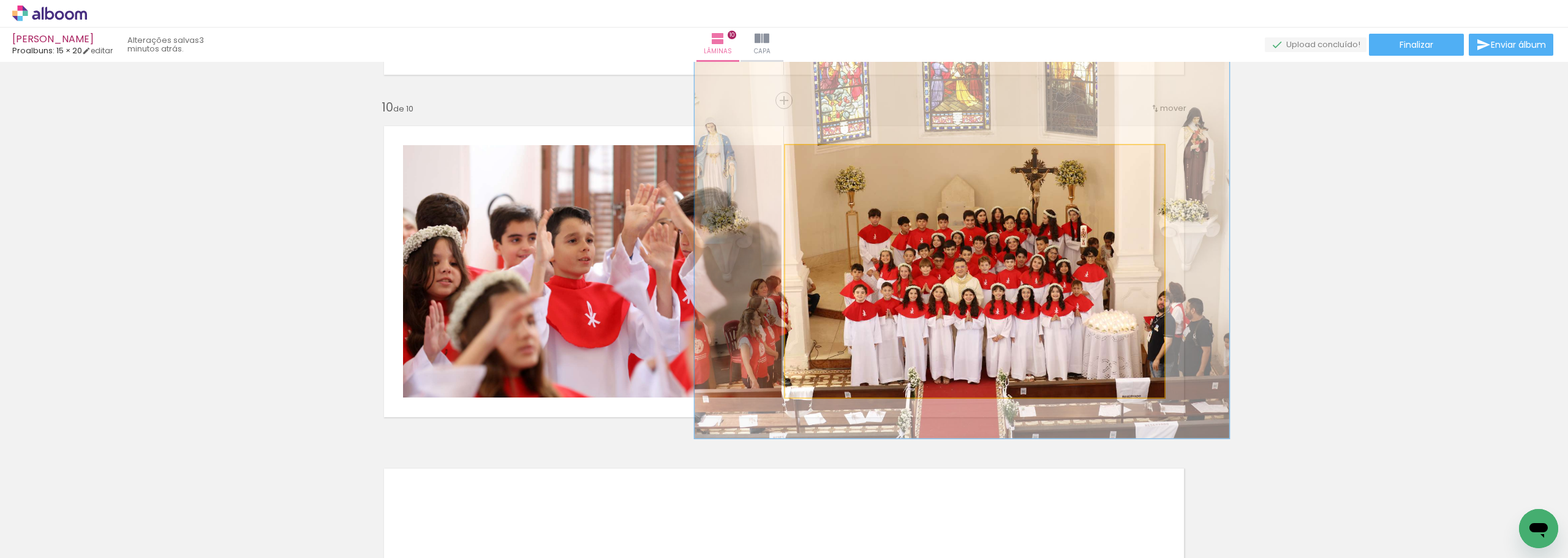
click at [825, 161] on div at bounding box center [833, 158] width 20 height 20
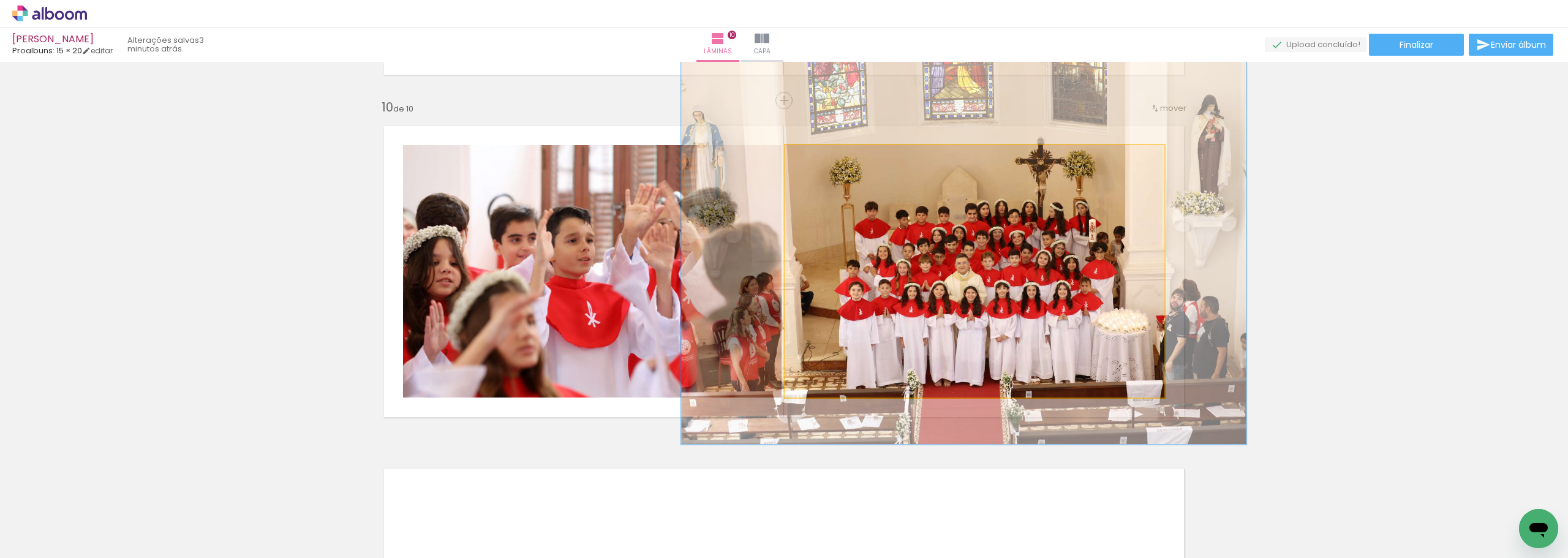
type paper-slider "149"
click at [835, 157] on div at bounding box center [837, 157] width 11 height 11
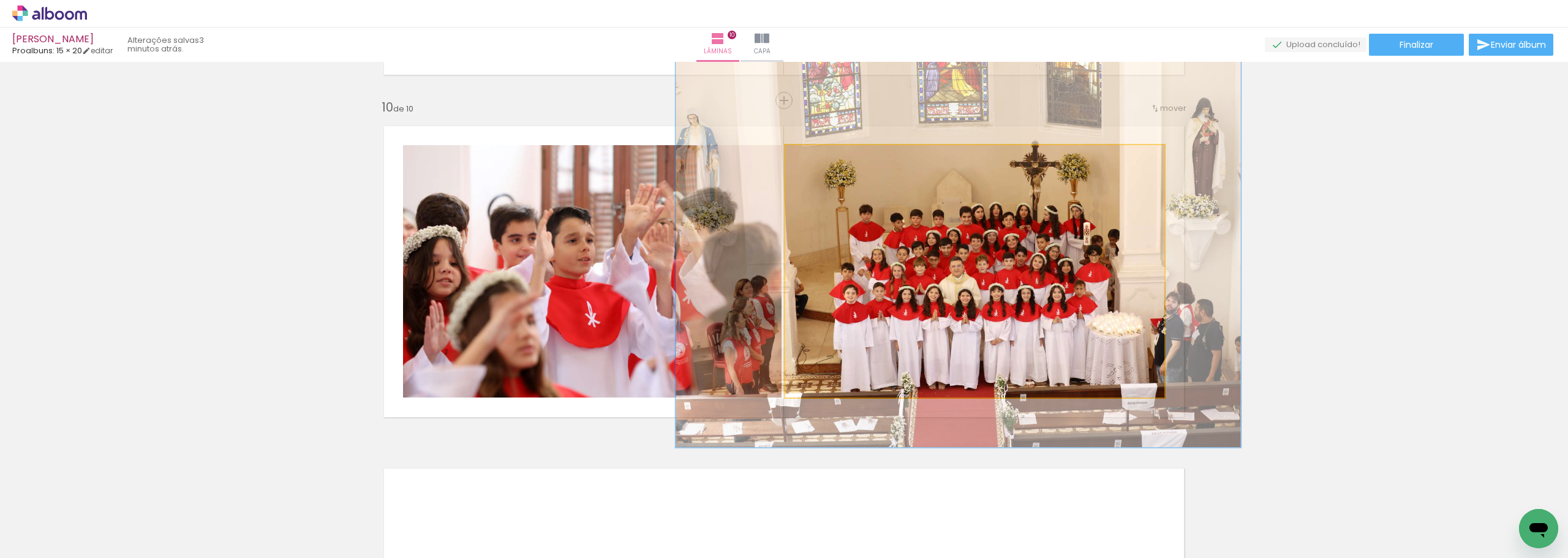
drag, startPoint x: 989, startPoint y: 262, endPoint x: 987, endPoint y: 274, distance: 12.2
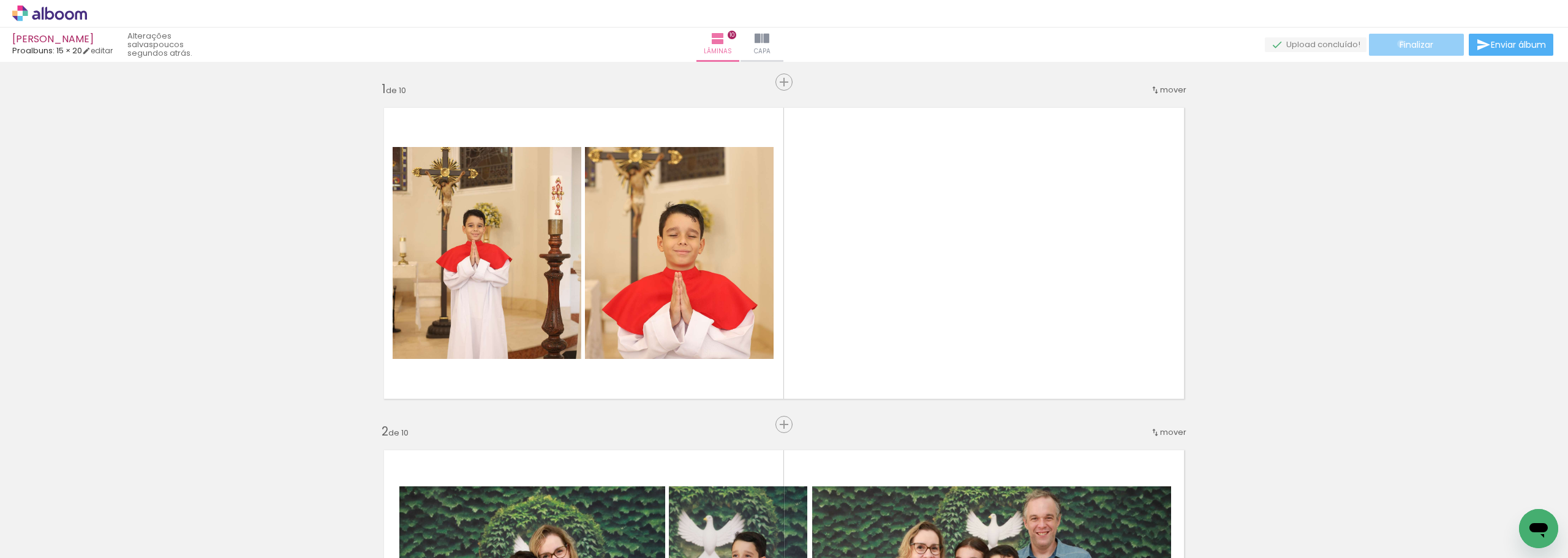
click at [1399, 44] on span "Finalizar" at bounding box center [1416, 45] width 34 height 9
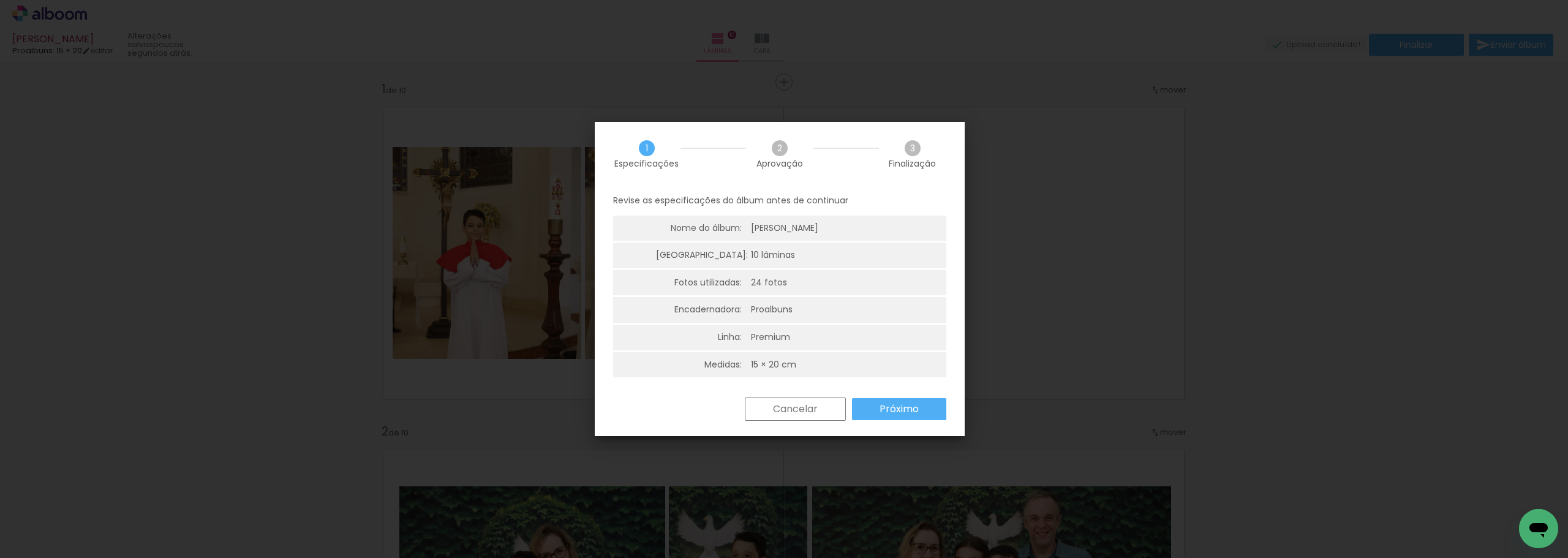
click at [0, 0] on slot "Próximo" at bounding box center [0, 0] width 0 height 0
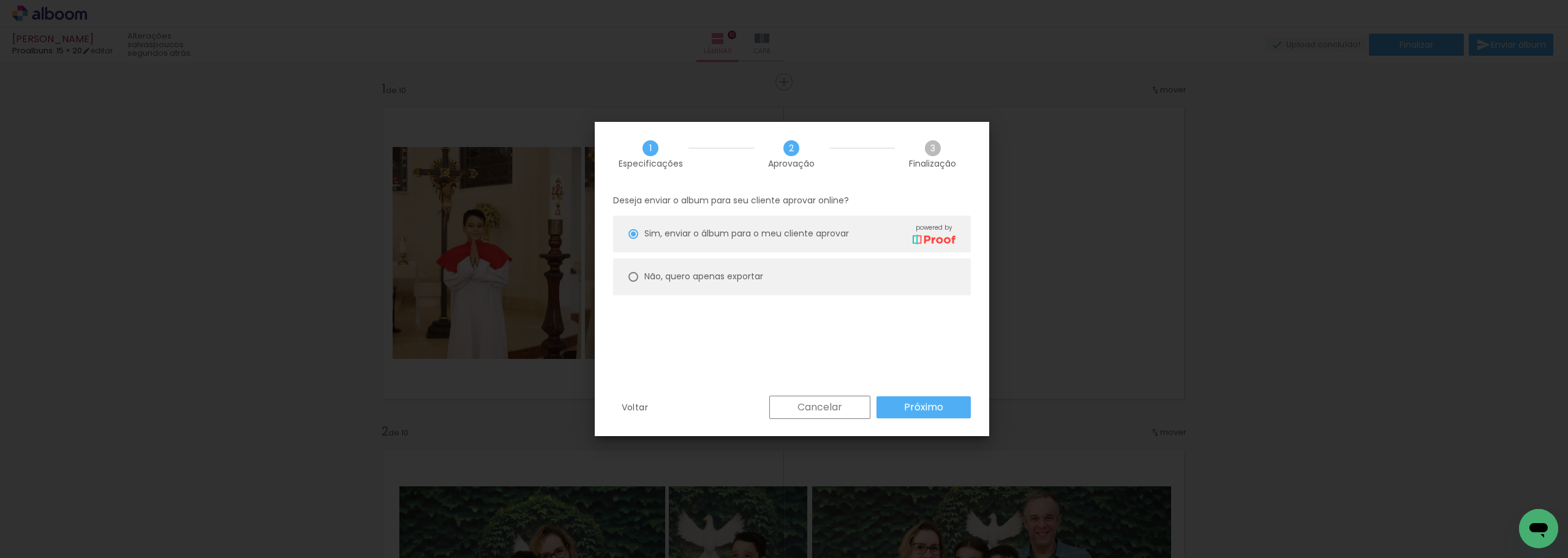
click at [768, 264] on paper-radio-button "Não, quero apenas exportar" at bounding box center [792, 277] width 358 height 37
type paper-radio-button "on"
click at [949, 417] on paper-button "Próximo" at bounding box center [923, 407] width 95 height 22
type input "Alta, 300 DPI"
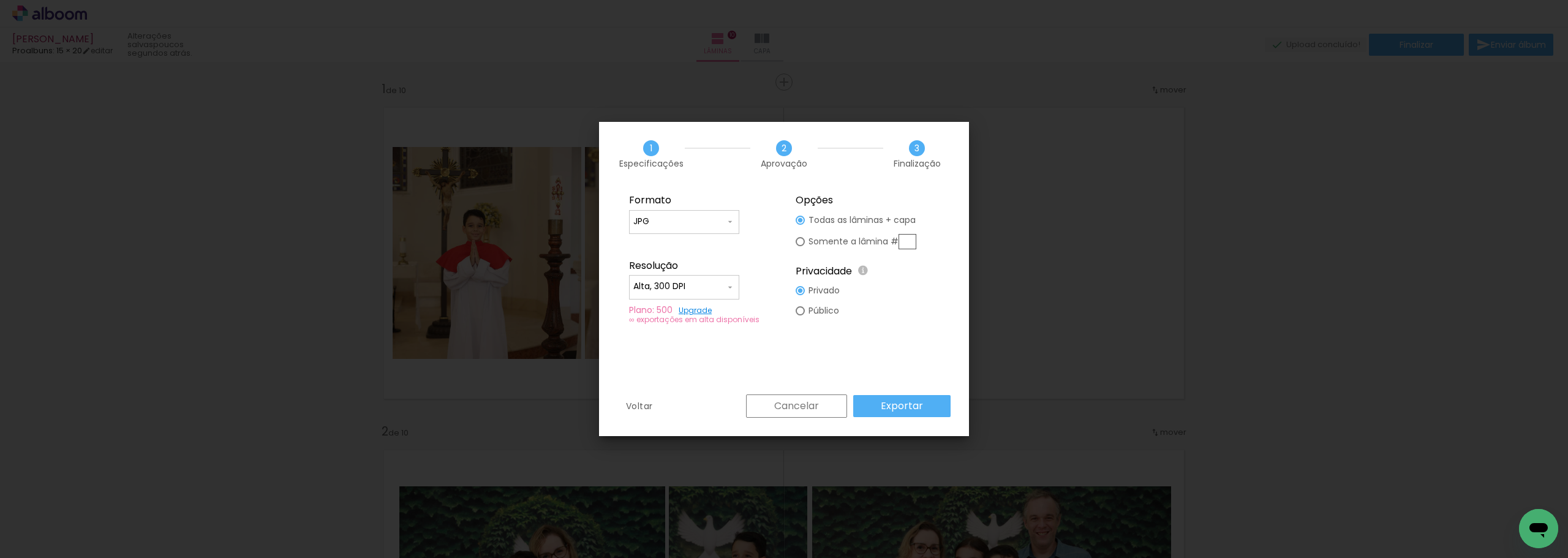
click at [0, 0] on slot "Exportar" at bounding box center [0, 0] width 0 height 0
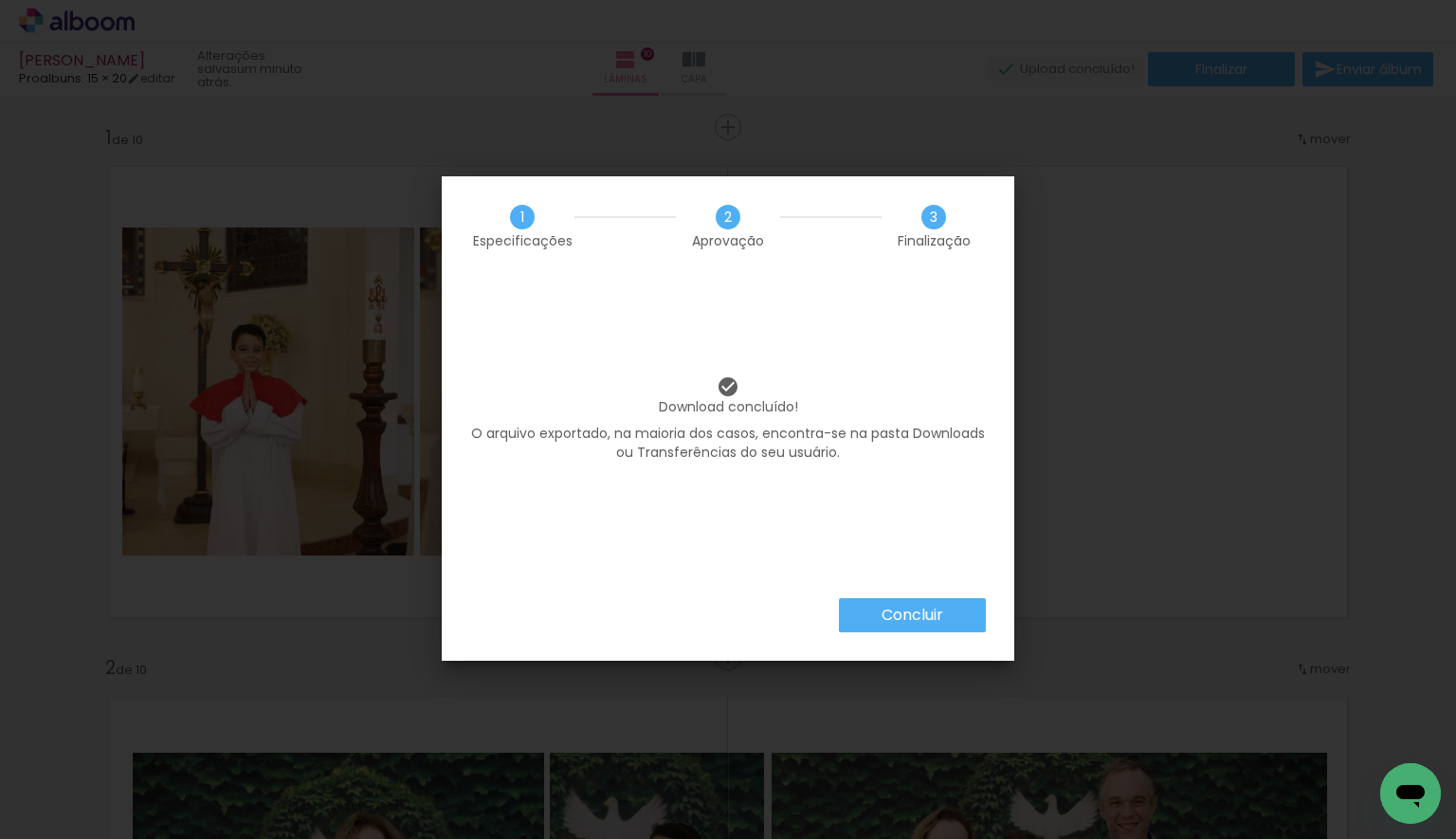
scroll to position [5678, 0]
click at [863, 613] on paper-button "Concluir" at bounding box center [913, 615] width 147 height 34
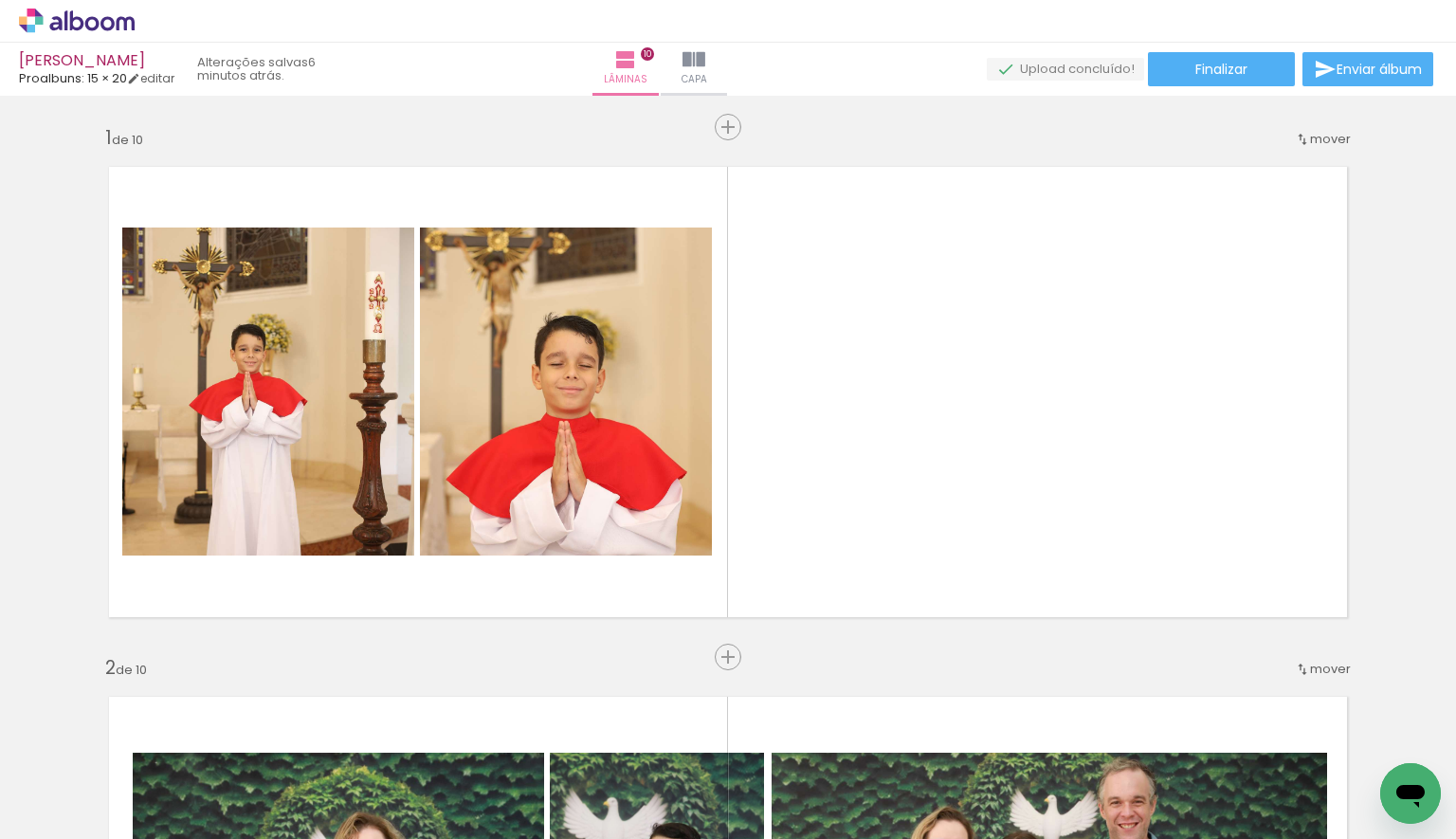
scroll to position [5678, 0]
